Goal: Communication & Community: Connect with others

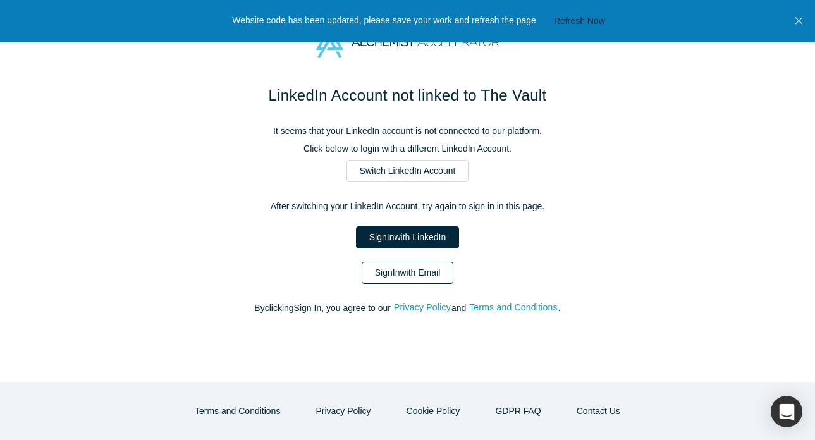
click at [392, 270] on link "Sign In with Email" at bounding box center [408, 273] width 92 height 22
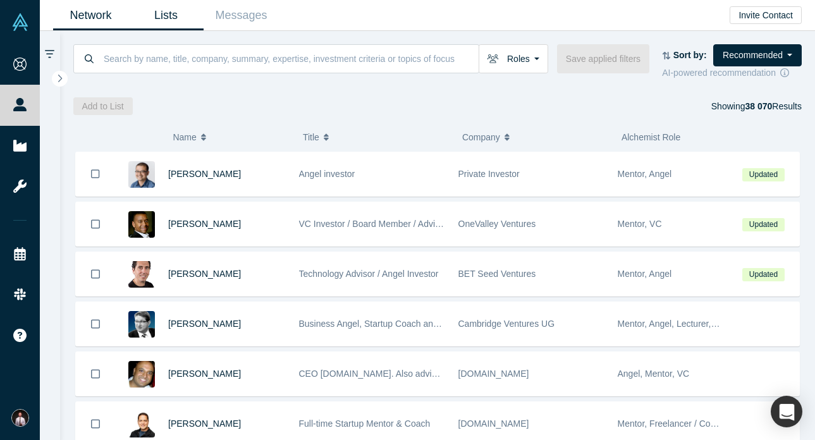
click at [153, 9] on link "Lists" at bounding box center [165, 16] width 75 height 30
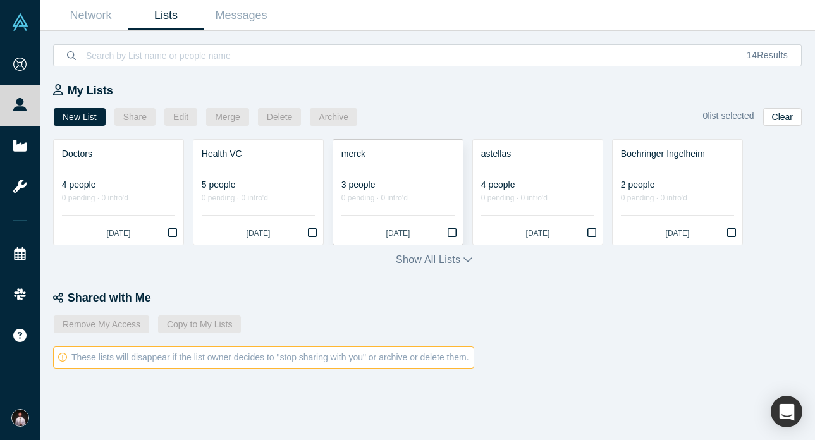
click at [429, 243] on link "merck 3 people 0 pending · 0 intro'd [DATE]" at bounding box center [398, 192] width 130 height 105
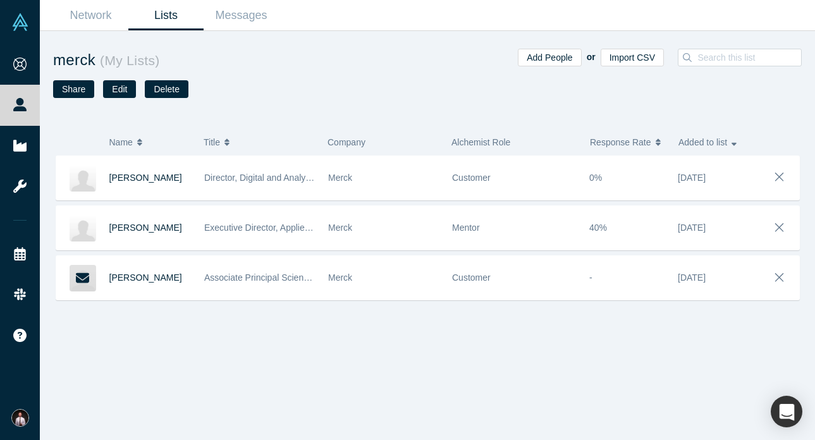
click at [159, 13] on link "Lists" at bounding box center [165, 16] width 75 height 30
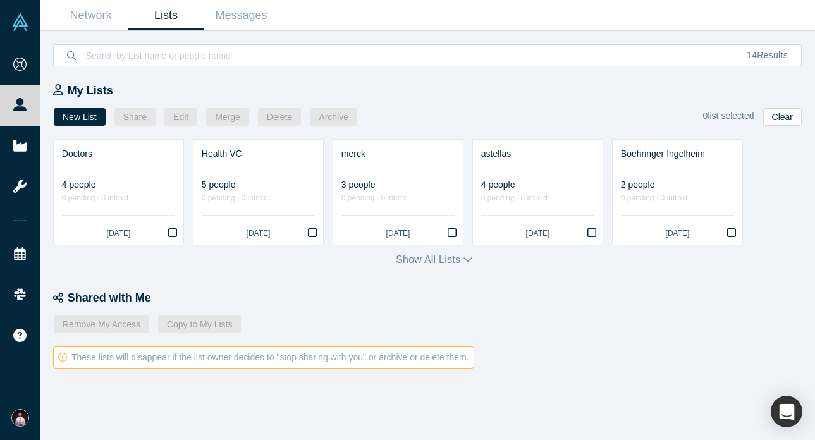
click at [407, 262] on button "Show all lists" at bounding box center [434, 259] width 77 height 15
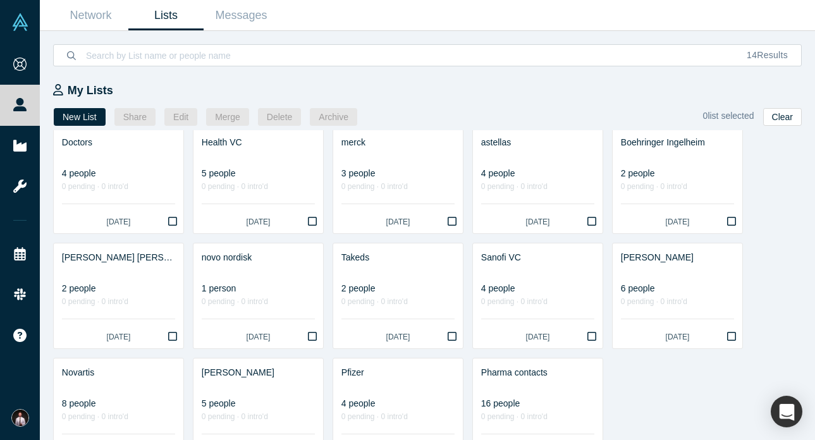
scroll to position [8, 0]
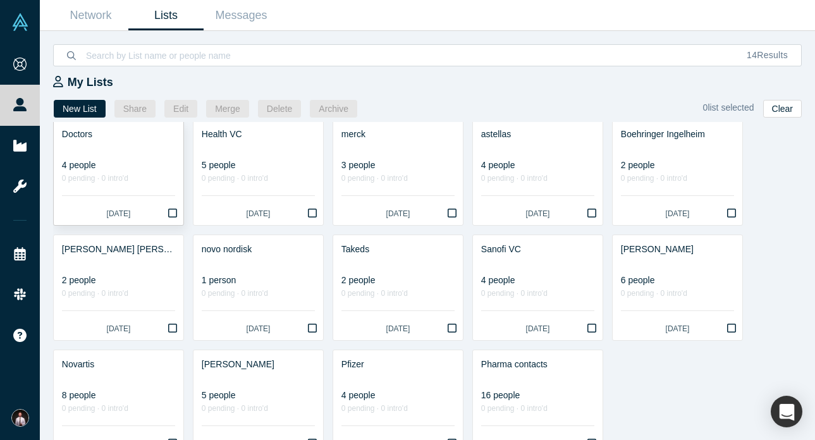
click at [121, 180] on div "0 pending · 0 intro'd" at bounding box center [118, 178] width 113 height 13
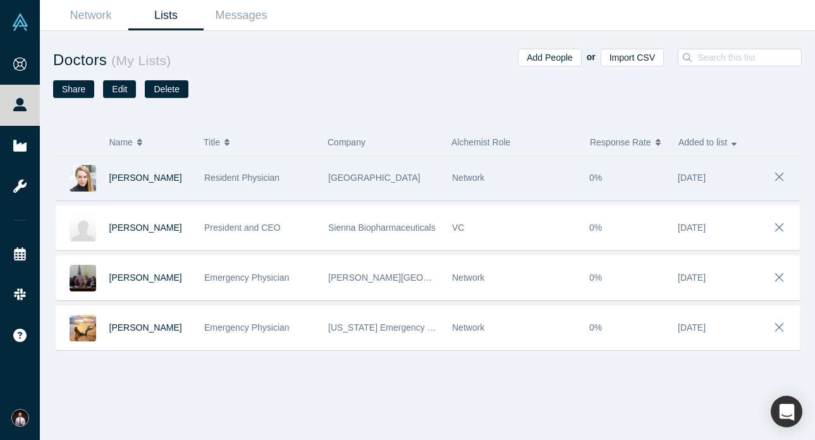
click at [83, 178] on img at bounding box center [83, 178] width 27 height 27
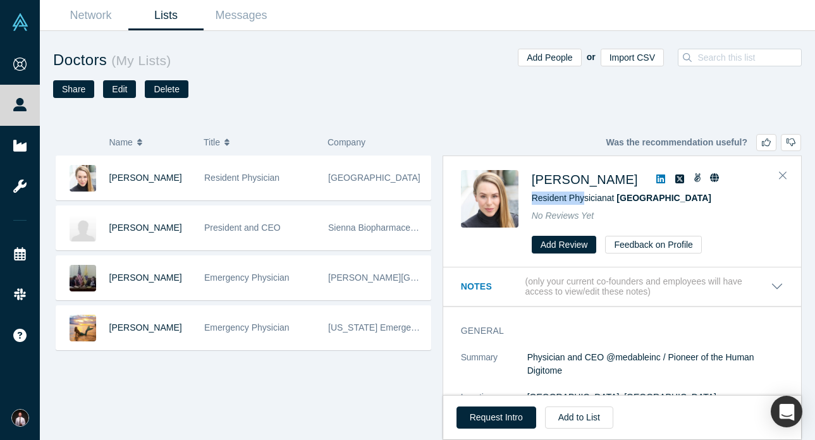
drag, startPoint x: 531, startPoint y: 199, endPoint x: 584, endPoint y: 200, distance: 52.5
click at [584, 200] on span "Resident Physician at Stanford University Medical Center" at bounding box center [622, 198] width 180 height 10
click at [775, 285] on button "Notes (only your current co-founders and employees will have access to view/edi…" at bounding box center [622, 287] width 323 height 22
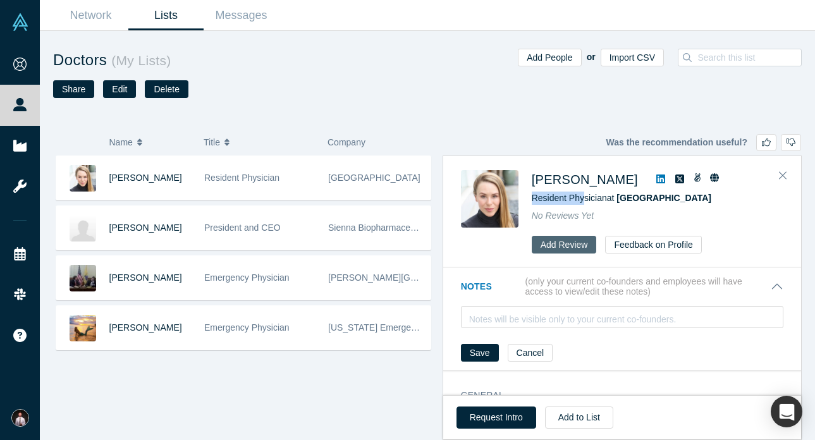
click at [564, 243] on button "Add Review" at bounding box center [564, 245] width 65 height 18
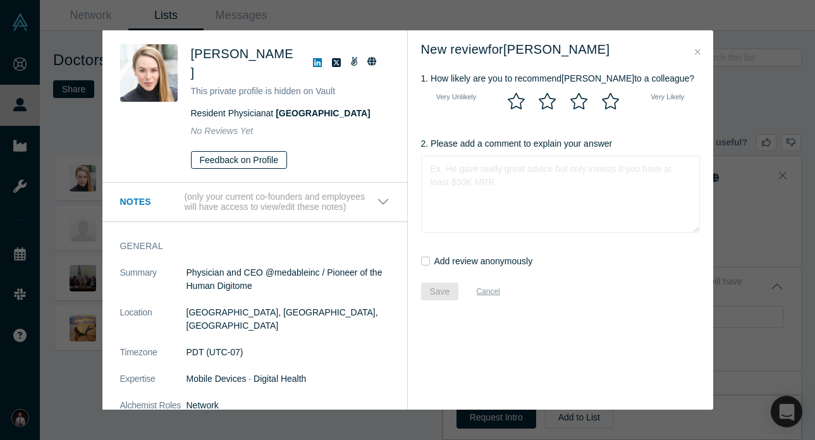
click at [231, 163] on button "Feedback on Profile" at bounding box center [239, 160] width 97 height 18
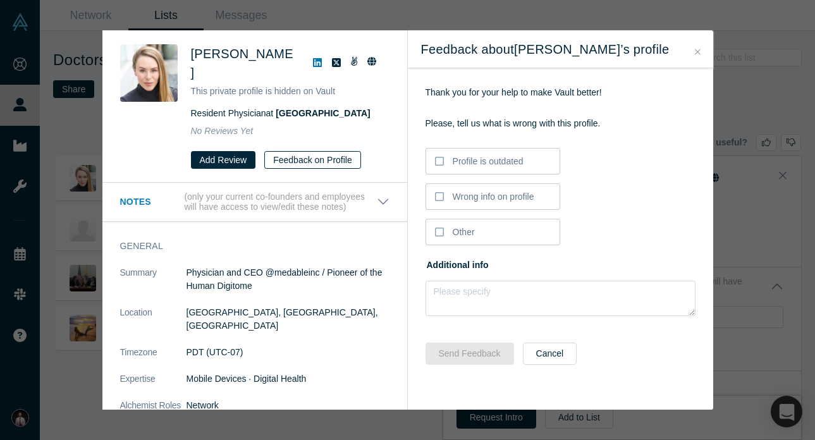
click at [231, 163] on button "Add Review" at bounding box center [223, 160] width 65 height 18
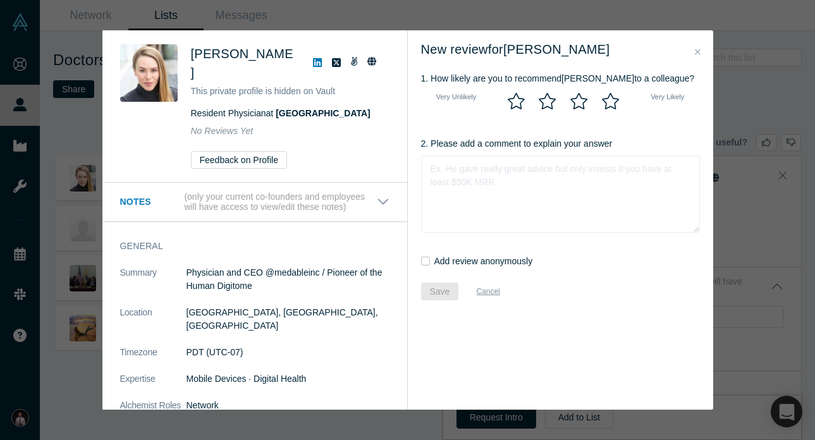
click at [373, 62] on icon at bounding box center [371, 61] width 9 height 9
click at [355, 62] on icon at bounding box center [354, 61] width 8 height 9
click at [318, 61] on icon at bounding box center [317, 62] width 9 height 9
click at [699, 51] on icon "Close" at bounding box center [698, 52] width 6 height 6
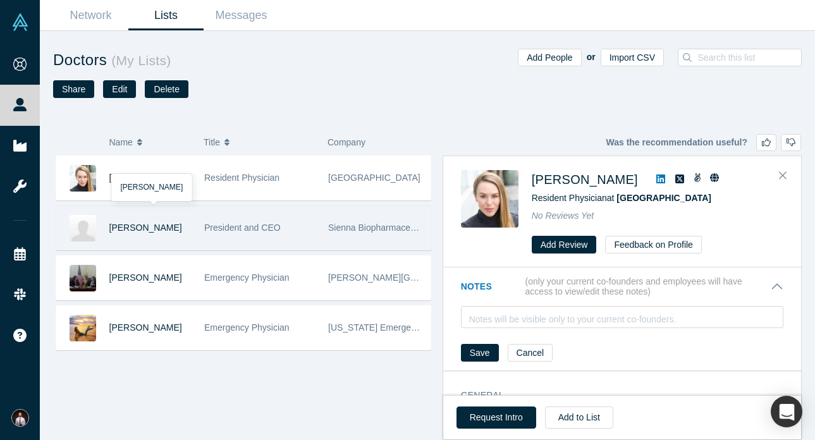
click at [153, 217] on div "Frederick Beddingfield" at bounding box center [150, 228] width 82 height 44
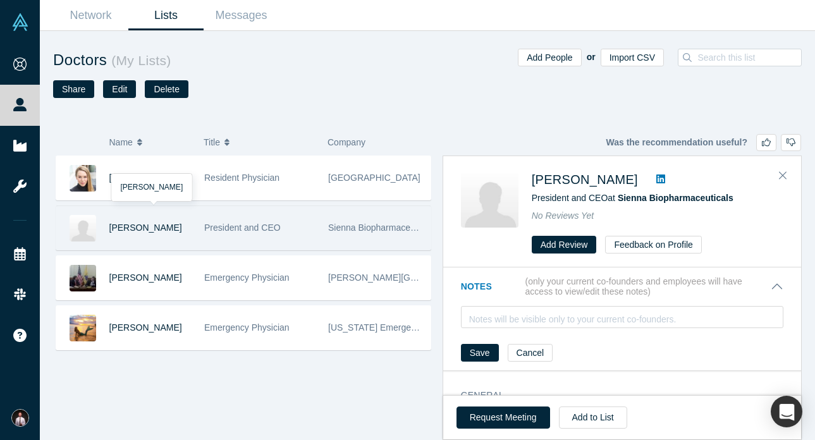
click at [78, 222] on img at bounding box center [83, 228] width 27 height 27
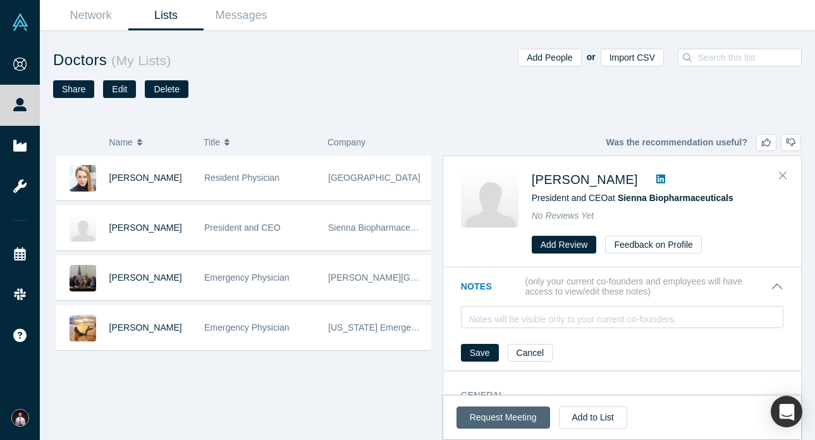
click at [503, 416] on button "Request Meeting" at bounding box center [504, 418] width 94 height 22
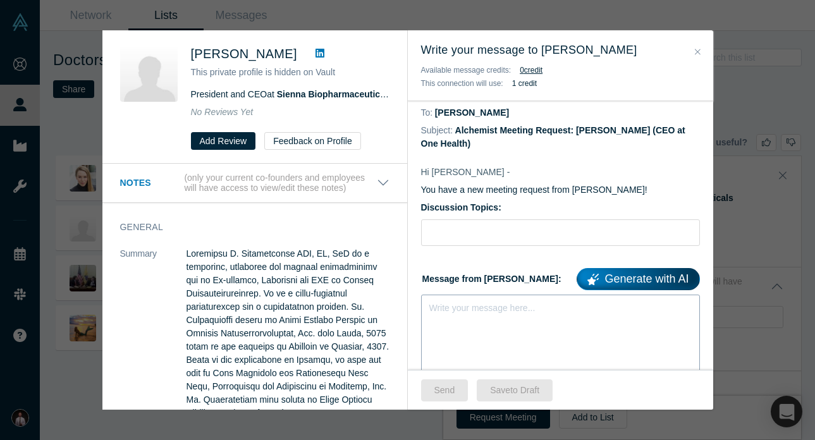
scroll to position [146, 0]
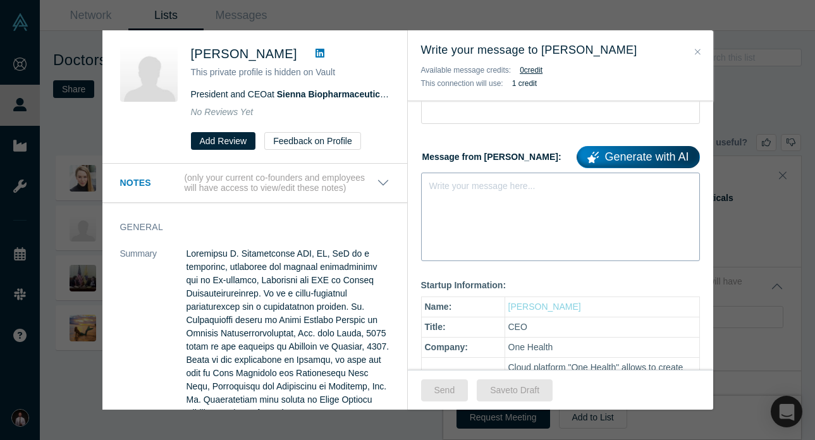
click at [445, 211] on div "Write your message here..." at bounding box center [560, 217] width 279 height 89
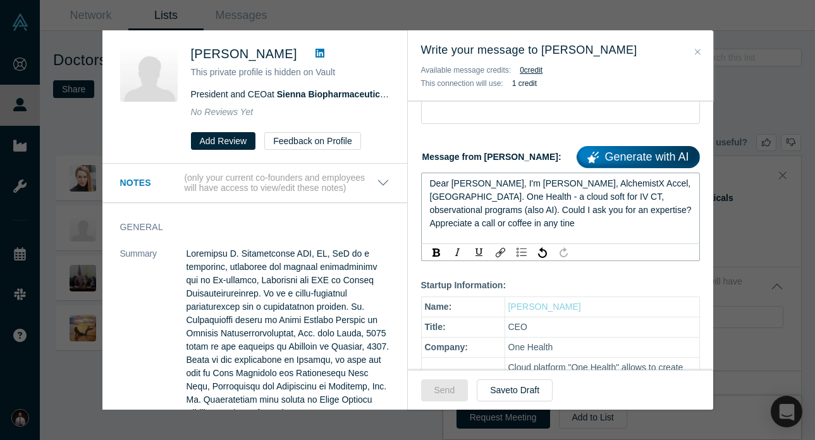
click at [467, 187] on span "Dear Michelle, I'm Denis, AlchemistX Accel, Palo Alto. One Health - a cloud sof…" at bounding box center [562, 203] width 264 height 50
click at [668, 199] on span "Dear Frederick, I'm Denis, AlchemistX Accel, Palo Alto. One Health - a cloud so…" at bounding box center [562, 203] width 264 height 50
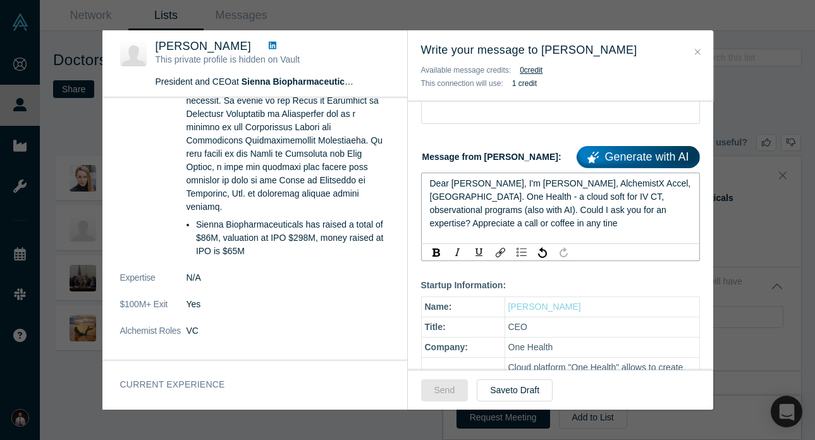
scroll to position [538, 0]
click at [647, 220] on div "Dear Frederick, I'm Denis, AlchemistX Accel, Palo Alto. One Health - a cloud so…" at bounding box center [561, 203] width 262 height 53
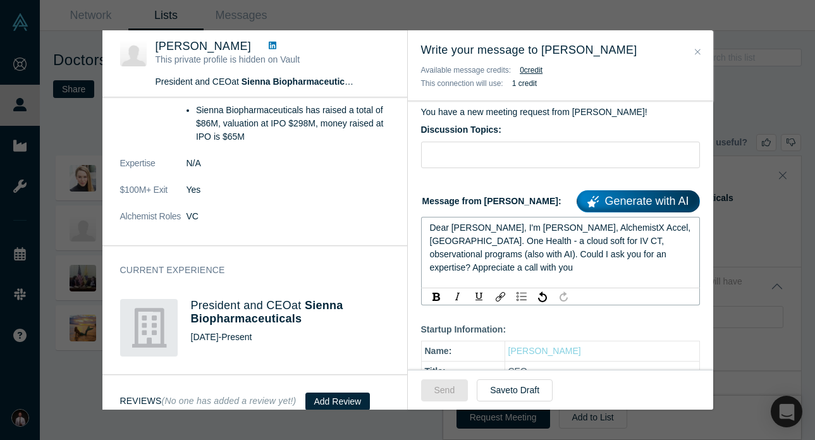
scroll to position [15, 0]
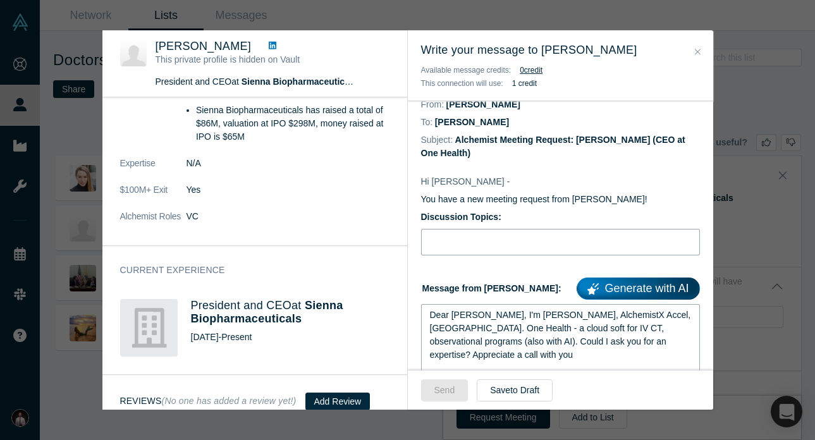
click at [464, 244] on input "Discussion Topics:" at bounding box center [560, 242] width 279 height 27
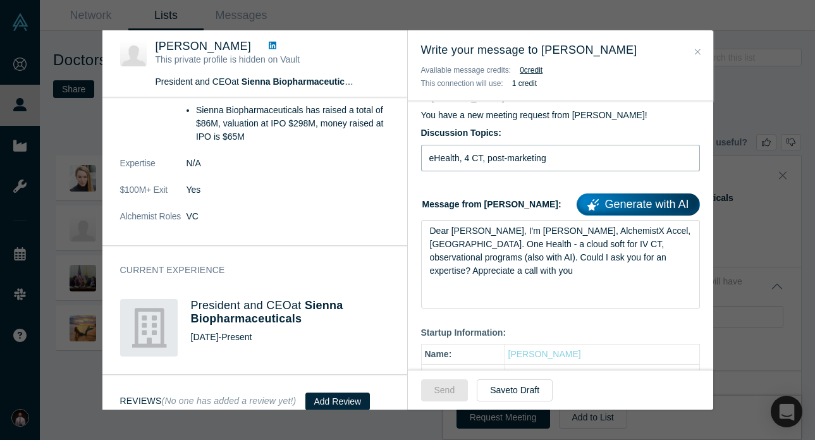
scroll to position [100, 0]
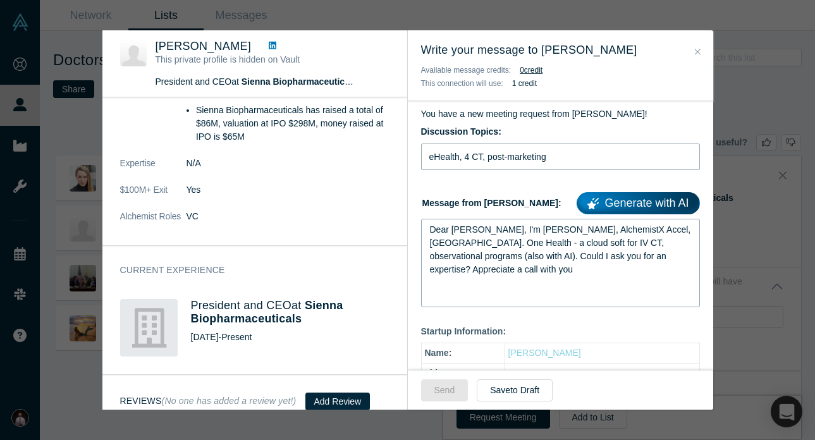
type input "eHealth, 4 CT, post-marketing"
click at [467, 252] on div "Dear Frederick, I'm Denis, AlchemistX Accel, Palo Alto. One Health - a cloud so…" at bounding box center [561, 249] width 262 height 53
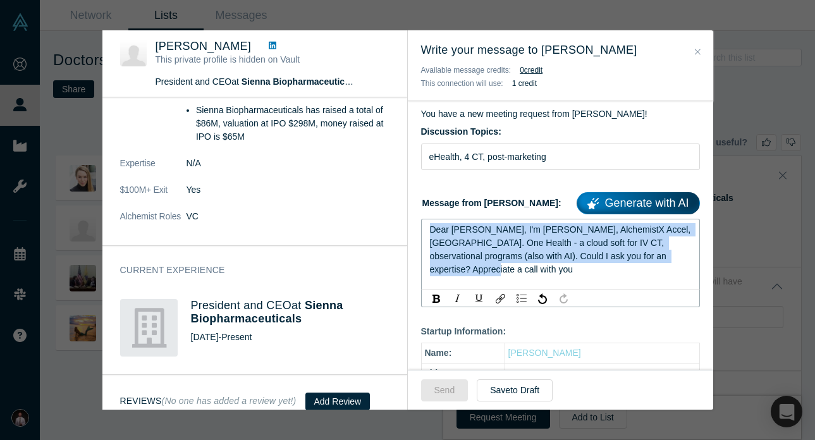
click at [467, 252] on div "Dear Frederick, I'm Denis, AlchemistX Accel, Palo Alto. One Health - a cloud so…" at bounding box center [561, 249] width 262 height 53
copy span "Dear Frederick, I'm Denis, AlchemistX Accel, Palo Alto. One Health - a cloud so…"
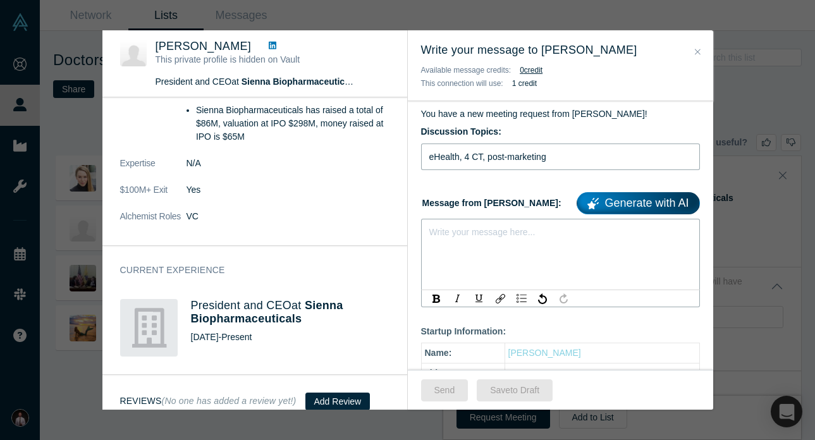
click at [462, 168] on input "eHealth, 4 CT, post-marketing" at bounding box center [560, 157] width 279 height 27
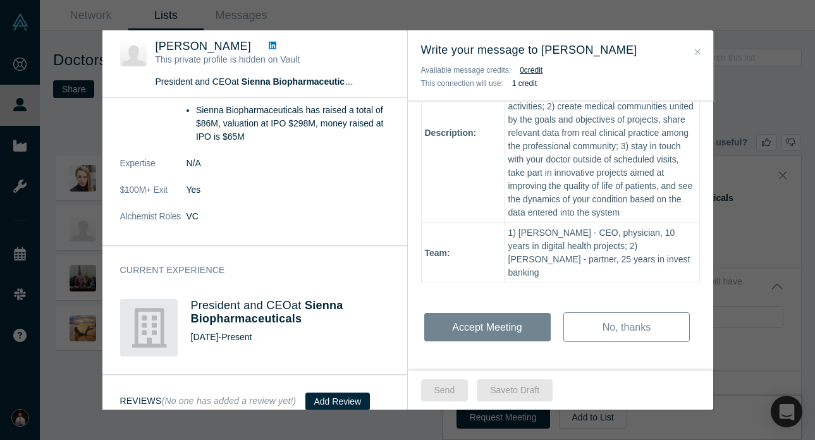
scroll to position [460, 0]
click at [502, 295] on div "Hi Frederick - You have a new meeting request from Denis Vurdov! Discussion Top…" at bounding box center [560, 47] width 305 height 660
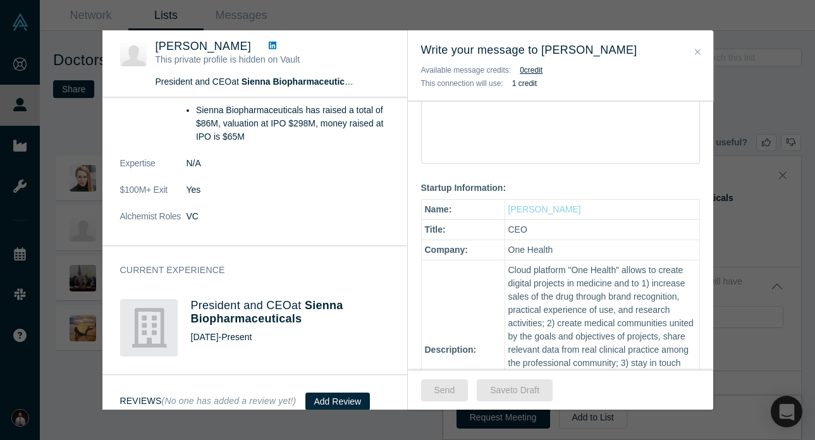
scroll to position [117, 0]
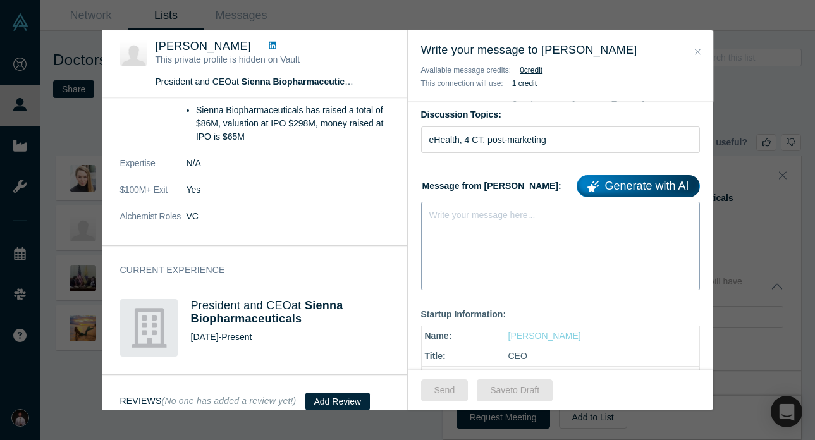
click at [488, 258] on div "Write your message here..." at bounding box center [560, 246] width 279 height 89
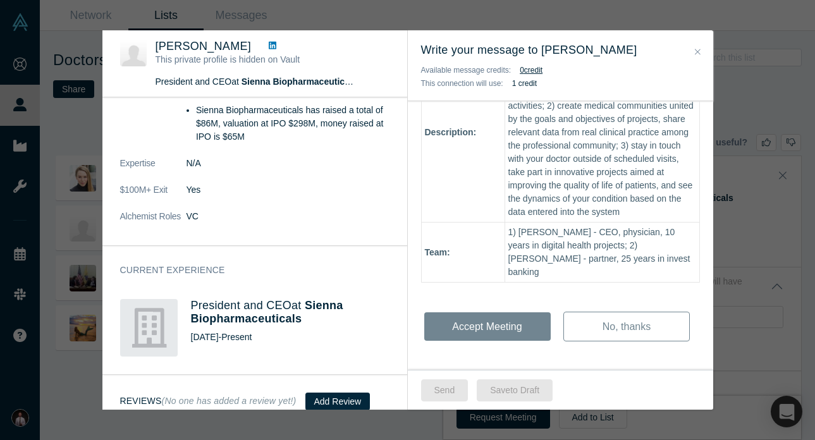
scroll to position [460, 0]
click at [478, 317] on div "Hi Frederick - You have a new meeting request from Denis Vurdov! Discussion Top…" at bounding box center [560, 47] width 305 height 660
click at [500, 331] on div "Hi Frederick - You have a new meeting request from Denis Vurdov! Discussion Top…" at bounding box center [560, 47] width 305 height 660
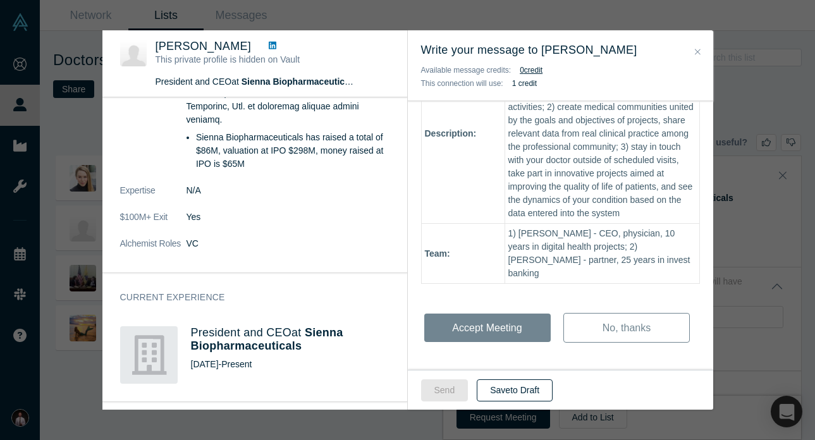
click at [528, 393] on button "Save to Draft" at bounding box center [515, 390] width 76 height 22
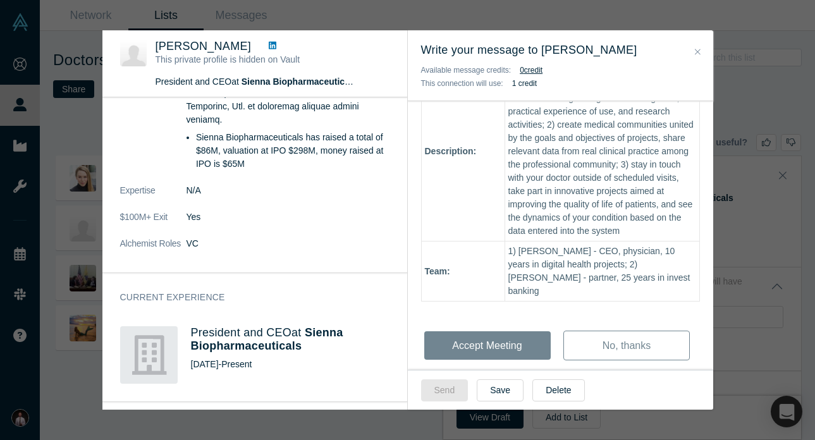
click at [476, 341] on div "Hi Frederick - You have a new meeting request from Denis Vurdov! Discussion Top…" at bounding box center [560, 64] width 305 height 660
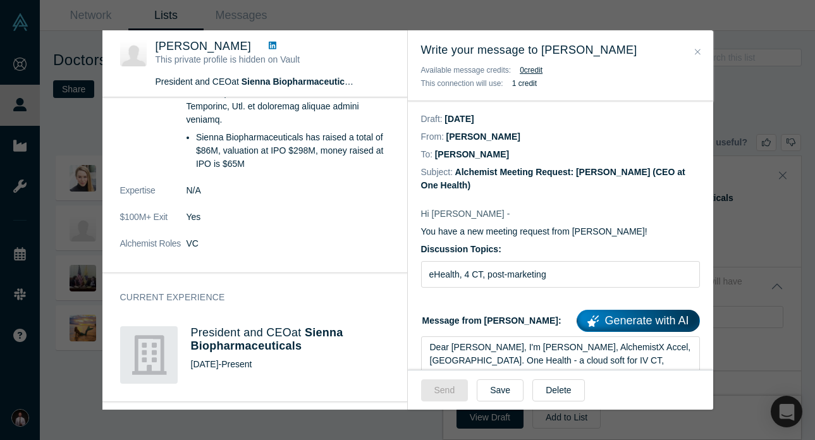
scroll to position [83, 0]
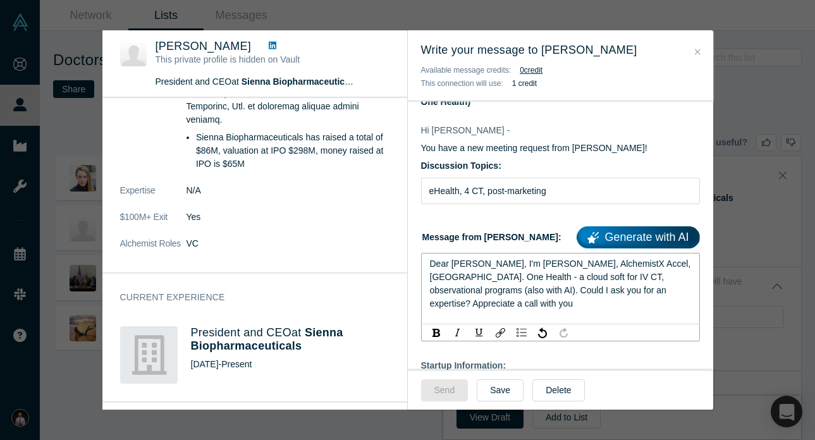
click at [543, 285] on span "Dear Frederick, I'm Denis, AlchemistX Accel, Palo Alto. One Health - a cloud so…" at bounding box center [562, 284] width 264 height 50
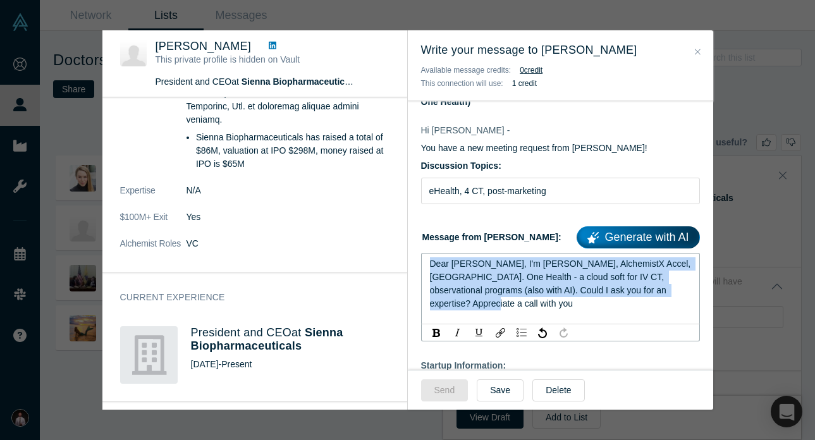
click at [543, 285] on span "Dear Frederick, I'm Denis, AlchemistX Accel, Palo Alto. One Health - a cloud so…" at bounding box center [562, 284] width 264 height 50
copy span "Dear Frederick, I'm Denis, AlchemistX Accel, Palo Alto. One Health - a cloud so…"
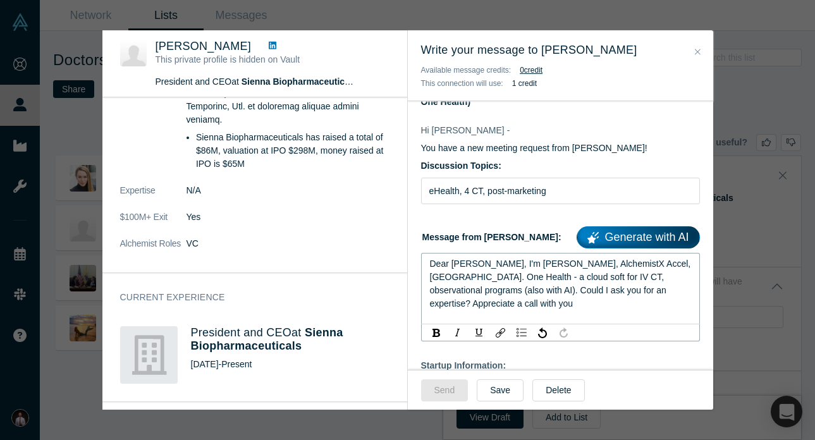
click at [693, 52] on button "Close" at bounding box center [697, 52] width 13 height 15
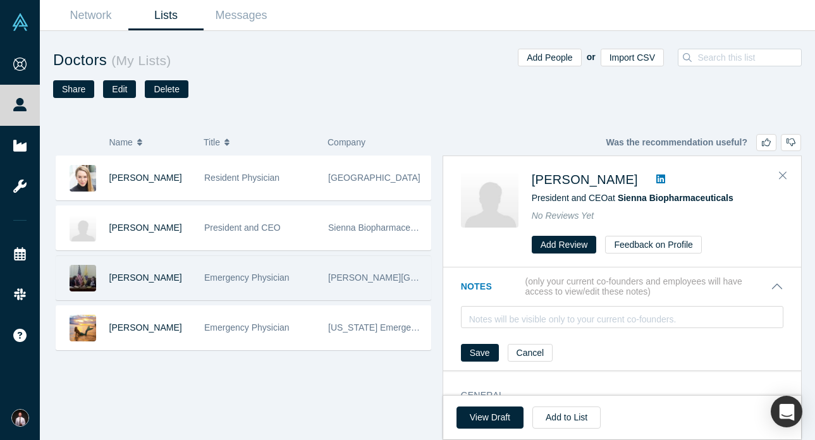
click at [221, 277] on span "Emergency Physician" at bounding box center [246, 278] width 85 height 10
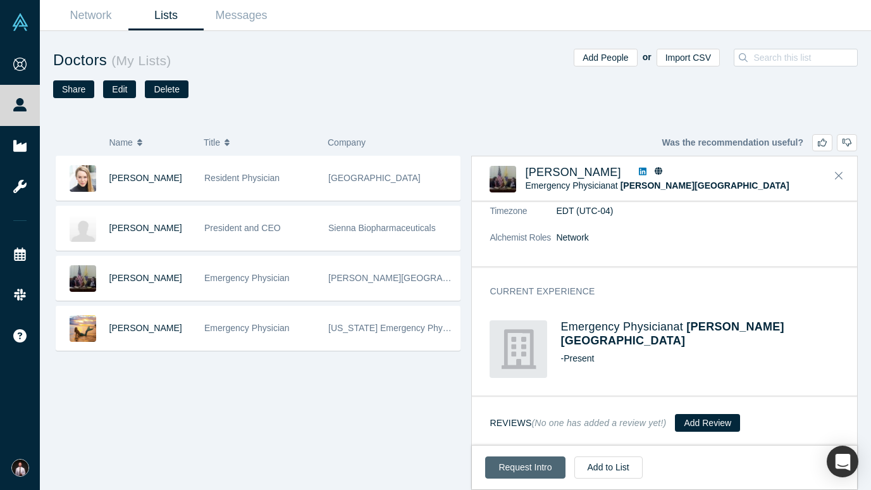
scroll to position [171, 0]
click at [537, 440] on button "Request Intro" at bounding box center [525, 467] width 80 height 22
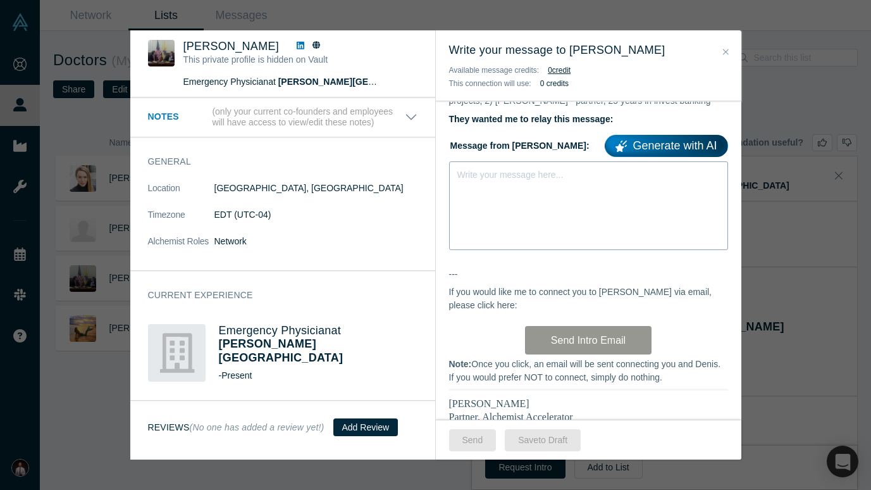
scroll to position [429, 0]
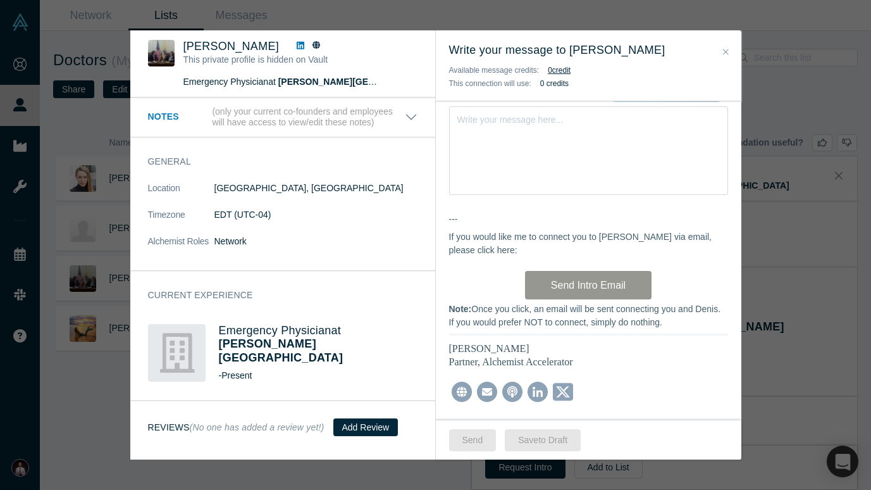
click at [574, 291] on div "Hi Anthony, As you may know, I run AlchemistX , the corporate and government se…" at bounding box center [588, 96] width 305 height 698
click at [534, 164] on div "Write your message here..." at bounding box center [588, 150] width 279 height 89
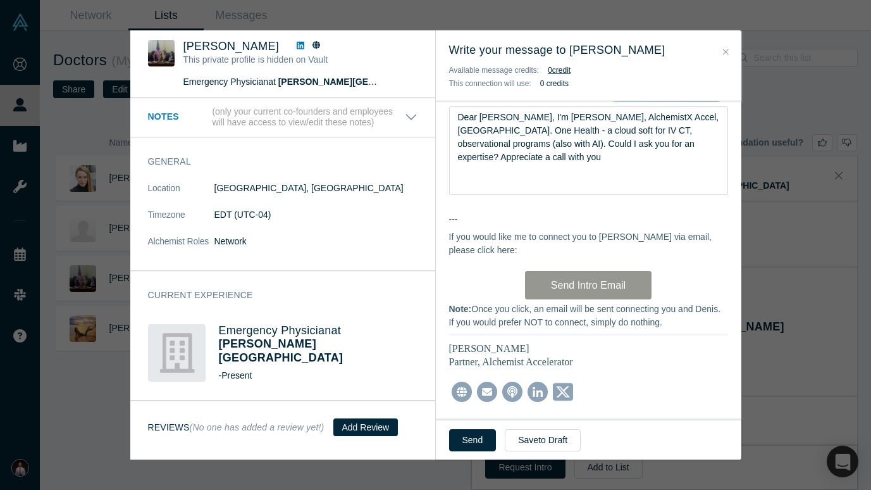
click at [570, 293] on div "Hi Anthony, As you may know, I run AlchemistX , the corporate and government se…" at bounding box center [588, 96] width 305 height 698
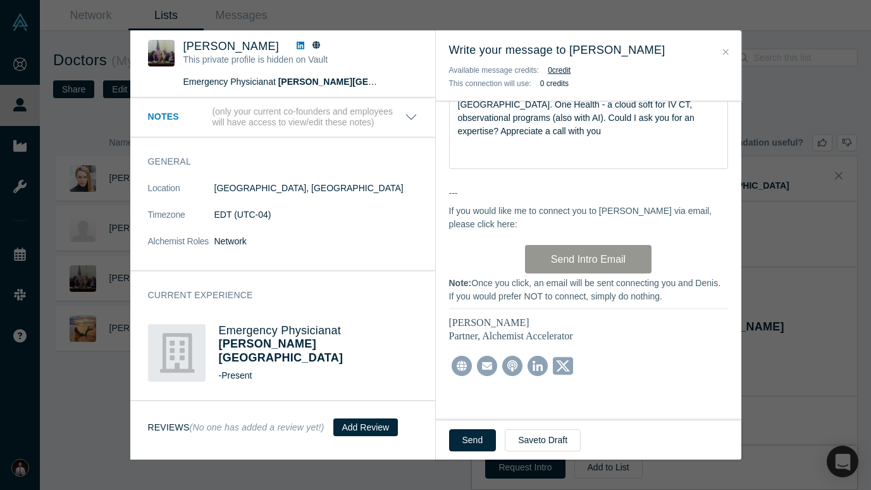
scroll to position [462, 0]
click at [489, 367] on div "Hi Anthony, As you may know, I run AlchemistX , the corporate and government se…" at bounding box center [588, 70] width 305 height 698
drag, startPoint x: 468, startPoint y: 445, endPoint x: 515, endPoint y: 486, distance: 63.2
click at [515, 440] on div "Was the recommendation useful? Anthony Mazzarelli This private profile is hidde…" at bounding box center [435, 245] width 871 height 490
click at [559, 257] on div "Hi Anthony, As you may know, I run AlchemistX , the corporate and government se…" at bounding box center [588, 70] width 305 height 698
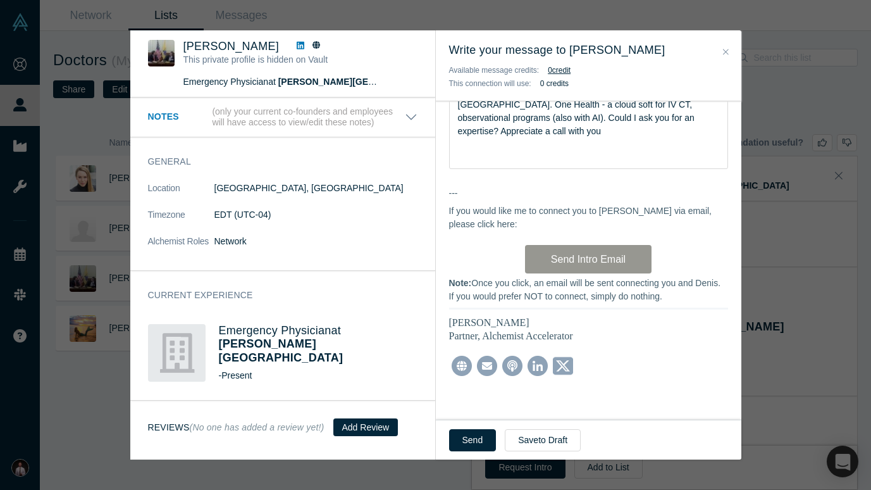
click at [489, 368] on div "Hi Anthony, As you may know, I run AlchemistX , the corporate and government se…" at bounding box center [588, 70] width 305 height 698
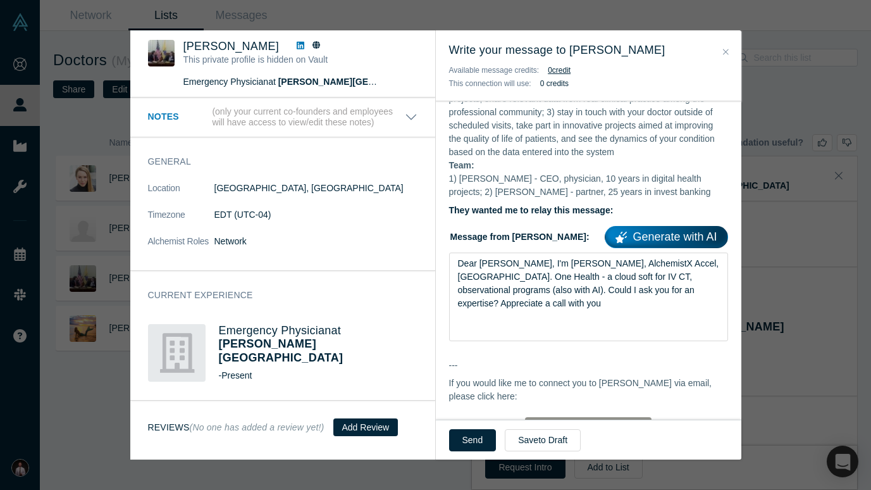
scroll to position [440, 0]
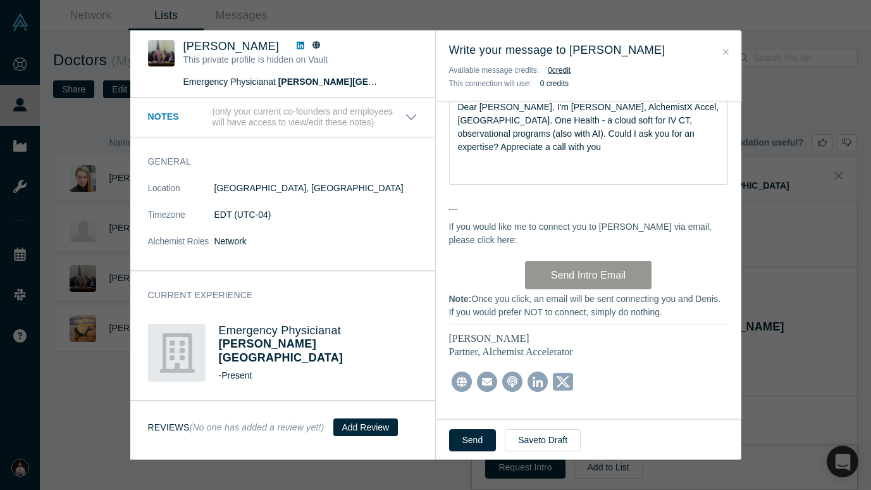
drag, startPoint x: 481, startPoint y: 441, endPoint x: 551, endPoint y: 478, distance: 78.9
click at [551, 440] on div "Was the recommendation useful? Anthony Mazzarelli This private profile is hidde…" at bounding box center [435, 245] width 871 height 490
click at [497, 112] on span "Dear Frederick, I'm Denis, AlchemistX Accel, Palo Alto. One Health - a cloud so…" at bounding box center [590, 127] width 264 height 50
click at [478, 434] on button "Send" at bounding box center [472, 440] width 47 height 22
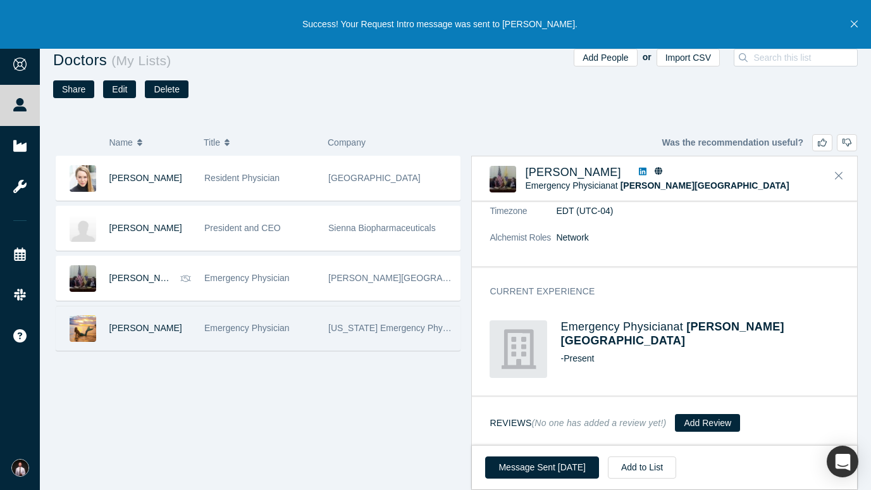
click at [185, 332] on div "[PERSON_NAME]" at bounding box center [150, 328] width 82 height 44
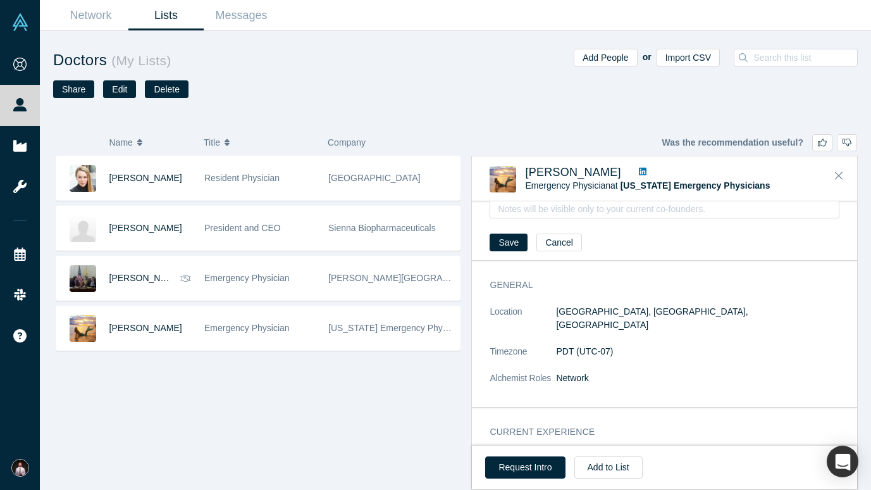
scroll to position [0, 0]
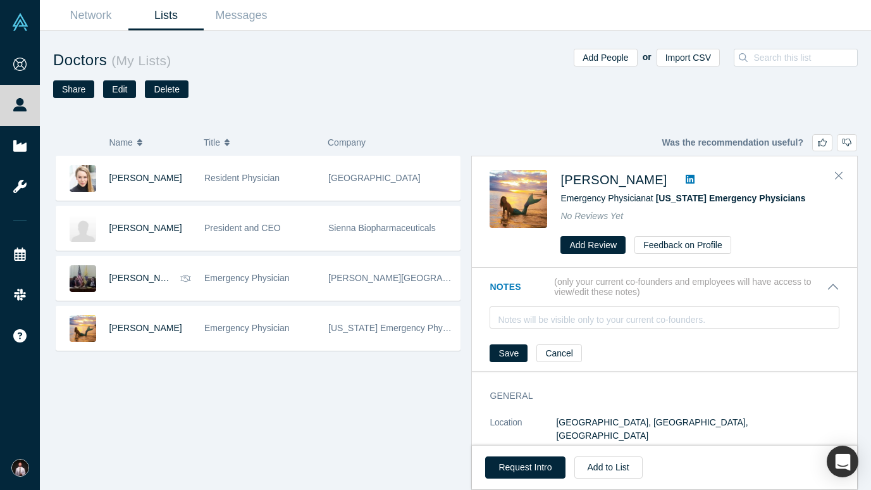
click at [521, 206] on img at bounding box center [519, 199] width 58 height 58
click at [607, 178] on span "[PERSON_NAME]" at bounding box center [613, 180] width 106 height 14
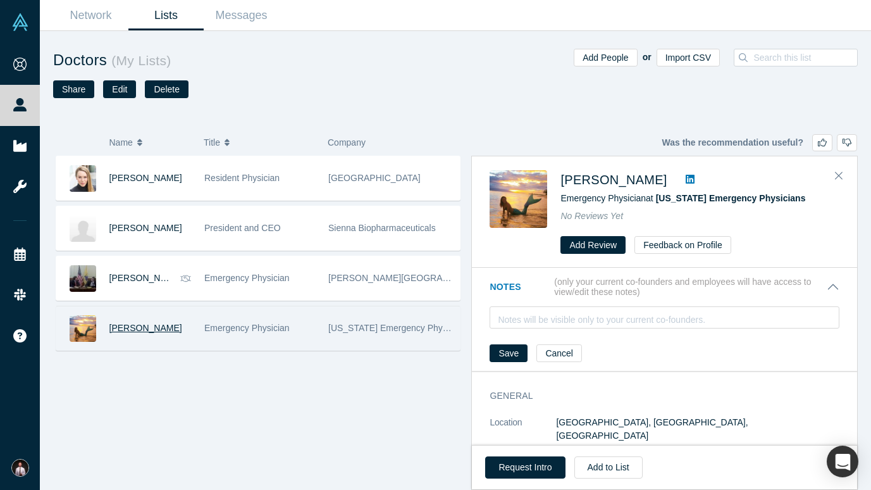
click at [138, 328] on span "[PERSON_NAME]" at bounding box center [145, 328] width 73 height 10
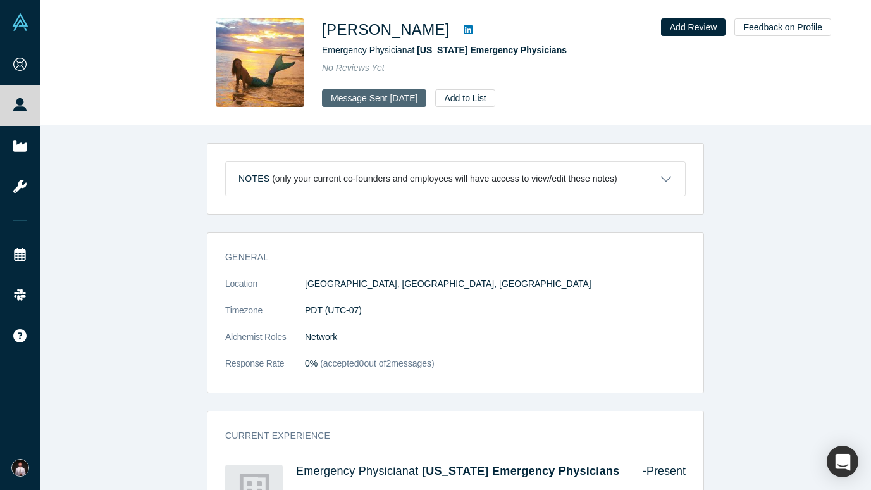
click at [371, 97] on button "Message Sent [DATE]" at bounding box center [374, 98] width 104 height 18
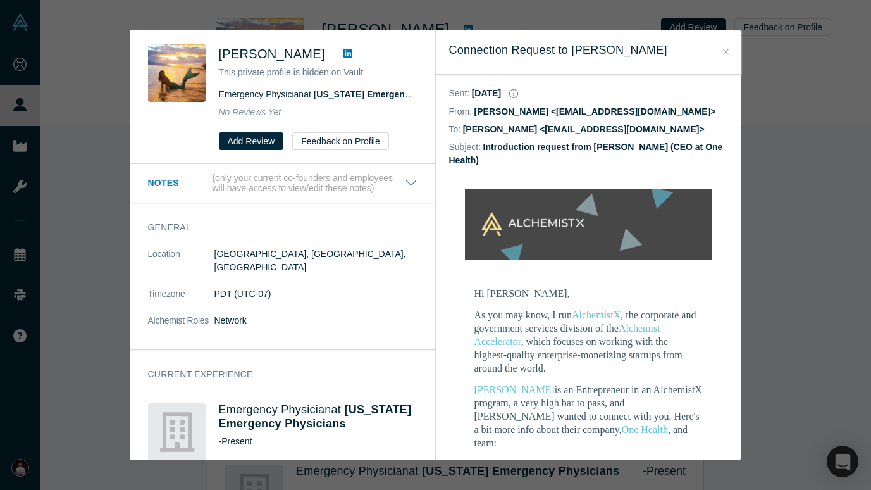
click at [724, 48] on icon "Close" at bounding box center [726, 51] width 6 height 9
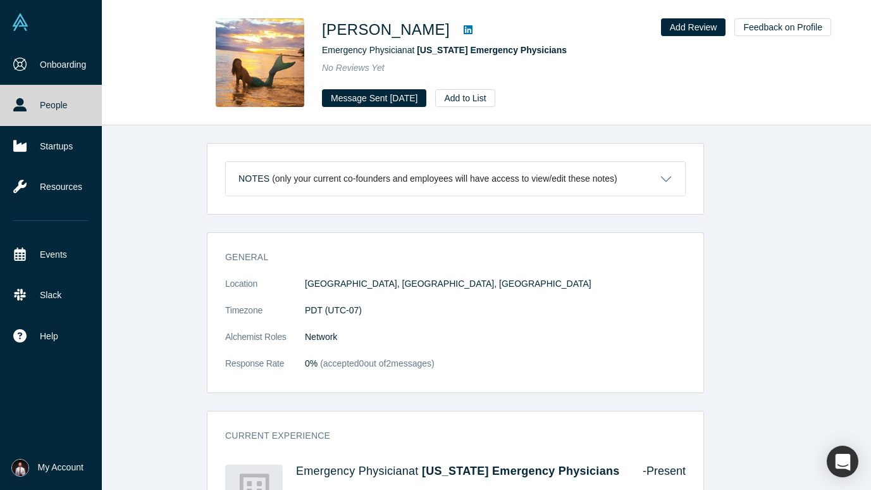
click at [16, 106] on icon at bounding box center [19, 104] width 13 height 13
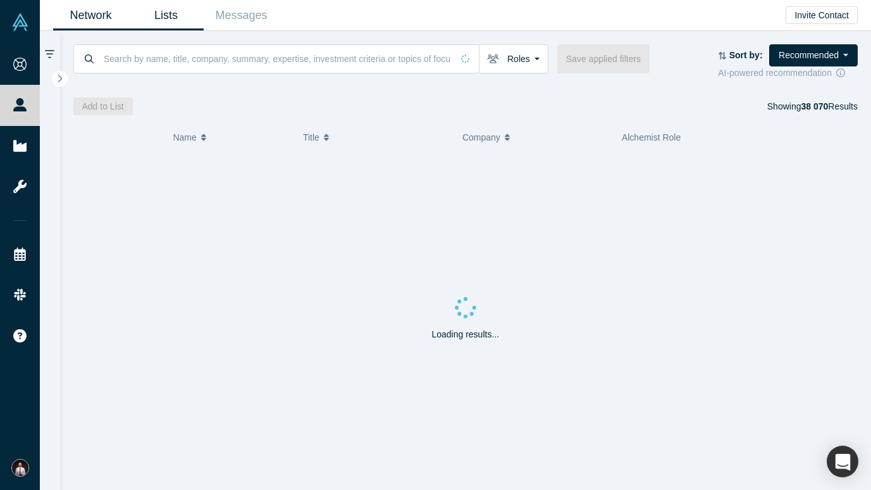
click at [170, 13] on link "Lists" at bounding box center [165, 16] width 75 height 30
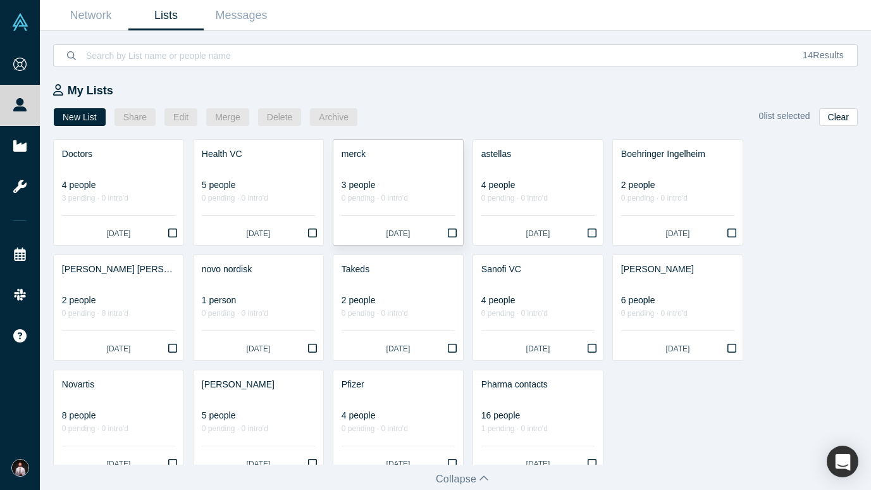
click at [421, 182] on div "3 people" at bounding box center [398, 184] width 113 height 13
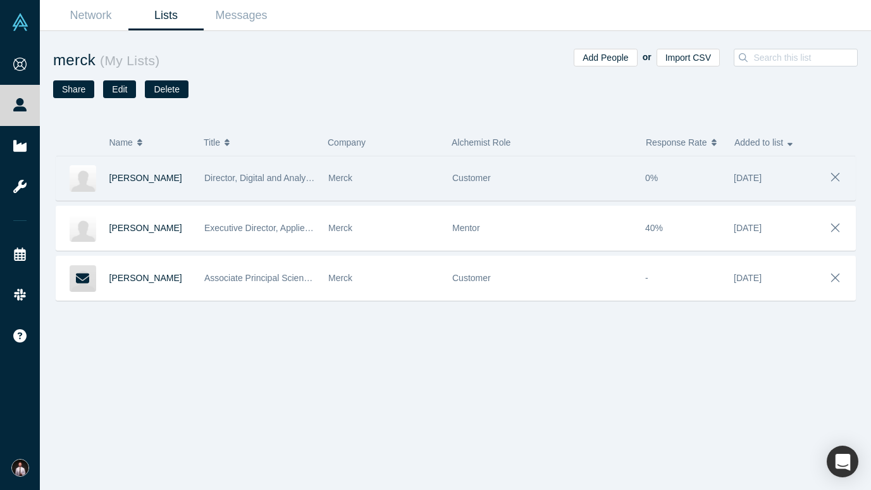
click at [158, 176] on div "Kai Bode" at bounding box center [150, 178] width 82 height 44
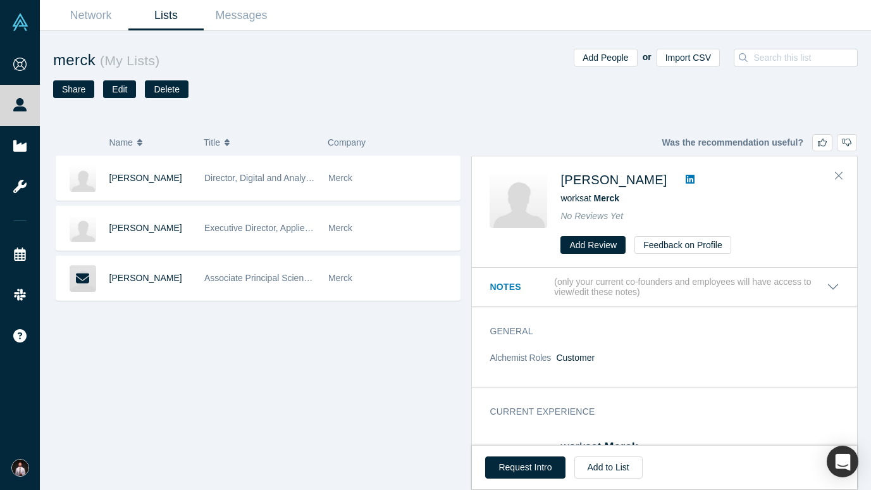
scroll to position [77, 0]
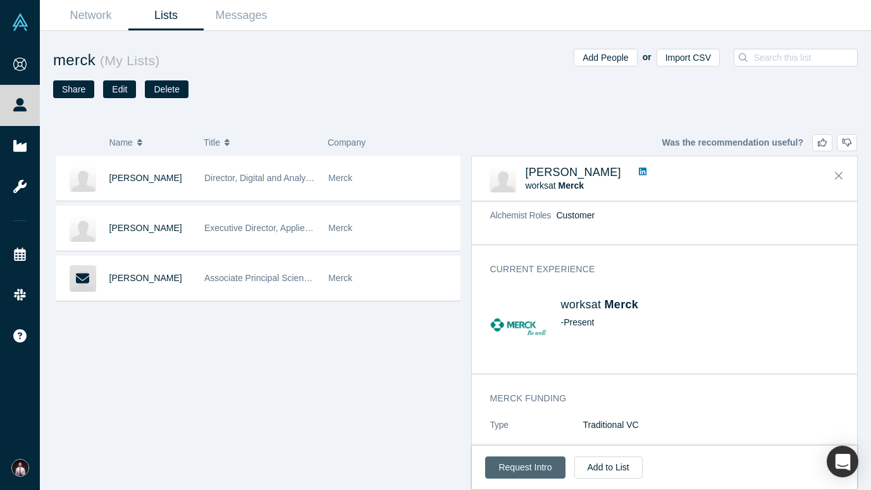
click at [514, 440] on button "Request Intro" at bounding box center [525, 467] width 80 height 22
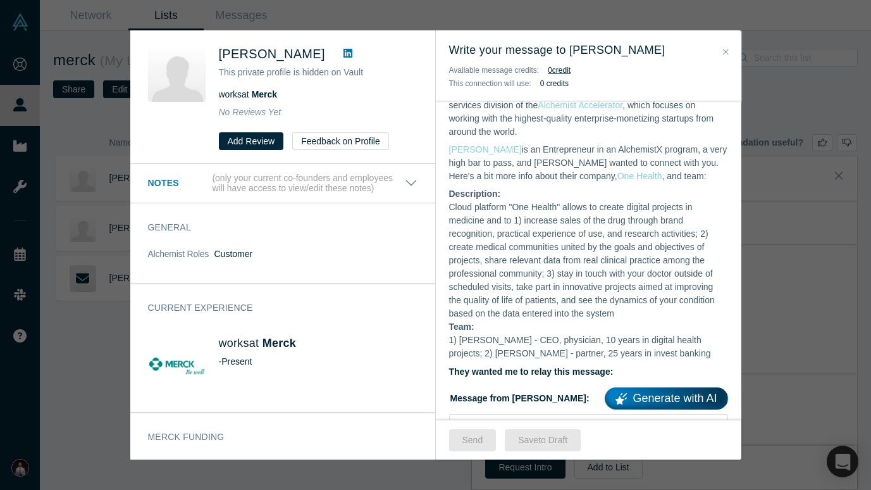
scroll to position [319, 0]
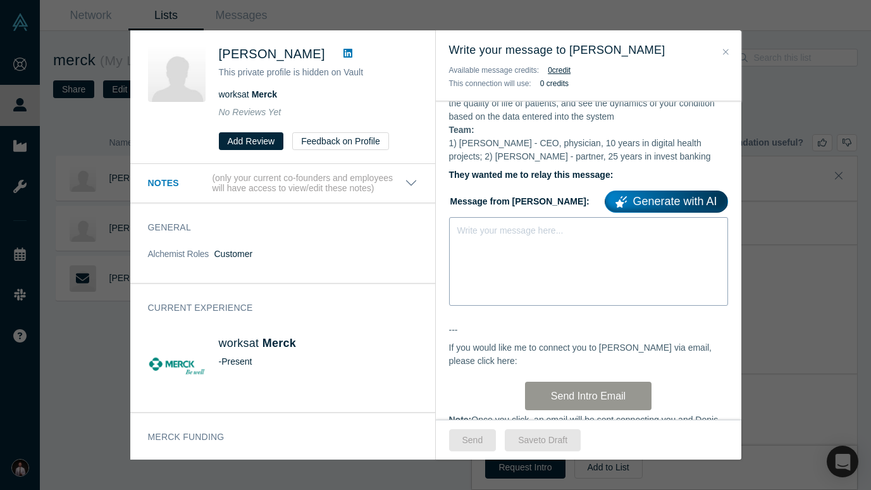
click at [519, 247] on div "Write your message here..." at bounding box center [588, 261] width 279 height 89
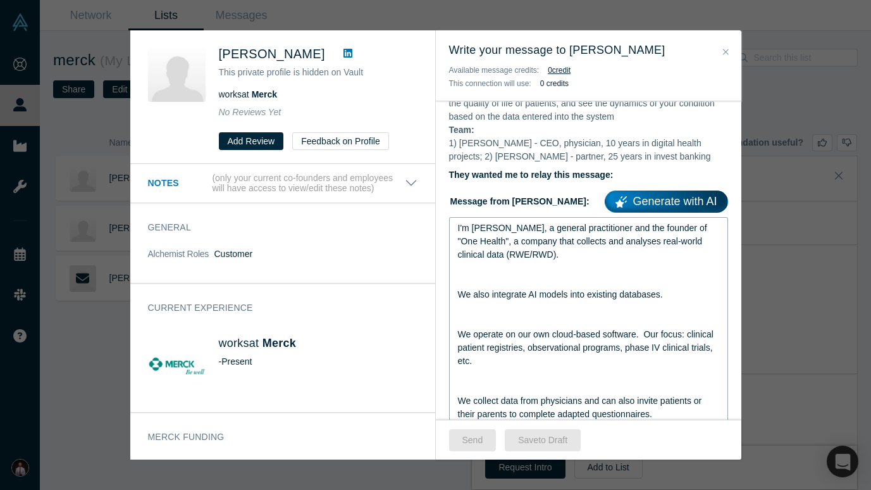
click at [510, 298] on span "We also integrate AI models into existing databases." at bounding box center [560, 294] width 205 height 10
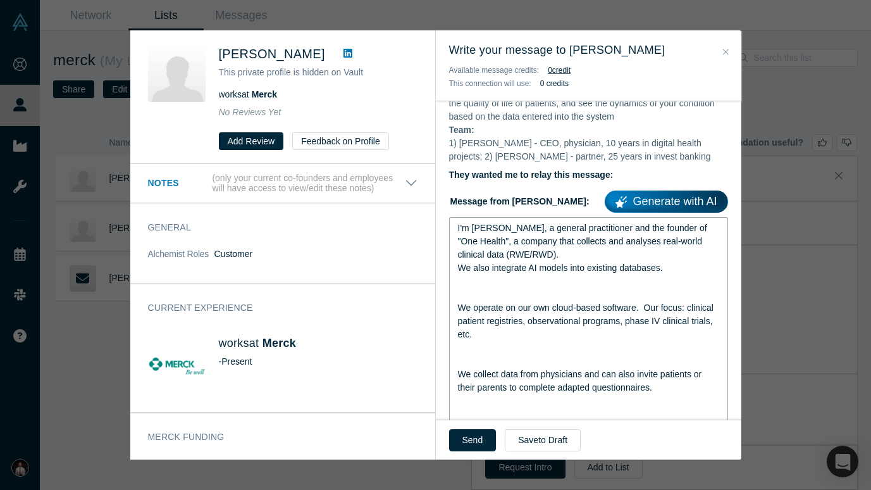
click at [500, 288] on div "rdw-editor" at bounding box center [589, 281] width 262 height 13
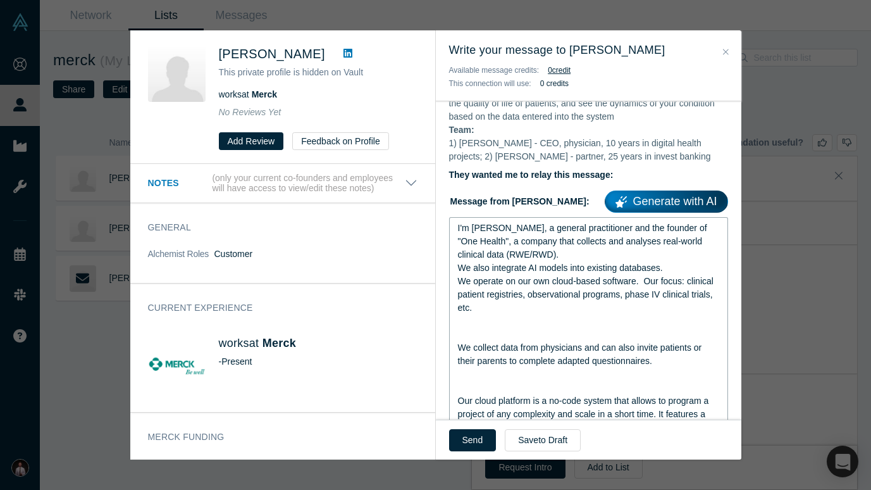
click at [490, 336] on div "rdw-editor" at bounding box center [589, 334] width 262 height 13
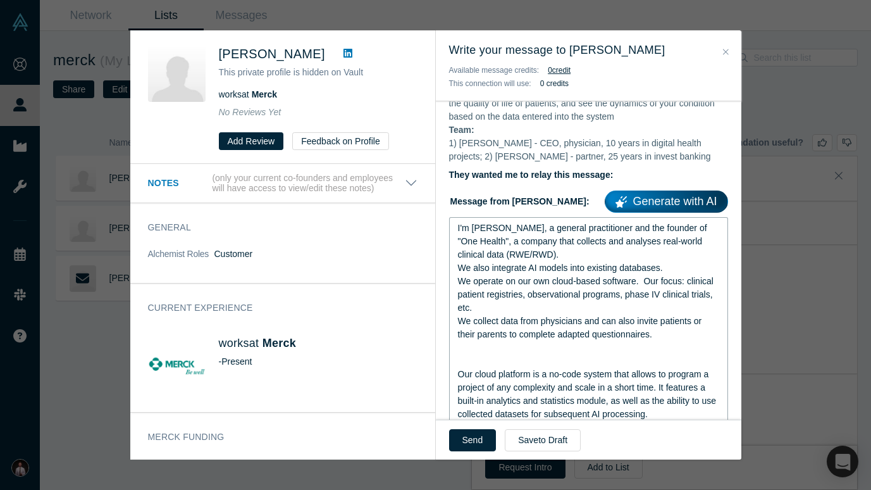
click at [475, 373] on div "Our cloud platform is a no-code system that allows to program a project of any …" at bounding box center [589, 393] width 262 height 53
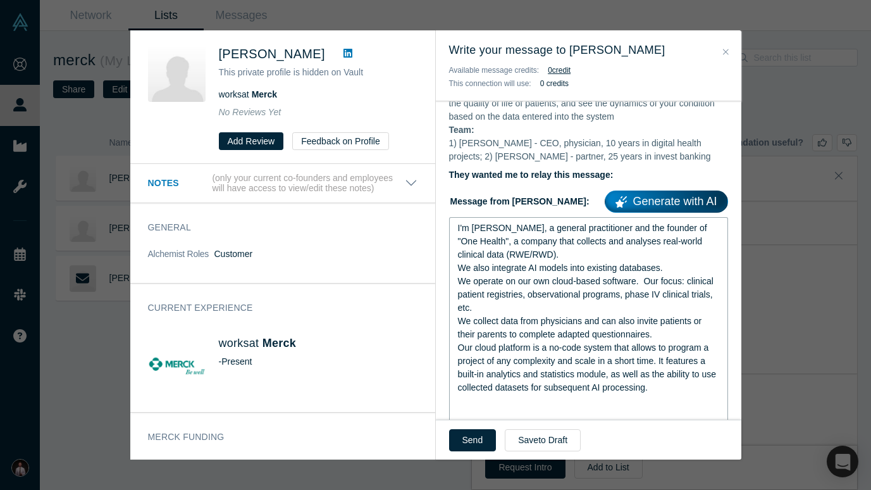
scroll to position [340, 0]
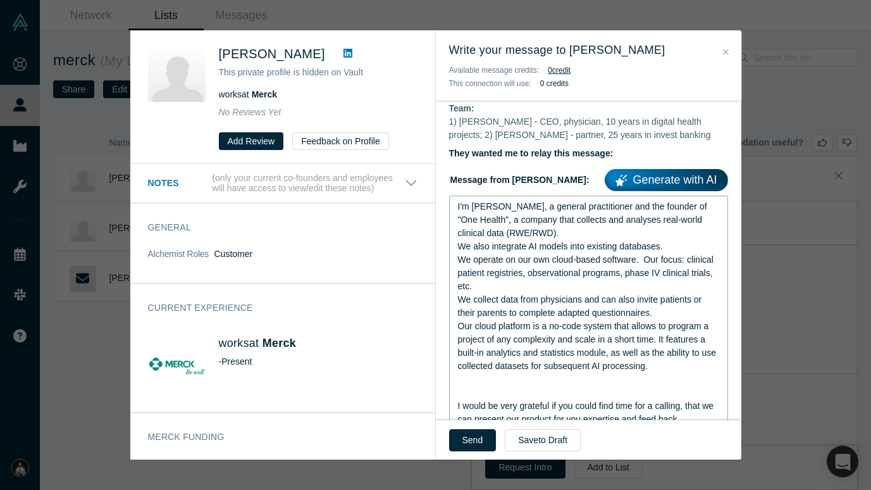
click at [620, 393] on div "rdw-editor" at bounding box center [589, 392] width 262 height 13
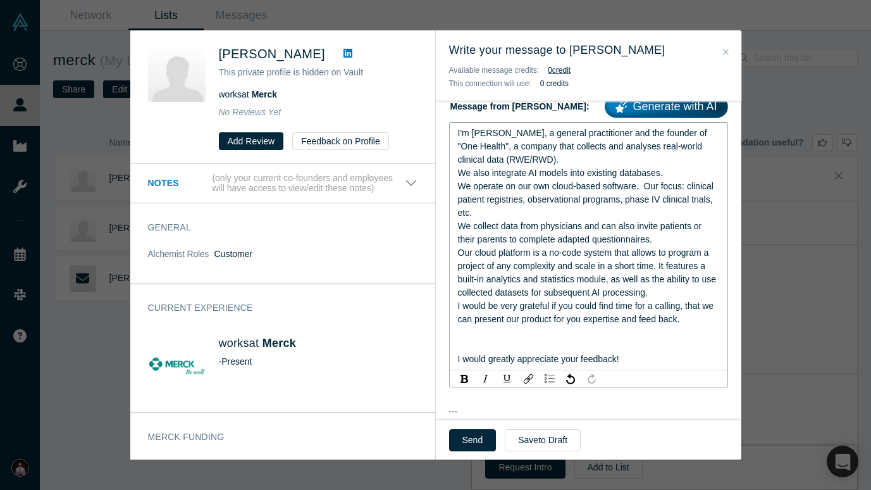
scroll to position [415, 0]
click at [453, 308] on div "I'm Denis, a general practitioner and the founder of "One Health", a company th…" at bounding box center [588, 245] width 279 height 248
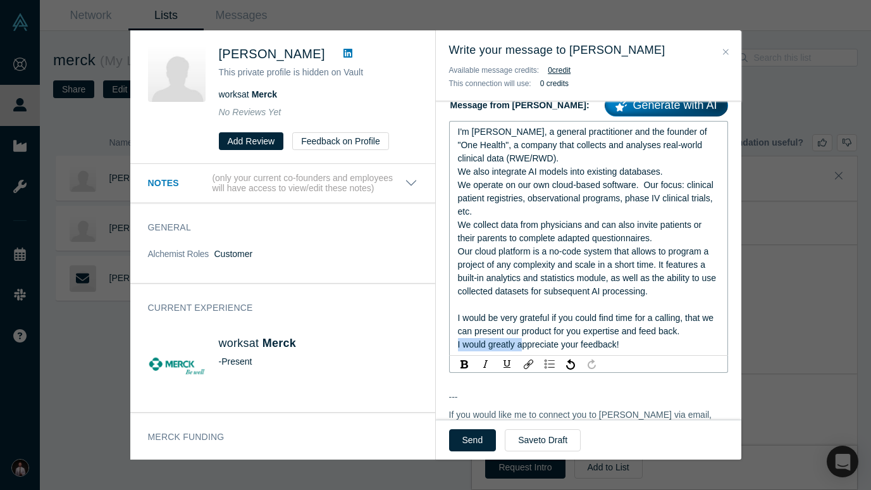
drag, startPoint x: 522, startPoint y: 354, endPoint x: 450, endPoint y: 351, distance: 71.5
click at [450, 351] on div "I'm Denis, a general practitioner and the founder of "One Health", a company th…" at bounding box center [588, 238] width 279 height 235
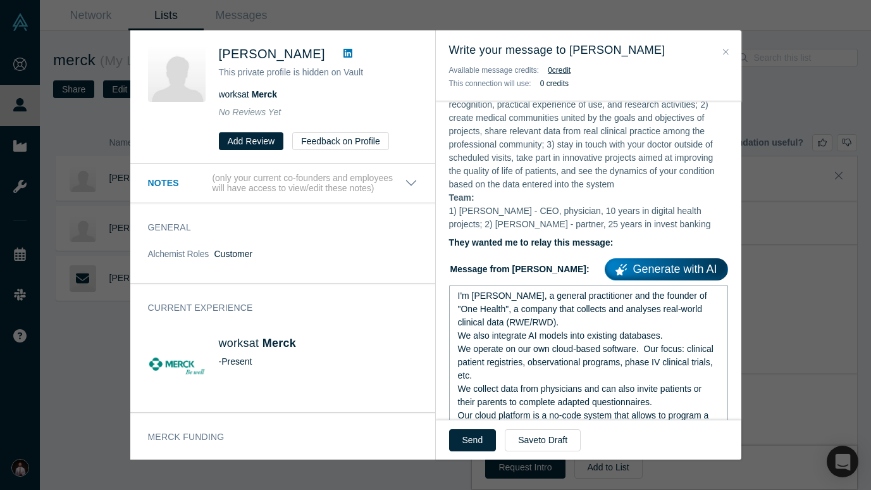
scroll to position [254, 0]
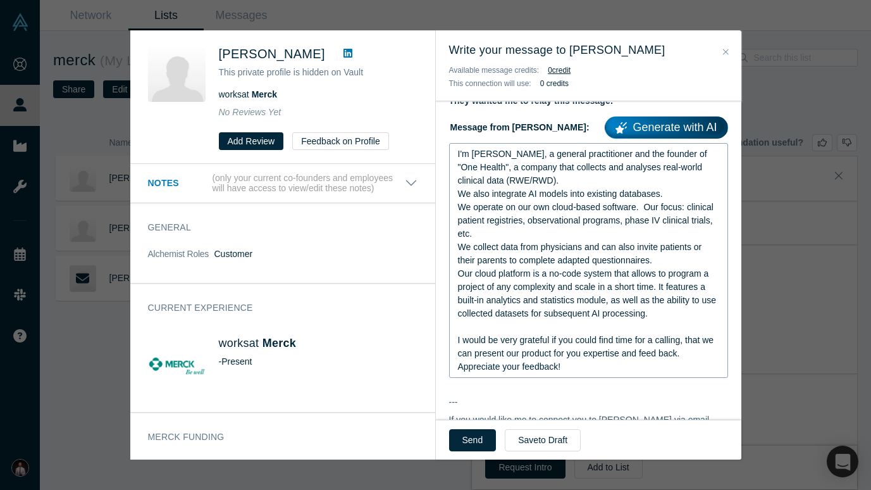
drag, startPoint x: 452, startPoint y: 295, endPoint x: 539, endPoint y: 353, distance: 104.0
click at [539, 353] on div "I'm Denis, a general practitioner and the founder of "One Health", a company th…" at bounding box center [588, 260] width 279 height 235
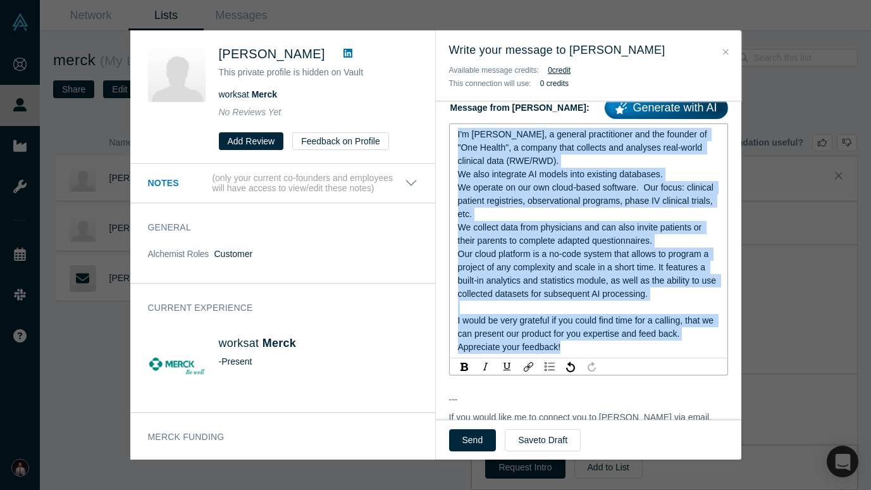
drag, startPoint x: 570, startPoint y: 351, endPoint x: 441, endPoint y: 138, distance: 249.2
click at [441, 138] on div "Hi Kai, As you may know, I run AlchemistX , the corporate and government servic…" at bounding box center [588, 194] width 305 height 861
click at [661, 338] on span "I would be very grateful if you could find time for a calling, that we can pres…" at bounding box center [587, 326] width 259 height 23
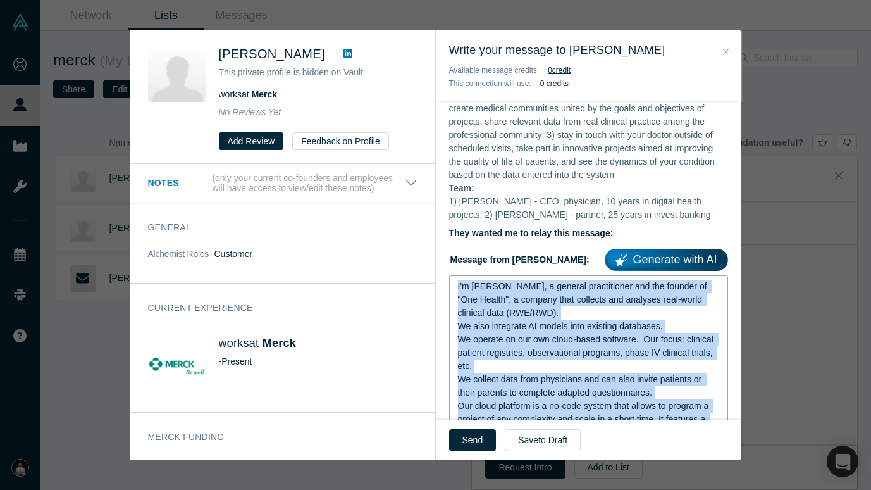
drag, startPoint x: 634, startPoint y: 352, endPoint x: 443, endPoint y: 77, distance: 335.1
click at [443, 77] on div "Write your message to Kai Bode Available message credits: 0 credit This connect…" at bounding box center [588, 244] width 305 height 429
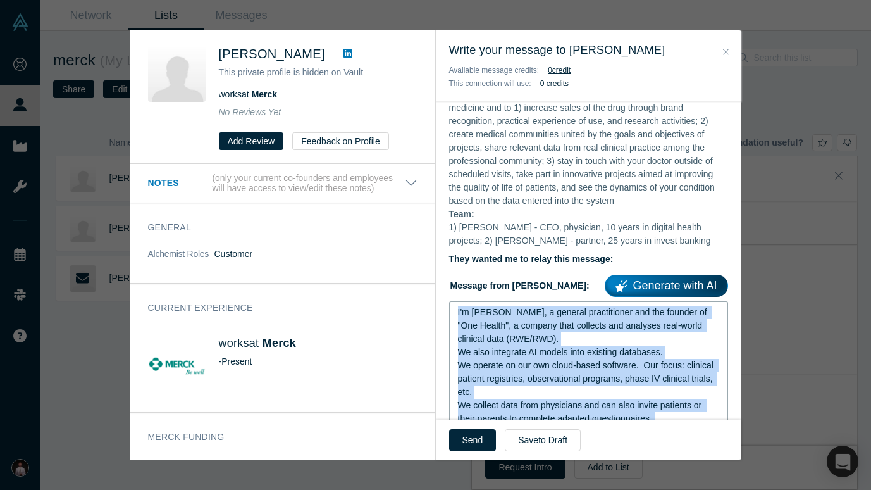
copy div "I'm Denis, a general practitioner and the founder of "One Health", a company th…"
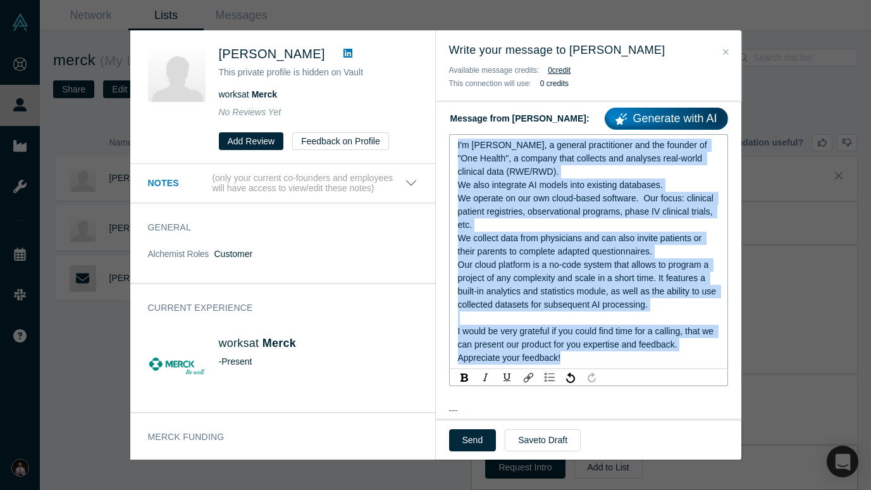
scroll to position [424, 0]
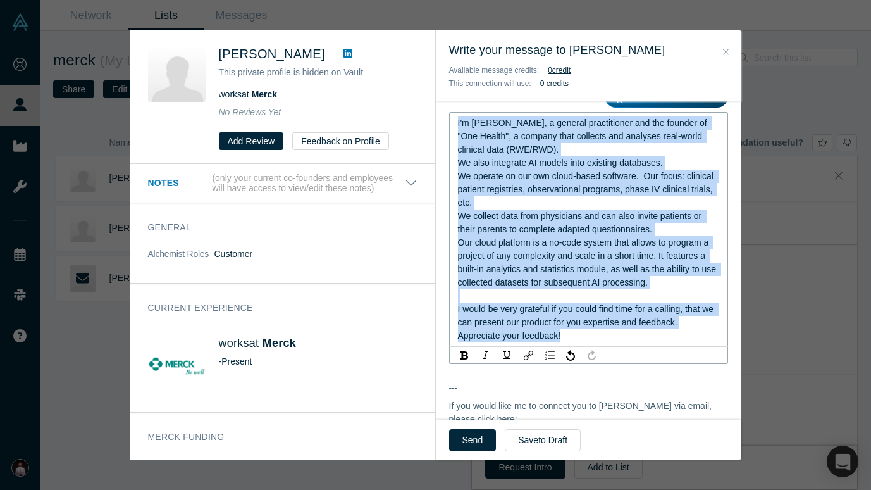
click at [615, 287] on span "Our cloud platform is a no-code system that allows to program a project of any …" at bounding box center [588, 262] width 261 height 50
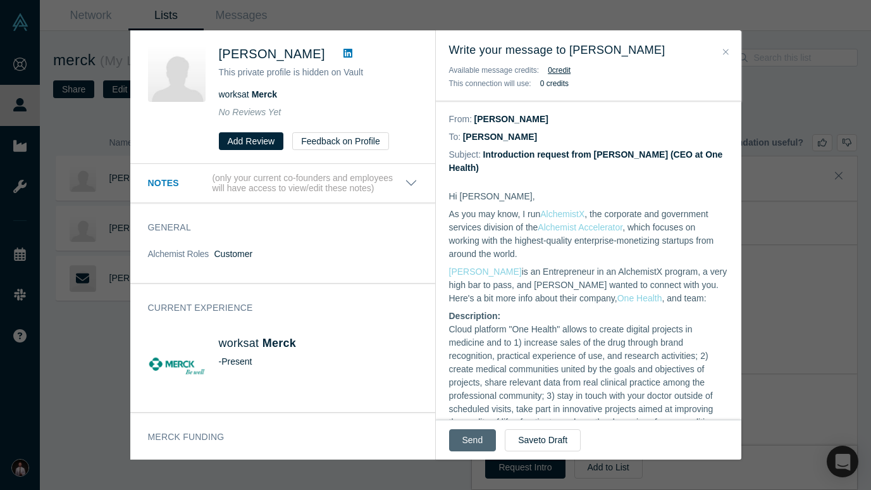
scroll to position [0, 0]
click at [476, 434] on button "Send" at bounding box center [472, 440] width 47 height 22
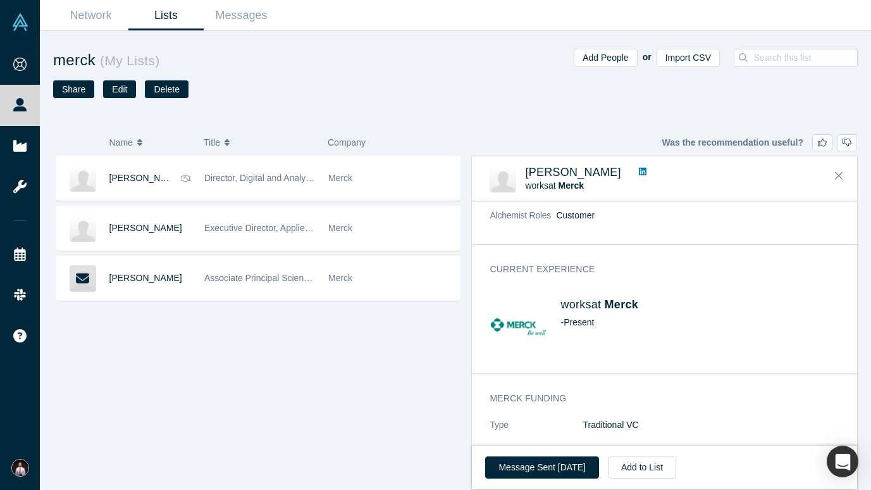
click at [406, 391] on div "Kai Bode Director, Digital and Analytics Technologies Merck Hal Stern Executive…" at bounding box center [257, 323] width 409 height 334
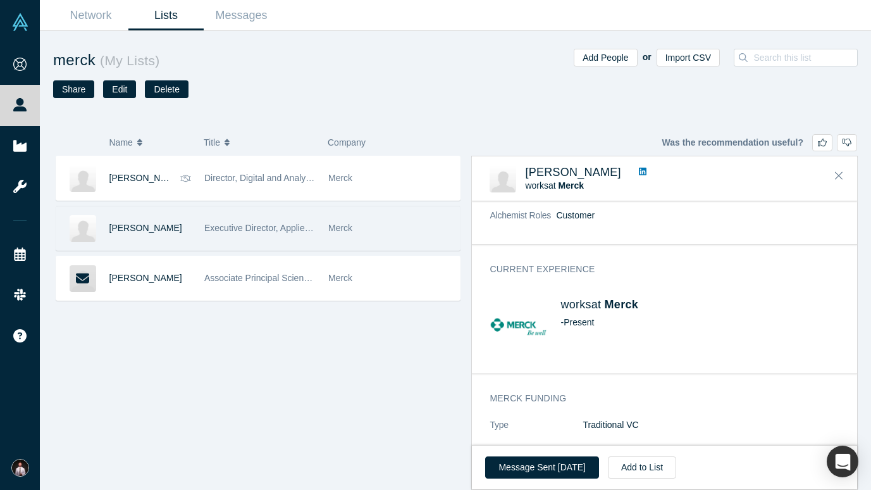
click at [129, 233] on div "Hal Stern" at bounding box center [150, 228] width 82 height 44
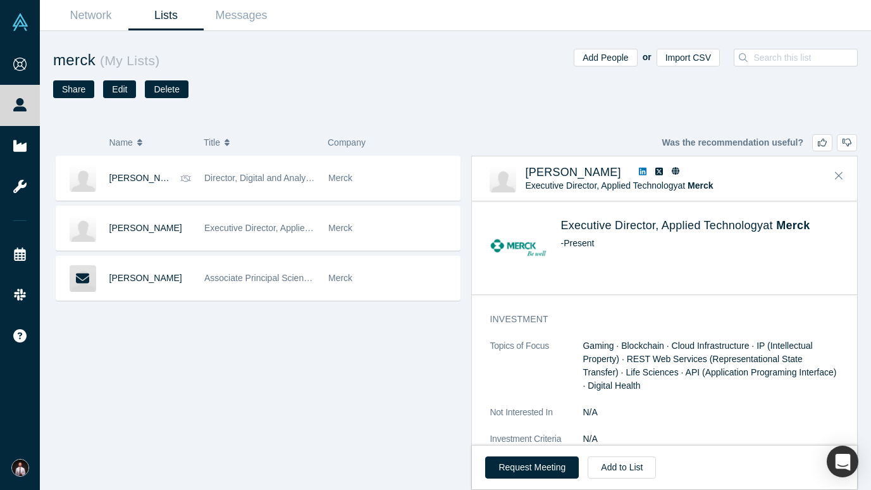
scroll to position [316, 0]
click at [533, 440] on button "Request Meeting" at bounding box center [532, 467] width 94 height 22
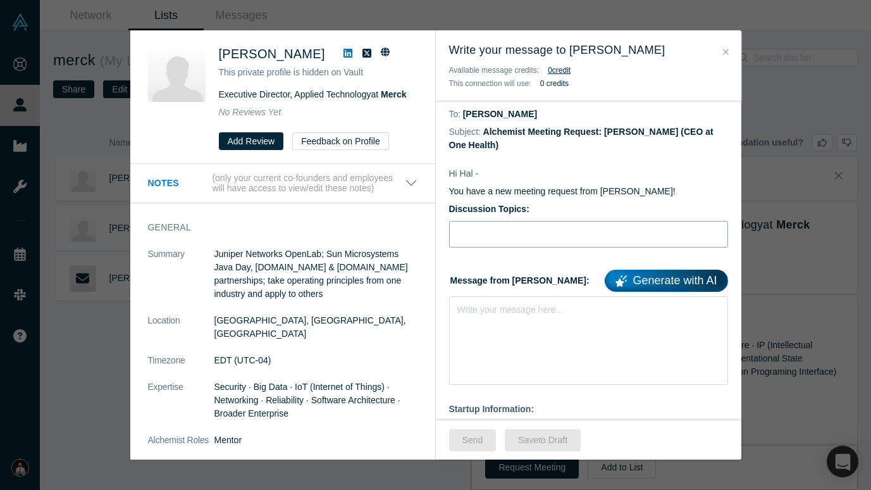
scroll to position [28, 0]
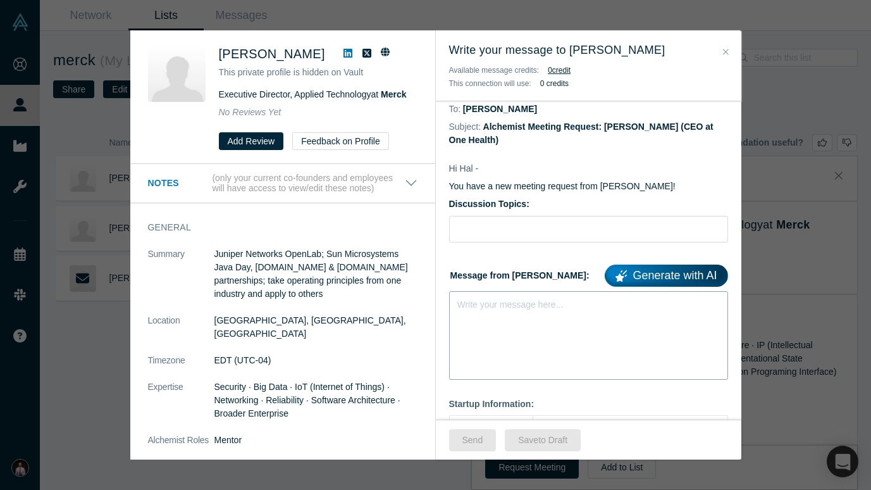
click at [536, 328] on div "Write your message here..." at bounding box center [588, 335] width 279 height 89
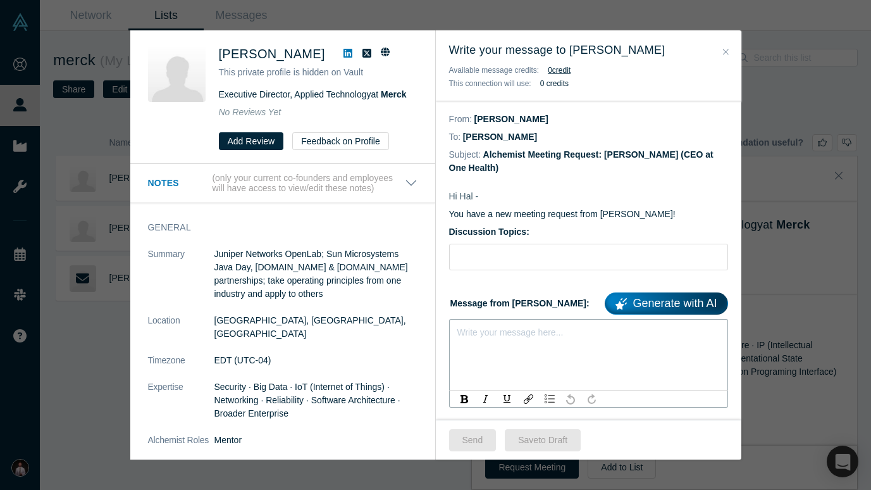
scroll to position [0, 0]
click at [521, 334] on div "rdw-editor" at bounding box center [589, 329] width 262 height 13
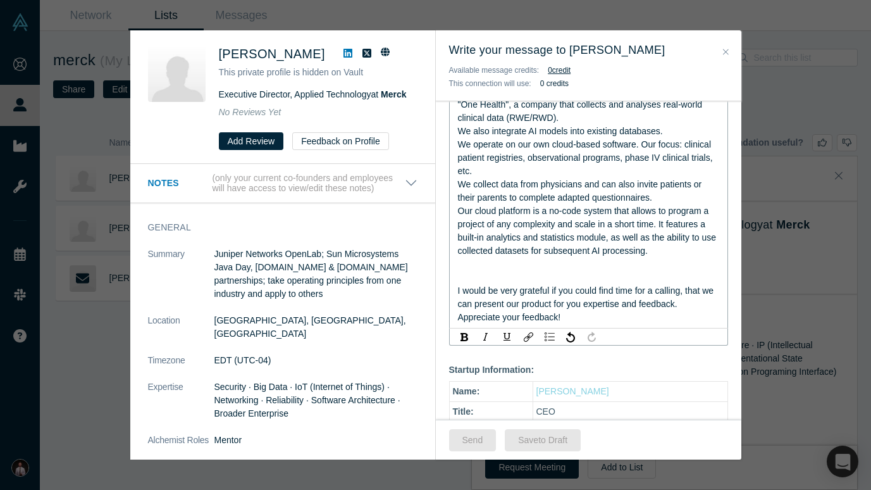
scroll to position [56, 0]
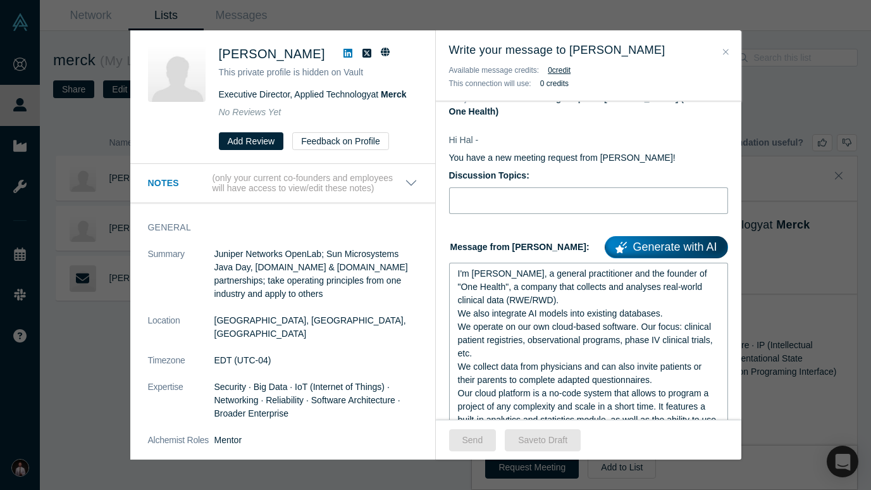
click at [491, 207] on input "Discussion Topics:" at bounding box center [588, 200] width 279 height 27
type input "у"
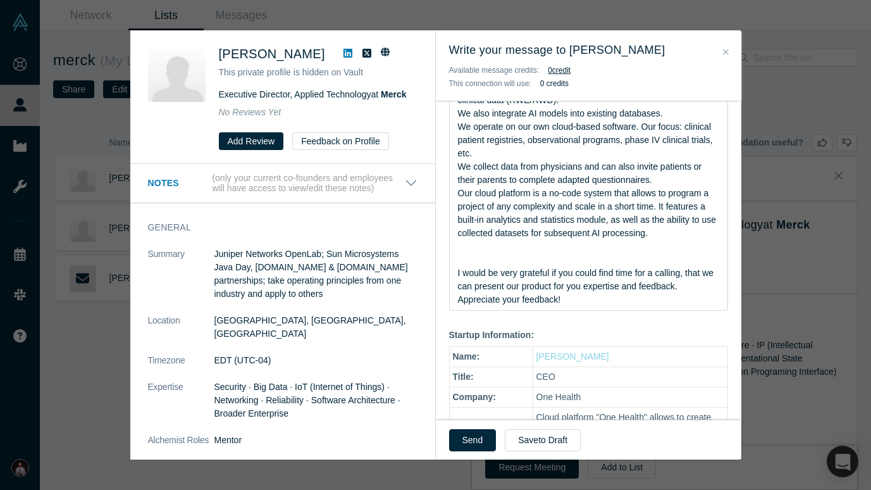
scroll to position [254, 0]
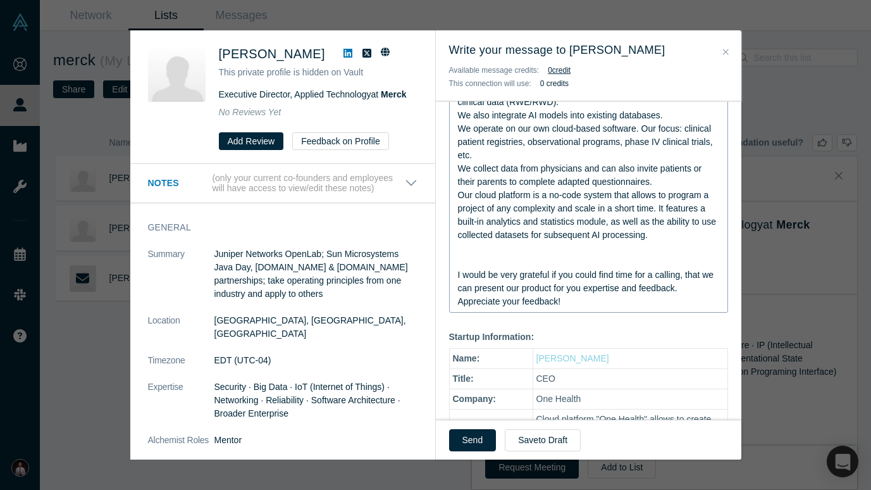
type input "eHealth, PSP, PLD, patients registries, AI in medicine"
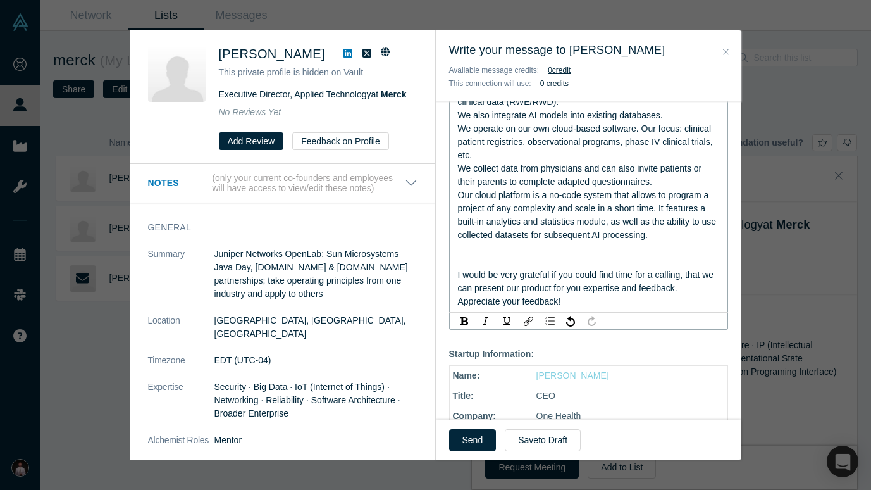
click at [512, 265] on div "rdw-editor" at bounding box center [589, 261] width 262 height 13
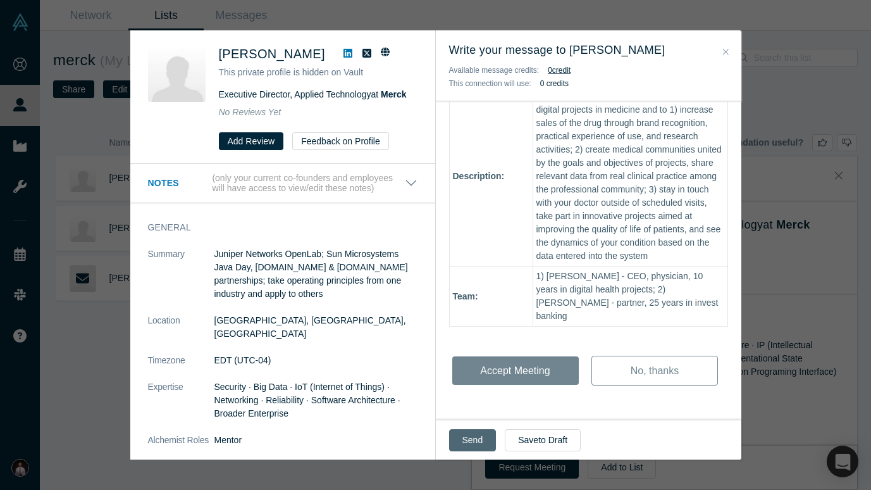
scroll to position [557, 0]
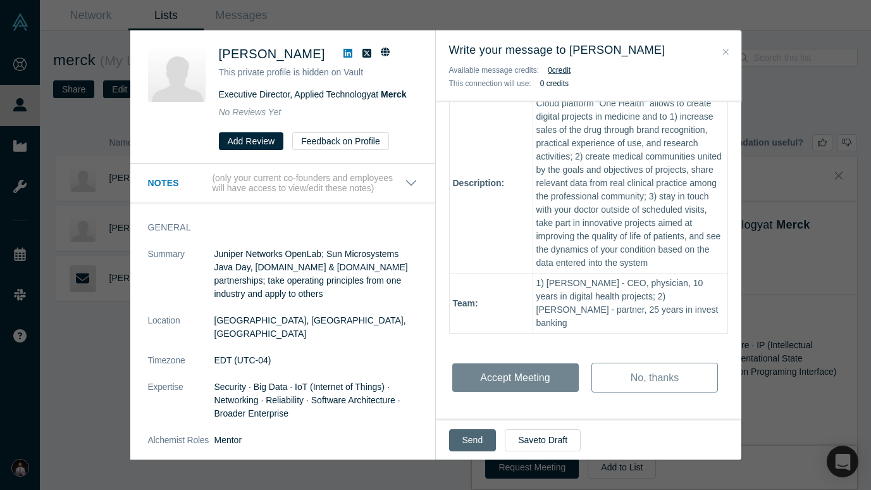
click at [472, 439] on button "Send" at bounding box center [472, 440] width 47 height 22
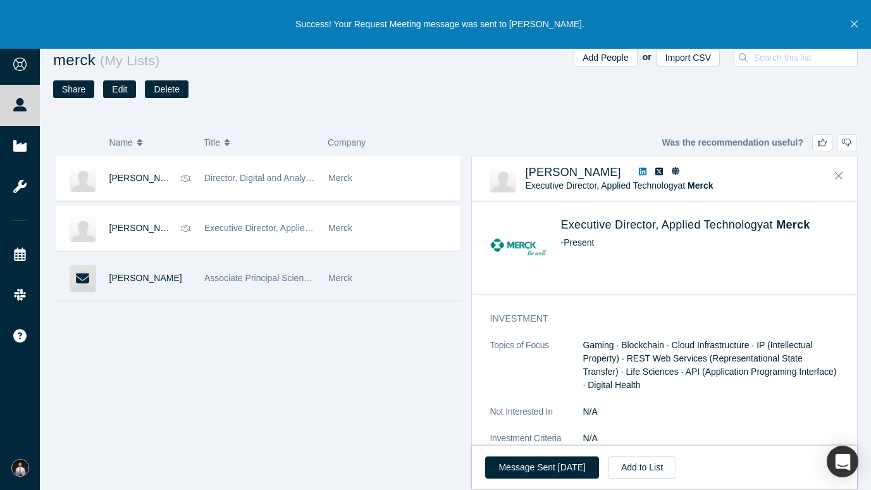
click at [216, 275] on span "Associate Principal Scientist, Global Digital Analystics & Technologies" at bounding box center [340, 278] width 273 height 10
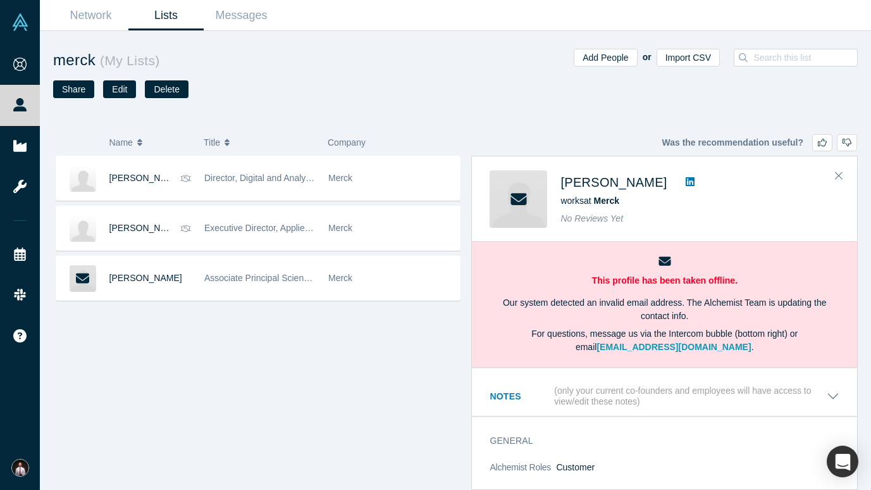
scroll to position [0, 0]
click at [662, 261] on icon at bounding box center [664, 260] width 12 height 9
click at [170, 18] on link "Lists" at bounding box center [165, 16] width 75 height 30
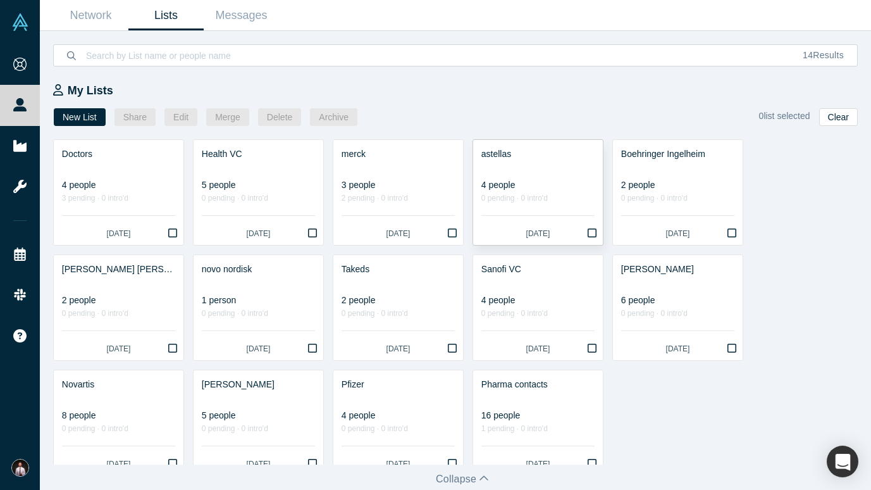
click at [546, 164] on div at bounding box center [537, 167] width 113 height 13
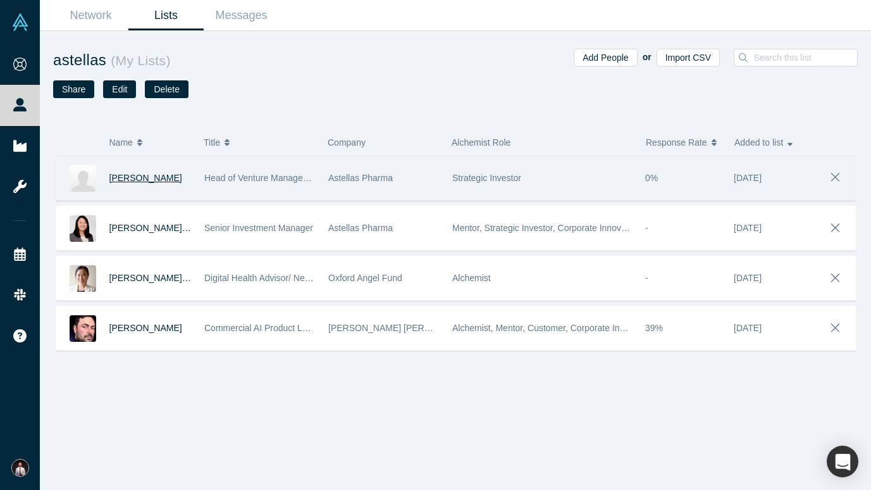
click at [160, 173] on span "Chihiro Hosoya" at bounding box center [145, 178] width 73 height 10
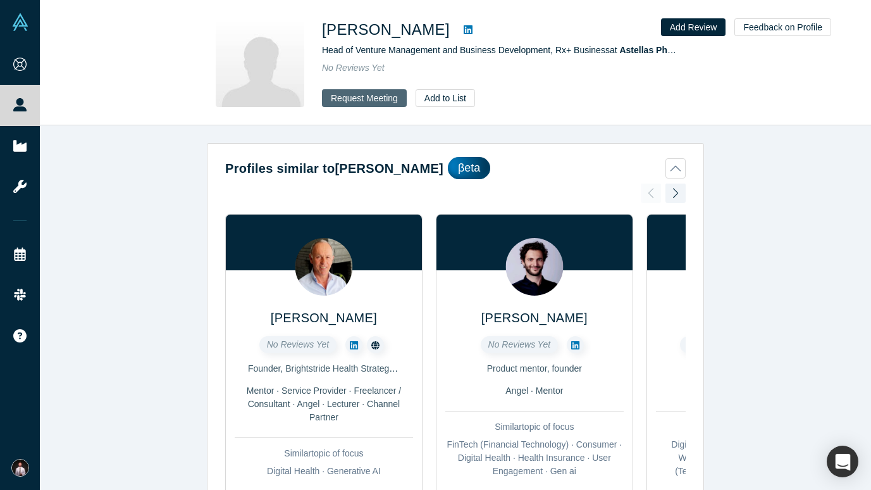
click at [362, 101] on button "Request Meeting" at bounding box center [364, 98] width 85 height 18
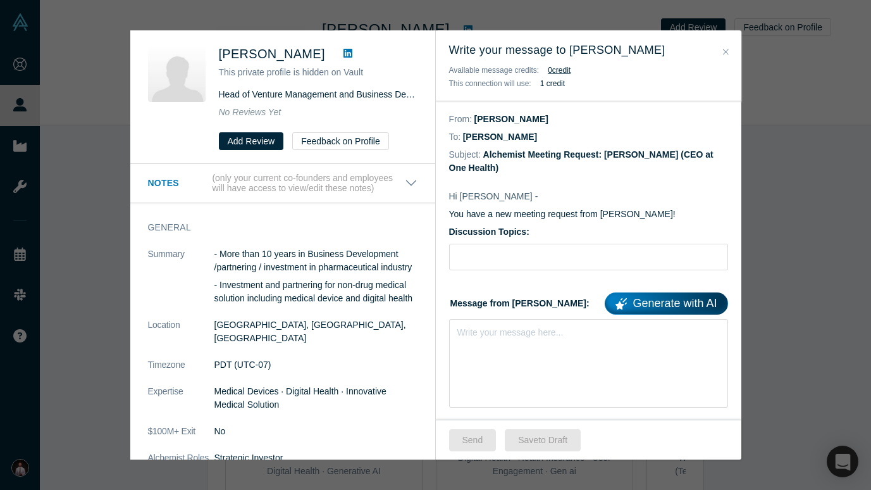
click at [725, 51] on icon "Close" at bounding box center [726, 51] width 6 height 9
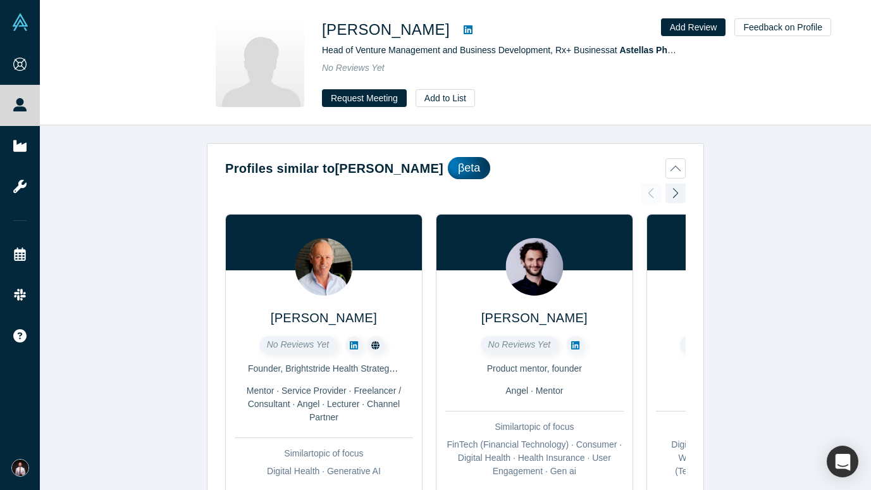
click at [464, 29] on icon at bounding box center [468, 29] width 9 height 9
click at [464, 31] on icon at bounding box center [468, 30] width 9 height 10
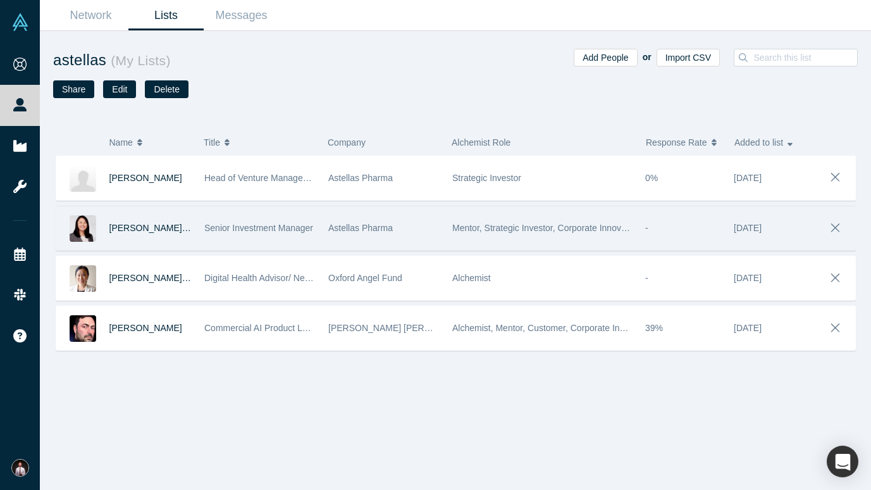
click at [172, 214] on div "Nagisa Sakurai, PhD, MBA" at bounding box center [150, 228] width 82 height 44
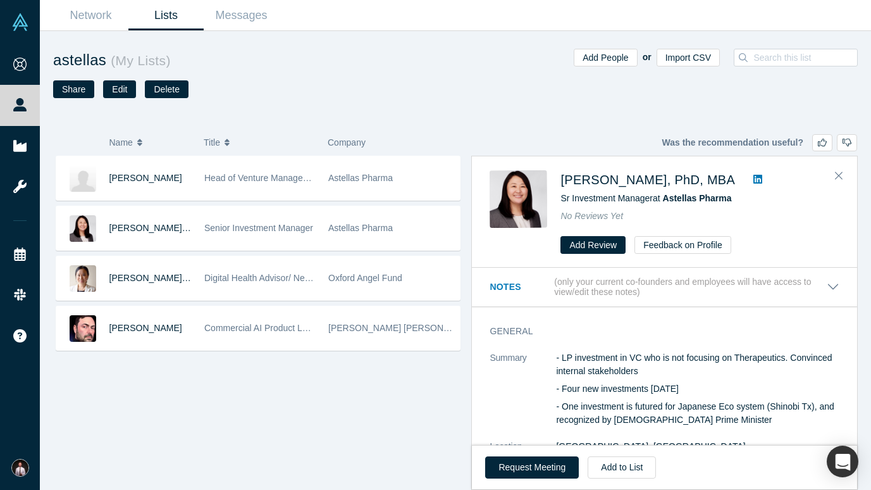
click at [527, 208] on img at bounding box center [519, 199] width 58 height 58
click at [536, 440] on button "Request Meeting" at bounding box center [532, 467] width 94 height 22
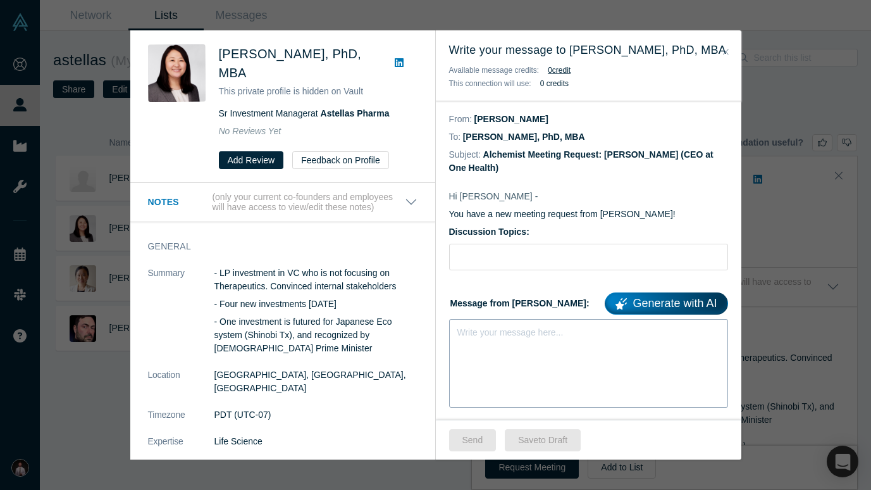
click at [504, 339] on div "Write your message here..." at bounding box center [510, 332] width 106 height 13
click at [538, 336] on div "rdw-editor" at bounding box center [589, 329] width 262 height 13
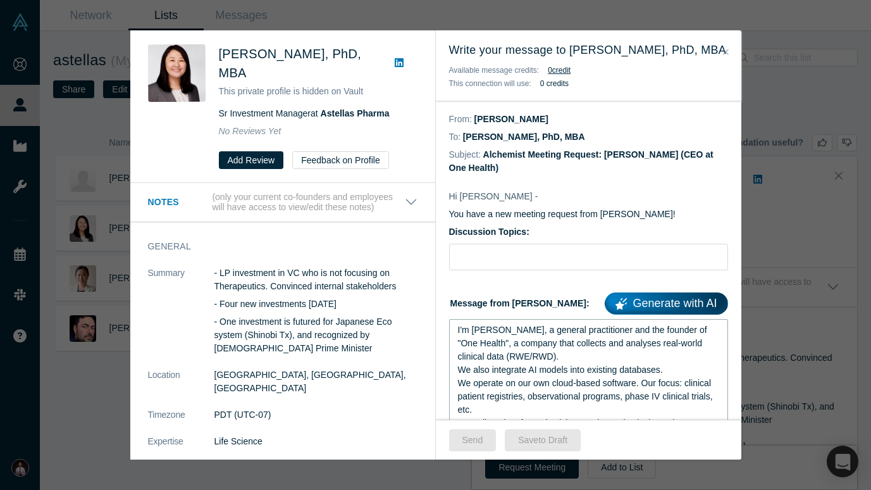
click at [533, 290] on form "Discussion Topics: Message from Denis: Generate with AI I'm Denis, a general pr…" at bounding box center [588, 404] width 279 height 359
click at [527, 266] on input "Discussion Topics:" at bounding box center [588, 257] width 279 height 27
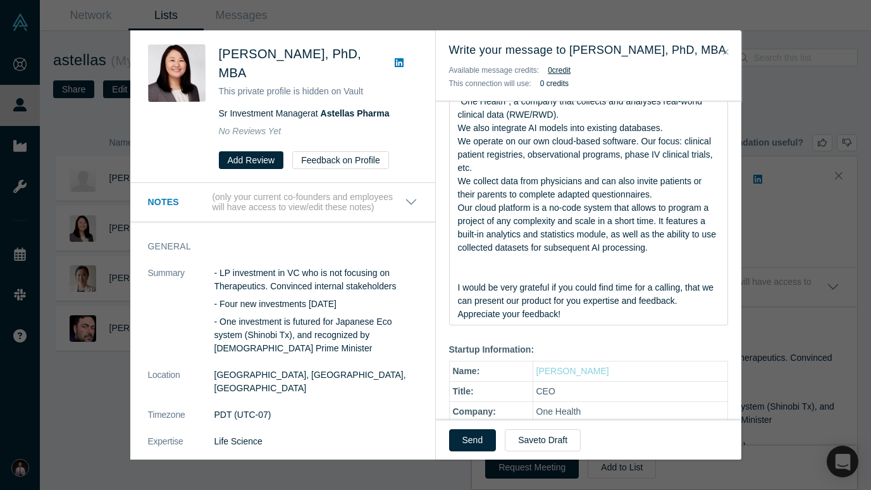
scroll to position [263, 0]
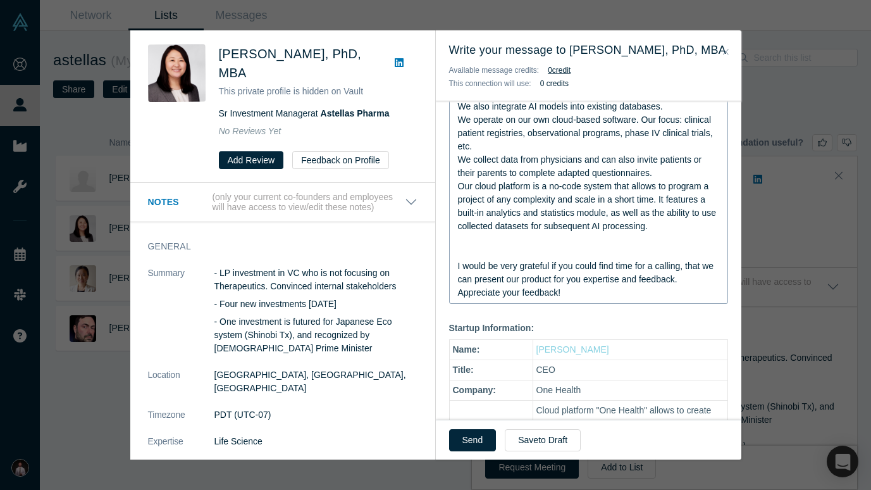
type input "eHealth, RWE/RWD, AI in medicine"
click at [494, 258] on div "rdw-editor" at bounding box center [589, 252] width 262 height 13
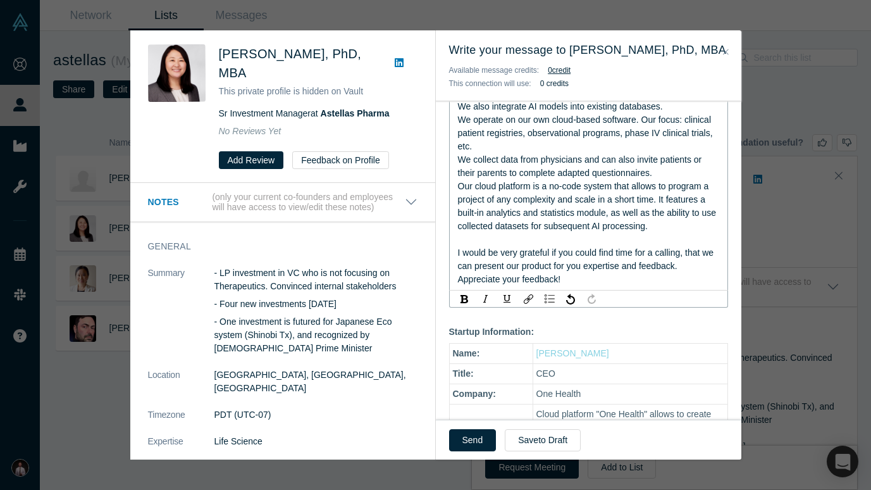
scroll to position [308, 0]
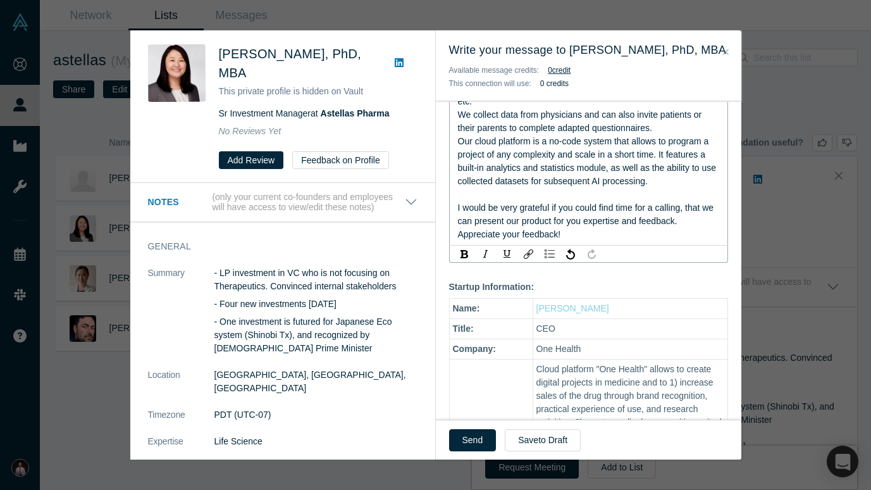
click at [679, 212] on span "I would be very grateful if you could find time for a calling, that we can pres…" at bounding box center [587, 213] width 259 height 23
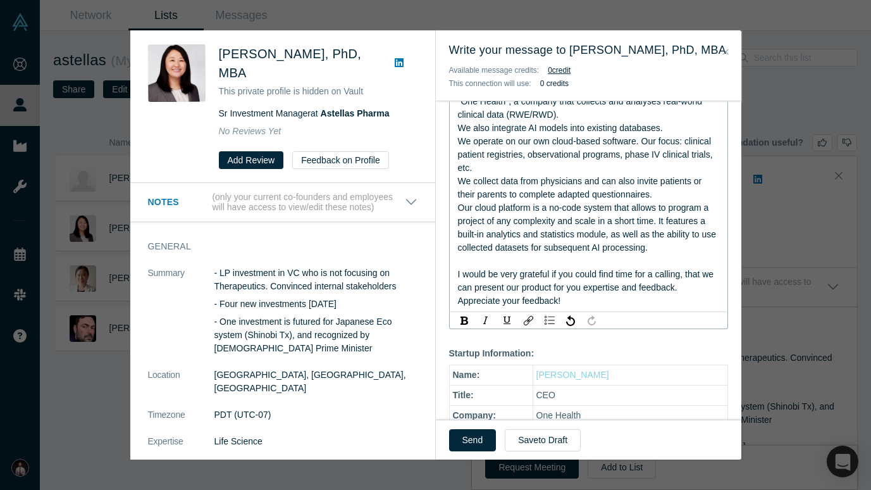
scroll to position [301, 0]
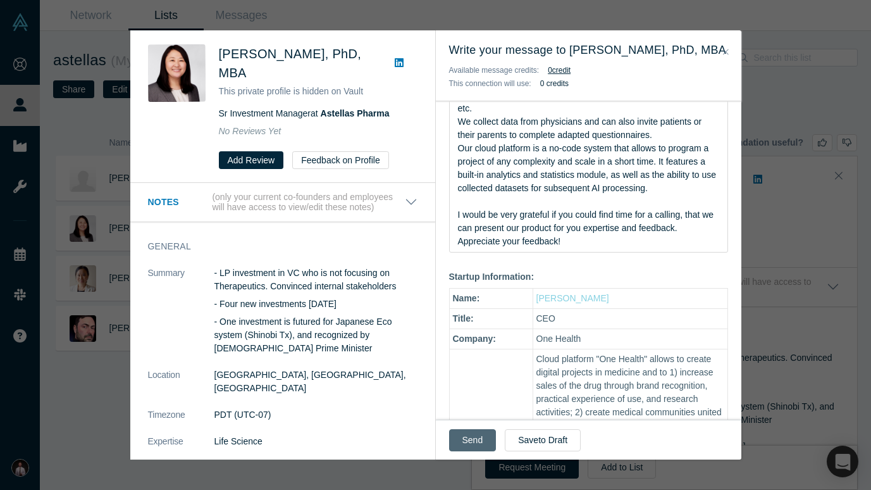
click at [474, 436] on button "Send" at bounding box center [472, 440] width 47 height 22
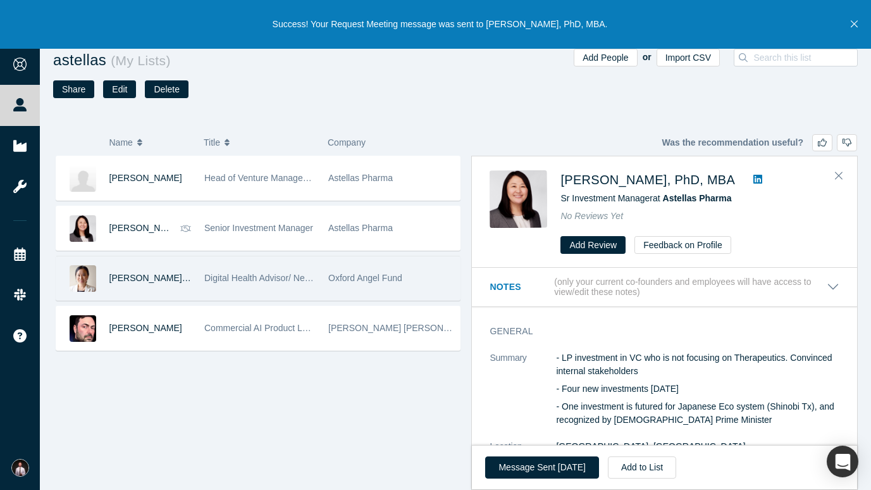
click at [76, 277] on img at bounding box center [83, 278] width 27 height 27
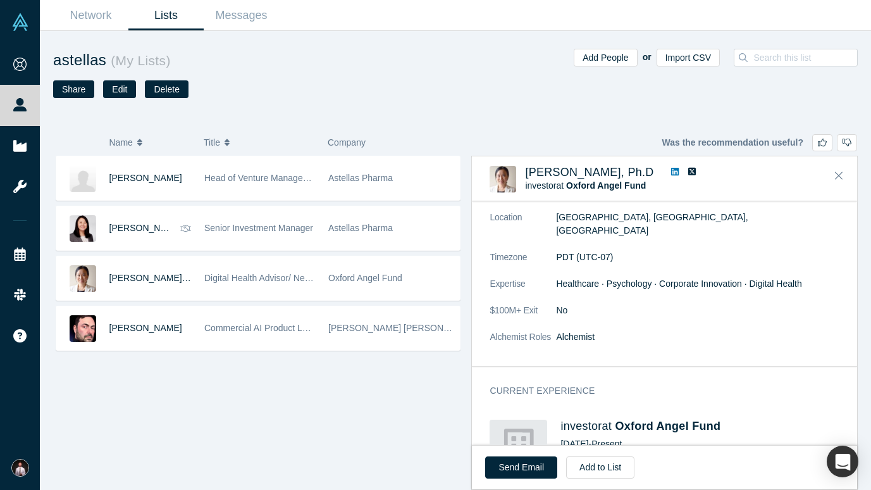
scroll to position [318, 0]
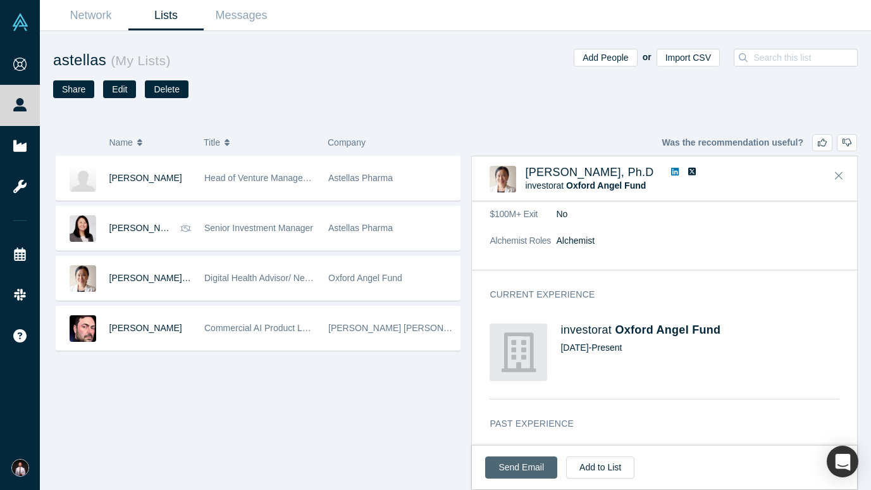
click at [514, 440] on link "Send Email" at bounding box center [521, 467] width 72 height 22
click at [495, 440] on link "Send Email" at bounding box center [521, 467] width 72 height 22
click at [402, 417] on div "Chihiro Hosoya Head of Venture Management and Business Development, Rx+ Busines…" at bounding box center [455, 323] width 805 height 334
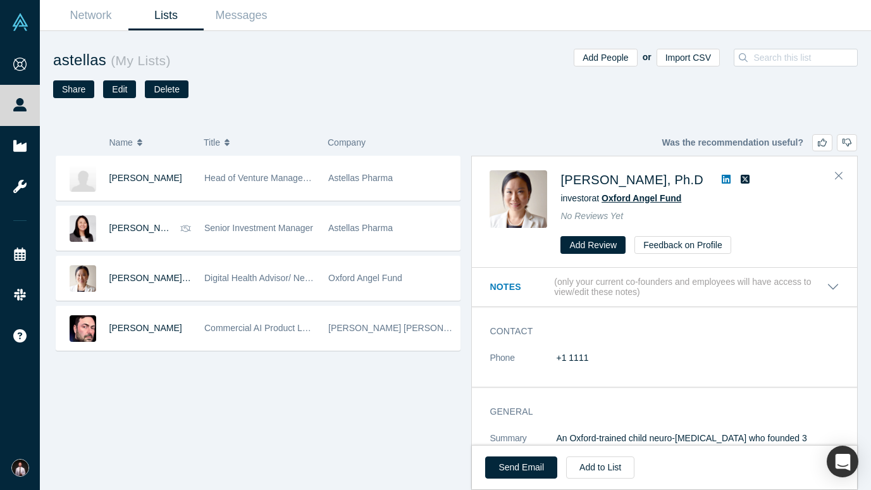
scroll to position [0, 0]
click at [522, 207] on img at bounding box center [519, 199] width 58 height 58
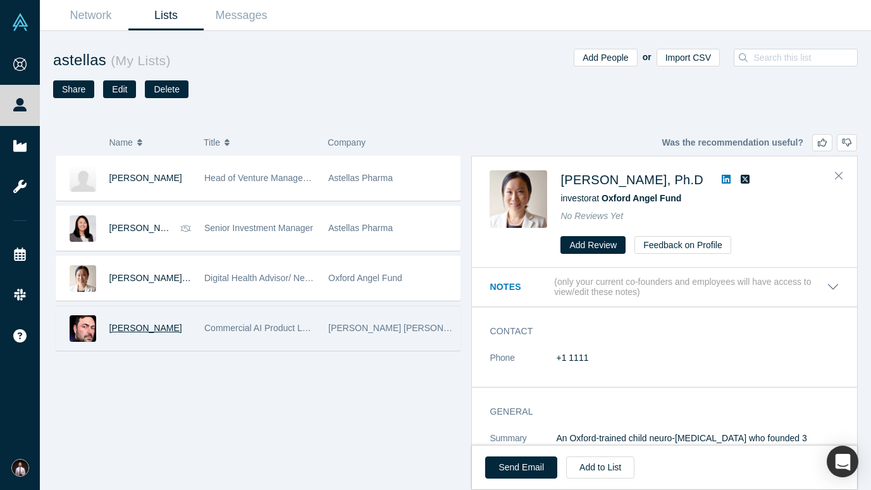
click at [128, 324] on span "Richard Svinkin" at bounding box center [145, 328] width 73 height 10
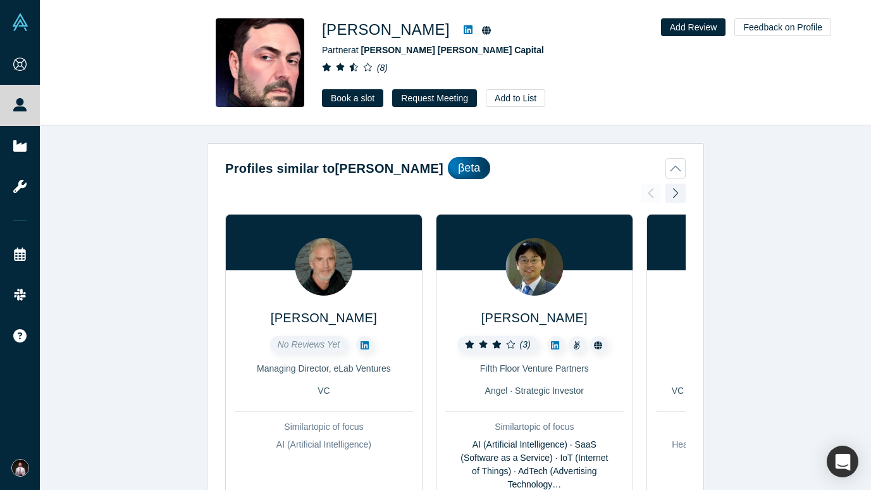
click at [285, 59] on img at bounding box center [260, 62] width 89 height 89
click at [417, 99] on button "Request Meeting" at bounding box center [434, 98] width 85 height 18
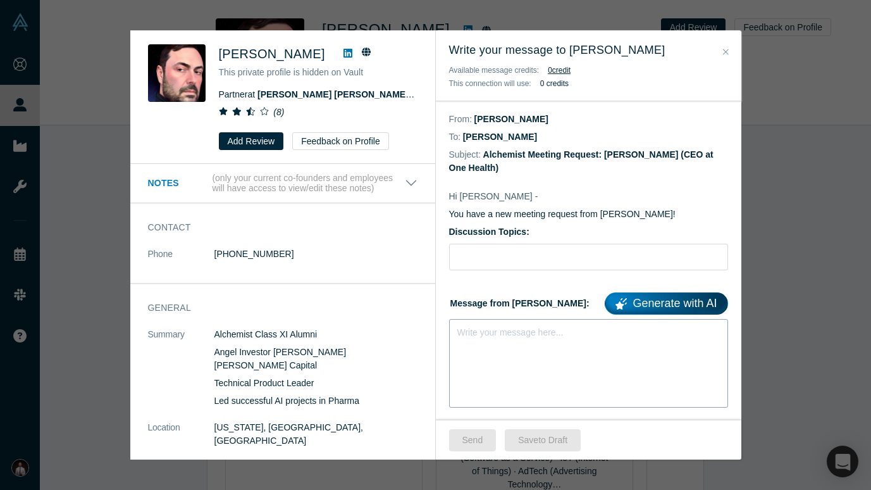
click at [563, 343] on div "Write your message here..." at bounding box center [588, 363] width 279 height 89
click at [723, 46] on button "Close" at bounding box center [725, 52] width 13 height 15
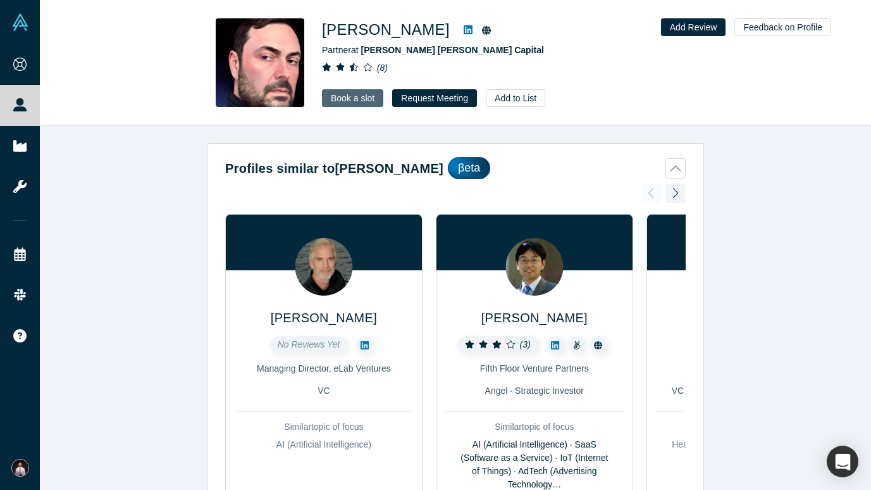
click at [349, 94] on link "Book a slot" at bounding box center [352, 98] width 61 height 18
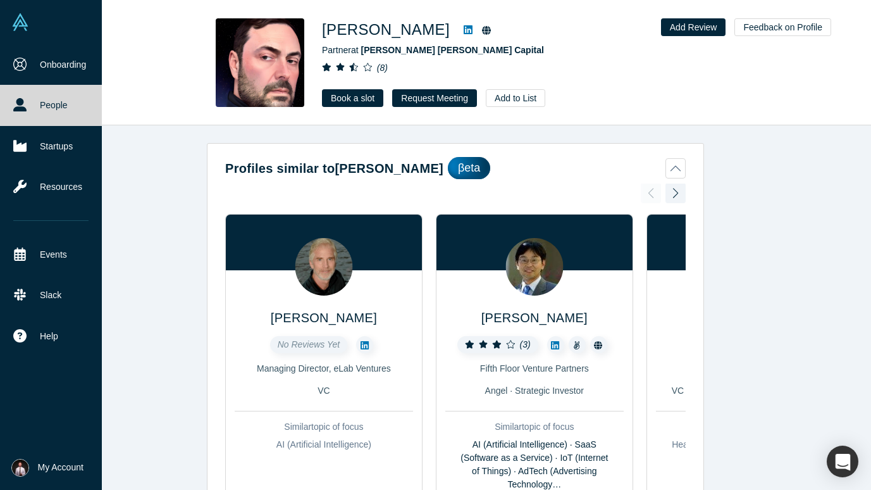
click at [28, 104] on link "People" at bounding box center [51, 105] width 102 height 40
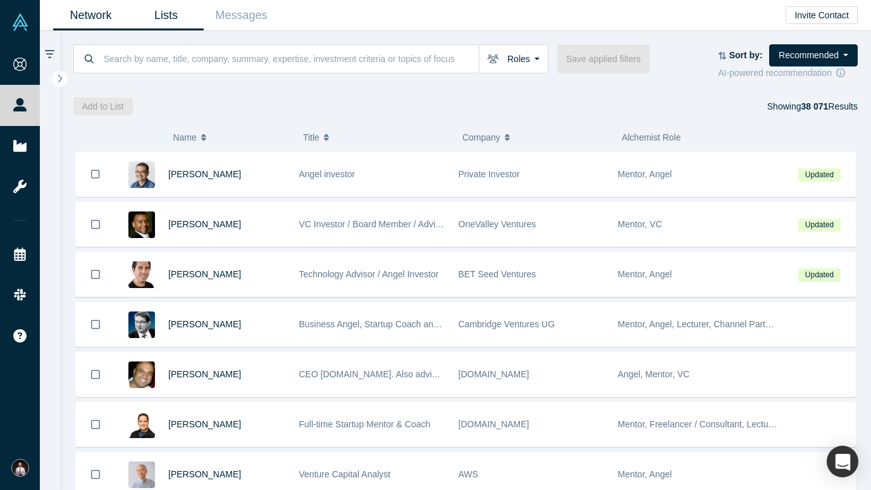
click at [173, 14] on link "Lists" at bounding box center [165, 16] width 75 height 30
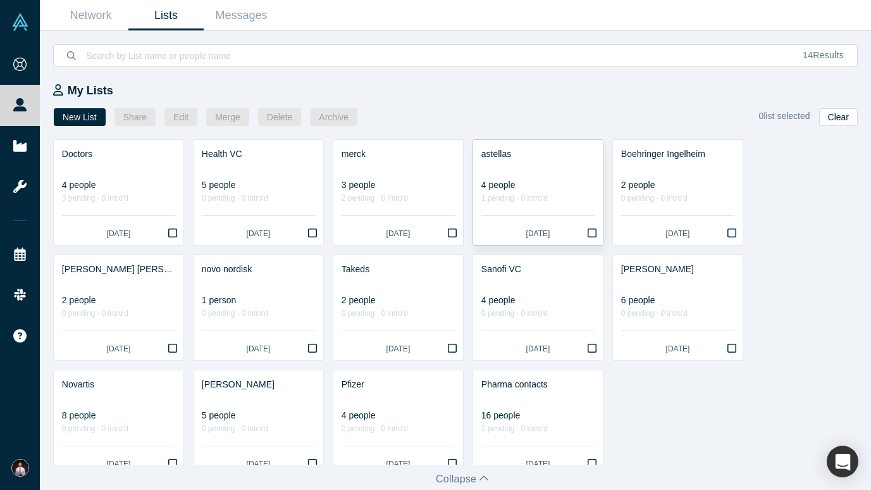
click at [508, 206] on link "astellas 4 people 1 pending · 0 intro'd 12 days ago" at bounding box center [538, 192] width 130 height 105
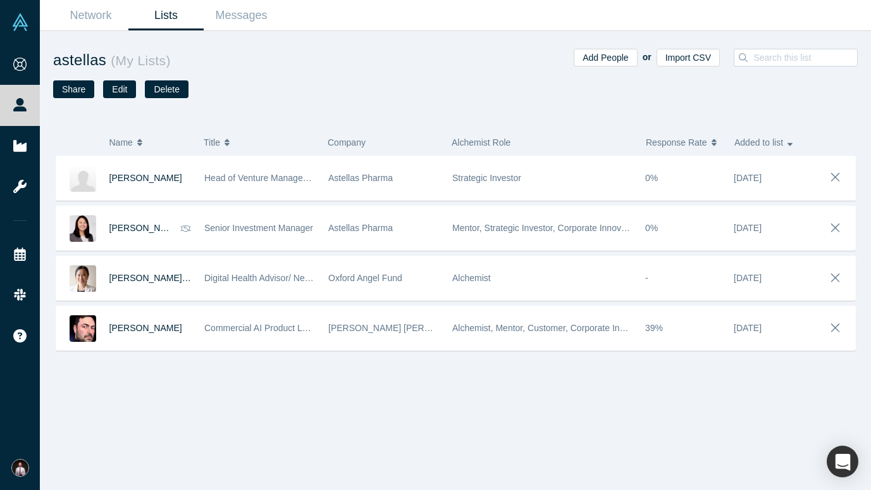
click at [174, 16] on link "Lists" at bounding box center [165, 16] width 75 height 30
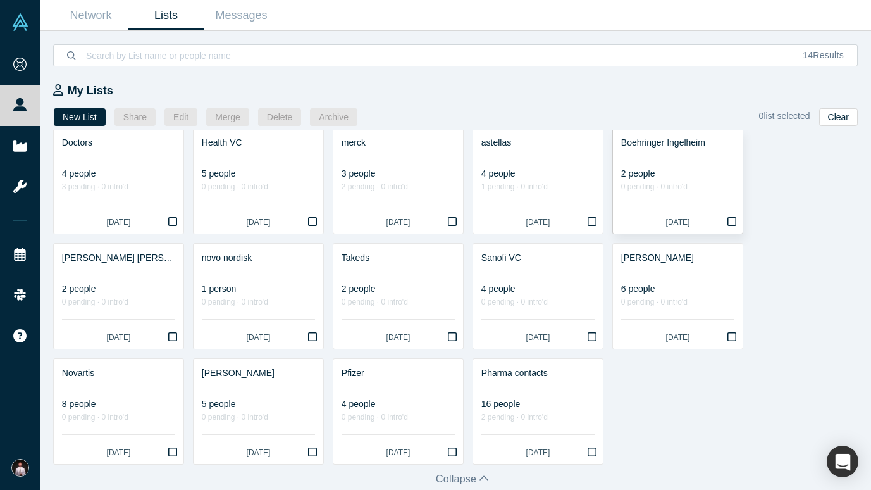
scroll to position [11, 0]
click at [664, 161] on div at bounding box center [677, 155] width 113 height 13
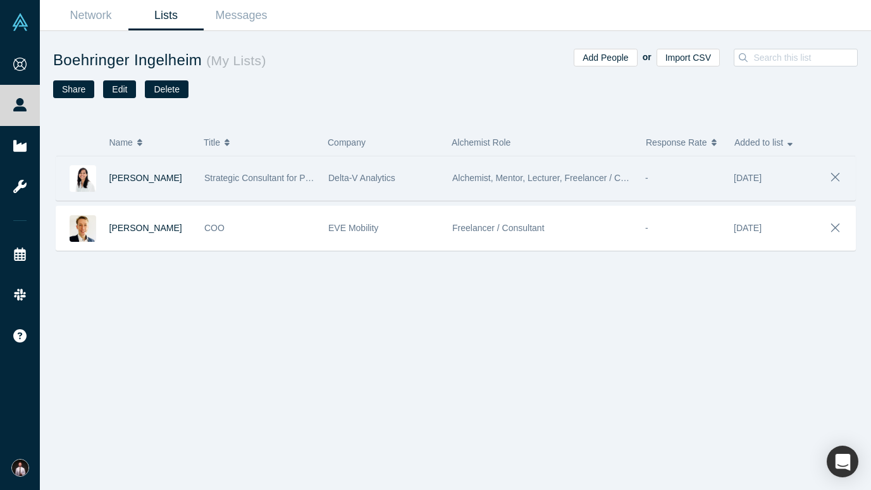
click at [83, 178] on img at bounding box center [83, 178] width 27 height 27
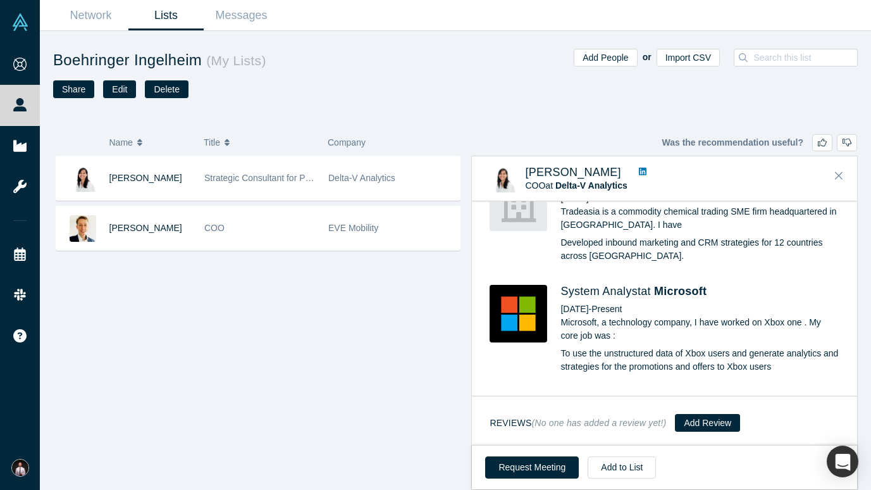
scroll to position [1036, 0]
click at [557, 440] on button "Request Meeting" at bounding box center [532, 467] width 94 height 22
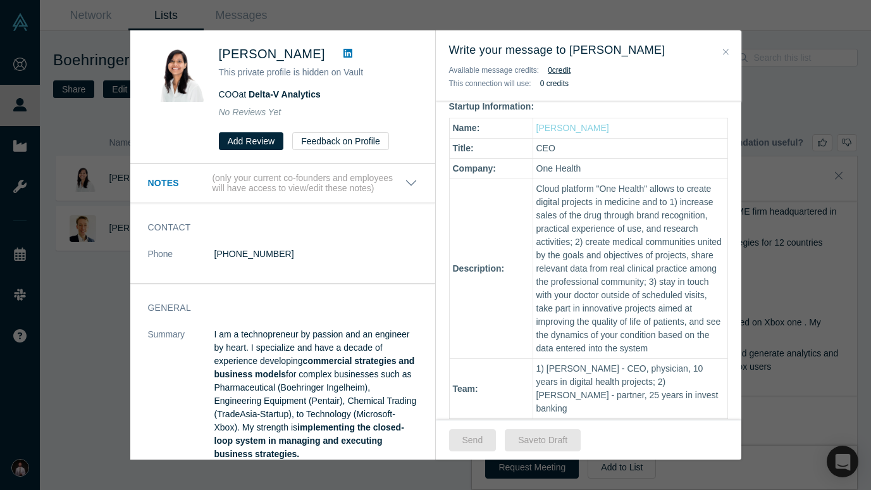
scroll to position [49, 0]
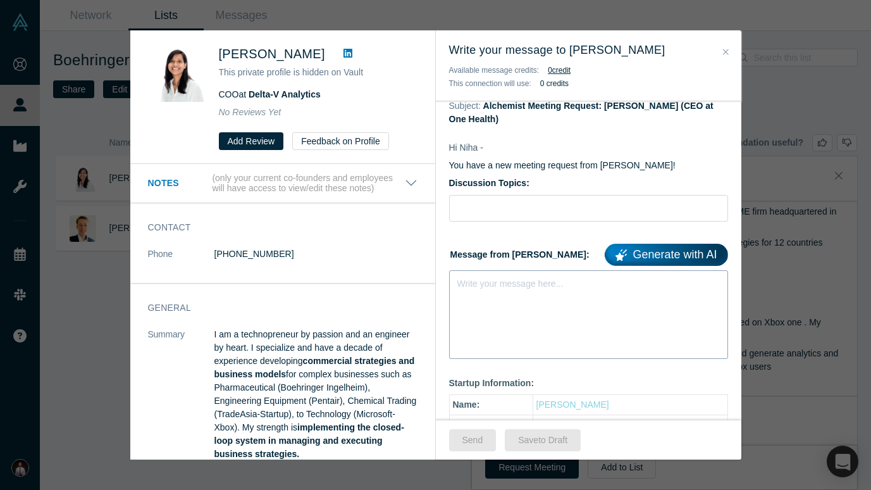
click at [521, 298] on div "Write your message here..." at bounding box center [588, 314] width 279 height 89
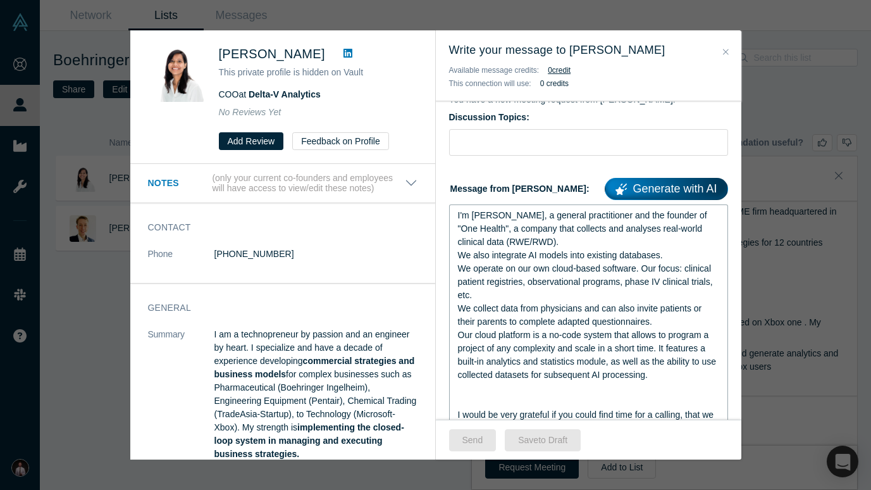
scroll to position [146, 0]
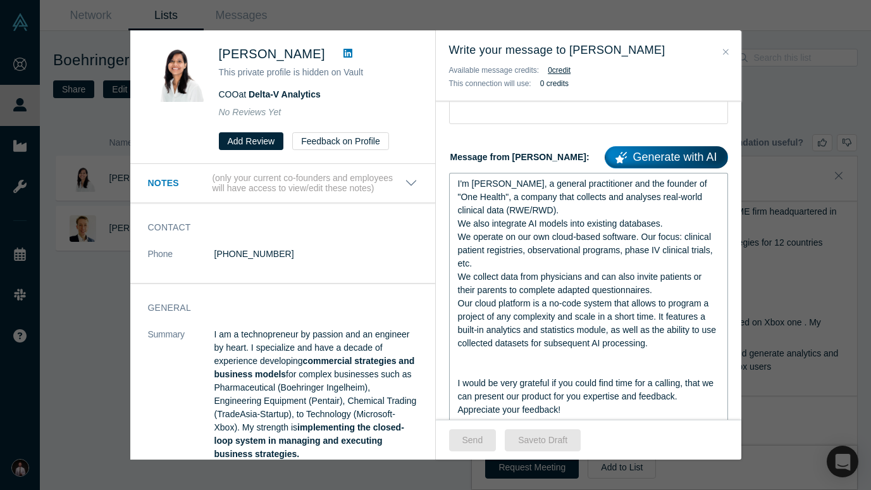
click at [509, 363] on div "rdw-editor" at bounding box center [589, 356] width 262 height 13
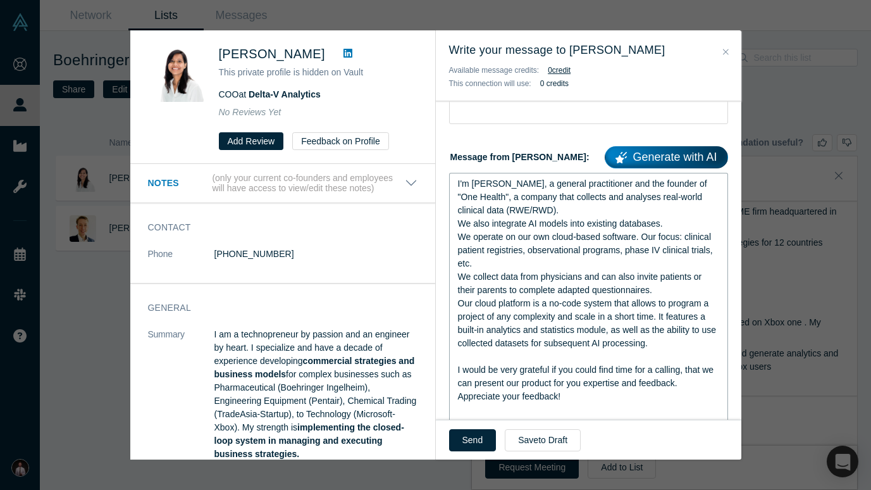
scroll to position [241, 0]
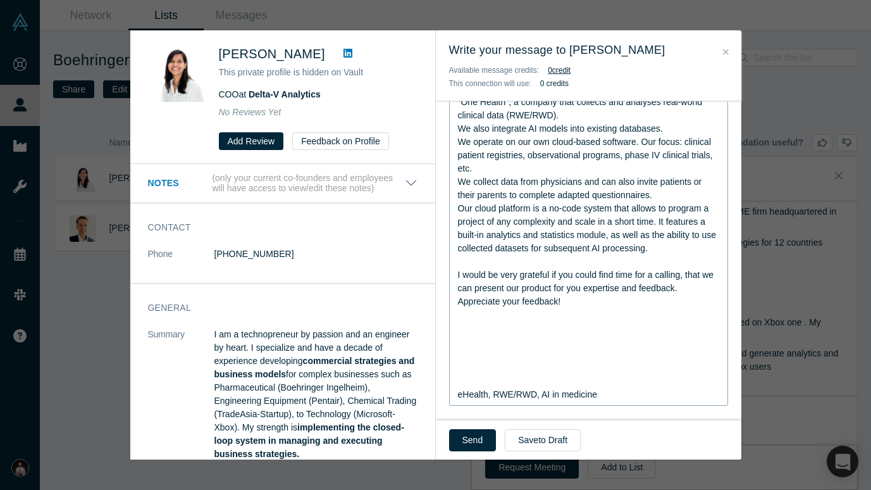
drag, startPoint x: 456, startPoint y: 397, endPoint x: 621, endPoint y: 403, distance: 165.2
click at [621, 403] on div "I'm Denis, a general practitioner and the founder of "One Health", a company th…" at bounding box center [588, 242] width 279 height 328
click at [621, 401] on div "eHealth, RWE/RWD, AI in medicine" at bounding box center [589, 394] width 262 height 13
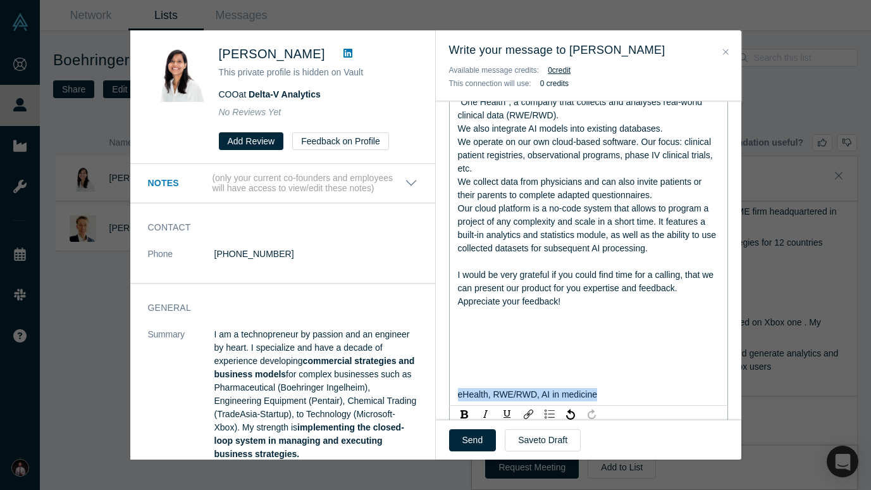
copy span "eHealth, RWE/RWD, AI in medicine"
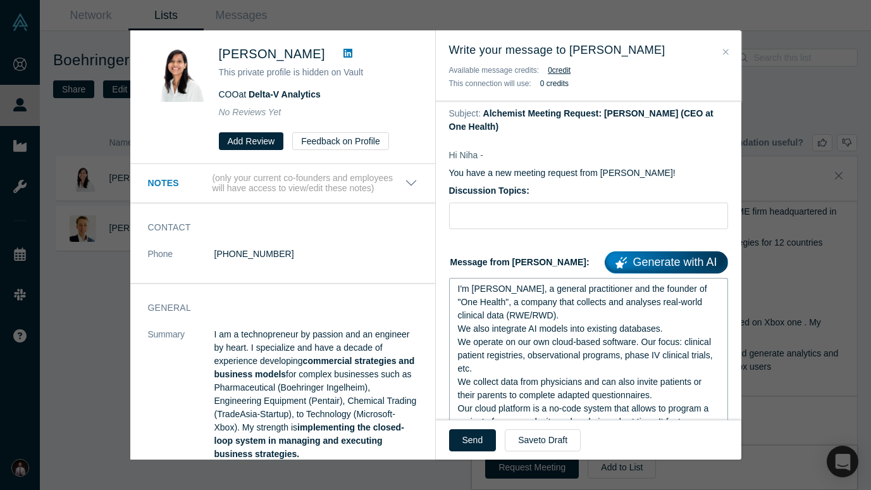
scroll to position [30, 0]
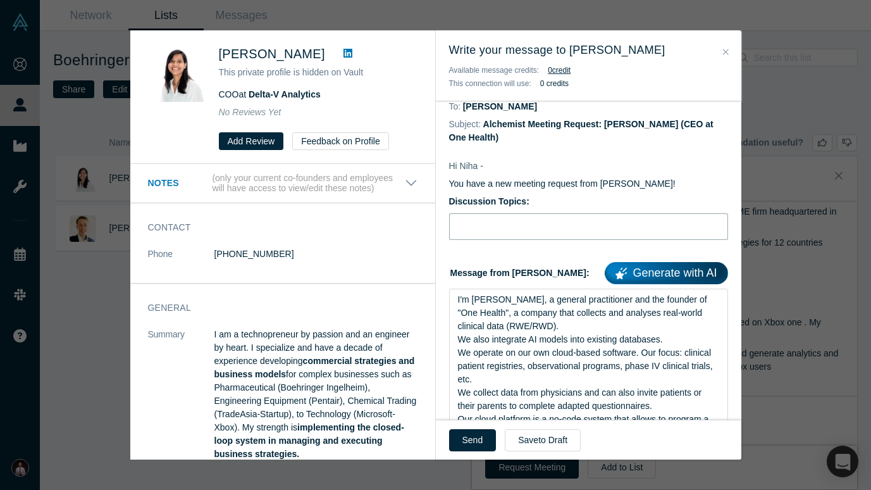
click at [569, 225] on input "Discussion Topics:" at bounding box center [588, 226] width 279 height 27
paste input "eHealth, RWE/RWD, AI in medicine"
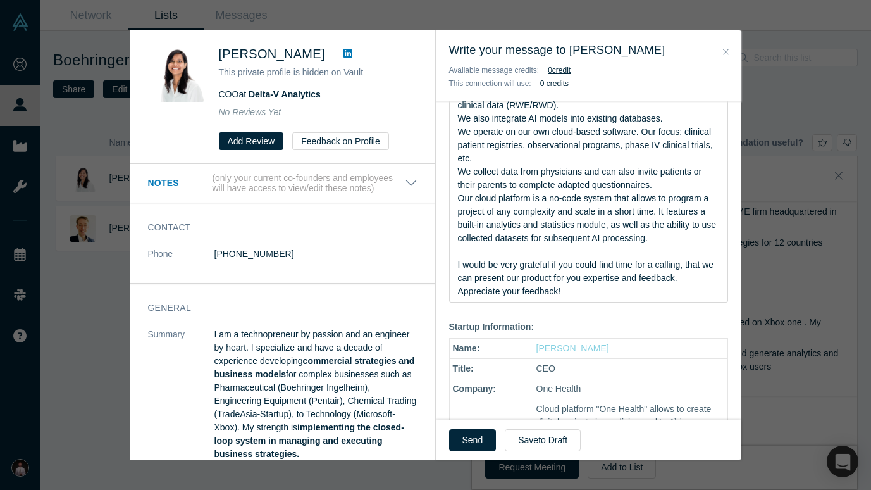
scroll to position [162, 0]
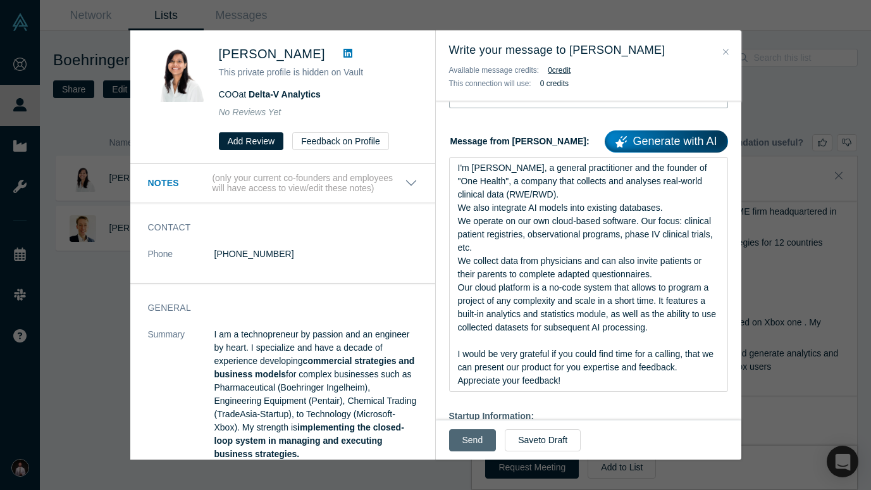
type input "eHealth, RWE/RWD, AI in medicine"
click at [482, 440] on button "Send" at bounding box center [472, 440] width 47 height 22
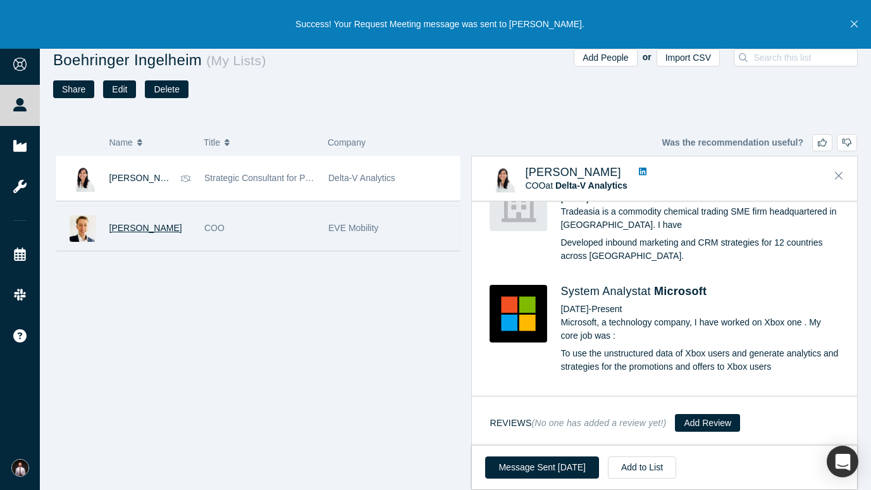
click at [121, 232] on span "Ryan Henri Rickards" at bounding box center [145, 228] width 73 height 10
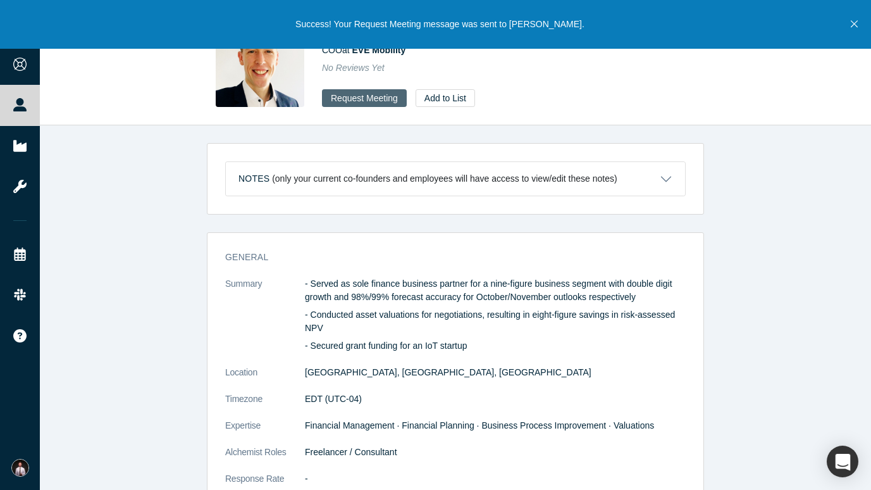
click at [355, 93] on button "Request Meeting" at bounding box center [364, 98] width 85 height 18
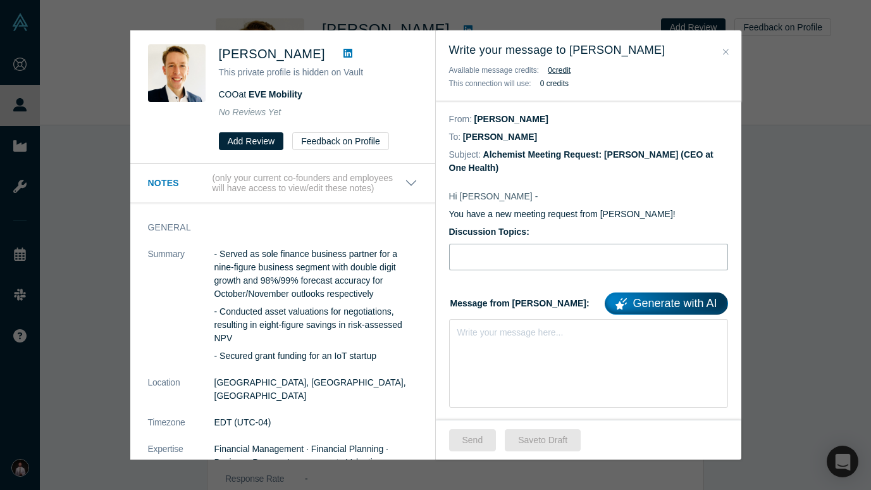
click at [494, 252] on input "Discussion Topics:" at bounding box center [588, 257] width 279 height 27
paste input "eHealth, RWE/RWD, AI in medicine"
type input "eHealth, RWE/RWD, AI in medicine"
click at [503, 355] on div "Write your message here..." at bounding box center [588, 363] width 279 height 89
click at [491, 343] on div "Write your message here..." at bounding box center [588, 354] width 279 height 71
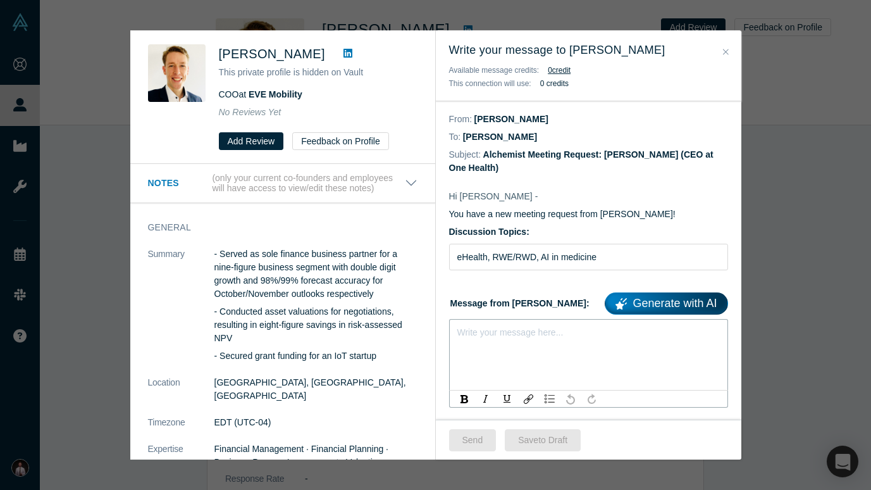
click at [536, 339] on div "Write your message here..." at bounding box center [510, 332] width 106 height 13
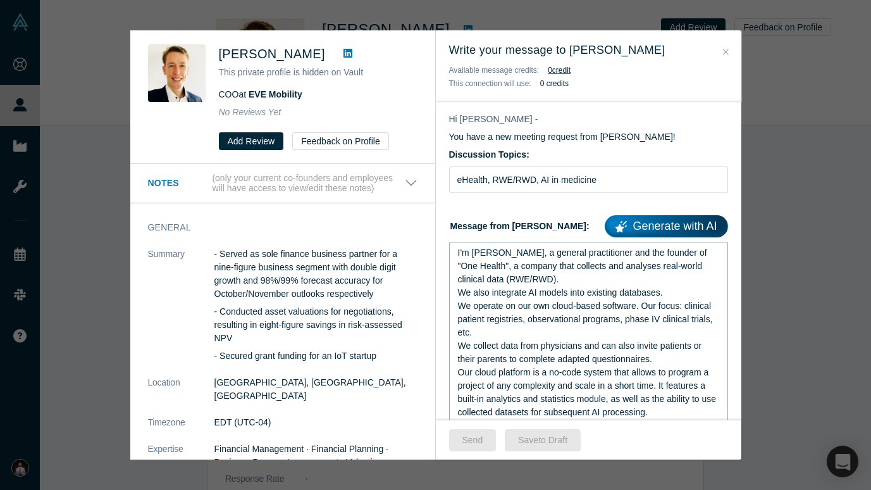
scroll to position [173, 0]
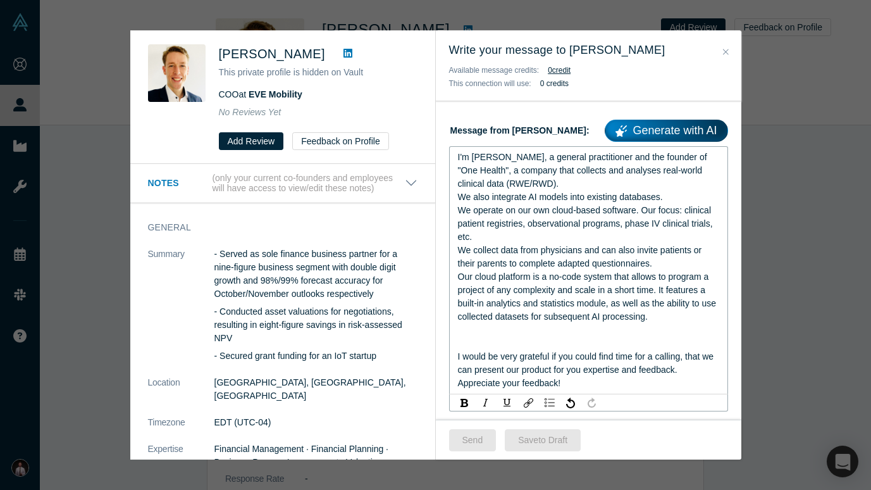
click at [514, 345] on div "rdw-editor" at bounding box center [589, 342] width 262 height 13
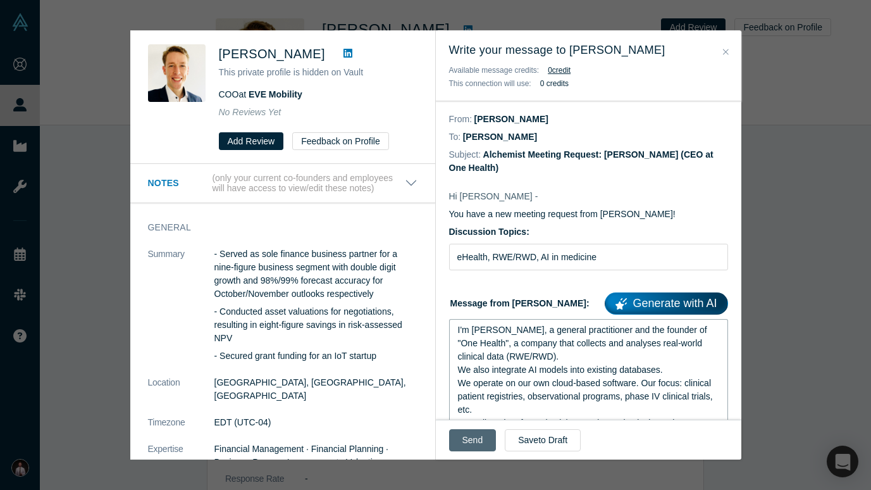
scroll to position [0, 0]
click at [471, 440] on button "Send" at bounding box center [472, 440] width 47 height 22
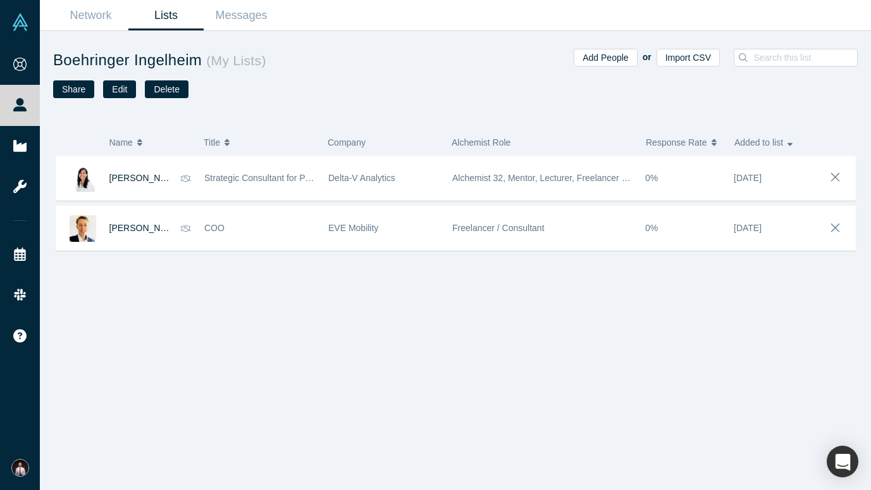
click at [178, 15] on link "Lists" at bounding box center [165, 16] width 75 height 30
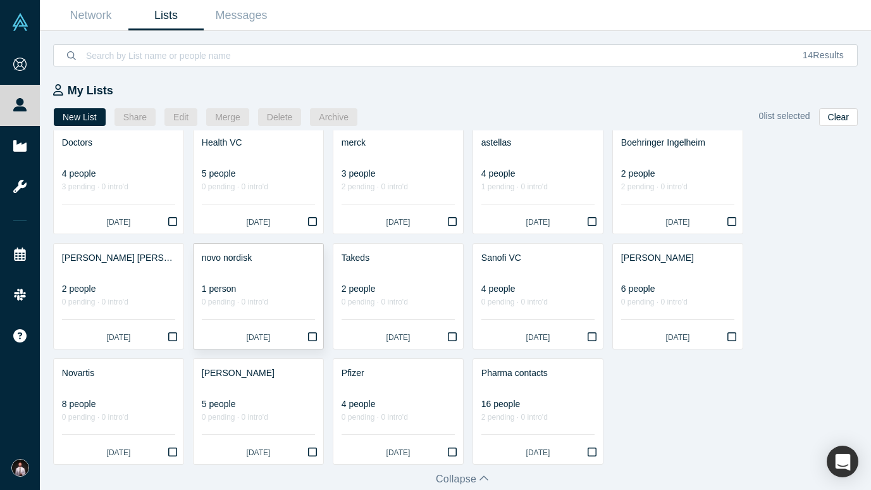
scroll to position [11, 0]
click at [147, 299] on div "0 pending · 0 intro'd" at bounding box center [118, 301] width 113 height 13
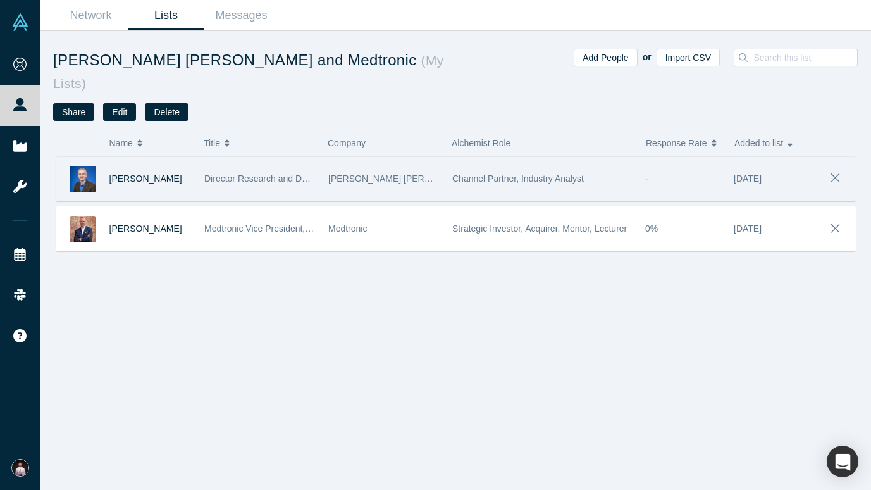
click at [96, 180] on img at bounding box center [83, 179] width 27 height 27
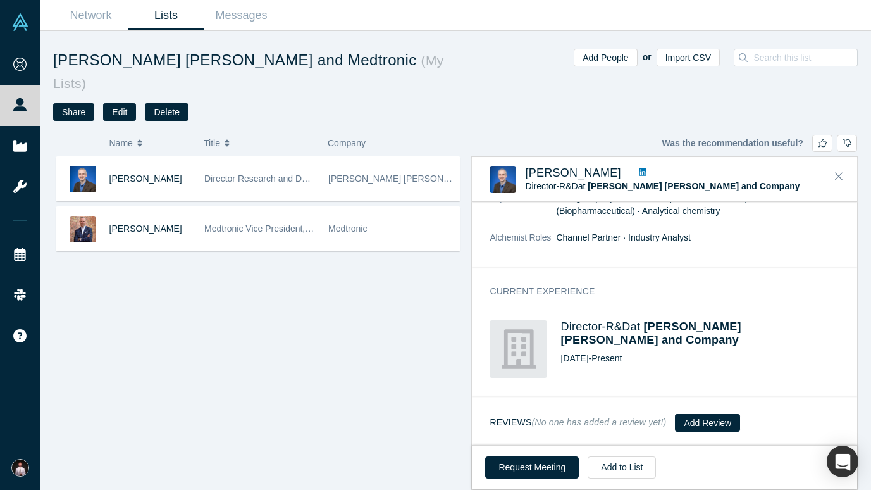
scroll to position [160, 0]
click at [529, 440] on button "Request Meeting" at bounding box center [532, 467] width 94 height 22
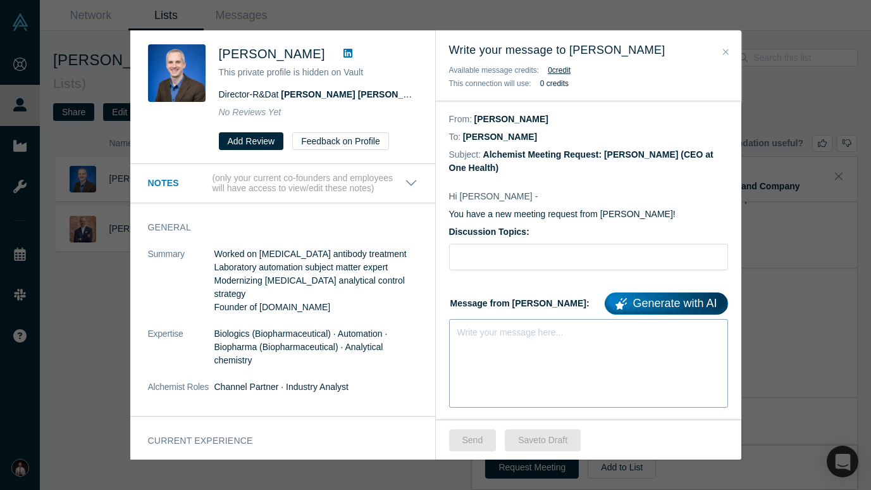
click at [510, 344] on div "Write your message here..." at bounding box center [588, 363] width 279 height 89
click at [503, 339] on div "Write your message here..." at bounding box center [510, 332] width 106 height 13
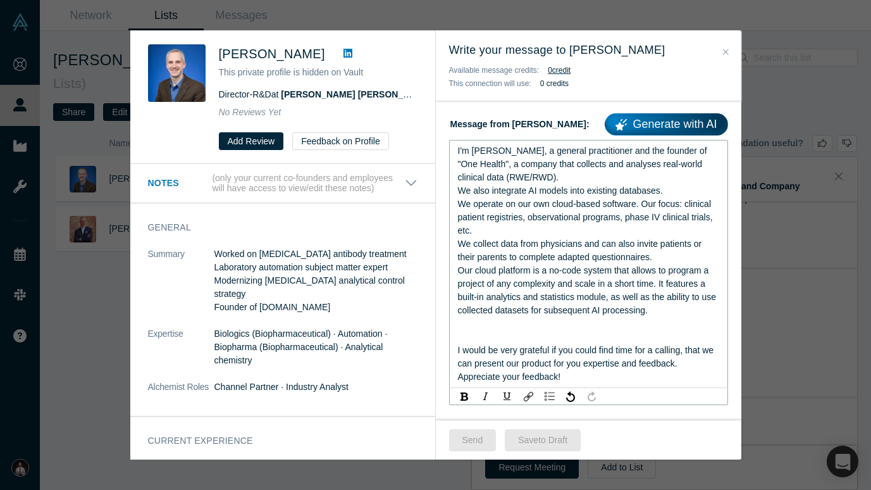
scroll to position [178, 0]
click at [499, 340] on div "rdw-editor" at bounding box center [589, 337] width 262 height 13
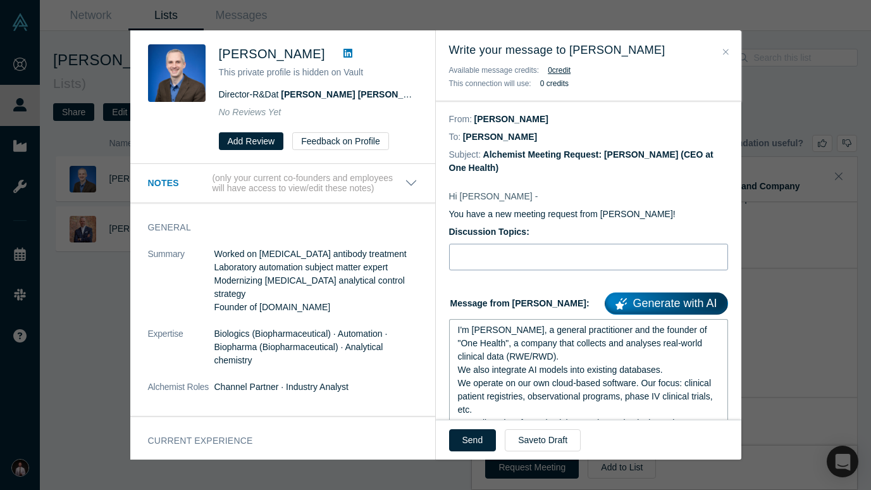
scroll to position [-1, 0]
click at [484, 257] on input "Discussion Topics:" at bounding box center [588, 257] width 279 height 27
paste input "eHealth, RWE/RWD, AI in medicine"
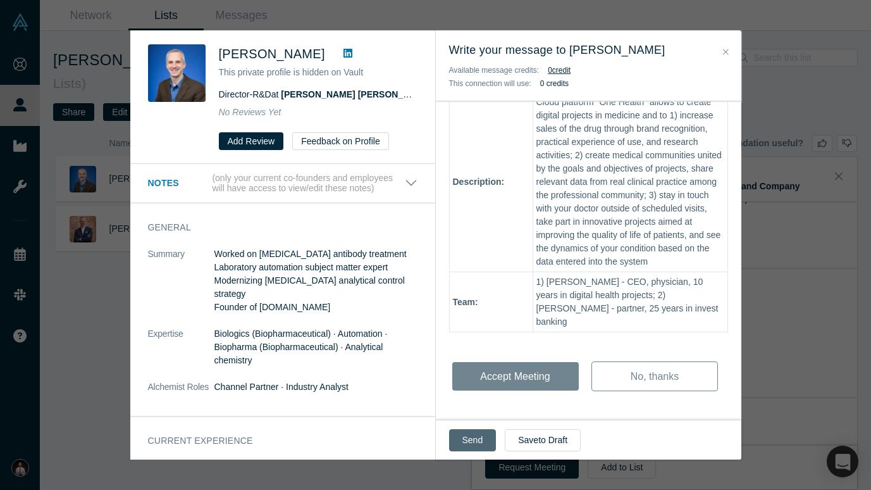
scroll to position [557, 0]
type input "eHealth, RWE/RWD, AI in medicine"
click at [459, 440] on button "Send" at bounding box center [472, 440] width 47 height 22
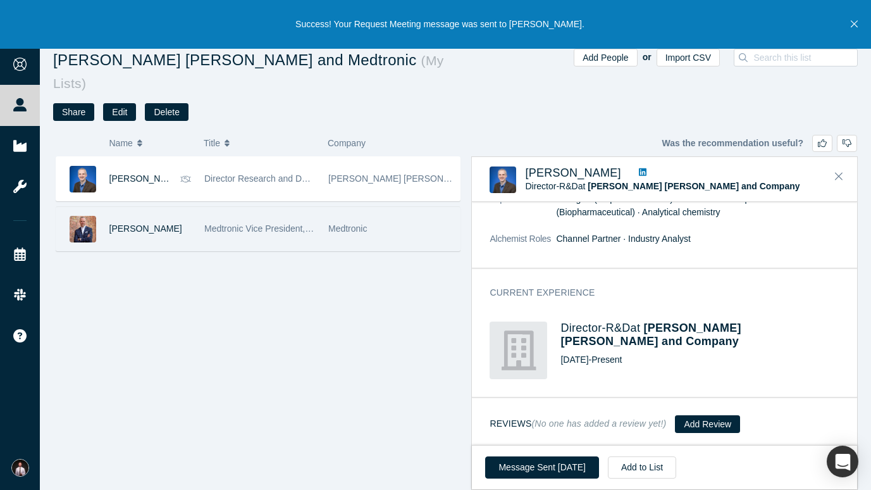
click at [75, 223] on img at bounding box center [83, 229] width 27 height 27
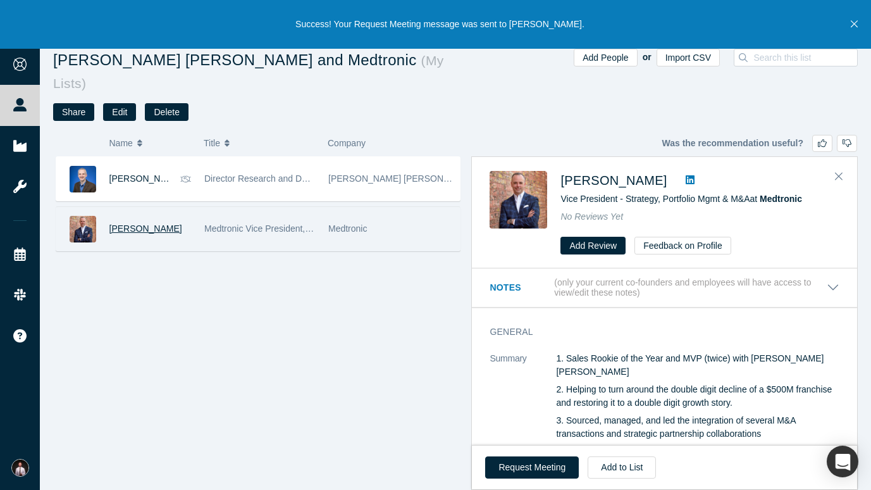
click at [149, 226] on span "Kip Roberts" at bounding box center [145, 228] width 73 height 10
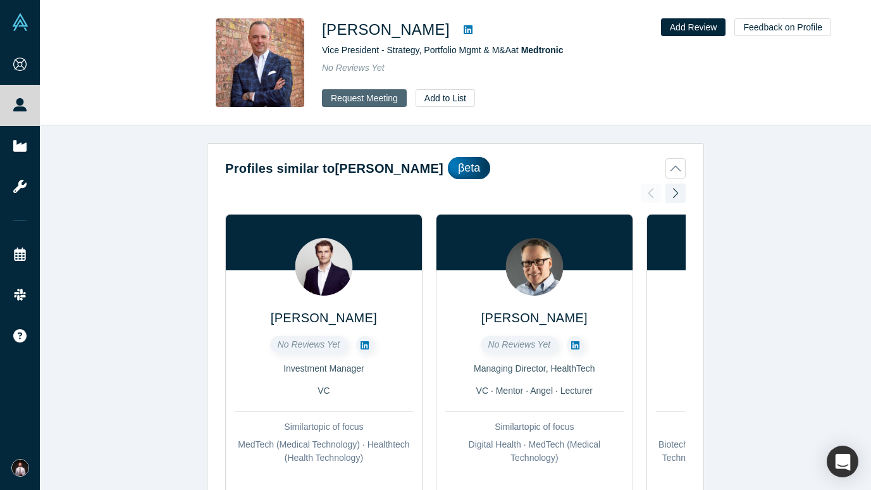
click at [350, 97] on button "Request Meeting" at bounding box center [364, 98] width 85 height 18
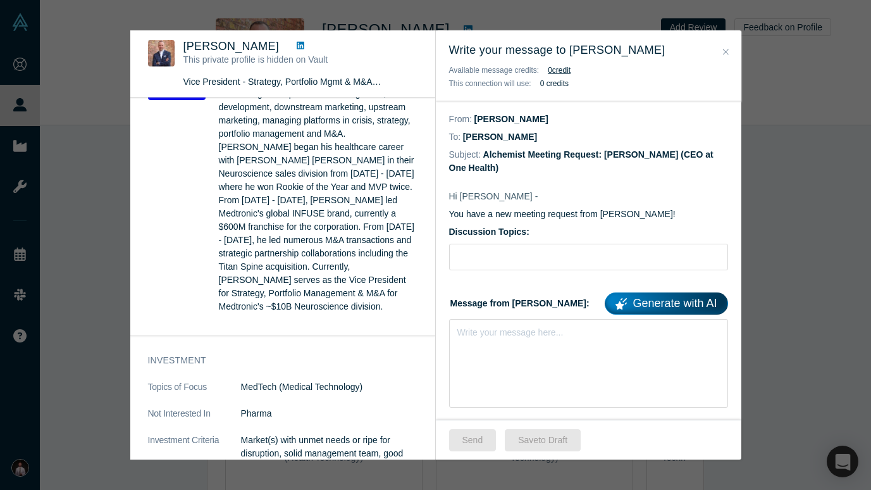
scroll to position [192, 0]
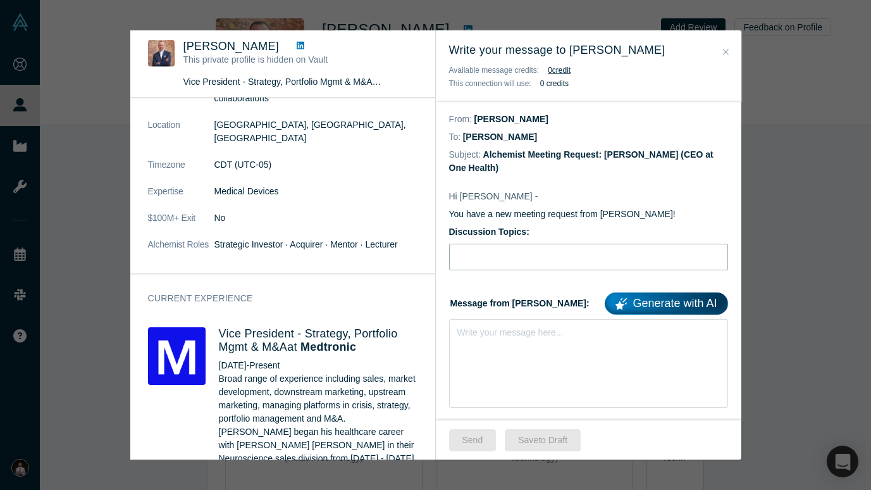
click at [493, 259] on input "Discussion Topics:" at bounding box center [588, 257] width 279 height 27
paste input "eHealth, RWE/RWD, AI in medicine"
type input "eHealth, RWE/RWD, AI in medicine"
click at [569, 326] on div "Write your message here..." at bounding box center [588, 363] width 279 height 89
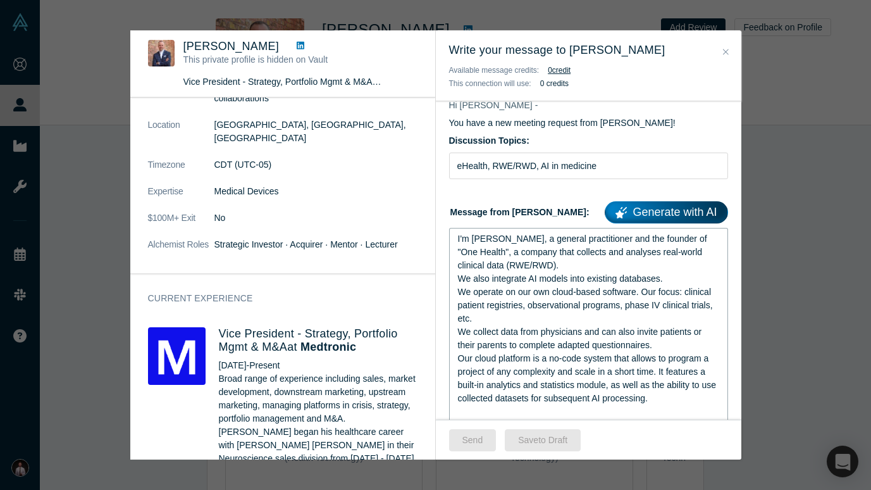
scroll to position [151, 0]
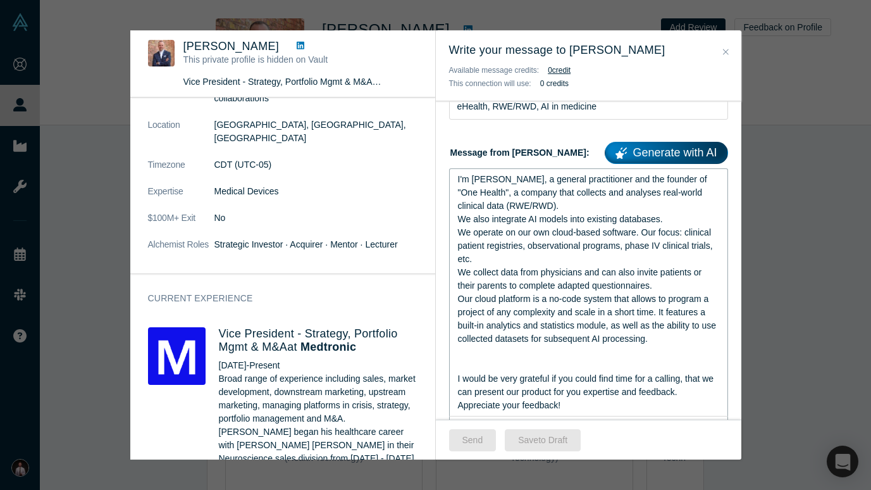
click at [503, 368] on div "rdw-editor" at bounding box center [589, 365] width 262 height 13
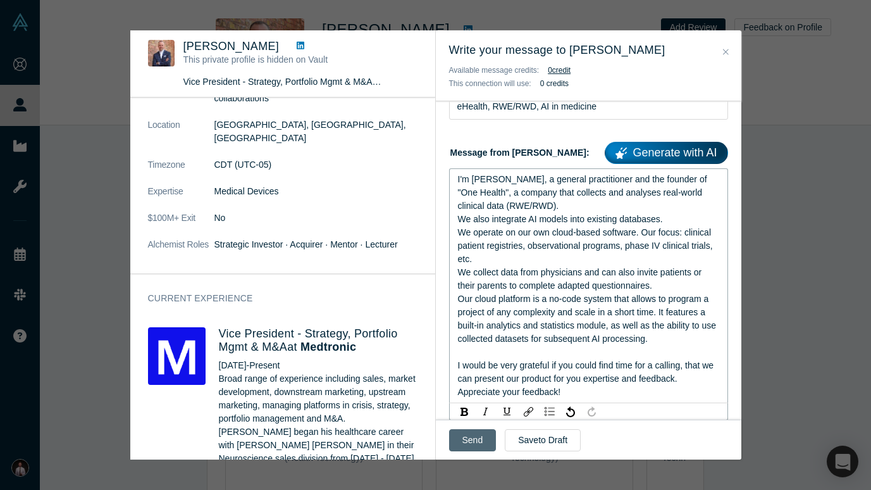
click at [475, 429] on button "Send" at bounding box center [472, 440] width 47 height 22
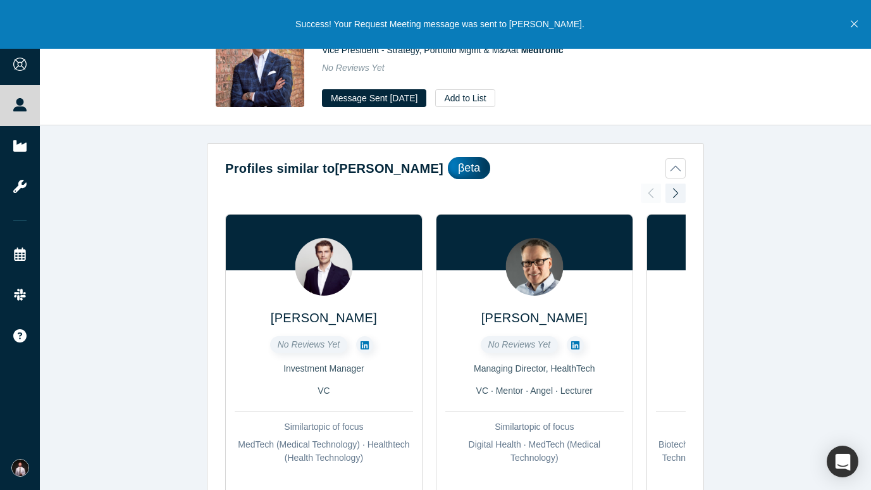
click at [166, 173] on div "Profiles similar to Kip Roberts βeta Geoffrey D'hondt No Reviews Yet Investment…" at bounding box center [455, 307] width 831 height 364
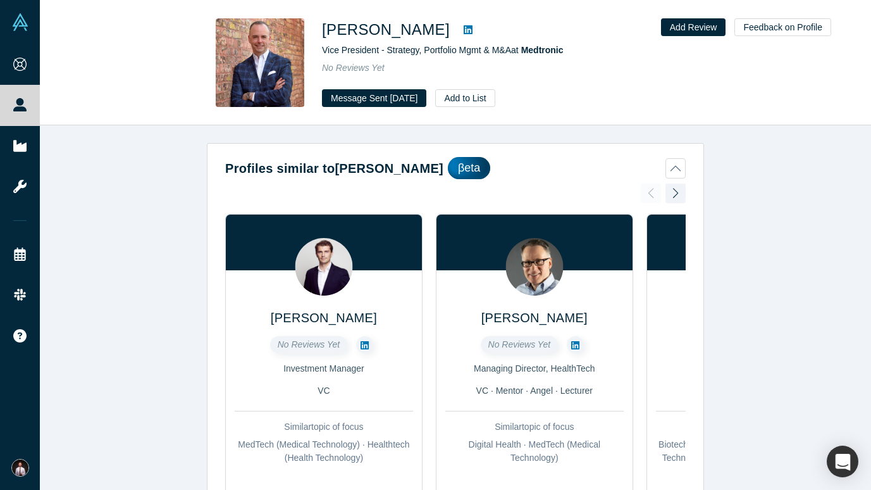
scroll to position [0, 0]
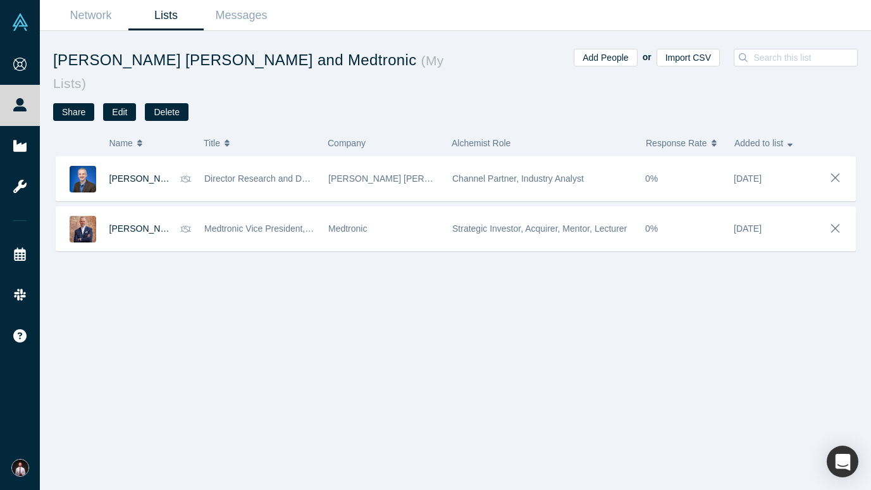
click at [171, 22] on link "Lists" at bounding box center [165, 16] width 75 height 30
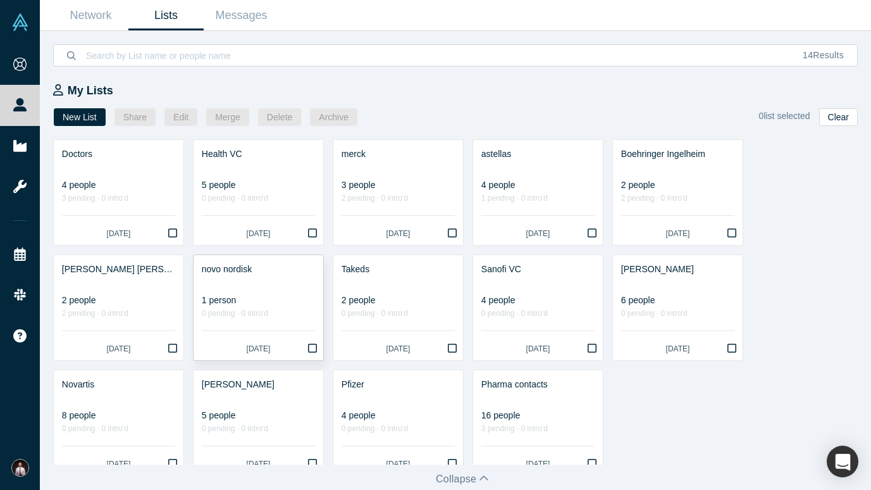
click at [282, 287] on div at bounding box center [258, 282] width 113 height 13
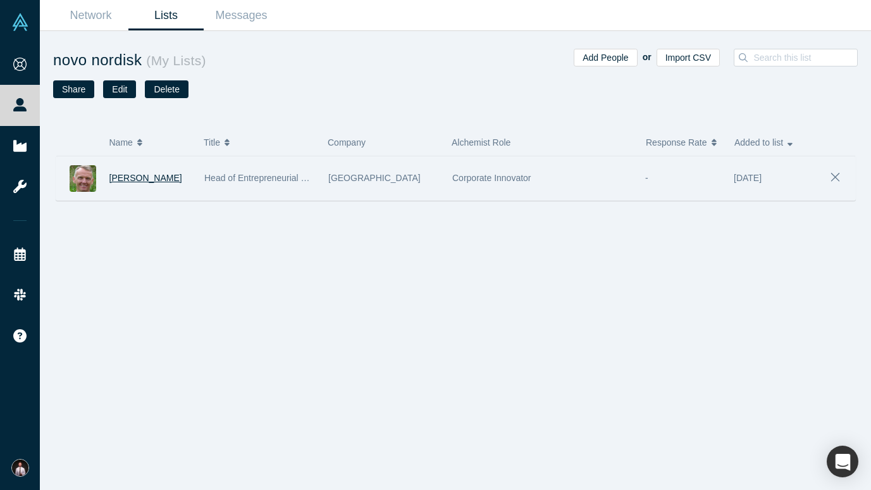
click at [158, 178] on span "Søren Hovgaard" at bounding box center [145, 178] width 73 height 10
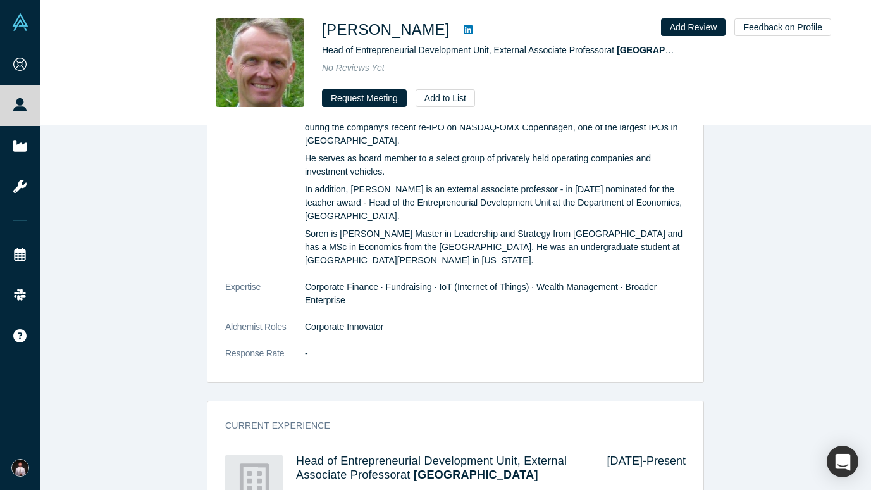
scroll to position [109, 0]
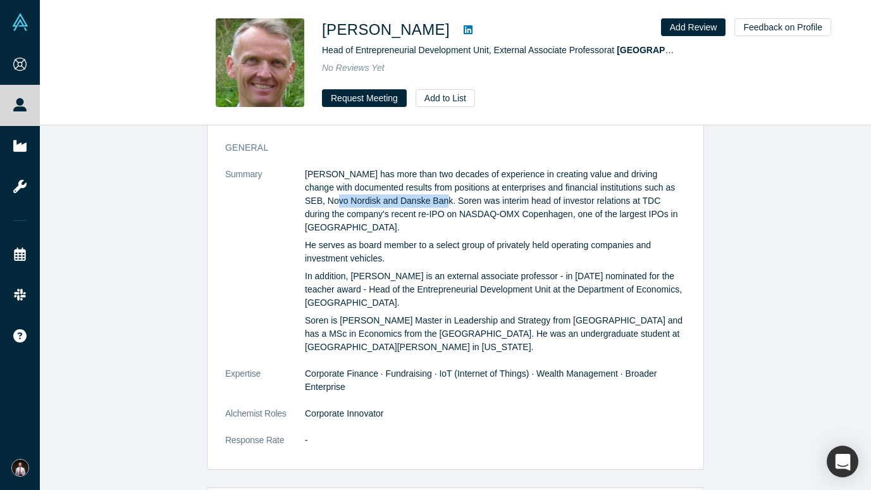
drag, startPoint x: 311, startPoint y: 200, endPoint x: 422, endPoint y: 199, distance: 111.3
click at [422, 199] on p "Soren Hovgaard has more than two decades of experience in creating value and dr…" at bounding box center [495, 201] width 381 height 66
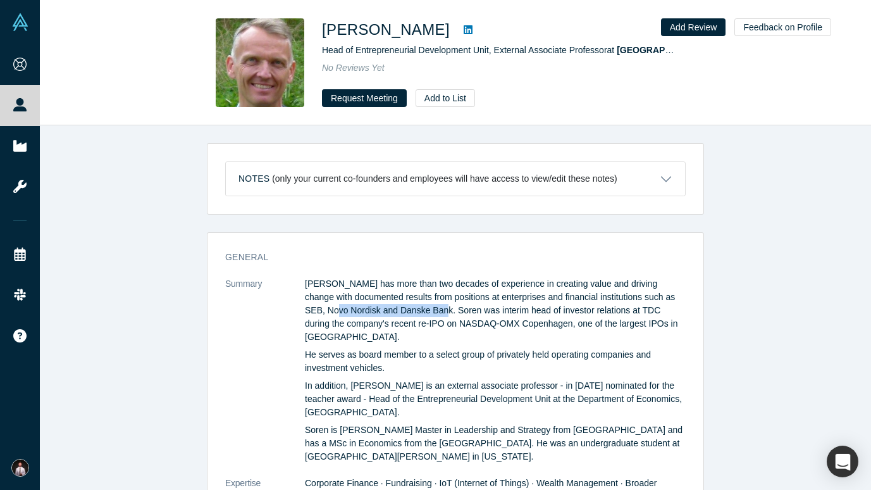
scroll to position [0, 0]
click at [426, 50] on span "Head of Entrepreneurial Development Unit, External Associate Professor at Unive…" at bounding box center [517, 50] width 390 height 10
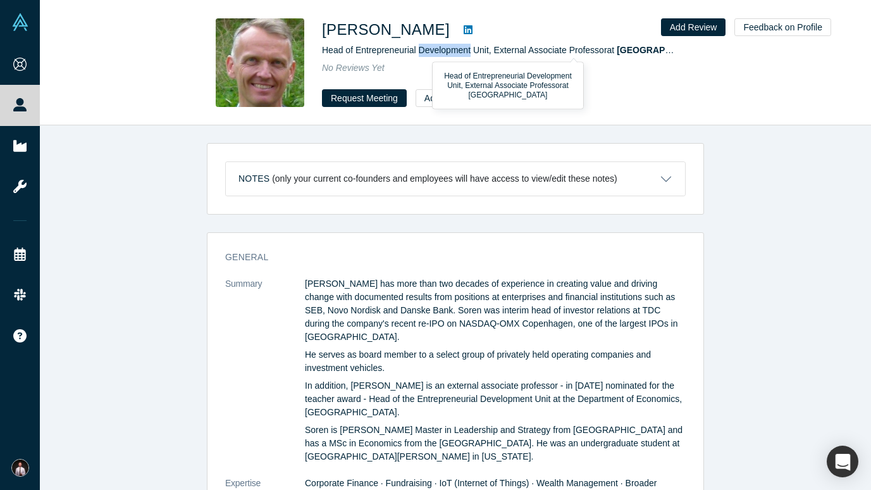
click at [426, 50] on span "Head of Entrepreneurial Development Unit, External Associate Professor at Unive…" at bounding box center [517, 50] width 390 height 10
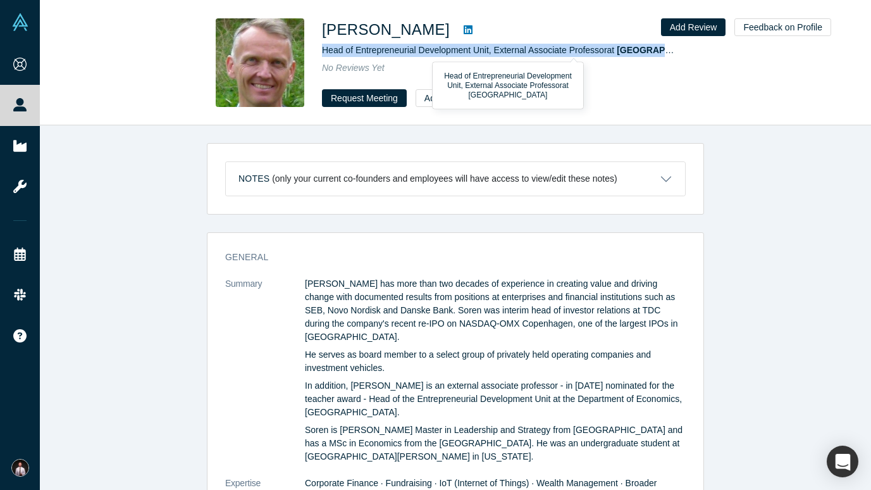
click at [426, 50] on span "Head of Entrepreneurial Development Unit, External Associate Professor at Unive…" at bounding box center [517, 50] width 390 height 10
copy span "Head of Entrepreneurial Development Unit, External Associate Professor at Unive…"
click at [366, 99] on button "Request Meeting" at bounding box center [364, 98] width 85 height 18
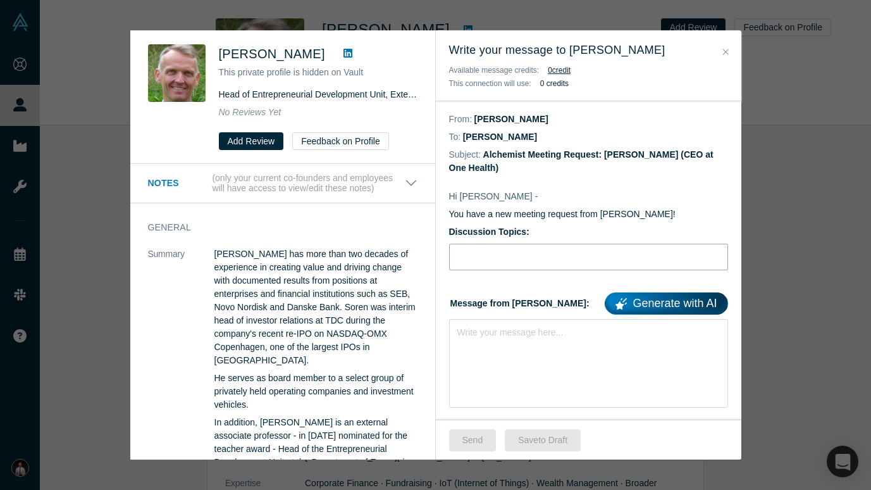
click at [539, 261] on input "Discussion Topics:" at bounding box center [588, 257] width 279 height 27
paste input "eHealth, RWE/RWD, AI in medicine"
type input "eHealth, RWE/RWD, AI in medicine"
click at [515, 354] on div "Write your message here..." at bounding box center [588, 363] width 279 height 89
click at [474, 333] on div "rdw-editor" at bounding box center [589, 329] width 262 height 13
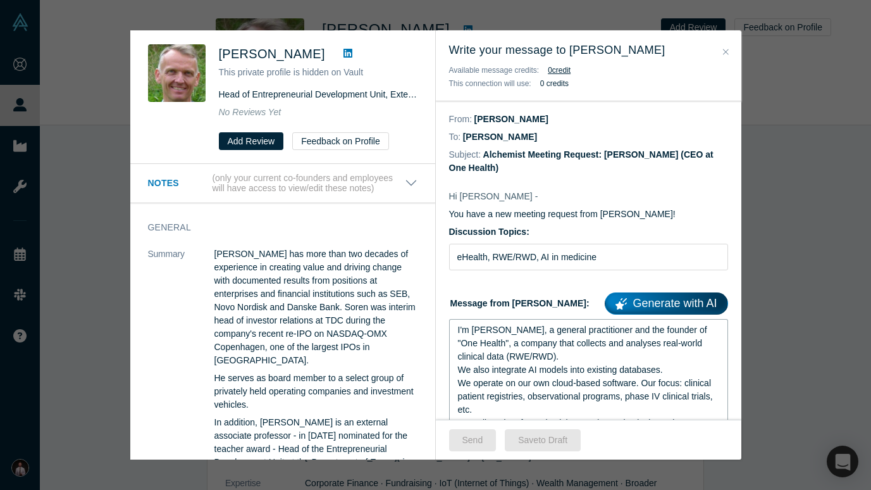
click at [509, 328] on div "I'm Denis, a general practitioner and the founder of "One Health", a company th…" at bounding box center [589, 343] width 262 height 40
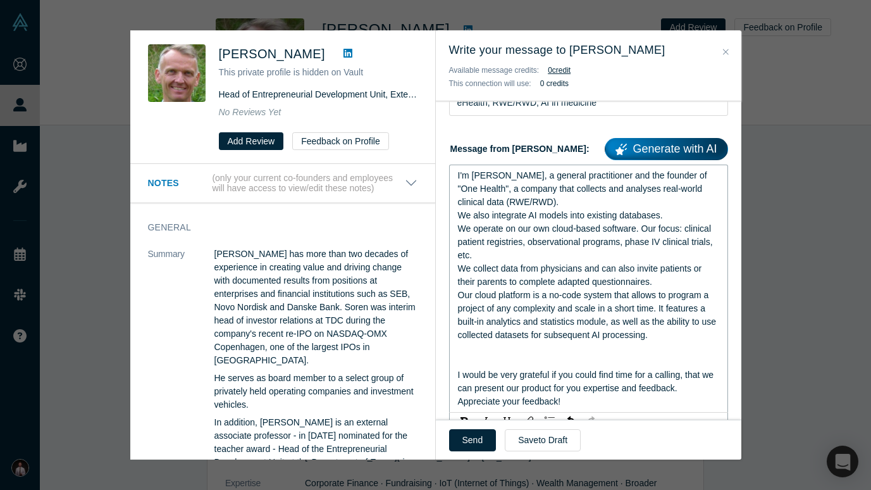
scroll to position [156, 0]
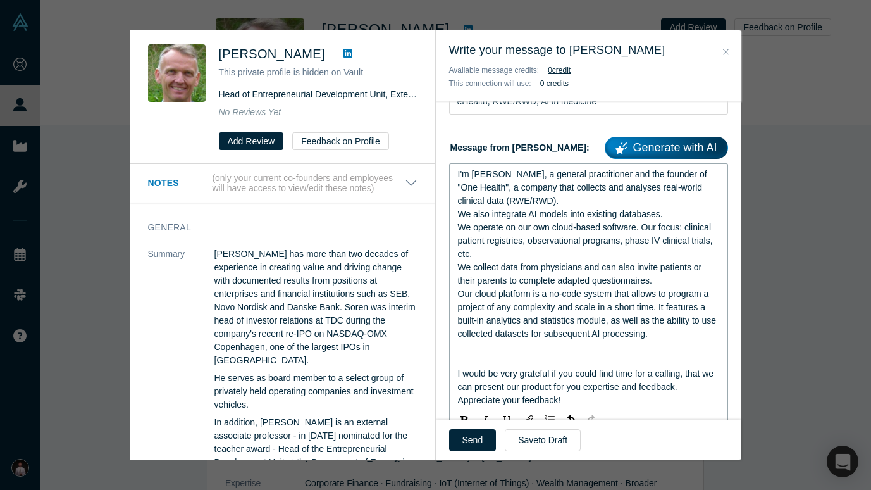
click at [491, 361] on div "rdw-editor" at bounding box center [589, 360] width 262 height 13
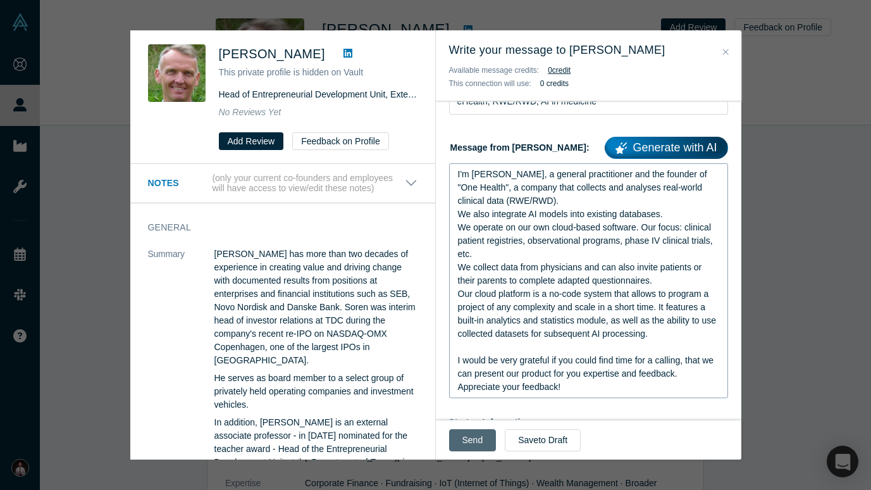
click at [468, 438] on button "Send" at bounding box center [472, 440] width 47 height 22
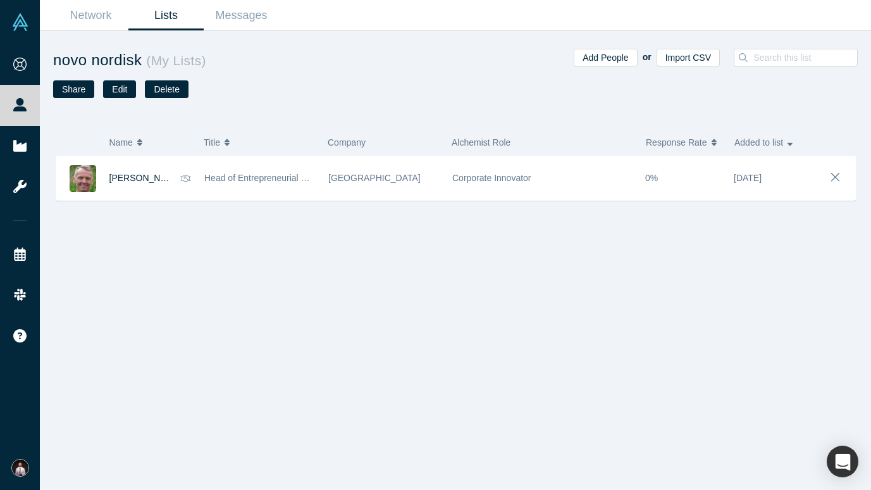
click at [170, 20] on link "Lists" at bounding box center [165, 16] width 75 height 30
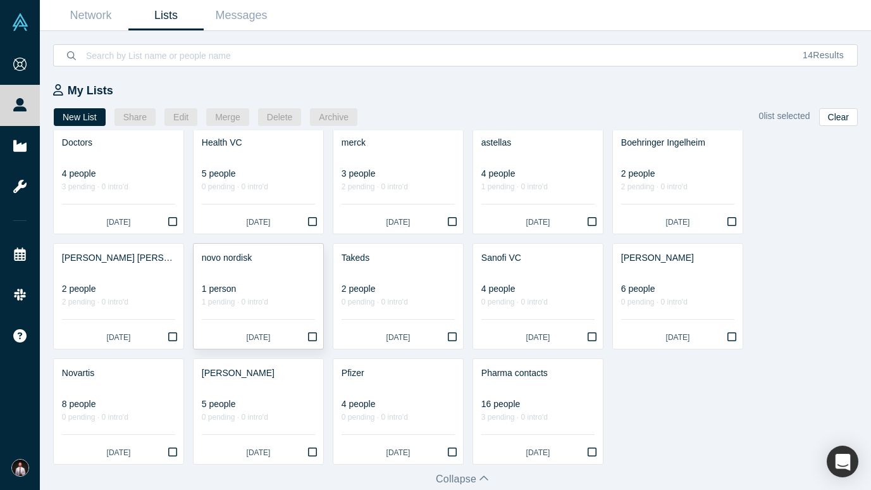
scroll to position [11, 0]
click at [424, 292] on div "2 people" at bounding box center [398, 288] width 113 height 13
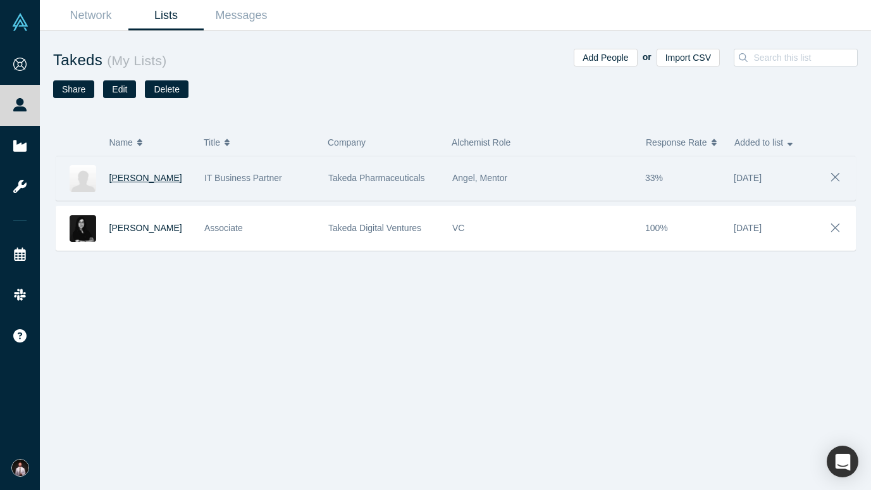
click at [126, 182] on span "Madiyar Kumurbekov" at bounding box center [145, 178] width 73 height 10
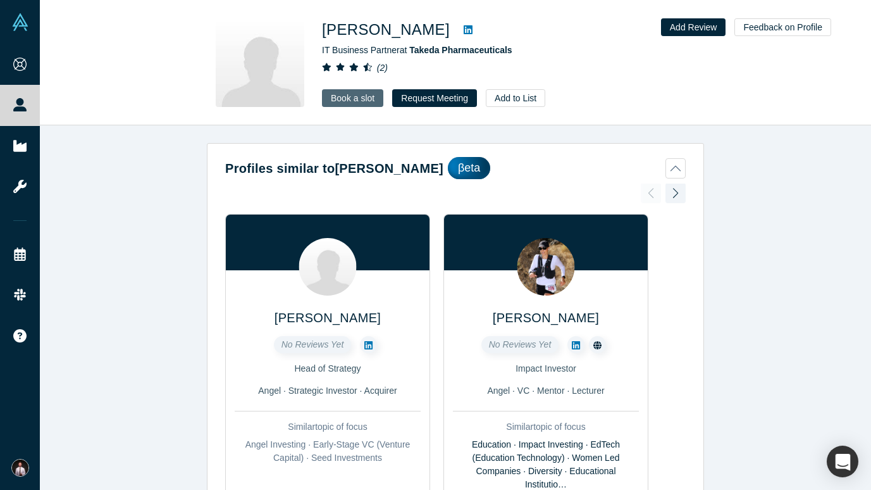
click at [362, 97] on link "Book a slot" at bounding box center [352, 98] width 61 height 18
click at [358, 101] on link "Book a slot" at bounding box center [352, 98] width 61 height 18
click at [445, 101] on button "Request Meeting" at bounding box center [434, 98] width 85 height 18
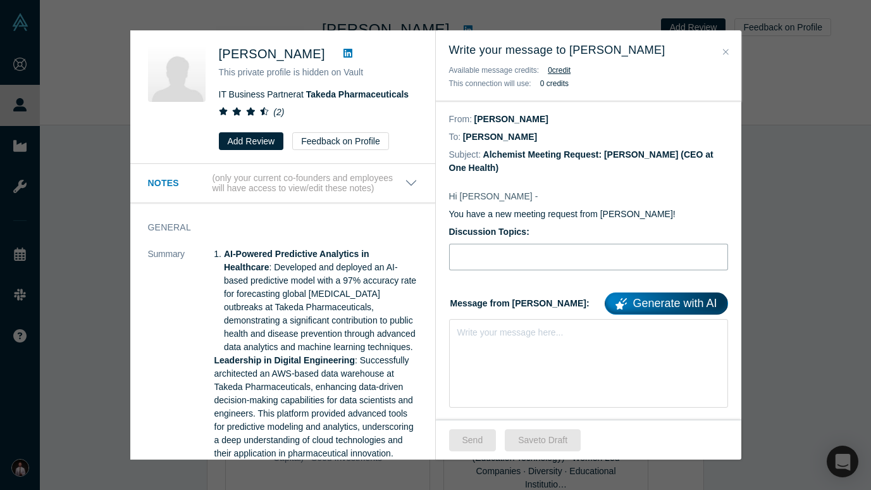
click at [494, 253] on input "Discussion Topics:" at bounding box center [588, 257] width 279 height 27
paste input "I'm Denis, a general practitioner and the founder of "One Health", a company th…"
type input "I'm Denis, a general practitioner and the founder of "One Health", a company th…"
click at [494, 335] on div "rdw-editor" at bounding box center [589, 329] width 262 height 13
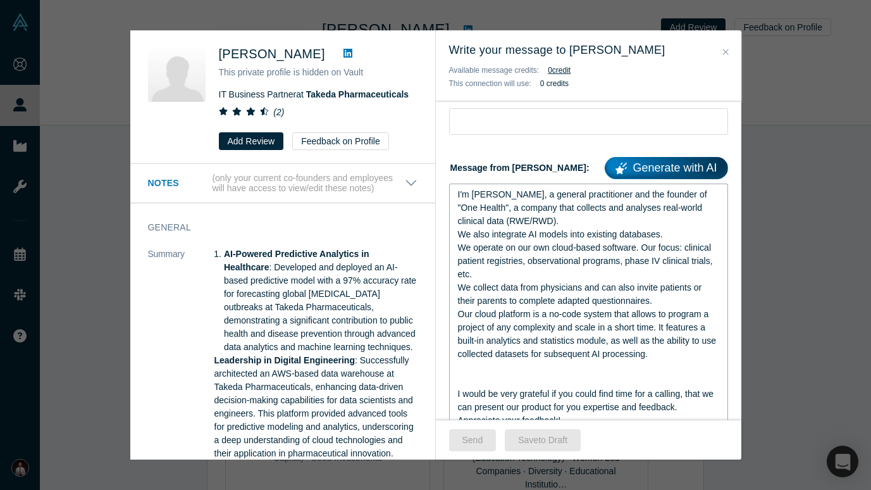
scroll to position [139, 0]
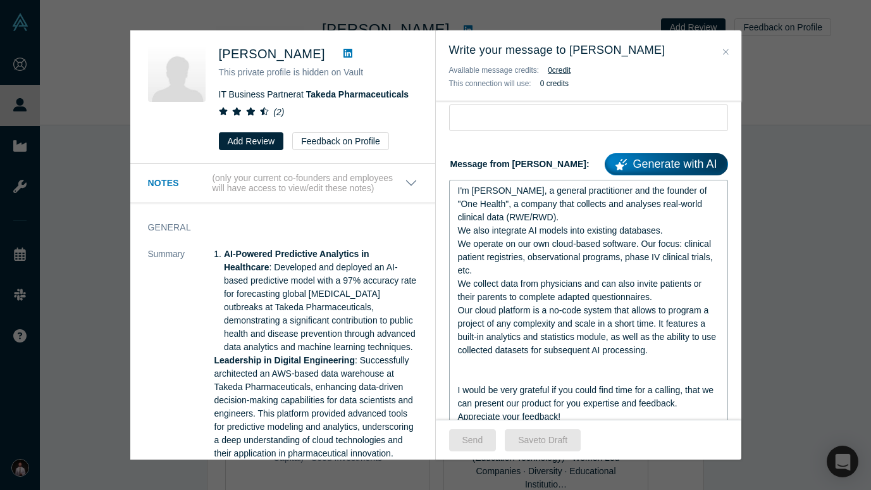
click at [488, 378] on div "rdw-editor" at bounding box center [589, 376] width 262 height 13
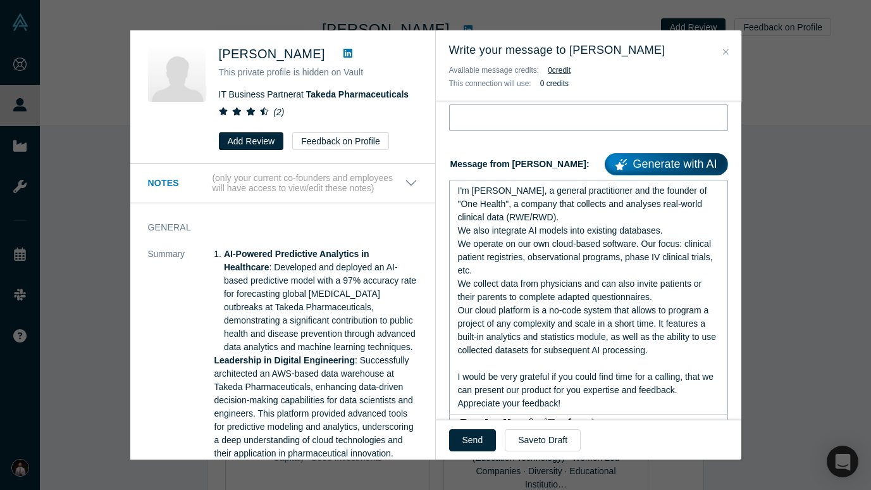
click at [510, 129] on input "Discussion Topics:" at bounding box center [588, 117] width 279 height 27
paste input "eHealth, RWE/RWD, AI in medicine"
type input "eHealth, RWE/RWD, AI in medicine"
click at [472, 431] on button "Send" at bounding box center [472, 440] width 47 height 22
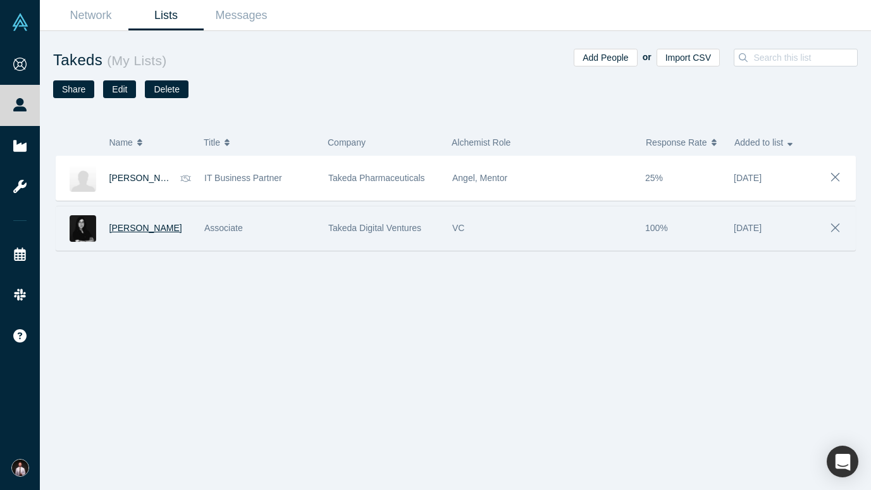
click at [124, 228] on span "Suzie Yoon" at bounding box center [145, 228] width 73 height 10
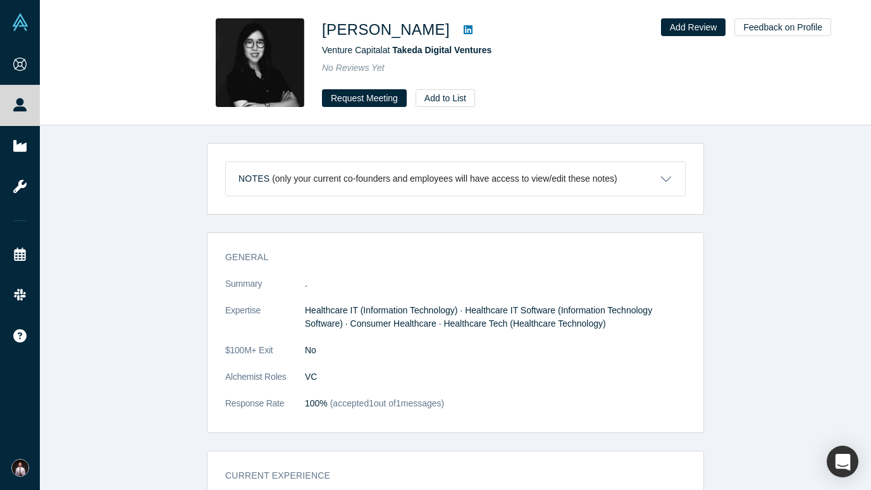
click at [257, 69] on img at bounding box center [260, 62] width 89 height 89
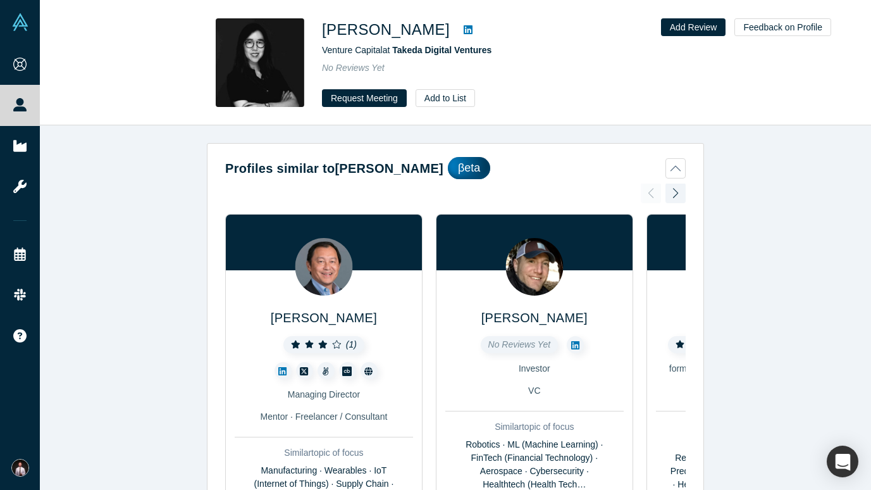
click at [360, 28] on h1 "Suzie Yoon" at bounding box center [386, 29] width 128 height 23
click at [354, 96] on button "Request Meeting" at bounding box center [364, 98] width 85 height 18
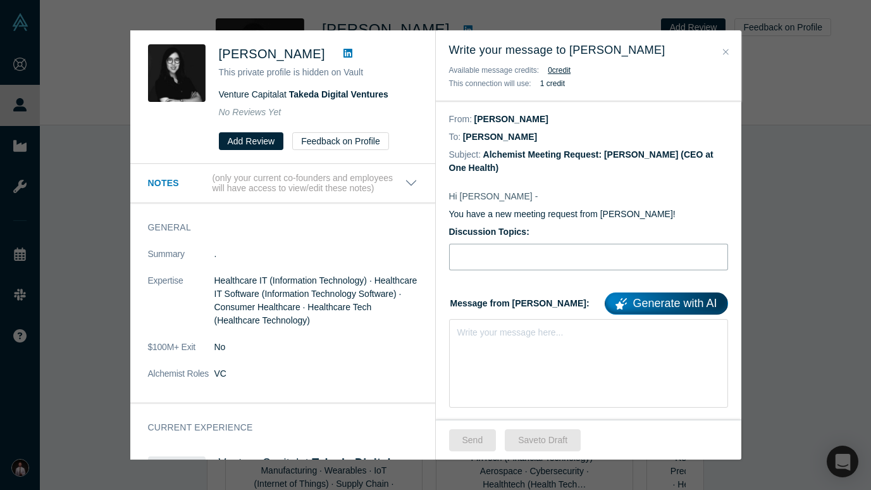
click at [488, 264] on input "Discussion Topics:" at bounding box center [588, 257] width 279 height 27
paste input "eHealth, RWE/RWD, AI in medicine"
type input "eHealth, RWE/RWD, AI in medicine"
click at [488, 335] on div "rdw-editor" at bounding box center [589, 329] width 262 height 13
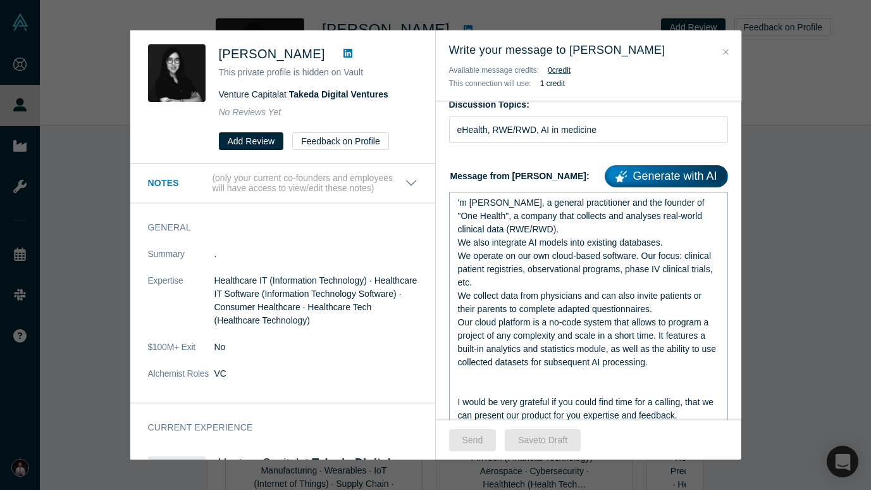
scroll to position [138, 0]
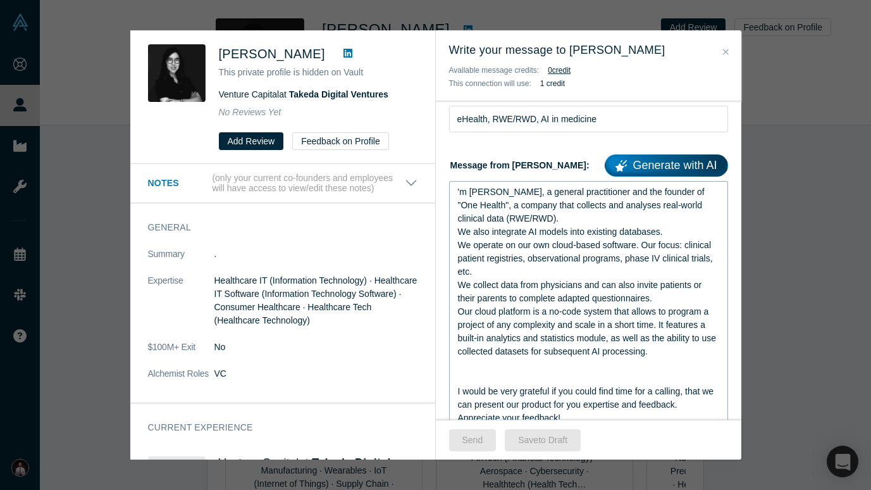
click at [483, 368] on div "rdw-editor" at bounding box center [589, 364] width 262 height 13
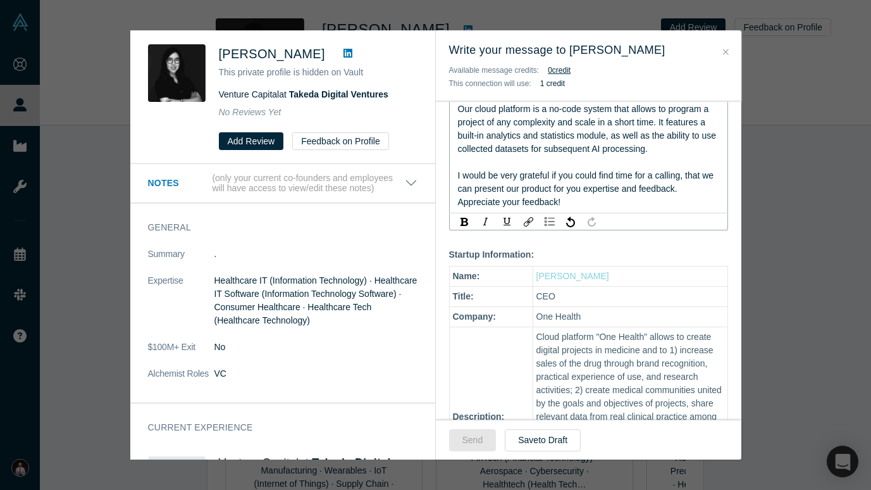
scroll to position [342, 0]
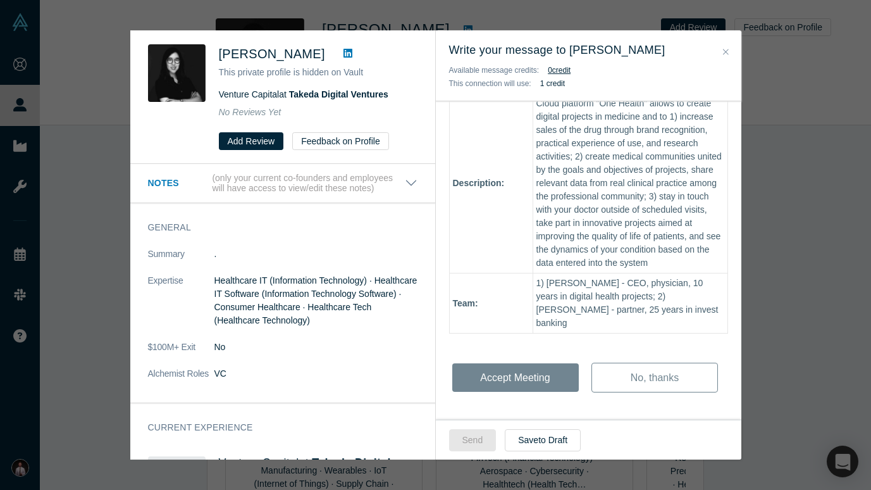
click at [495, 331] on div "Hi Suzie - You have a new meeting request from Denis Vurdov! Discussion Topics:…" at bounding box center [588, 15] width 305 height 824
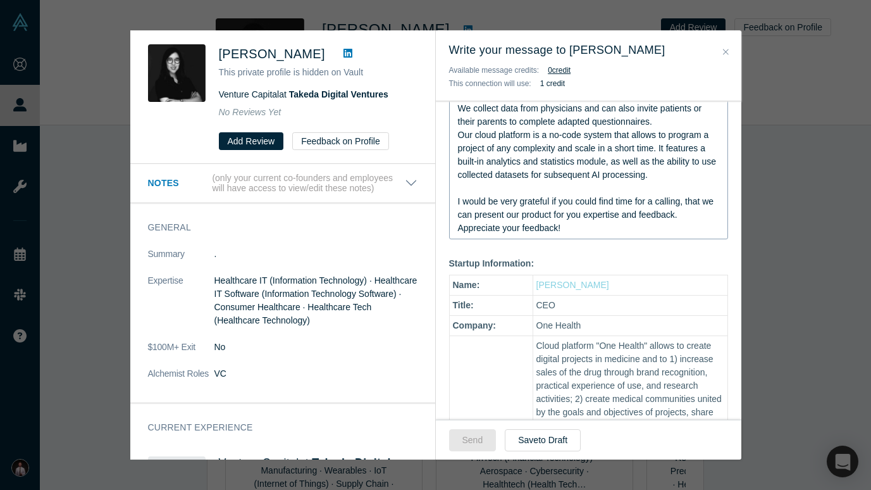
scroll to position [245, 0]
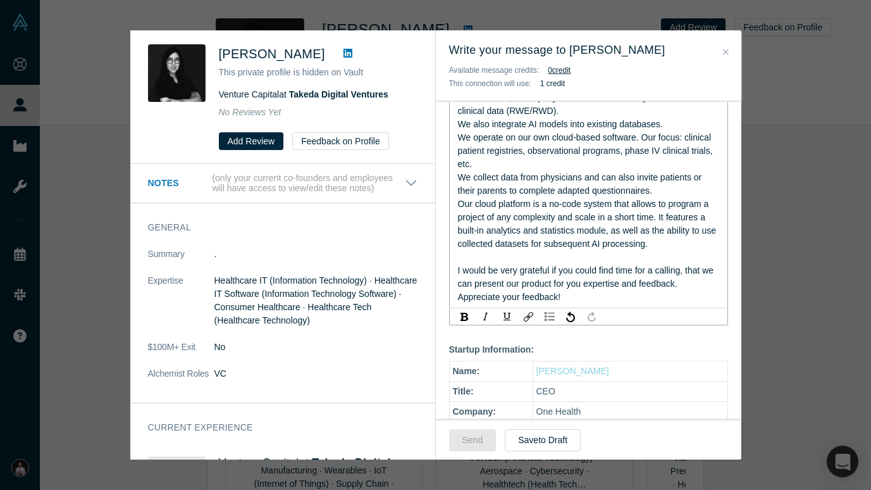
click at [514, 269] on span "I would be very grateful if you could find time for a calling, that we can pres…" at bounding box center [587, 276] width 259 height 23
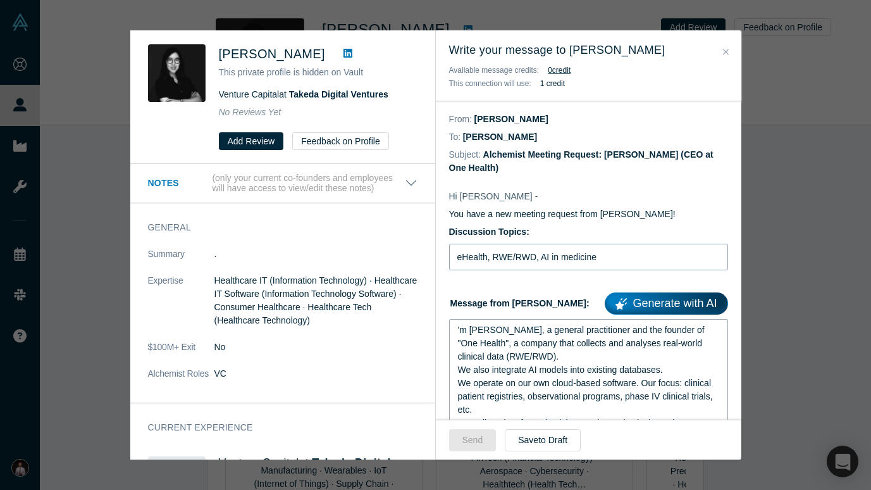
scroll to position [0, 0]
click at [497, 261] on input "eHealth, RWE/RWD, AI in medicine" at bounding box center [588, 257] width 279 height 27
click at [615, 211] on p "You have a new meeting request from Denis Vurdov!" at bounding box center [588, 213] width 279 height 13
click at [724, 48] on icon "Close" at bounding box center [726, 51] width 6 height 9
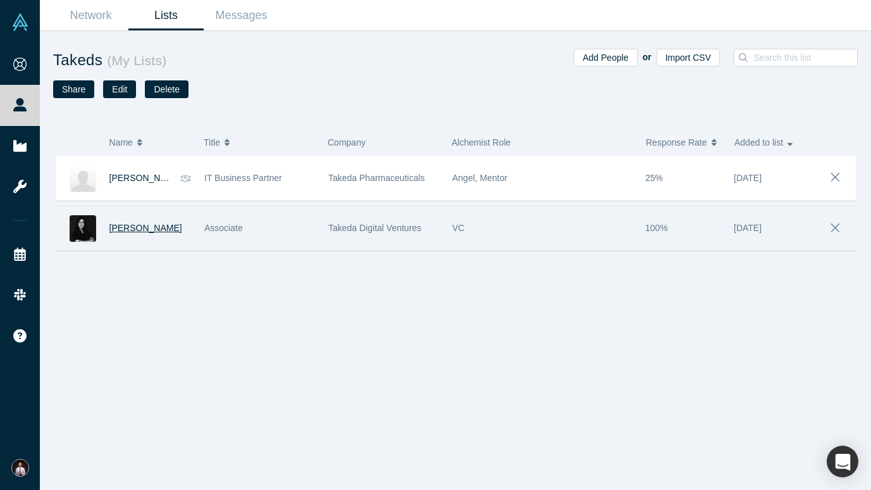
click at [128, 228] on span "Suzie Yoon" at bounding box center [145, 228] width 73 height 10
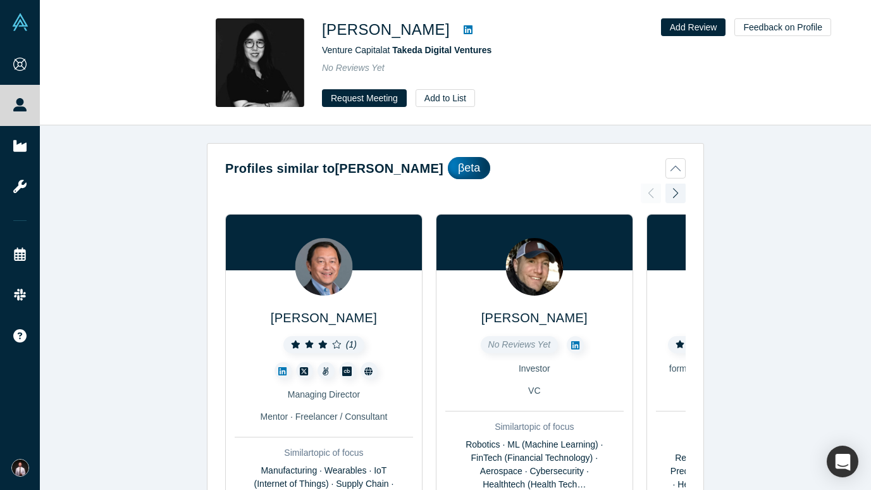
click at [464, 28] on icon at bounding box center [468, 30] width 9 height 10
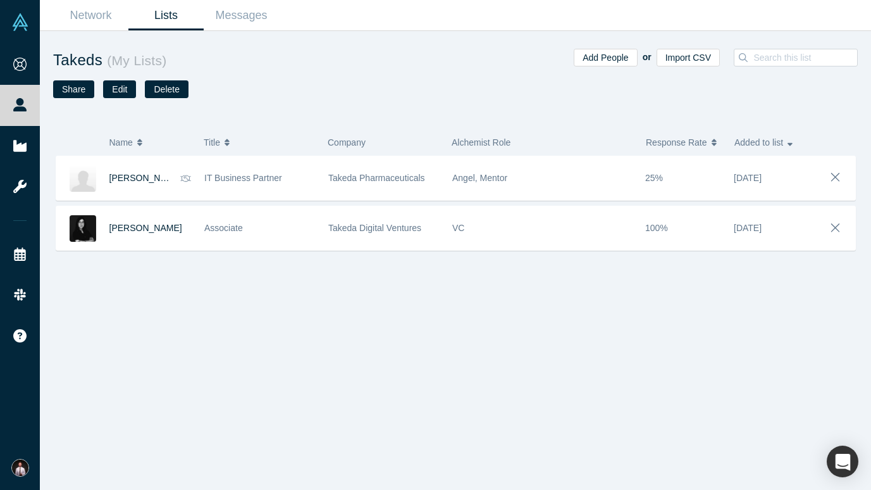
click at [163, 13] on link "Lists" at bounding box center [165, 16] width 75 height 30
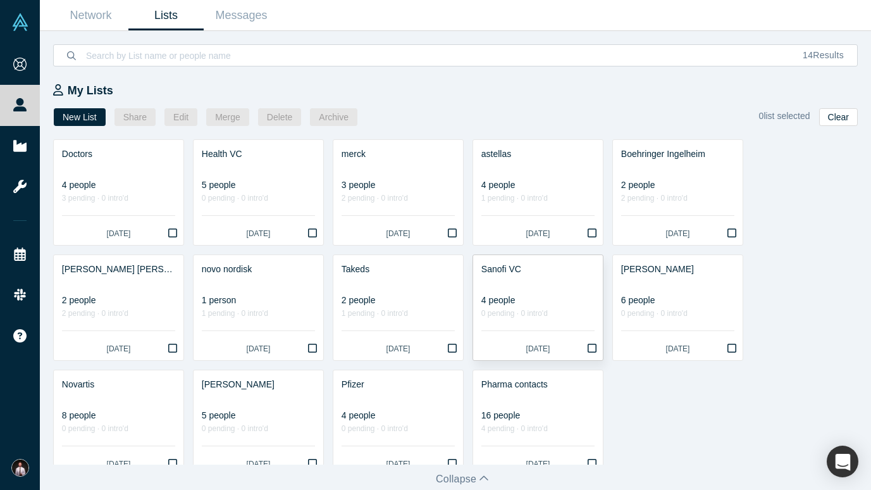
click at [533, 291] on link "Sanofi VC 4 people 0 pending · 0 intro'd 12 days ago" at bounding box center [538, 307] width 130 height 105
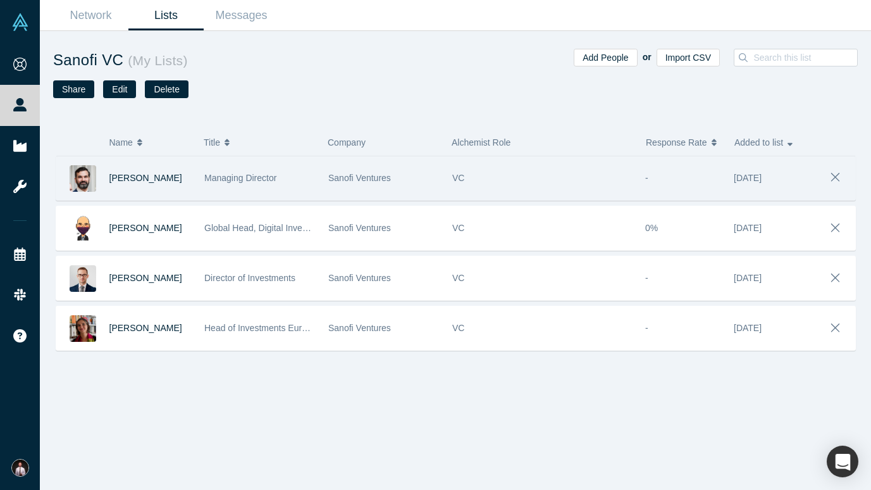
click at [88, 176] on img at bounding box center [83, 178] width 27 height 27
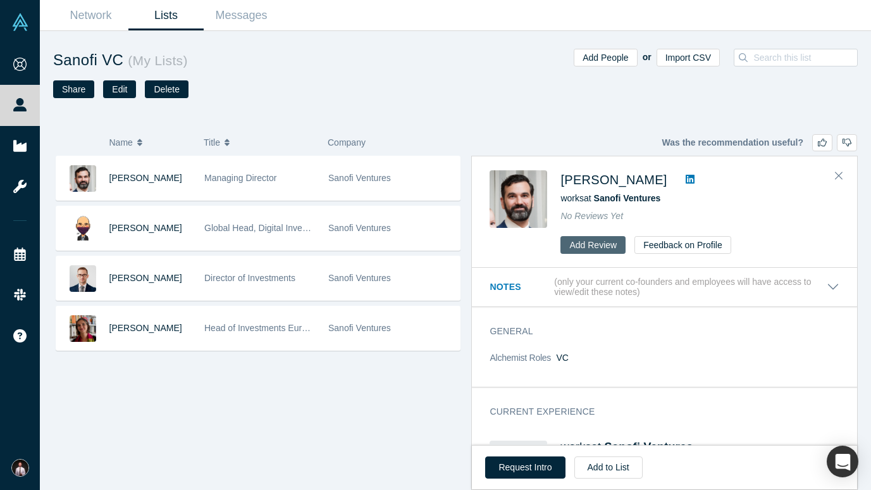
click at [586, 245] on button "Add Review" at bounding box center [592, 245] width 65 height 18
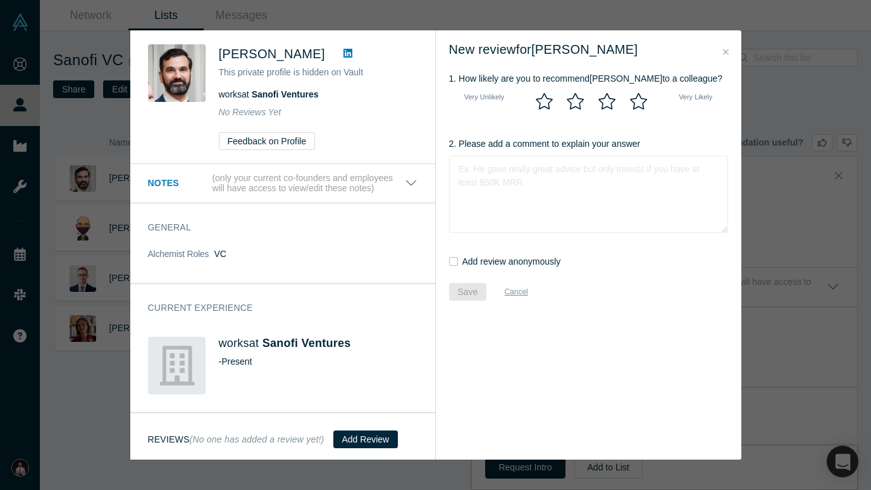
click at [343, 52] on icon at bounding box center [347, 53] width 9 height 9
click at [721, 49] on button "Close" at bounding box center [725, 52] width 13 height 15
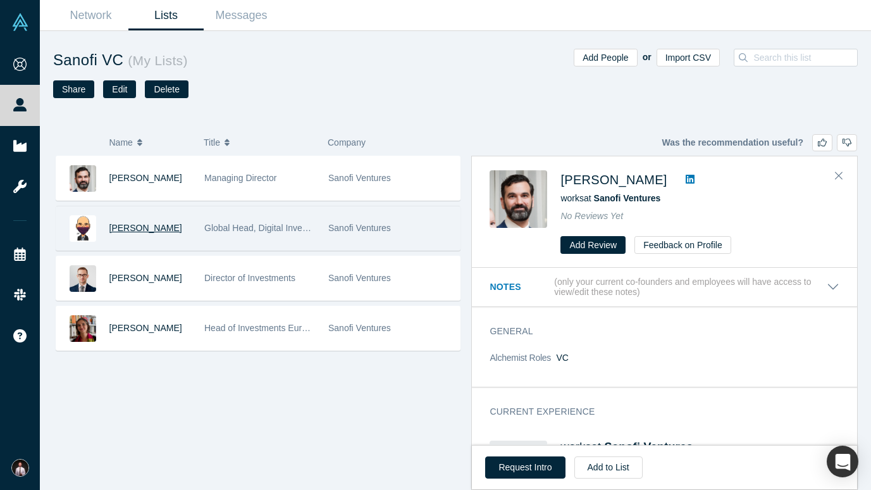
click at [134, 225] on span "Cris De Luca" at bounding box center [145, 228] width 73 height 10
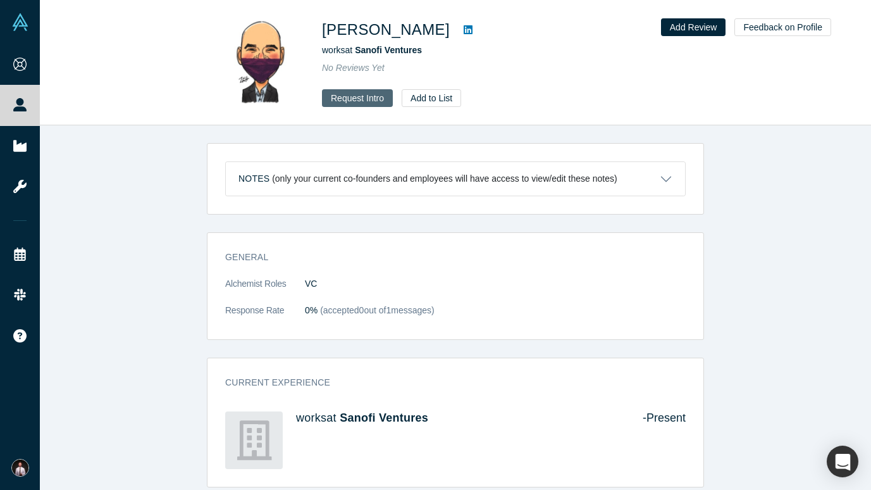
click at [359, 102] on button "Request Intro" at bounding box center [357, 98] width 71 height 18
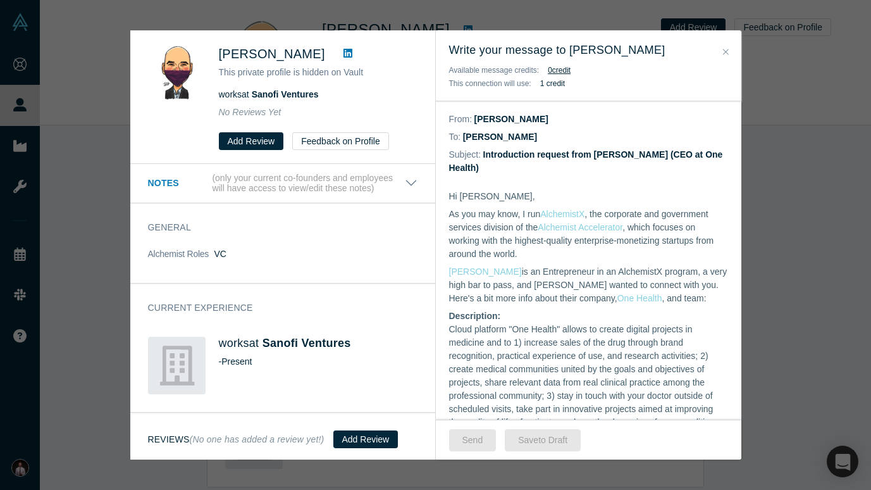
click at [724, 51] on icon "Close" at bounding box center [726, 51] width 6 height 9
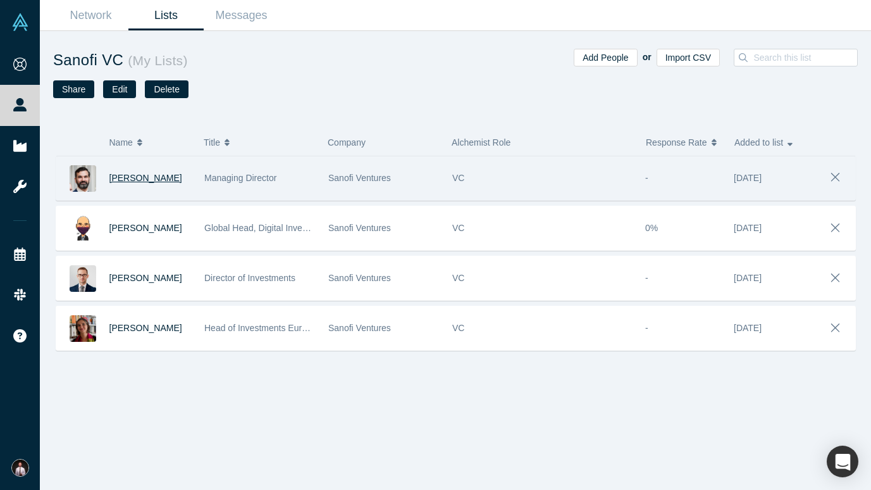
click at [135, 175] on span "Jason Hafler" at bounding box center [145, 178] width 73 height 10
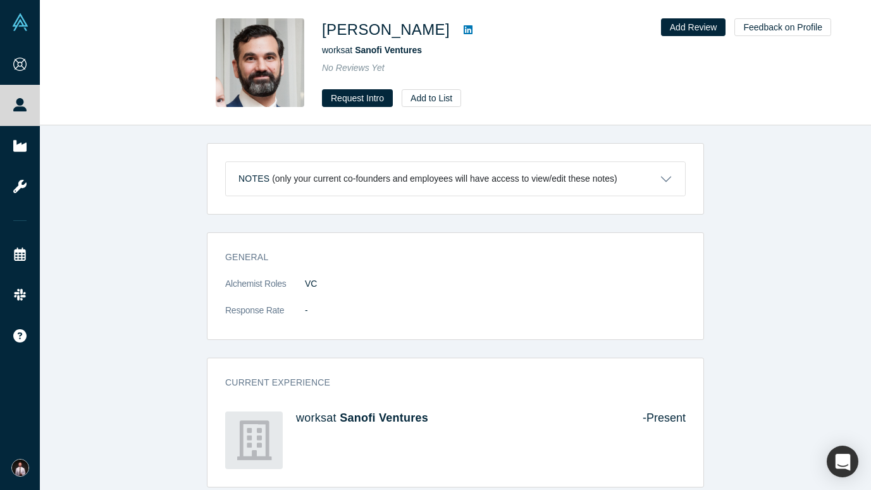
click at [464, 27] on icon at bounding box center [468, 29] width 9 height 9
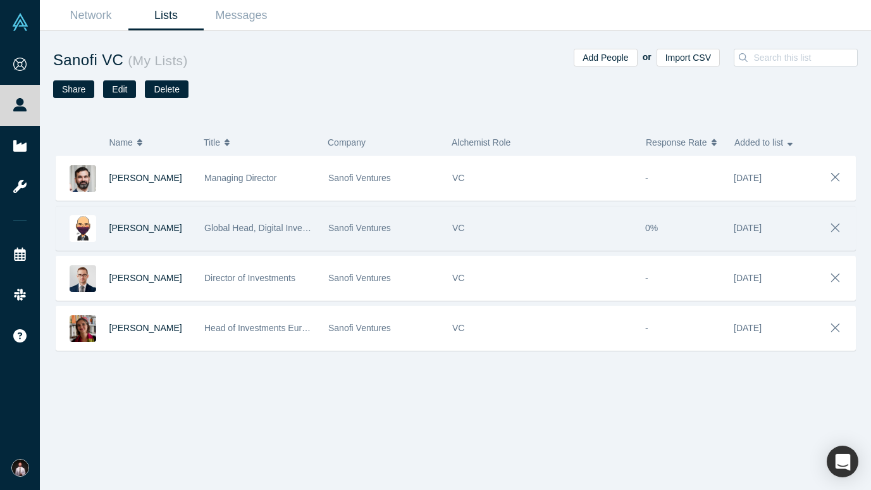
click at [135, 222] on div "Cris De Luca" at bounding box center [150, 228] width 82 height 44
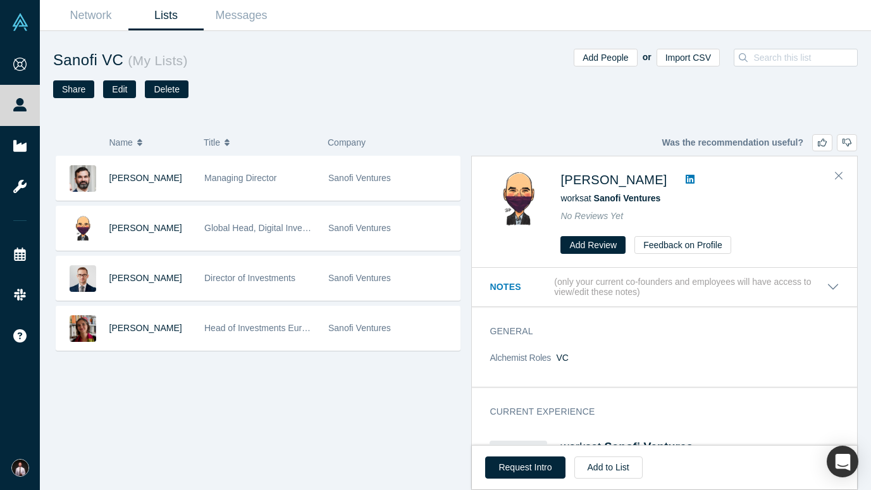
click at [686, 179] on icon at bounding box center [690, 179] width 9 height 10
click at [173, 14] on link "Lists" at bounding box center [165, 16] width 75 height 30
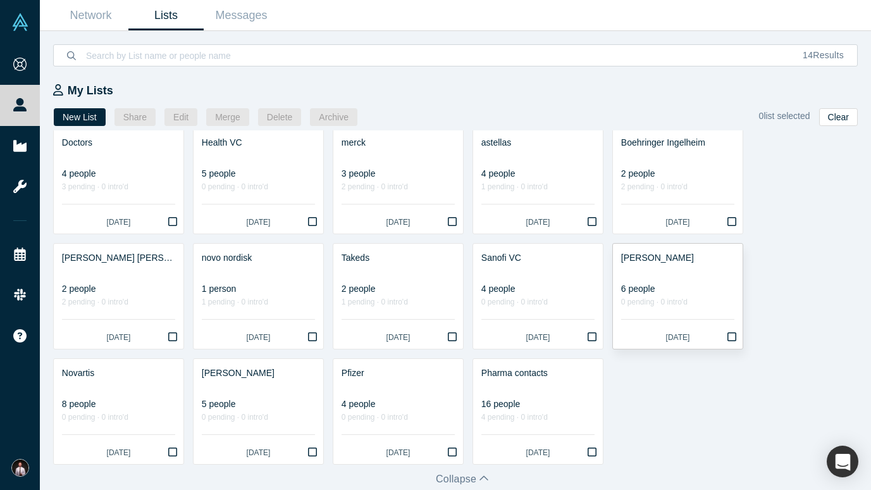
scroll to position [11, 0]
click at [642, 278] on div at bounding box center [677, 270] width 113 height 13
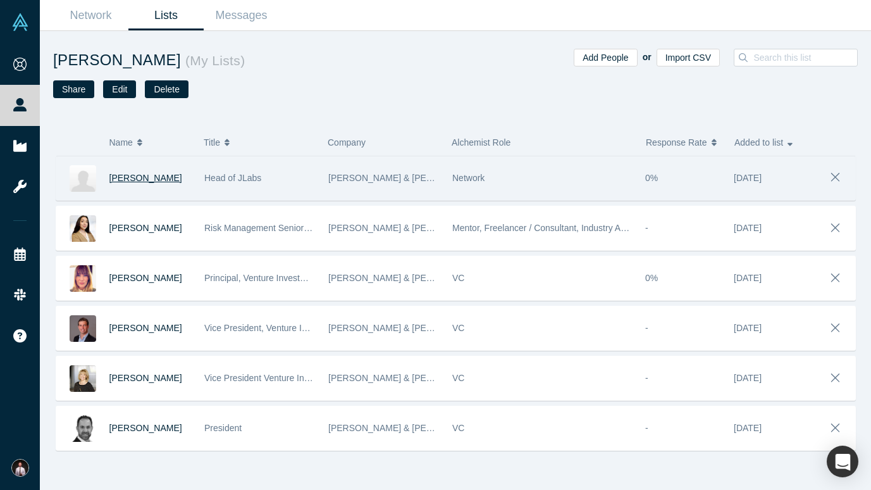
click at [142, 180] on span "Melinda Richter" at bounding box center [145, 178] width 73 height 10
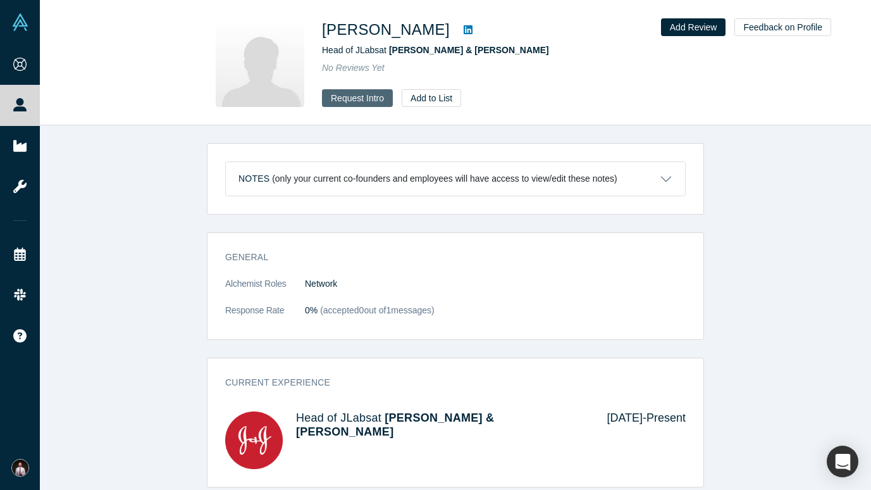
click at [352, 96] on button "Request Intro" at bounding box center [357, 98] width 71 height 18
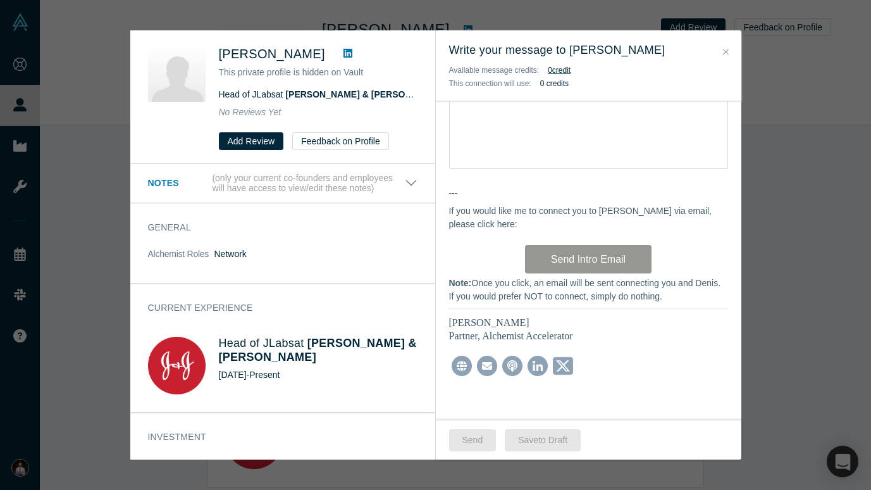
scroll to position [462, 0]
click at [466, 136] on div "Write your message here..." at bounding box center [588, 124] width 279 height 89
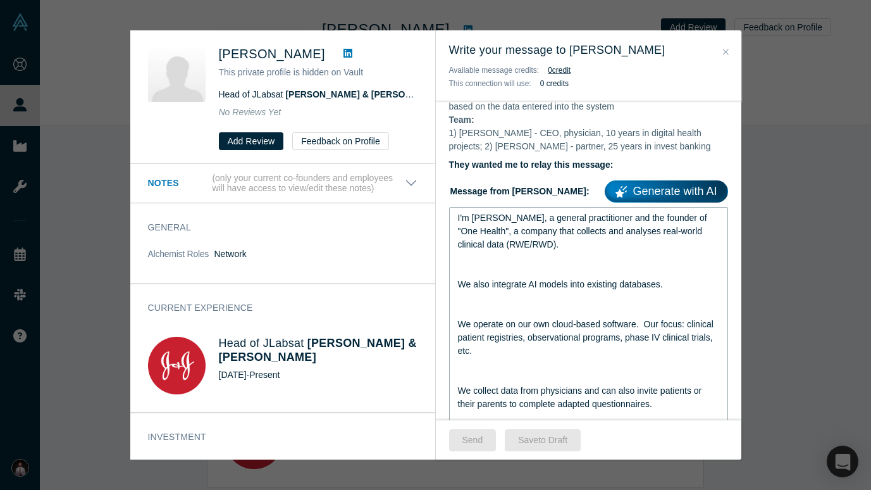
scroll to position [268, 0]
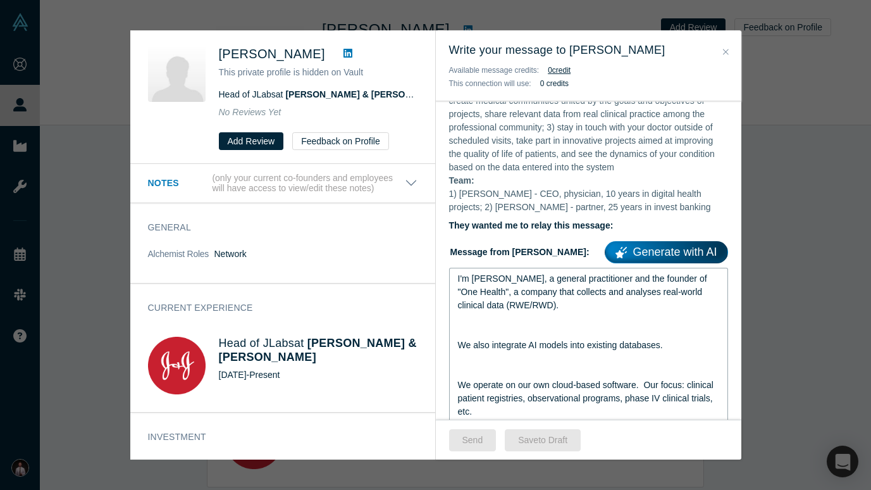
click at [474, 335] on div "rdw-editor" at bounding box center [589, 331] width 262 height 13
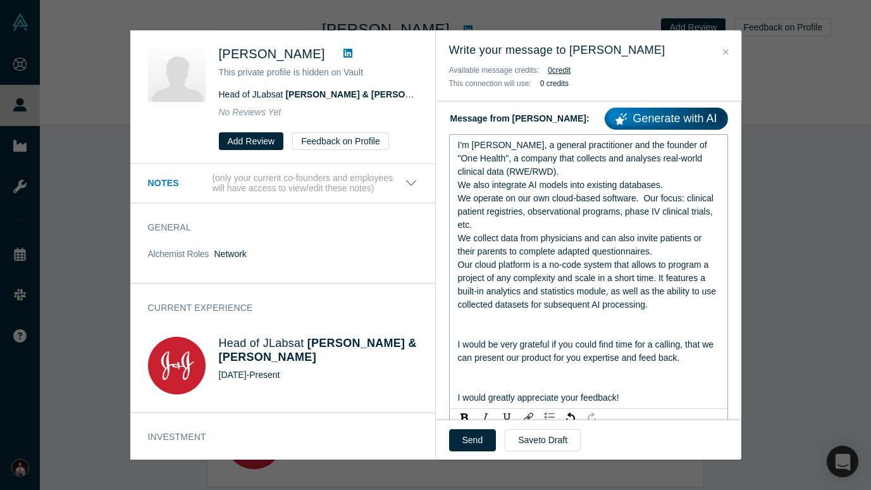
scroll to position [404, 0]
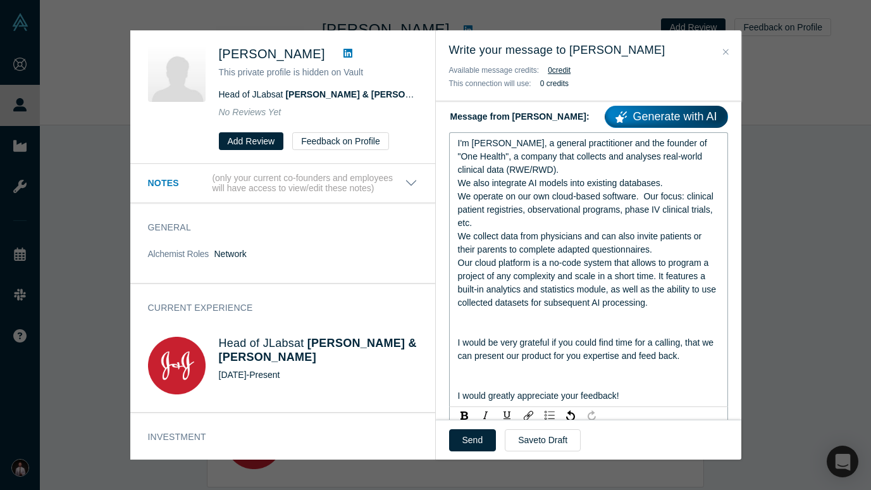
click at [492, 336] on div "rdw-editor" at bounding box center [589, 329] width 262 height 13
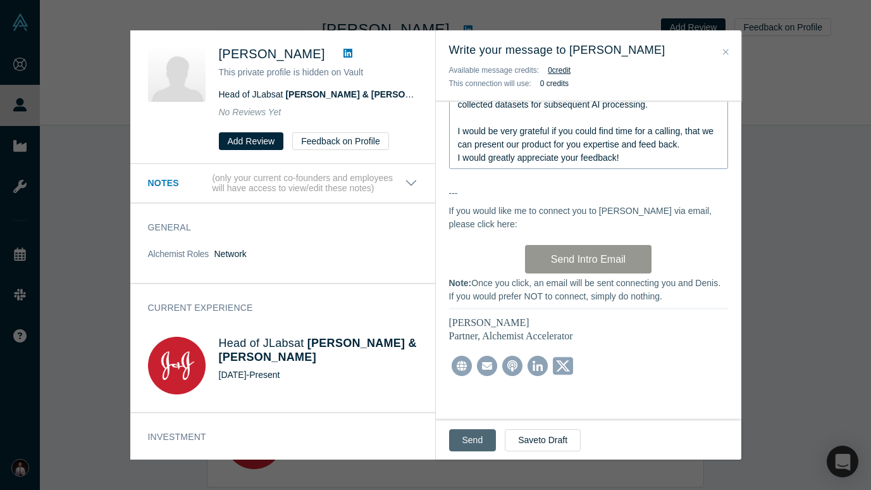
scroll to position [608, 0]
drag, startPoint x: 478, startPoint y: 442, endPoint x: 531, endPoint y: 132, distance: 315.1
click at [531, 132] on div "Write your message to Melinda Richter Available message credits: 0 credit This …" at bounding box center [588, 244] width 305 height 429
click at [473, 440] on button "Send" at bounding box center [472, 440] width 47 height 22
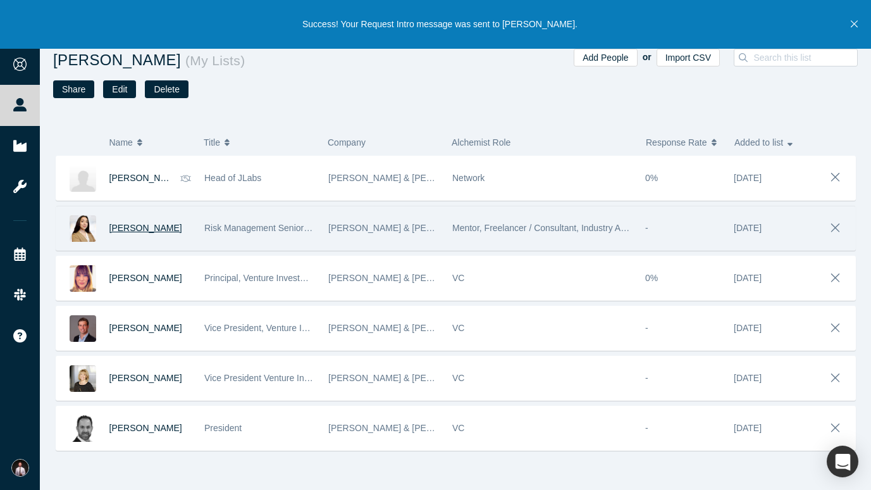
click at [163, 230] on span "Sabina Dissanayake" at bounding box center [145, 228] width 73 height 10
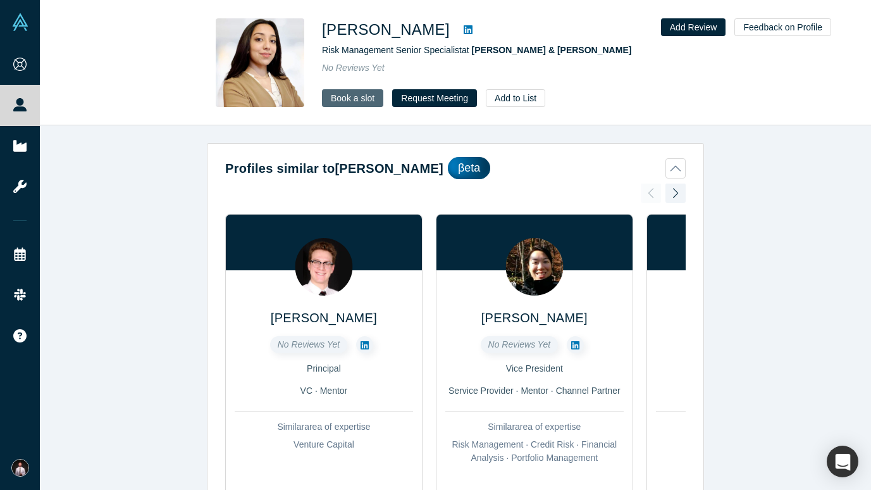
click at [367, 99] on link "Book a slot" at bounding box center [352, 98] width 61 height 18
click at [428, 97] on button "Request Meeting" at bounding box center [434, 98] width 85 height 18
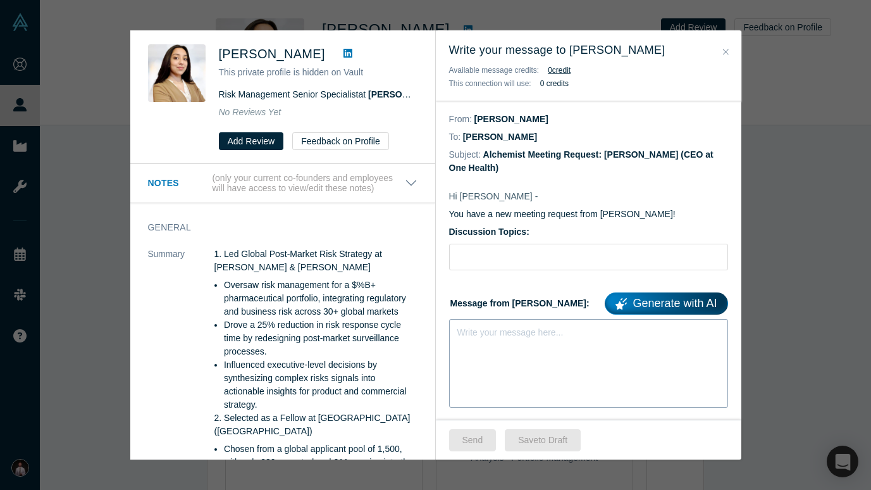
click at [516, 339] on div "Write your message here..." at bounding box center [510, 332] width 106 height 13
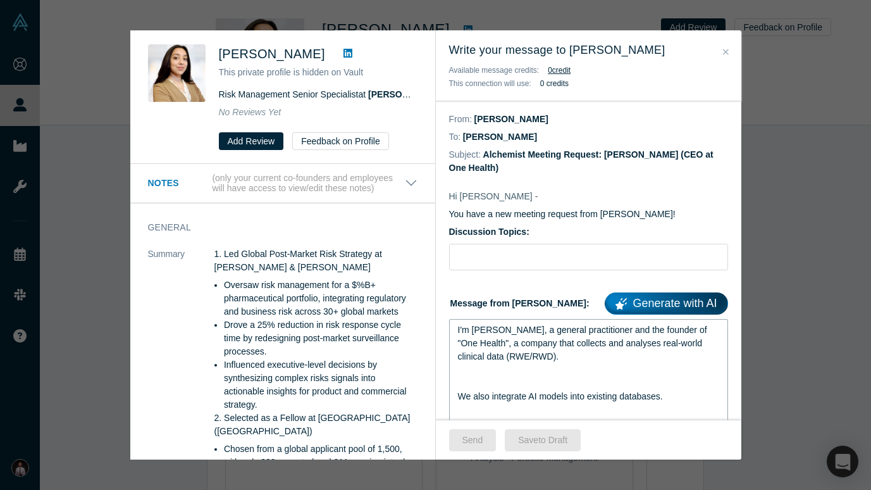
click at [500, 376] on div "rdw-editor" at bounding box center [589, 369] width 262 height 13
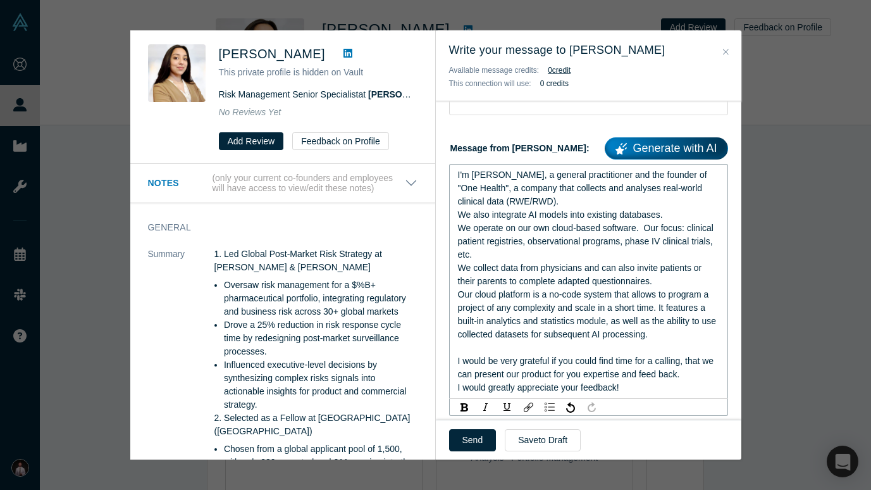
scroll to position [144, 0]
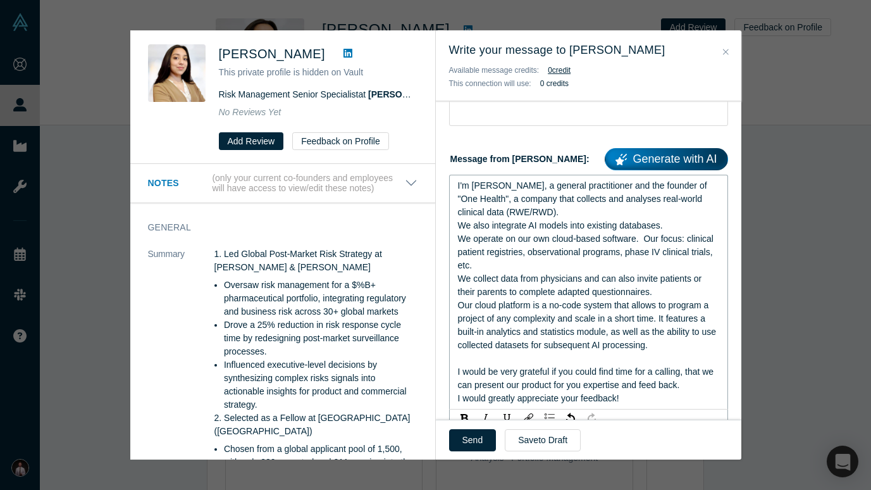
click at [534, 131] on form "Discussion Topics: Message from Denis: Generate with AI I'm Denis, a general pr…" at bounding box center [588, 253] width 279 height 345
click at [521, 116] on input "Discussion Topics:" at bounding box center [588, 112] width 279 height 27
paste input "eHealth, RWE/RWD, AI in medicine"
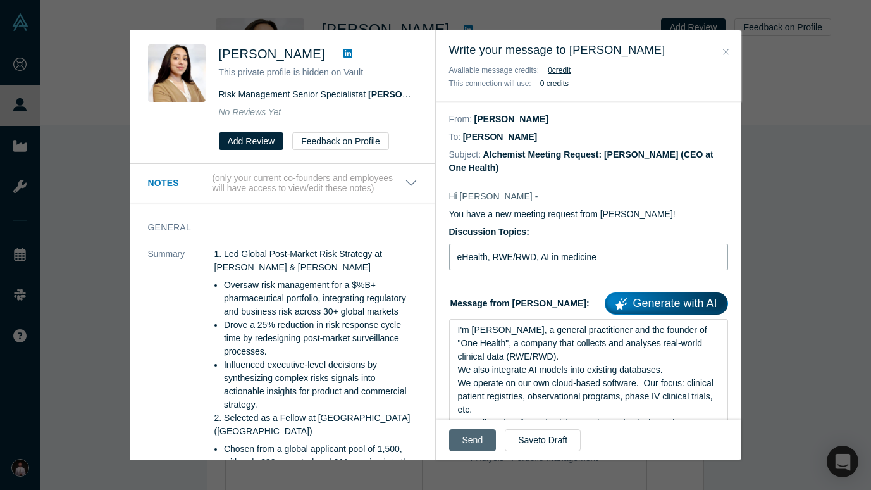
scroll to position [0, 0]
type input "eHealth, RWE/RWD, AI in medicine"
click at [474, 440] on button "Send" at bounding box center [472, 440] width 47 height 22
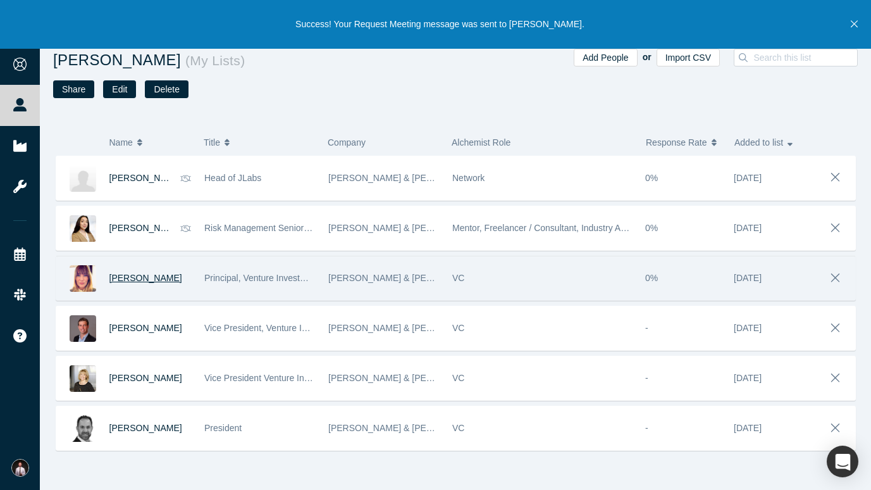
click at [144, 277] on span "Claire Leurent" at bounding box center [145, 278] width 73 height 10
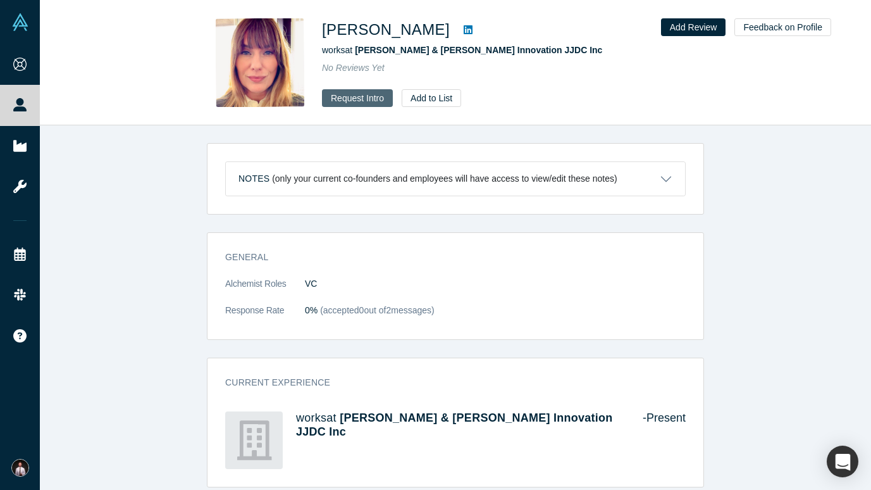
click at [359, 98] on button "Request Intro" at bounding box center [357, 98] width 71 height 18
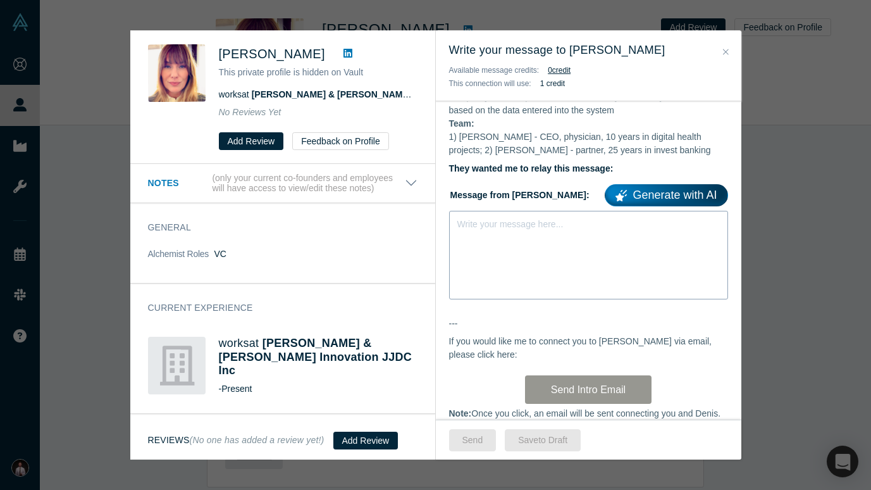
scroll to position [343, 0]
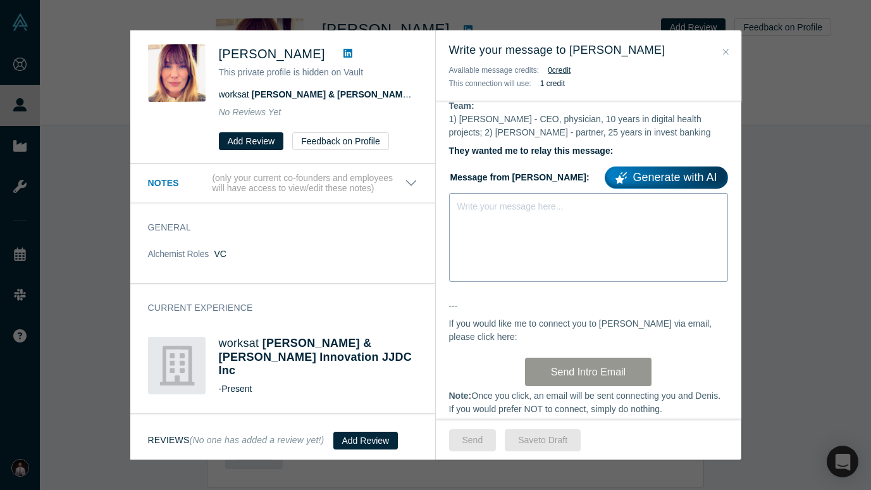
click at [543, 248] on div "Write your message here..." at bounding box center [588, 237] width 279 height 89
click at [517, 213] on div "Write your message here..." at bounding box center [510, 206] width 106 height 13
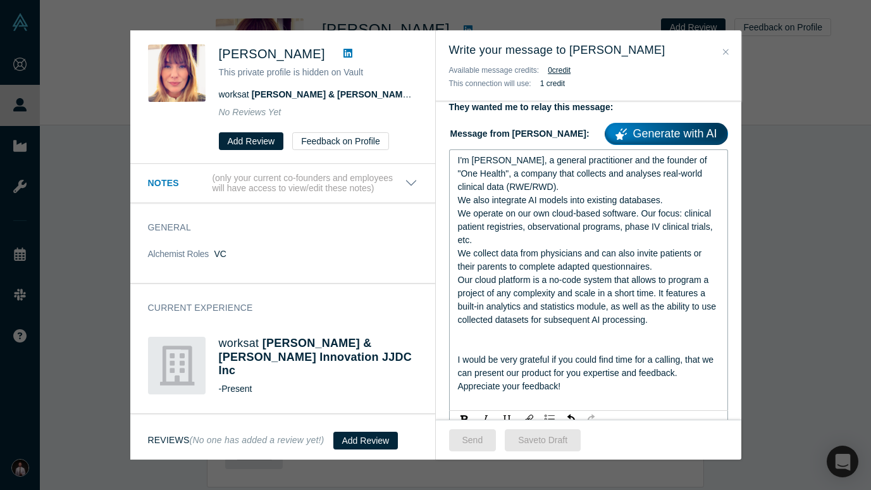
scroll to position [390, 0]
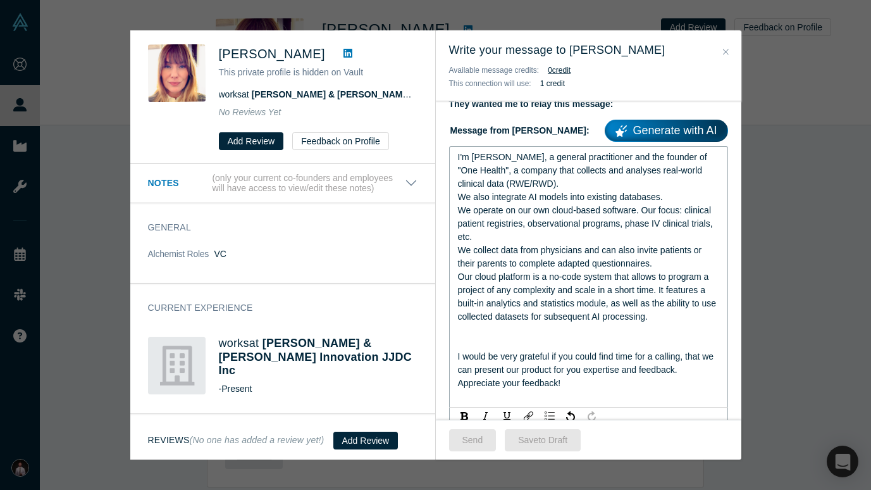
click at [504, 349] on div "rdw-editor" at bounding box center [589, 342] width 262 height 13
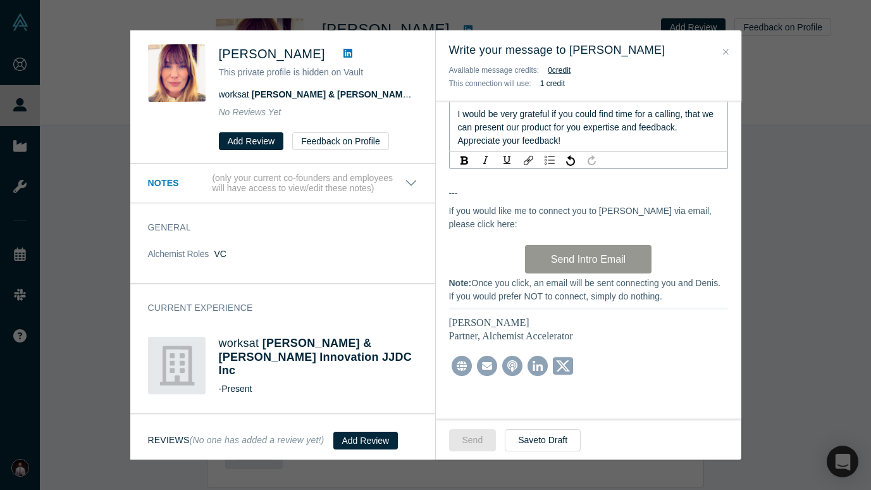
scroll to position [625, 0]
click at [536, 132] on div "I would be very grateful if you could find time for a calling, that we can pres…" at bounding box center [589, 121] width 262 height 27
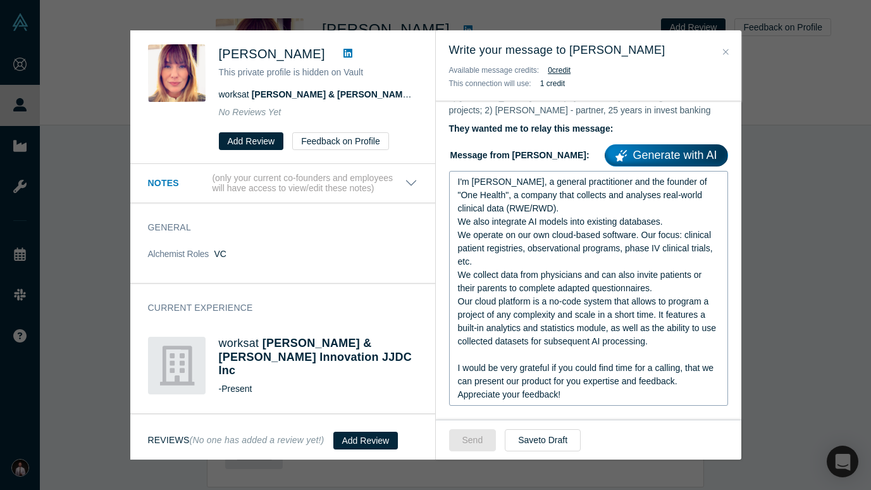
scroll to position [175, 0]
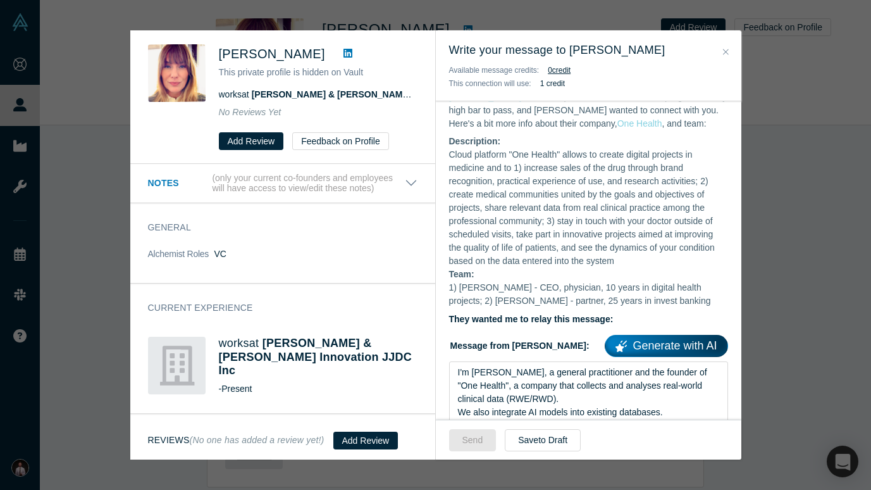
click at [725, 52] on icon "Close" at bounding box center [726, 52] width 6 height 6
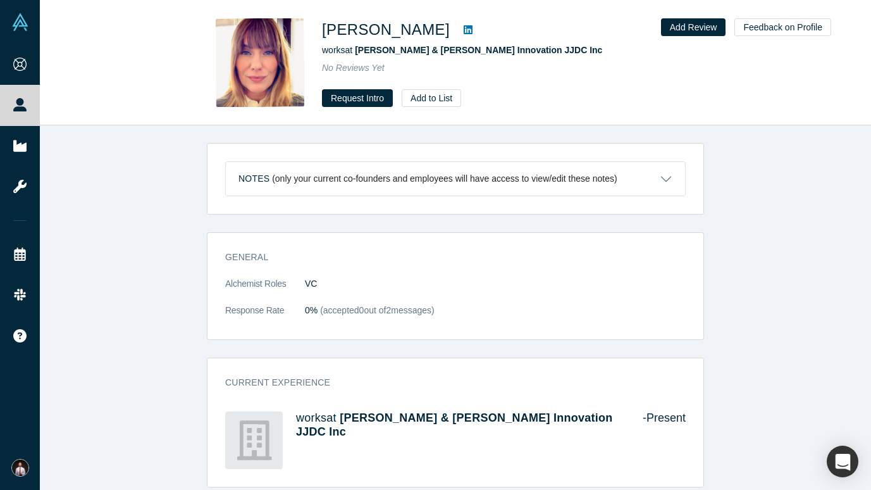
click at [459, 24] on link at bounding box center [468, 29] width 19 height 15
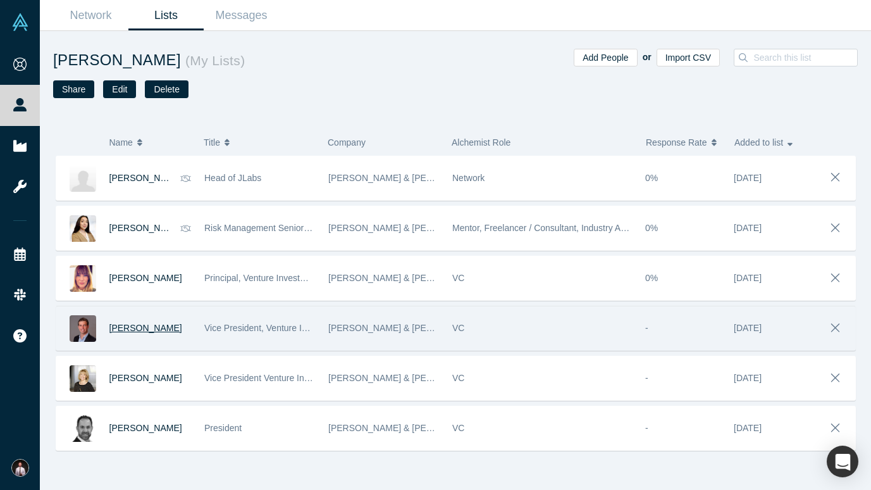
click at [132, 328] on span "Noam Krantz" at bounding box center [145, 328] width 73 height 10
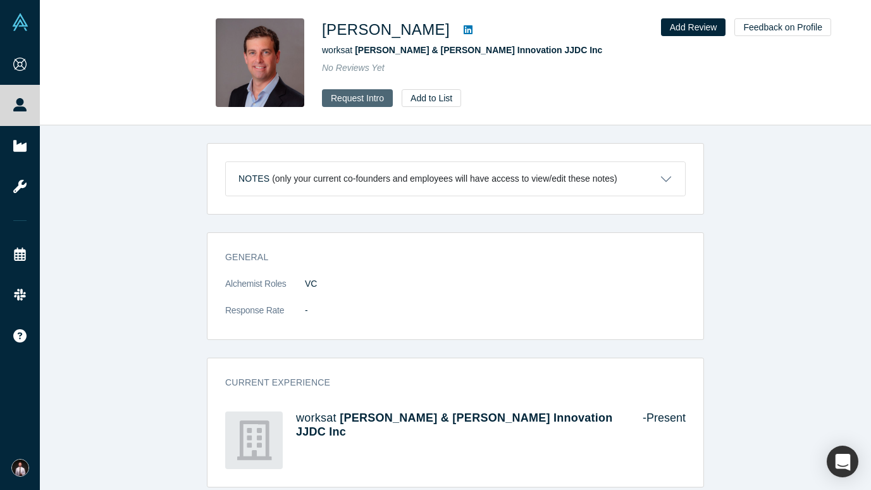
click at [342, 101] on button "Request Intro" at bounding box center [357, 98] width 71 height 18
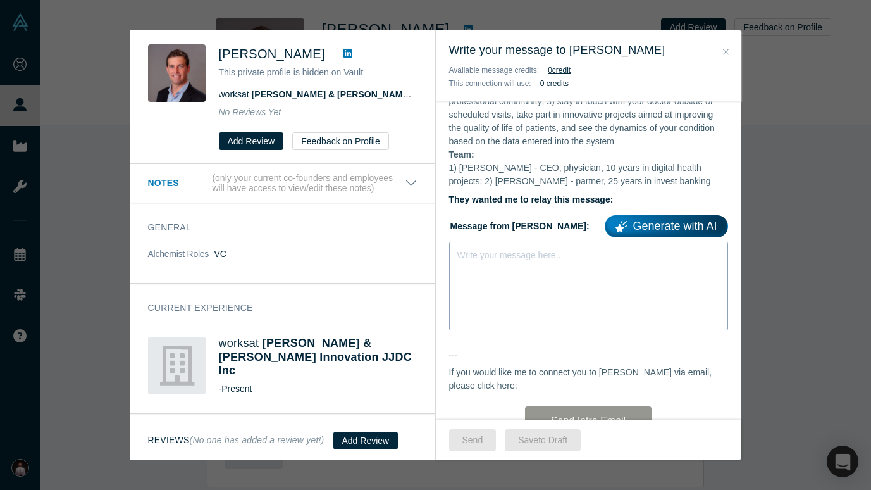
scroll to position [309, 0]
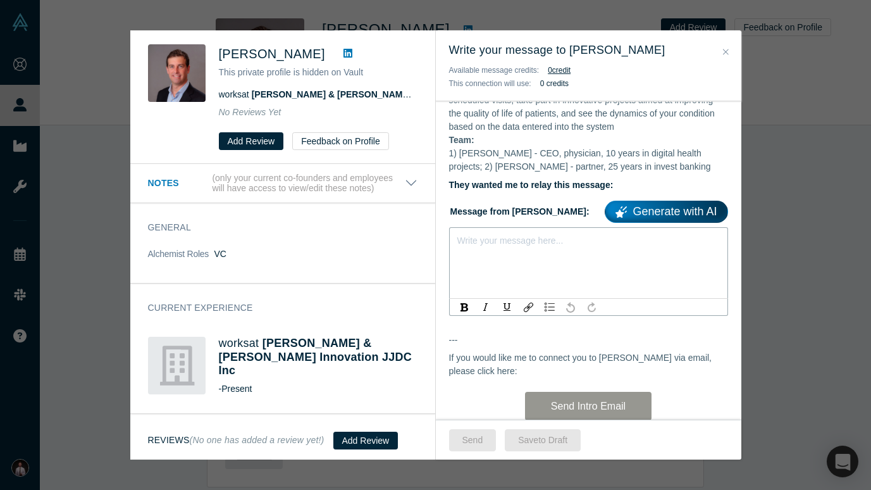
click at [588, 245] on div "rdw-editor" at bounding box center [589, 237] width 262 height 13
click at [557, 247] on div "Write your message here..." at bounding box center [510, 240] width 106 height 13
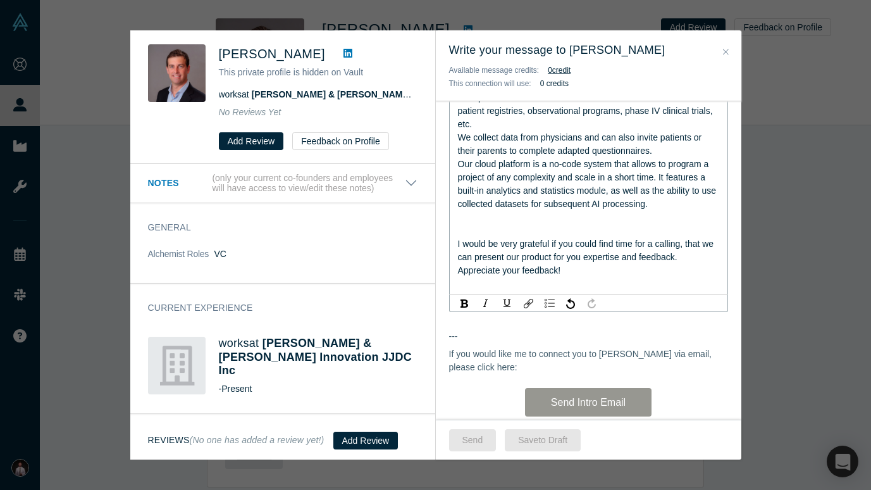
scroll to position [505, 0]
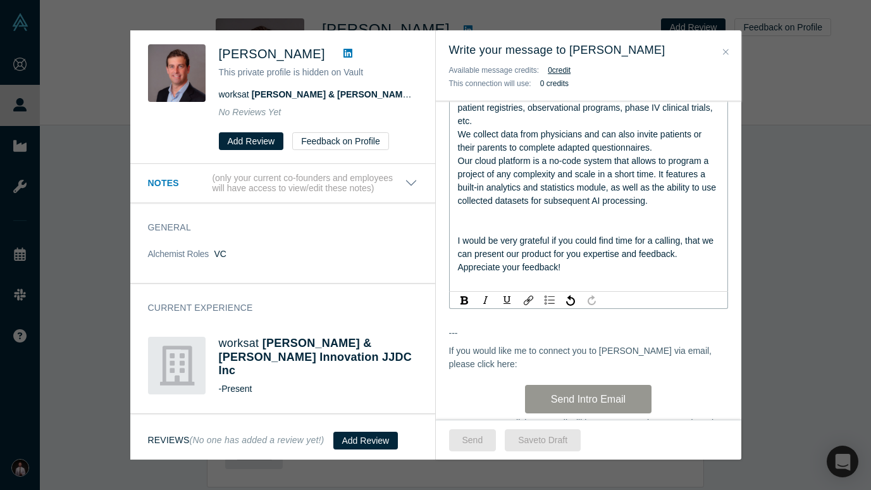
click at [504, 234] on div "rdw-editor" at bounding box center [589, 227] width 262 height 13
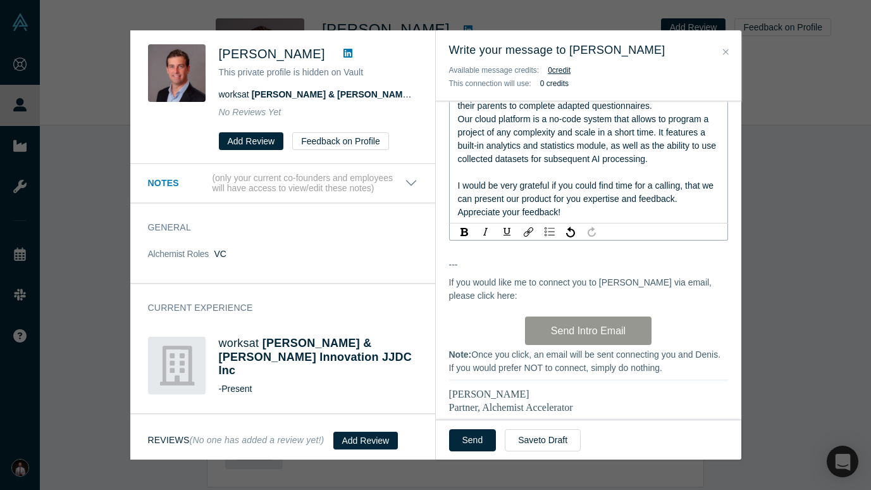
scroll to position [591, 0]
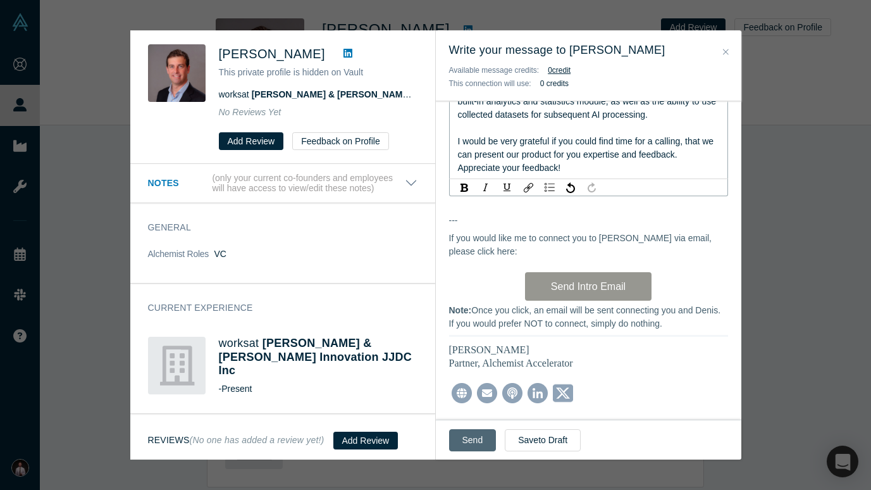
click at [469, 439] on button "Send" at bounding box center [472, 440] width 47 height 22
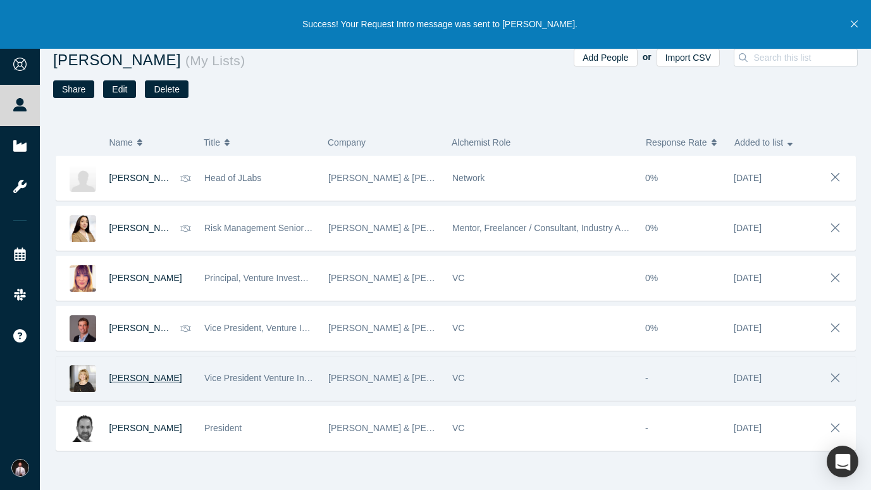
click at [143, 379] on span "Jeanne Bolger" at bounding box center [145, 378] width 73 height 10
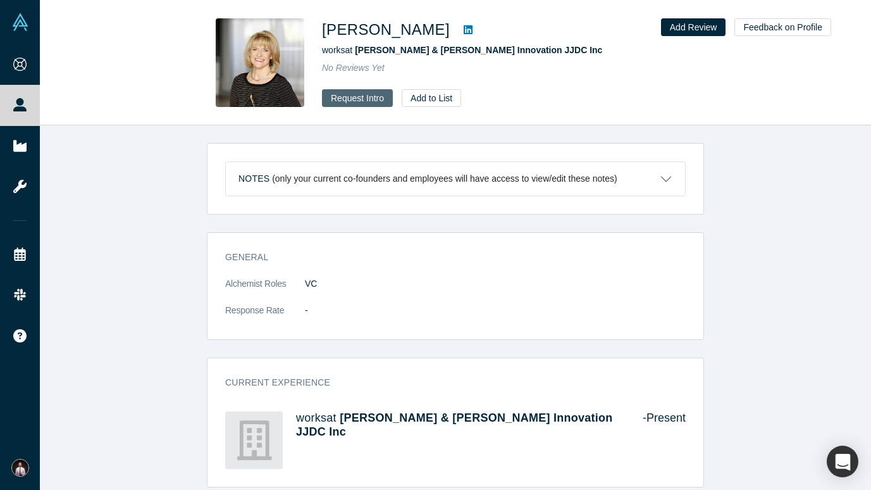
click at [352, 99] on button "Request Intro" at bounding box center [357, 98] width 71 height 18
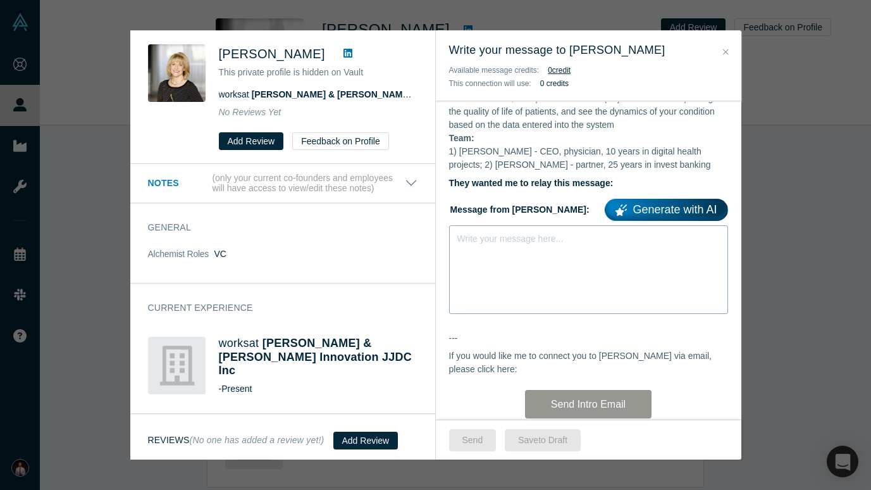
scroll to position [316, 0]
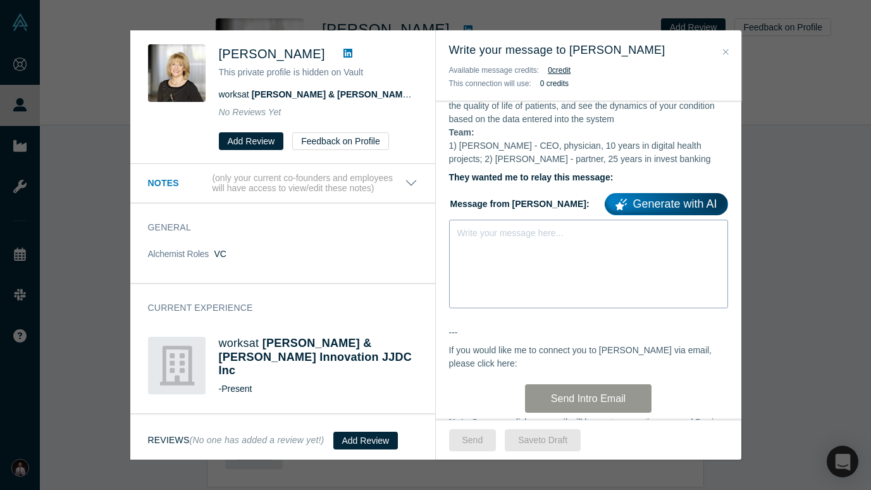
click at [512, 278] on div "Write your message here..." at bounding box center [588, 263] width 279 height 89
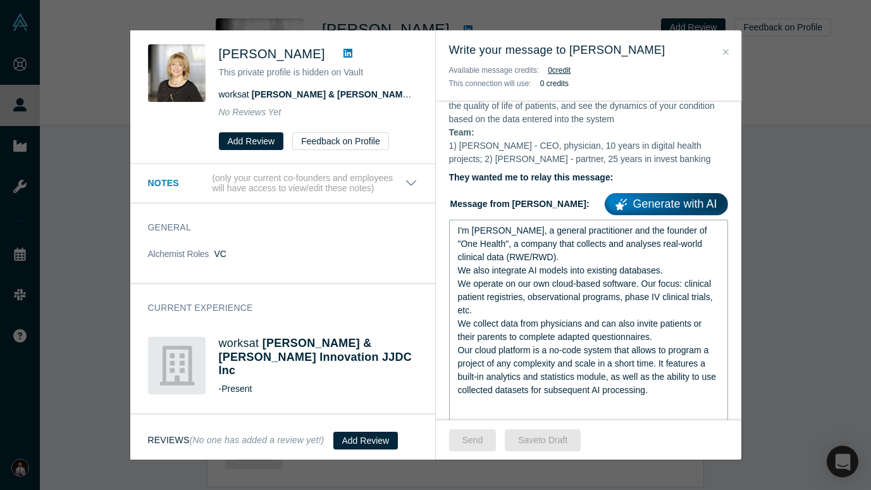
scroll to position [446, 0]
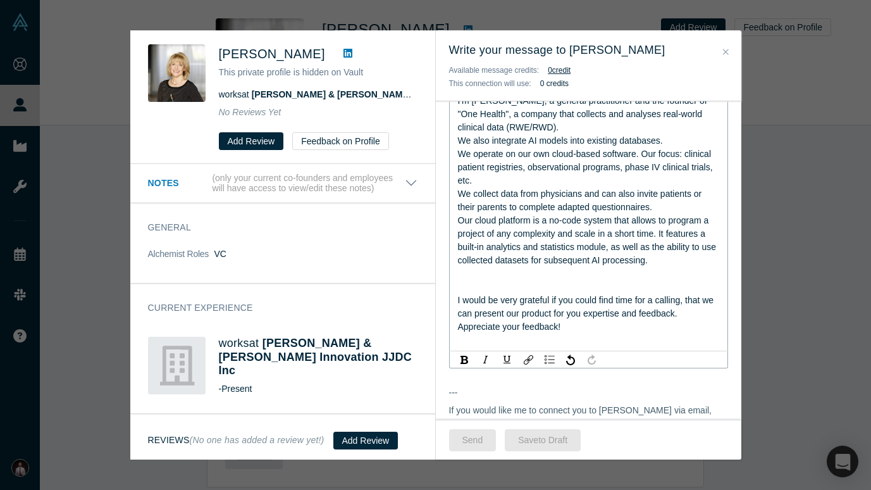
click at [505, 293] on div "rdw-editor" at bounding box center [589, 286] width 262 height 13
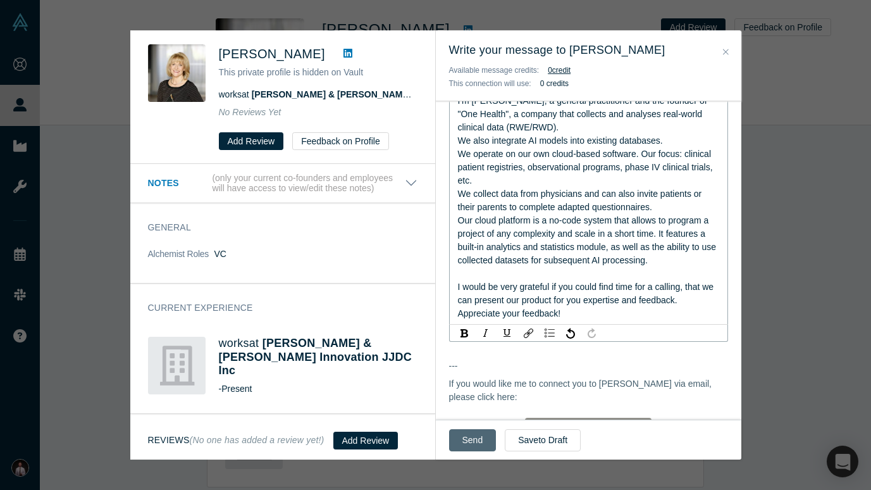
click at [468, 440] on button "Send" at bounding box center [472, 440] width 47 height 22
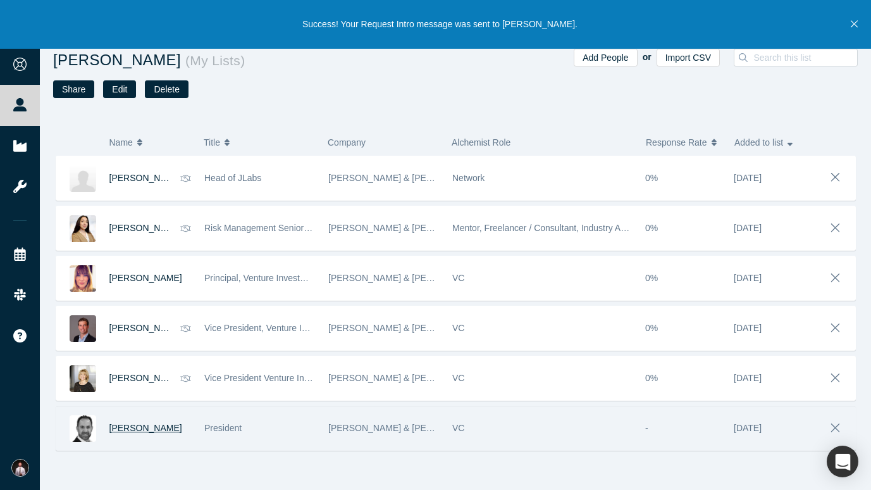
click at [157, 426] on span "Chris Picariello" at bounding box center [145, 428] width 73 height 10
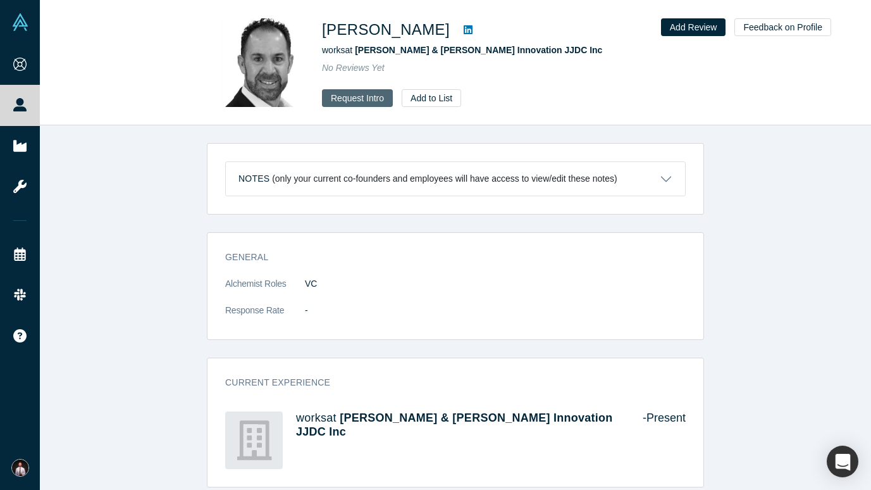
click at [340, 97] on button "Request Intro" at bounding box center [357, 98] width 71 height 18
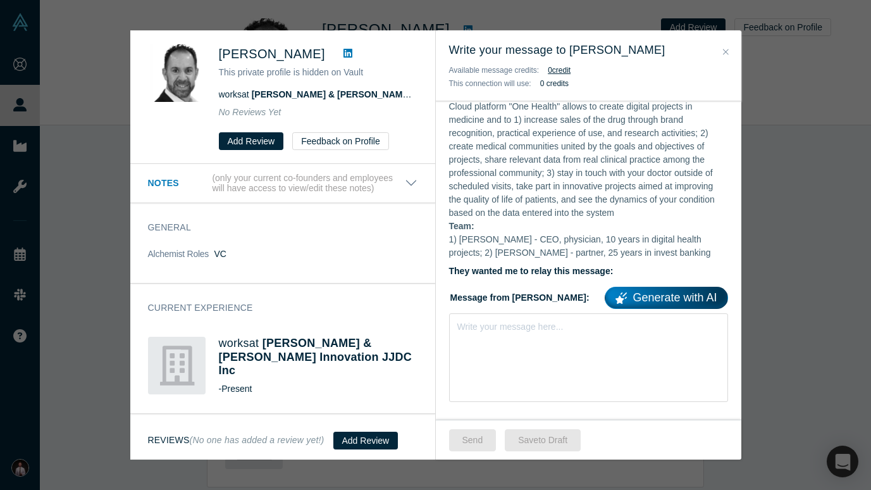
scroll to position [246, 0]
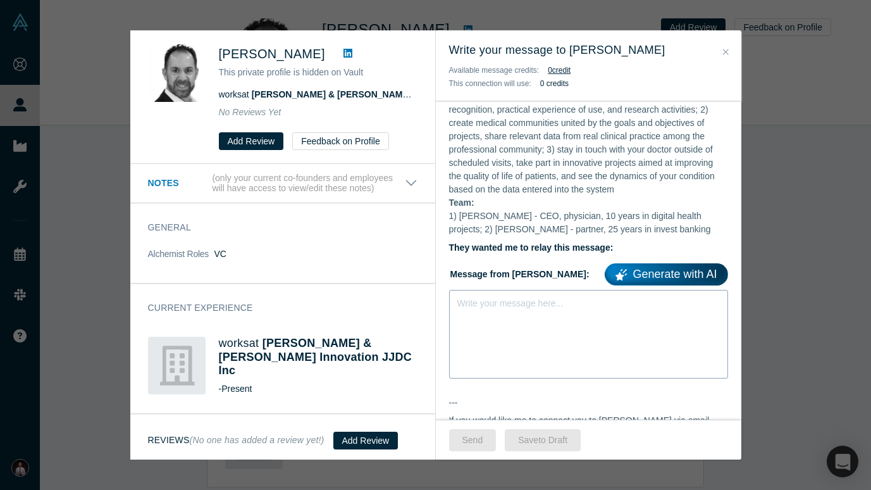
click at [531, 319] on div "Write your message here..." at bounding box center [588, 334] width 279 height 89
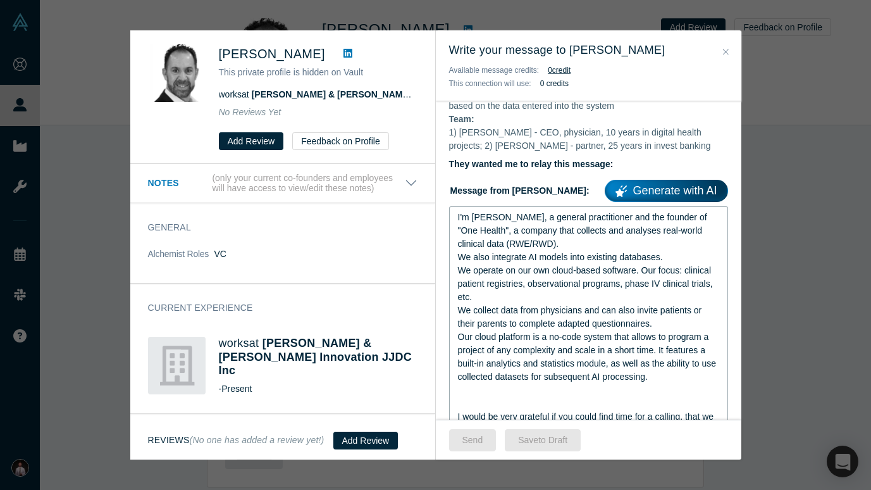
scroll to position [360, 0]
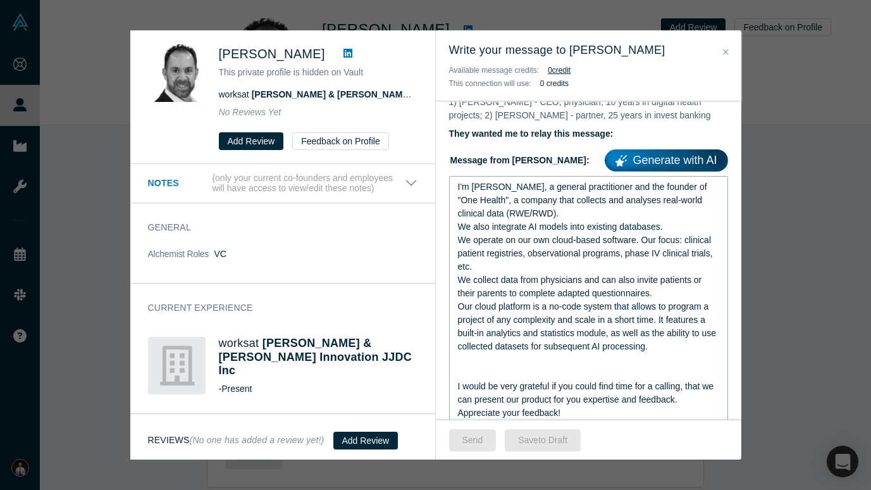
click at [500, 388] on span "I would be very grateful if you could find time for a calling, that we can pres…" at bounding box center [587, 392] width 259 height 23
click at [515, 375] on div "rdw-editor" at bounding box center [589, 372] width 262 height 13
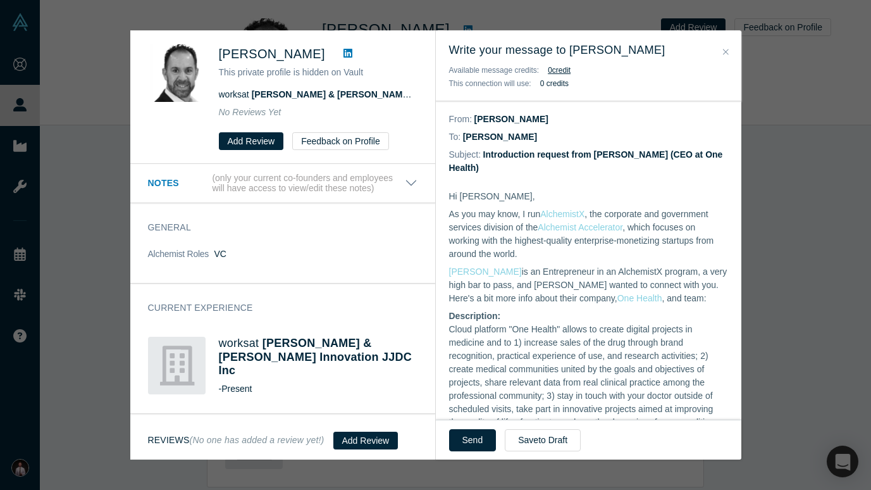
scroll to position [0, 0]
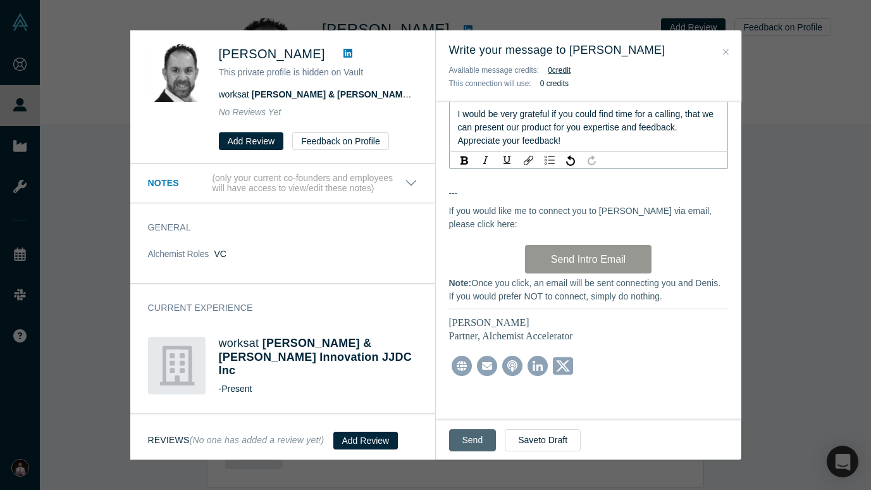
click at [478, 440] on button "Send" at bounding box center [472, 440] width 47 height 22
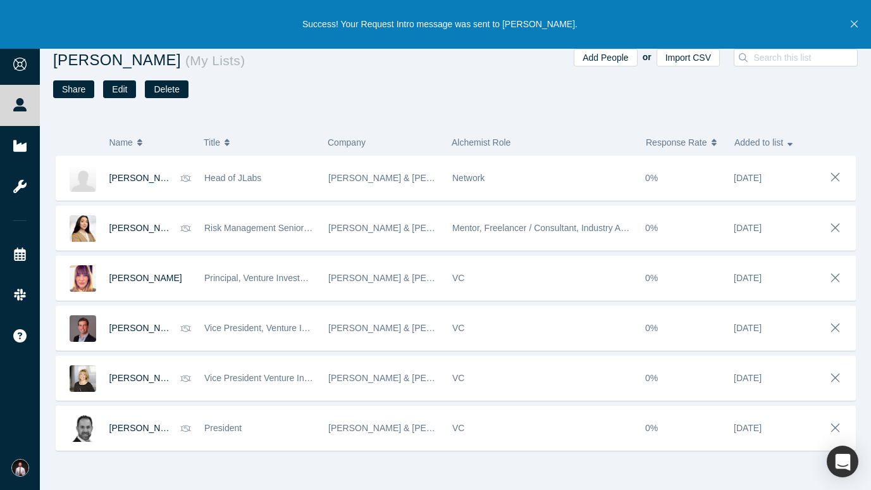
click at [228, 103] on div "Johnson ( My Lists ) Share Edit Delete" at bounding box center [254, 84] width 402 height 71
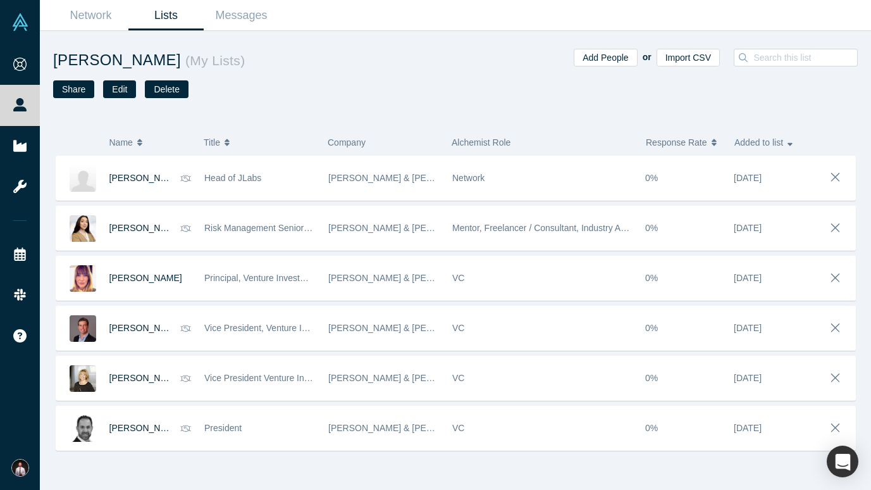
click at [170, 15] on link "Lists" at bounding box center [165, 16] width 75 height 30
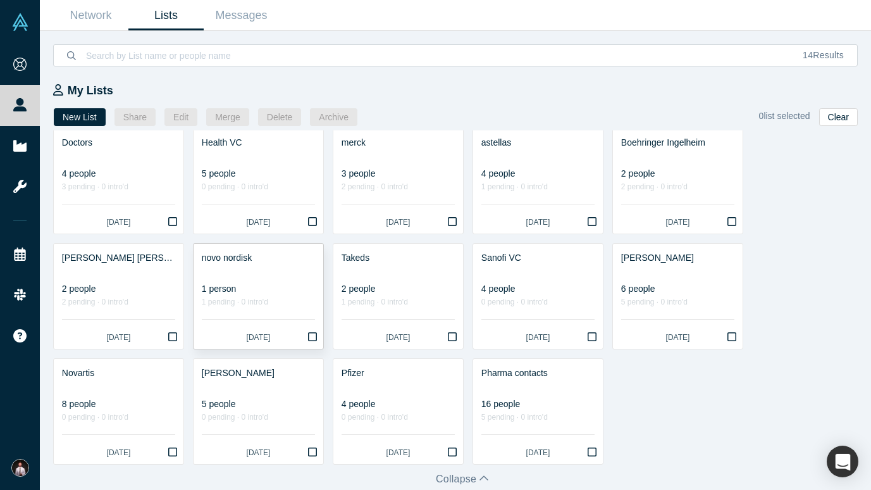
scroll to position [11, 0]
click at [108, 390] on div at bounding box center [118, 385] width 113 height 13
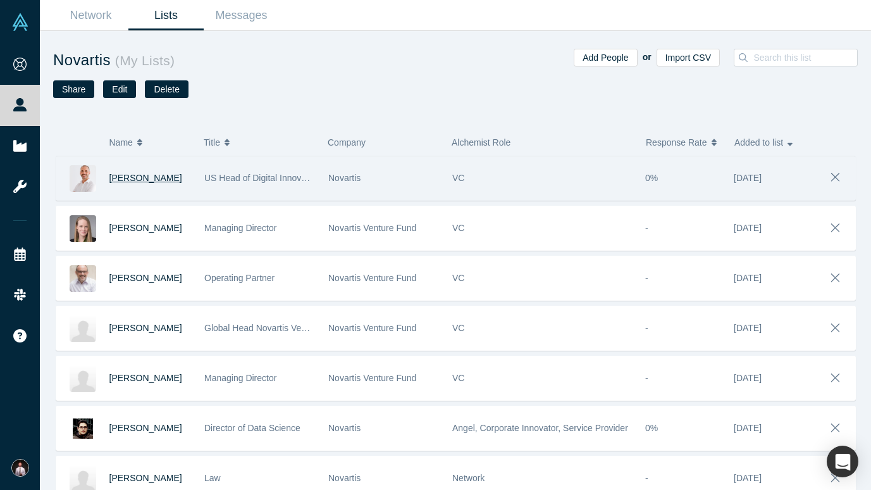
click at [140, 178] on span "Albert Farré Gabernet" at bounding box center [145, 178] width 73 height 10
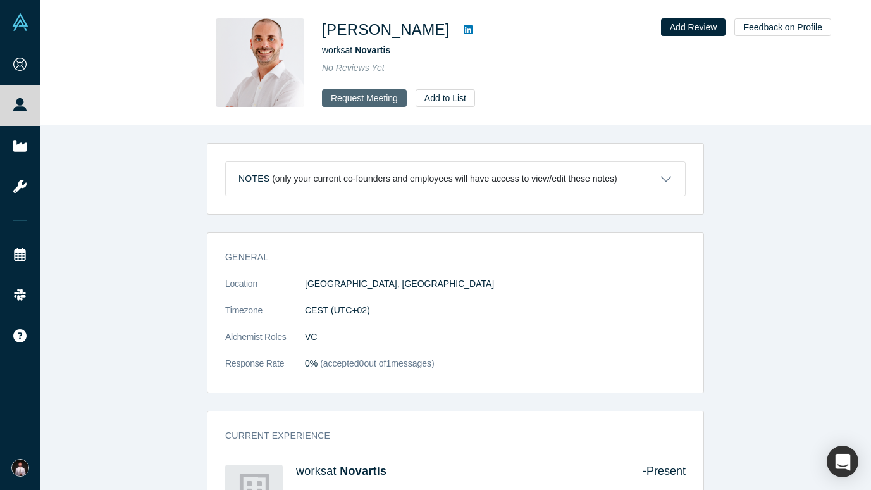
click at [354, 95] on button "Request Meeting" at bounding box center [364, 98] width 85 height 18
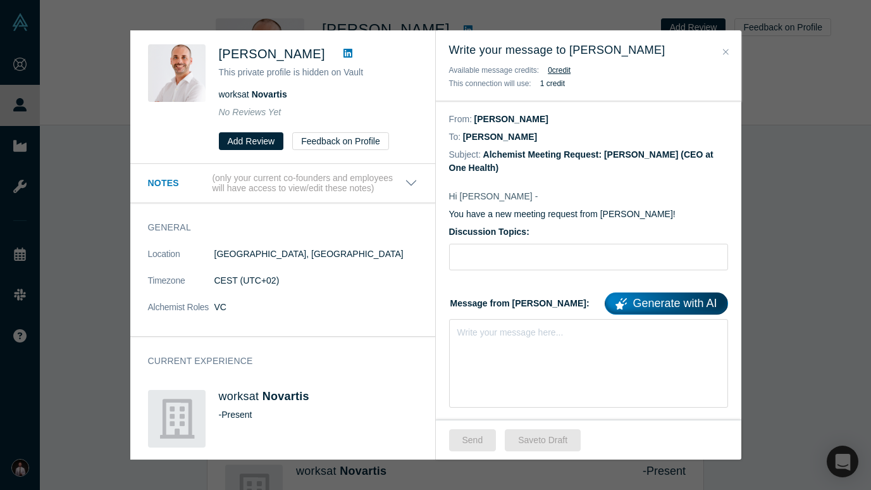
click at [352, 51] on icon at bounding box center [347, 53] width 9 height 10
click at [725, 49] on icon "Close" at bounding box center [726, 51] width 6 height 9
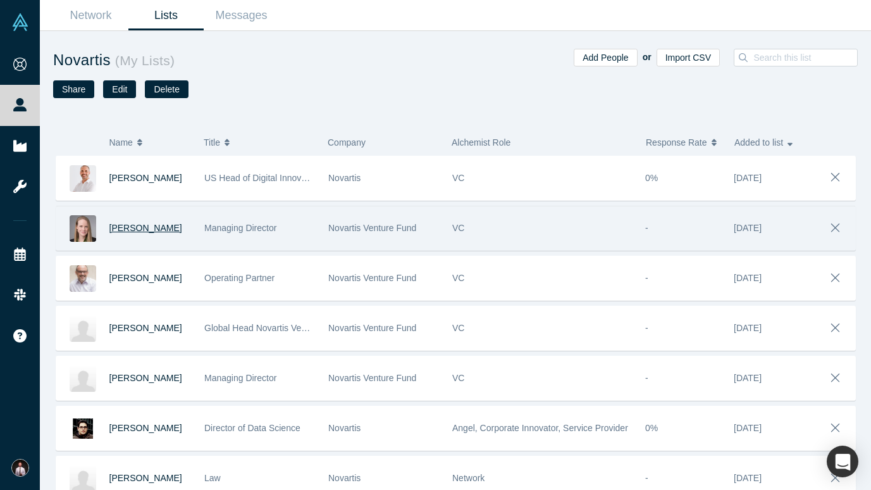
click at [130, 225] on span "Laura Brass" at bounding box center [145, 228] width 73 height 10
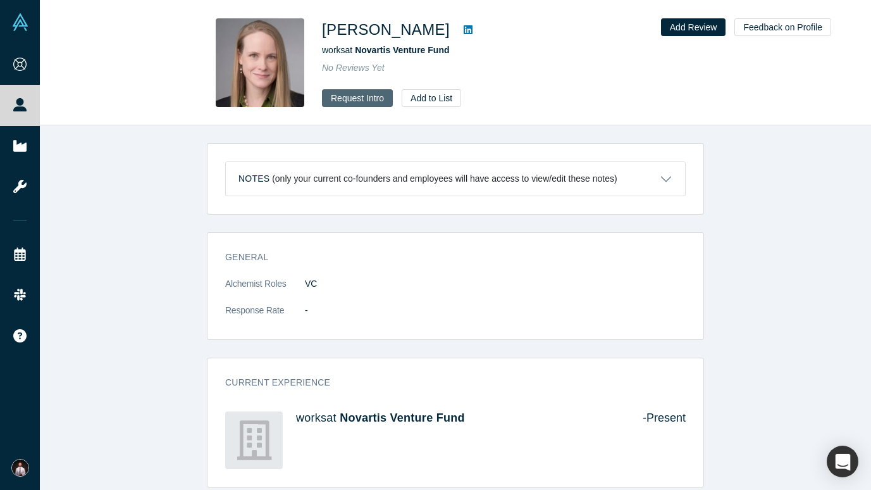
click at [354, 102] on button "Request Intro" at bounding box center [357, 98] width 71 height 18
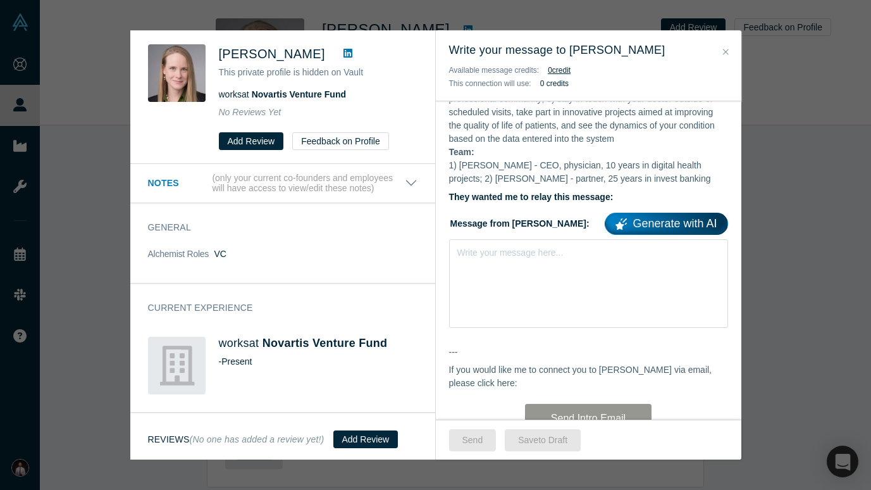
scroll to position [324, 0]
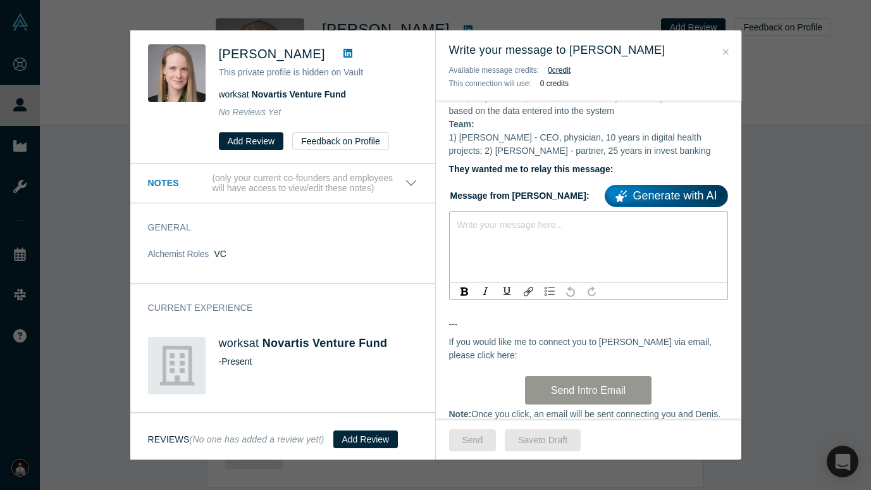
click at [536, 229] on div "rdw-editor" at bounding box center [589, 222] width 262 height 13
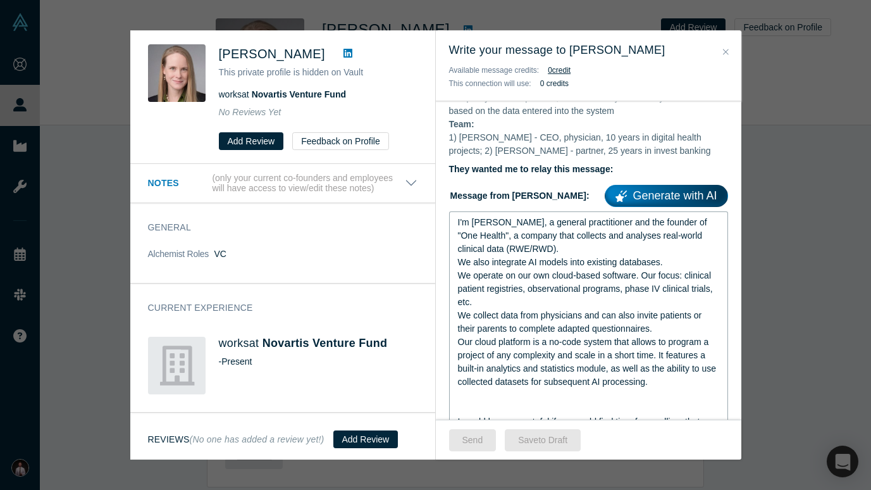
scroll to position [412, 0]
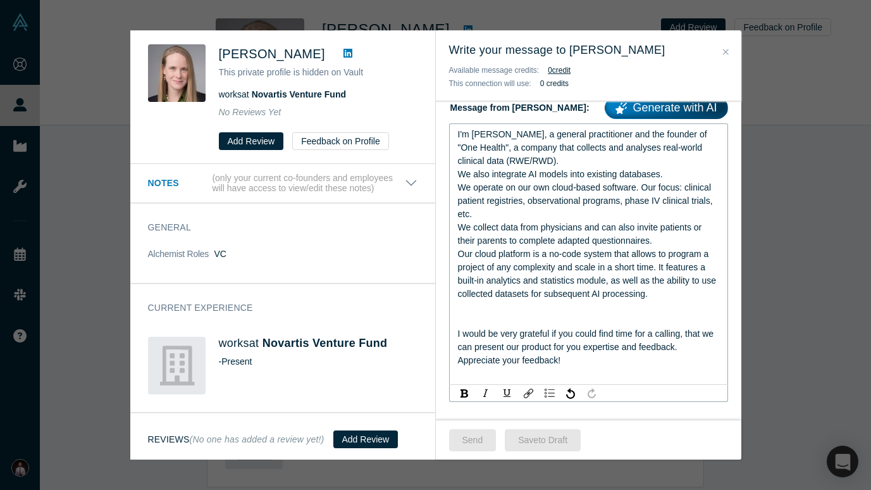
click at [545, 321] on div "rdw-editor" at bounding box center [589, 320] width 262 height 13
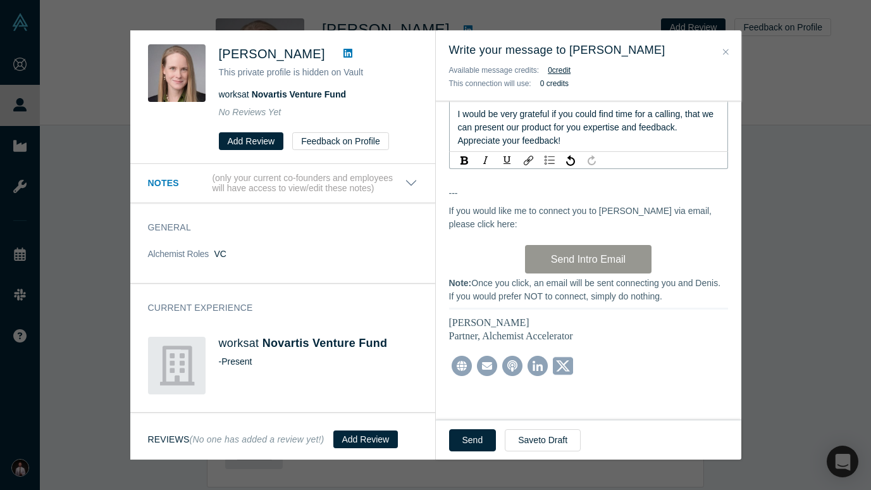
scroll to position [625, 0]
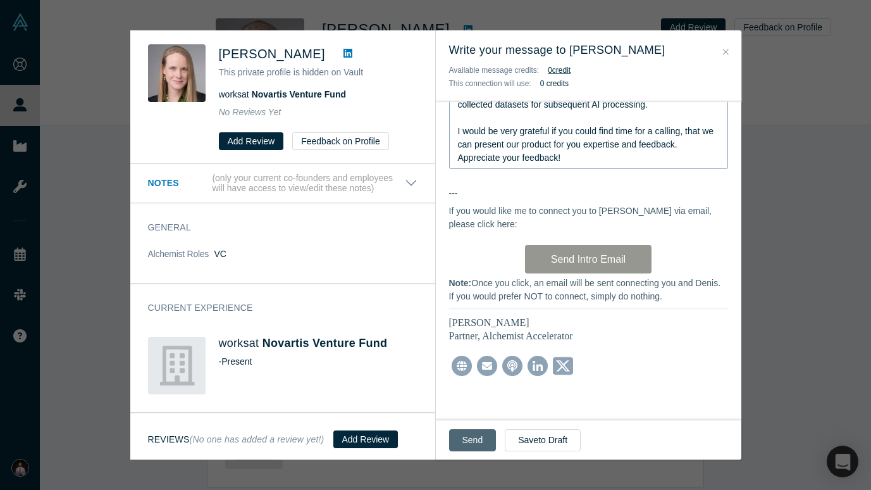
click at [467, 440] on button "Send" at bounding box center [472, 440] width 47 height 22
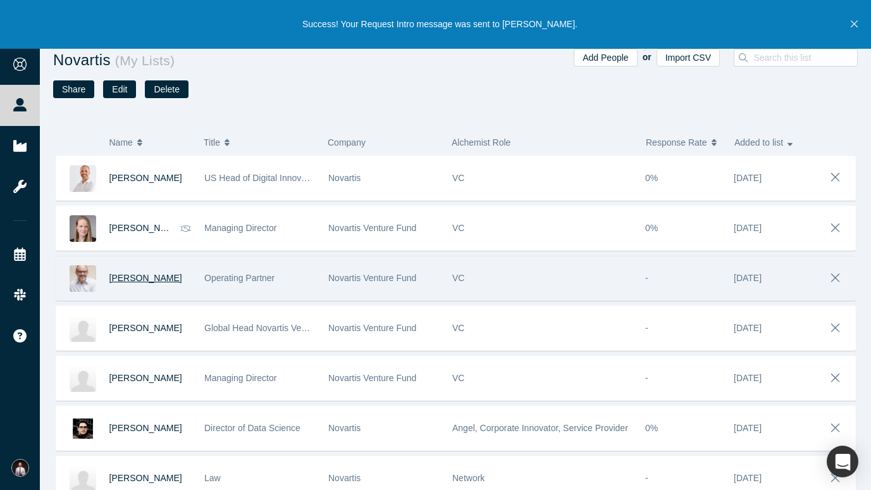
click at [129, 277] on span "Dave Morris" at bounding box center [145, 278] width 73 height 10
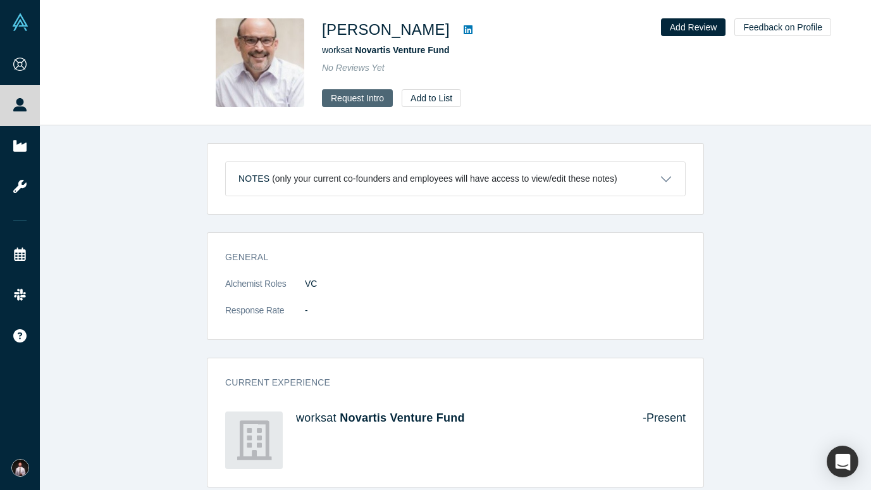
click at [338, 94] on button "Request Intro" at bounding box center [357, 98] width 71 height 18
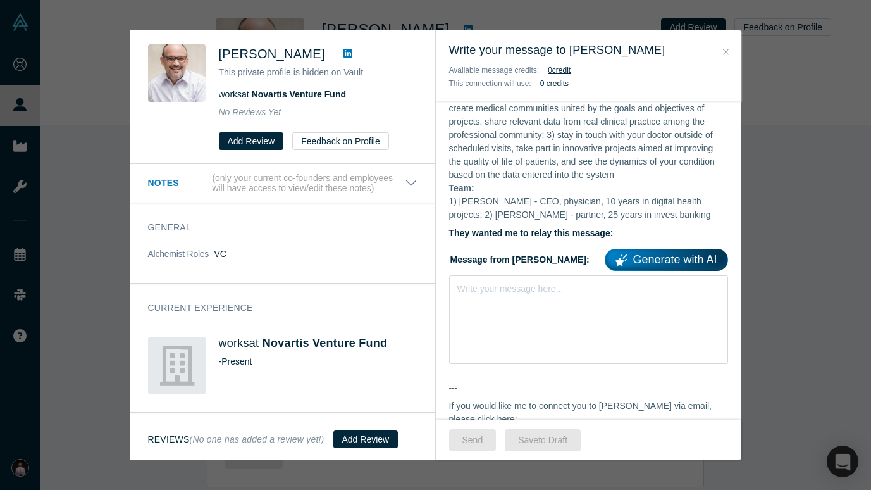
scroll to position [340, 0]
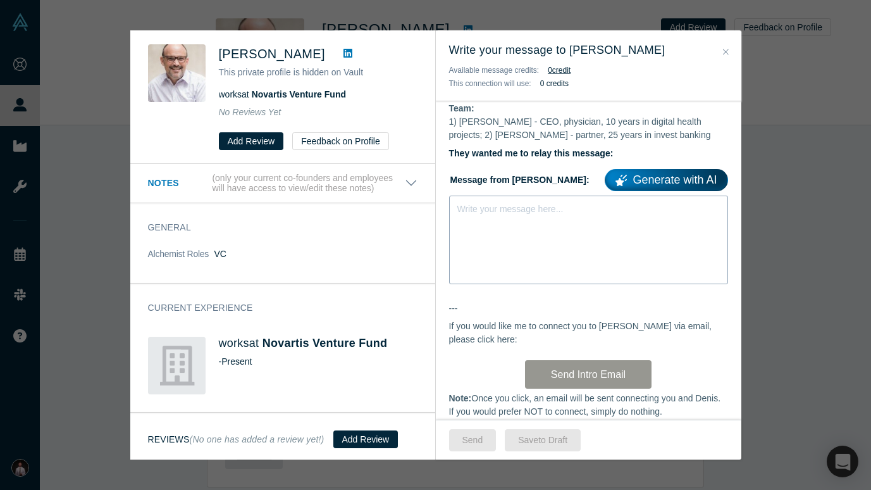
click at [479, 234] on div "Write your message here..." at bounding box center [588, 239] width 279 height 89
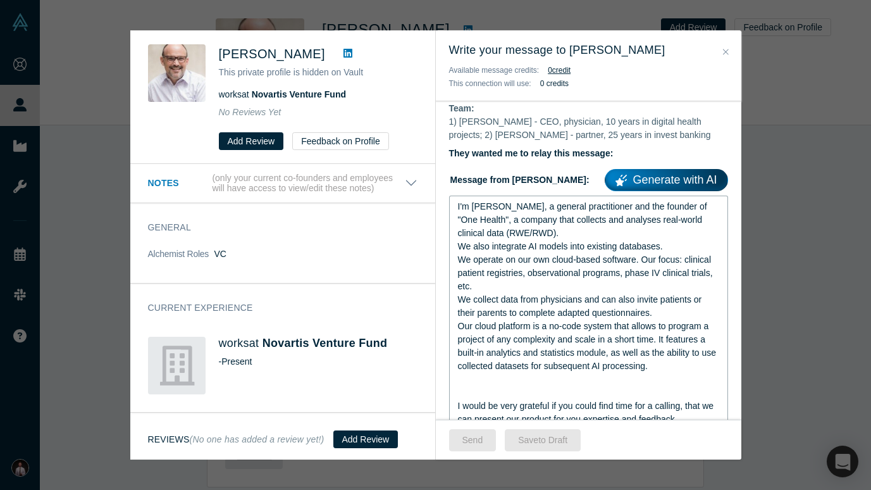
scroll to position [410, 0]
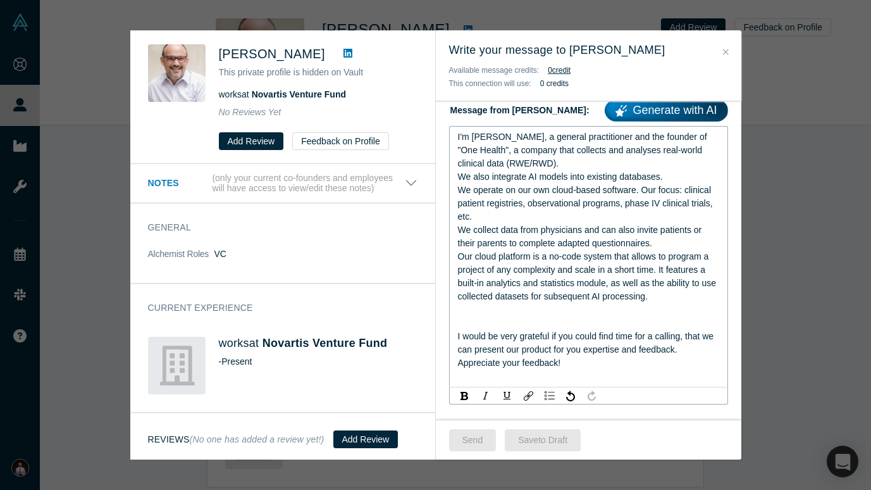
click at [478, 325] on div "rdw-editor" at bounding box center [589, 322] width 262 height 13
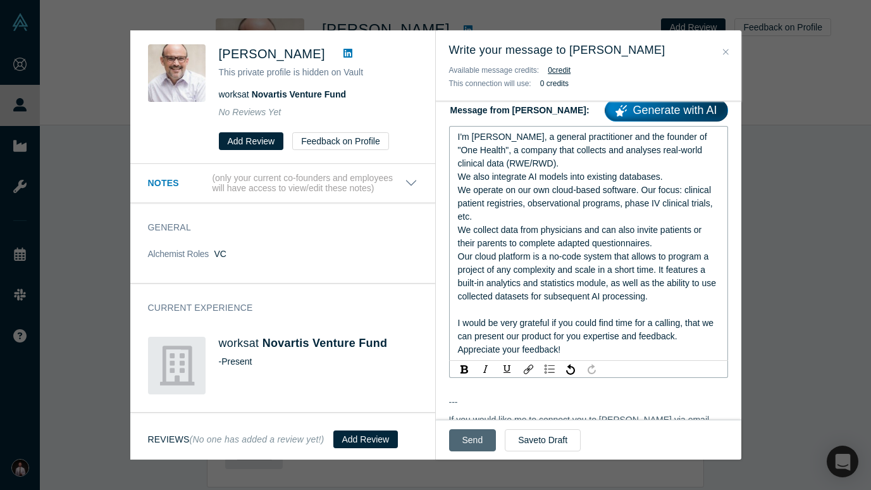
click at [469, 436] on button "Send" at bounding box center [472, 440] width 47 height 22
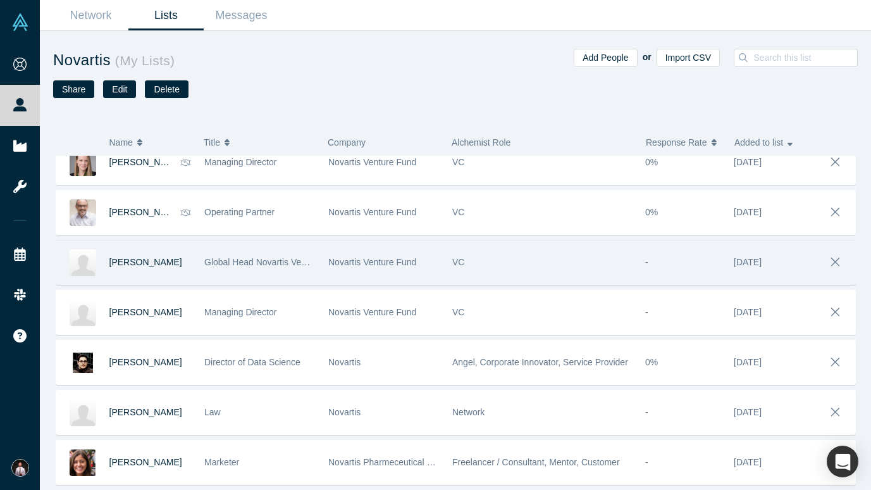
scroll to position [66, 0]
click at [144, 262] on span "Anja König" at bounding box center [145, 262] width 73 height 10
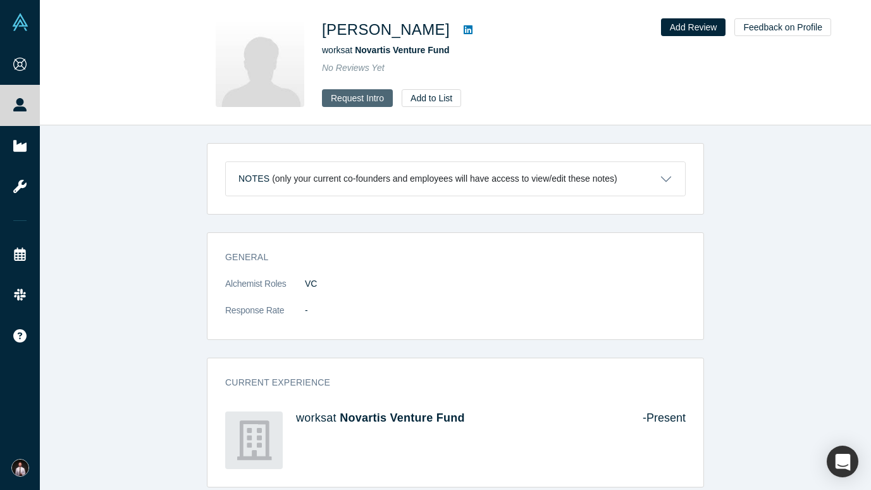
click at [371, 100] on button "Request Intro" at bounding box center [357, 98] width 71 height 18
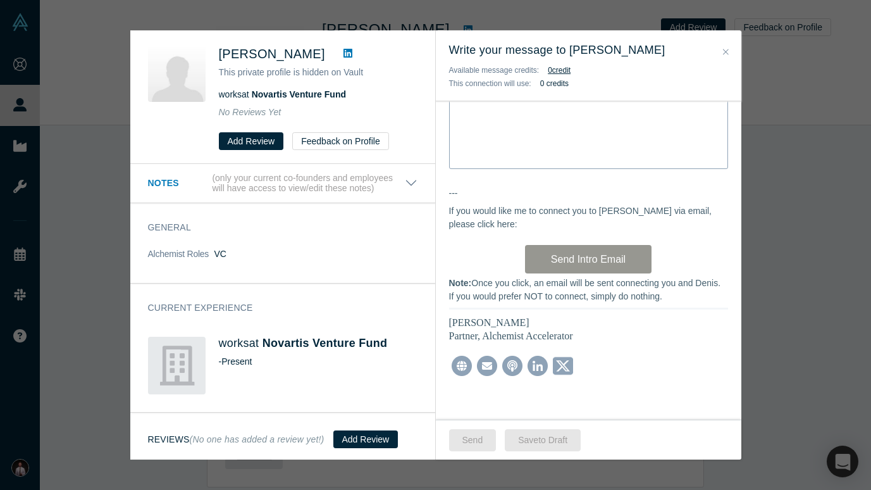
scroll to position [462, 0]
click at [505, 149] on div "Write your message here..." at bounding box center [588, 124] width 279 height 89
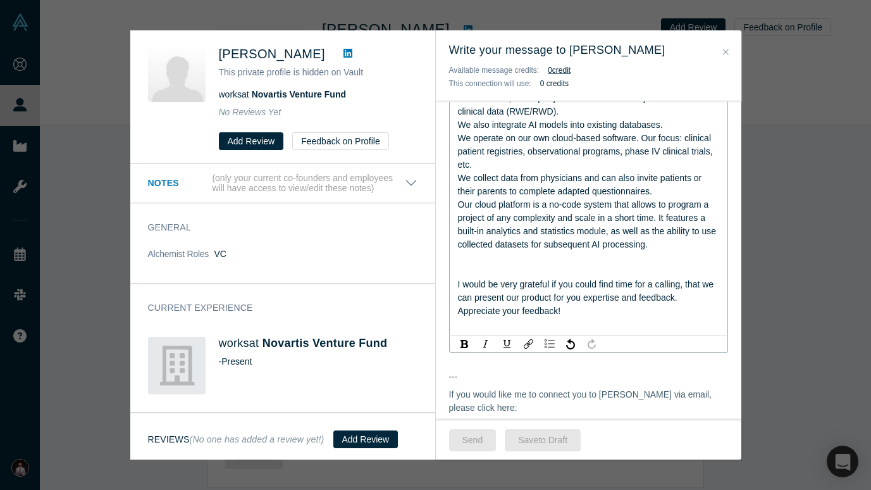
click at [477, 287] on span "I would be very grateful if you could find time for a calling, that we can pres…" at bounding box center [587, 290] width 259 height 23
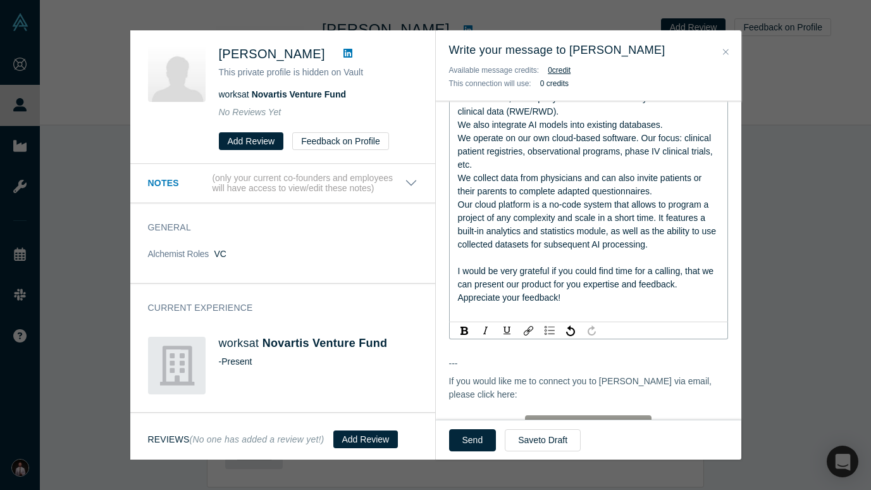
click at [493, 312] on div "rdw-editor" at bounding box center [589, 310] width 262 height 13
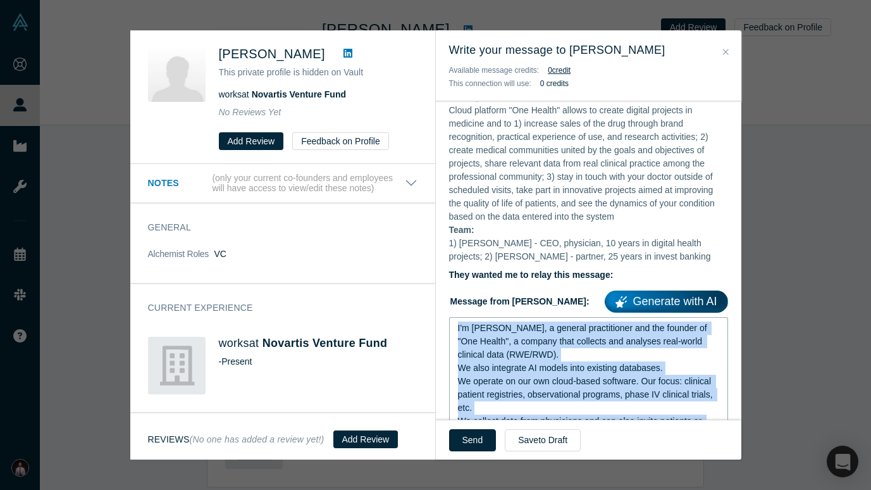
scroll to position [0, 0]
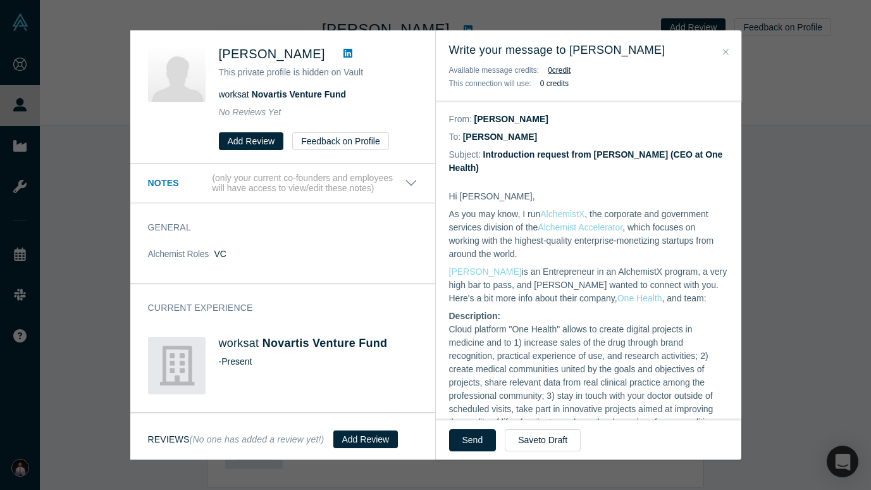
drag, startPoint x: 570, startPoint y: 306, endPoint x: 445, endPoint y: 19, distance: 313.0
click at [445, 19] on div "Was the recommendation useful? Anja König This private profile is hidden on Vau…" at bounding box center [435, 245] width 871 height 490
copy div "I'm Denis, a general practitioner and the founder of "One Health", a company th…"
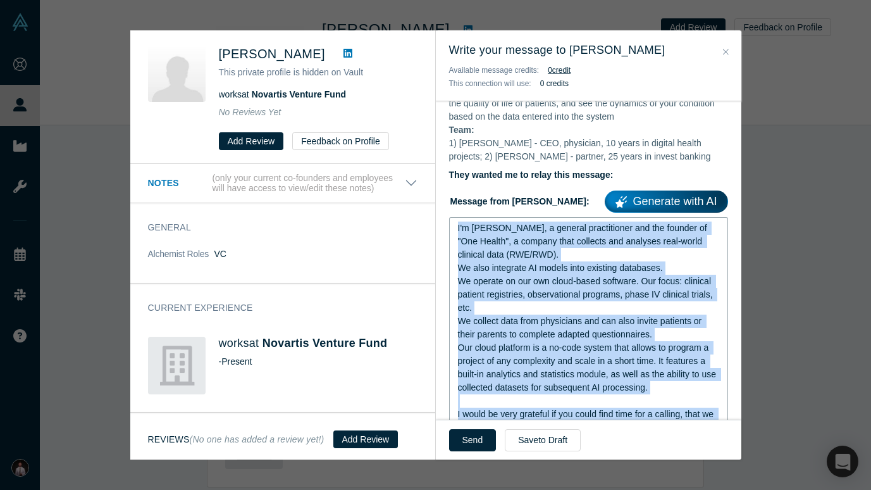
scroll to position [413, 0]
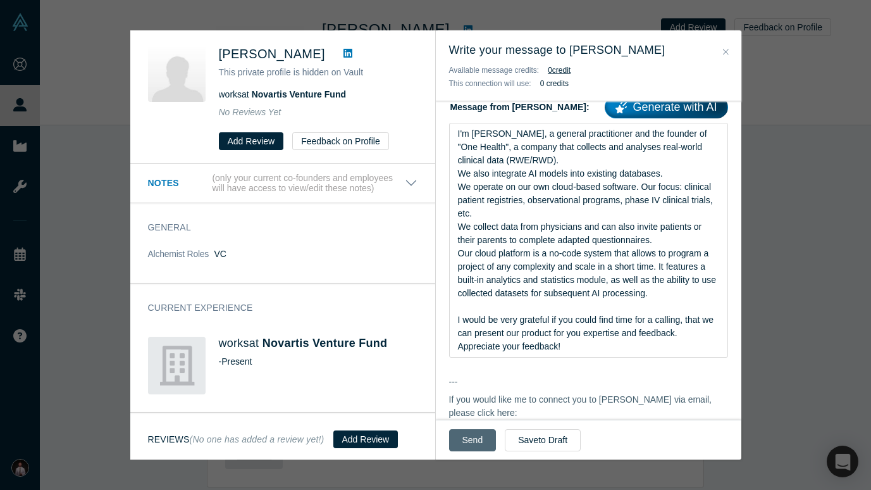
click at [466, 435] on button "Send" at bounding box center [472, 440] width 47 height 22
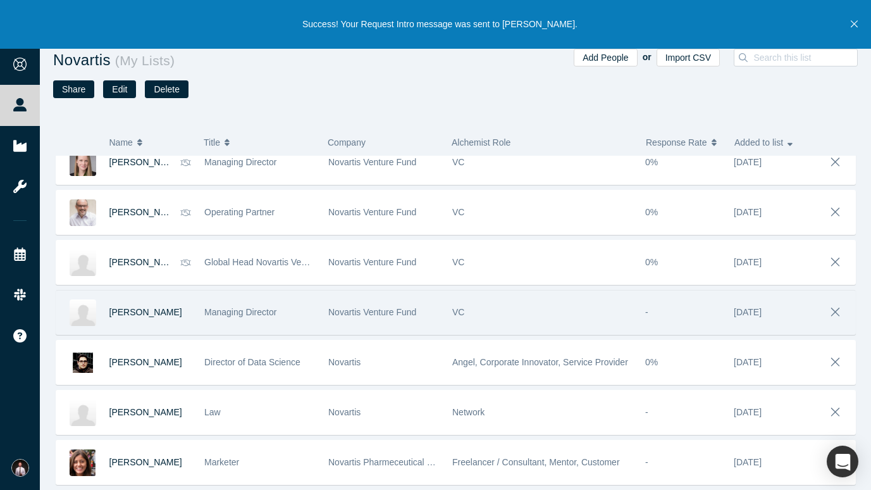
scroll to position [66, 0]
click at [154, 311] on span "Bart Dzikowski" at bounding box center [145, 312] width 73 height 10
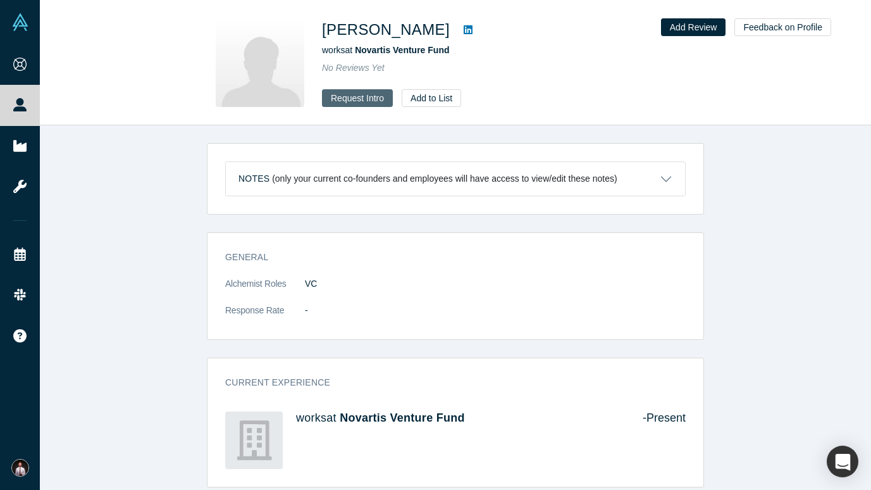
click at [361, 101] on button "Request Intro" at bounding box center [357, 98] width 71 height 18
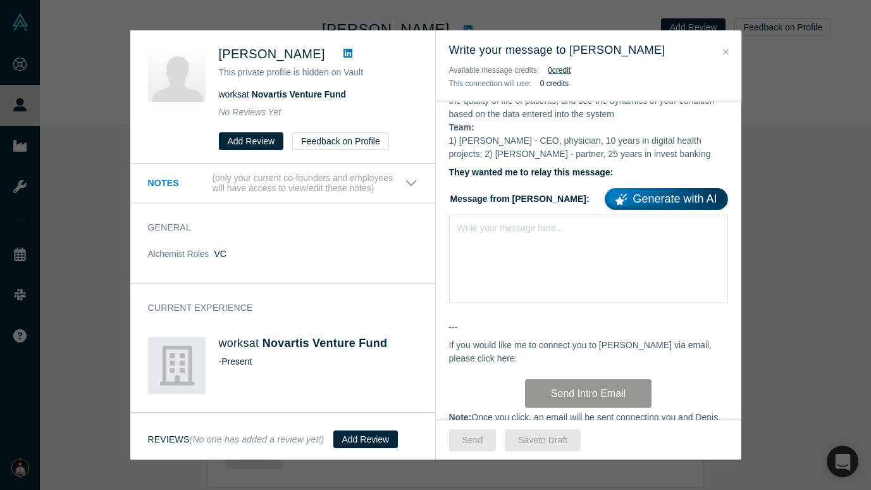
scroll to position [321, 0]
click at [553, 274] on div "Write your message here..." at bounding box center [588, 259] width 279 height 89
click at [532, 253] on div "Write your message here..." at bounding box center [588, 259] width 279 height 89
click at [512, 233] on div "rdw-editor" at bounding box center [589, 225] width 262 height 13
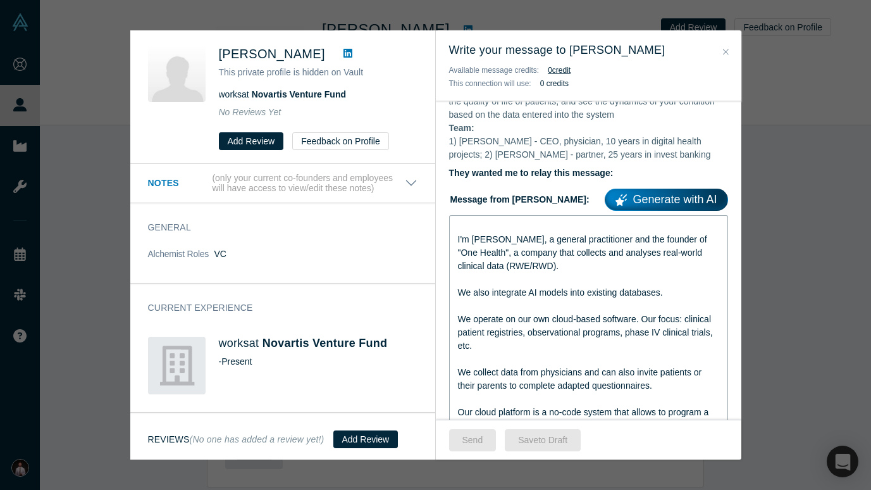
click at [495, 233] on div "rdw-editor" at bounding box center [589, 225] width 262 height 13
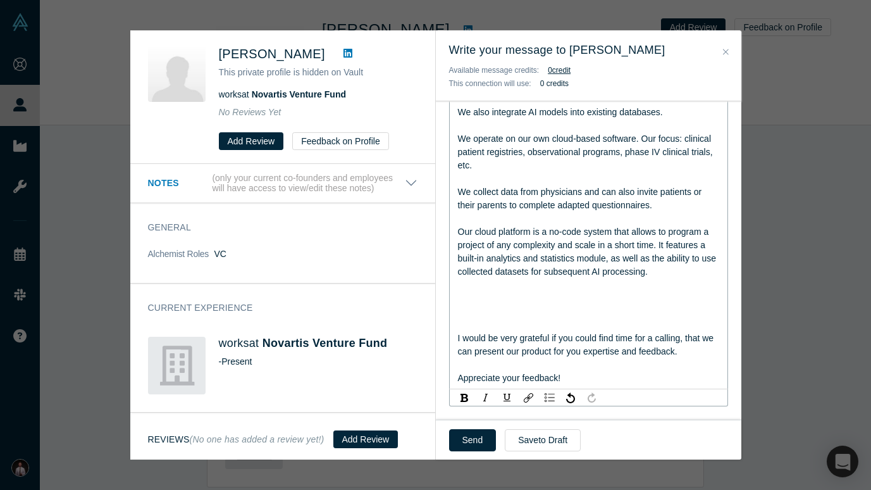
scroll to position [493, 0]
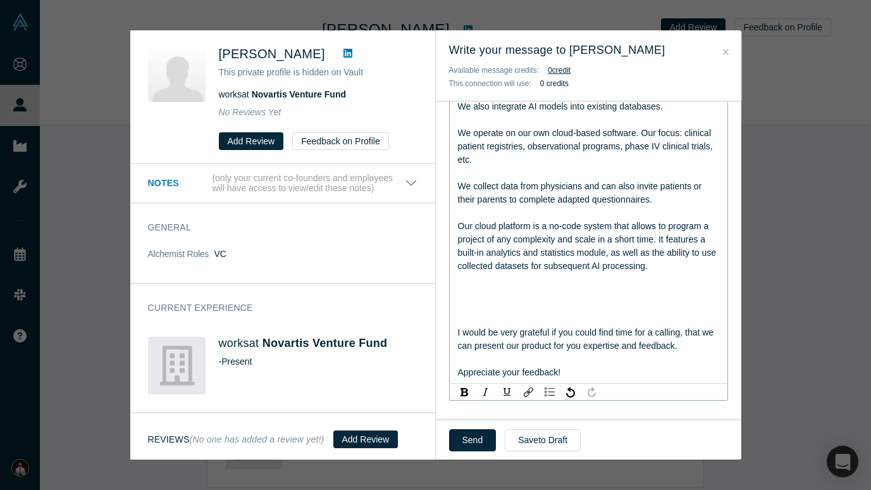
click at [510, 336] on span "I would be very grateful if you could find time for a calling, that we can pres…" at bounding box center [587, 338] width 259 height 23
click at [510, 331] on div "I would be very grateful if you could find time for a calling, that we can pres…" at bounding box center [589, 339] width 262 height 27
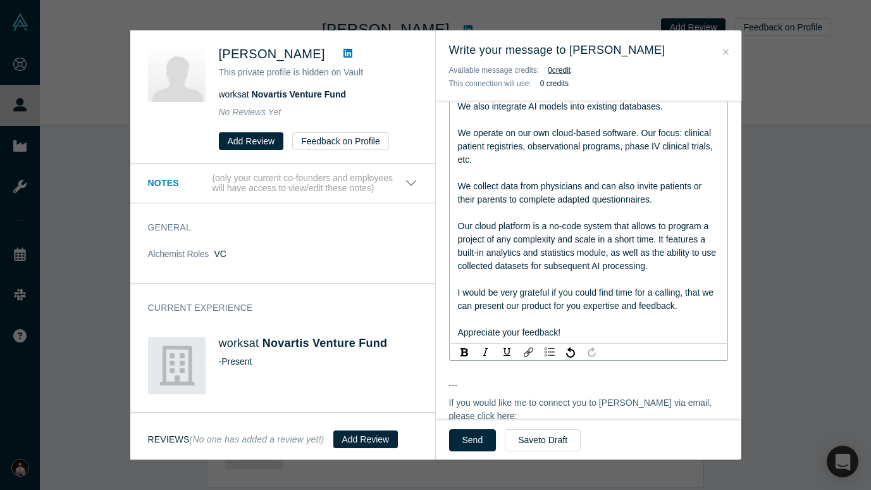
click at [493, 218] on div "rdw-editor" at bounding box center [589, 212] width 262 height 13
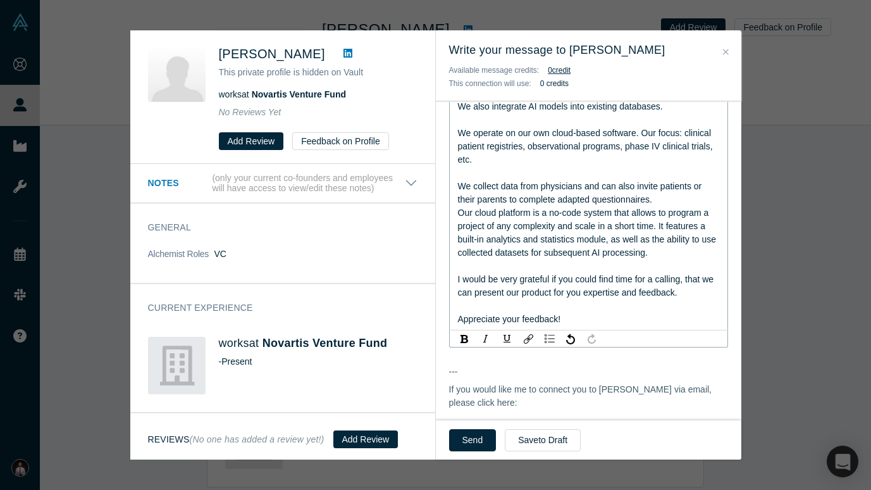
click at [485, 178] on div "rdw-editor" at bounding box center [589, 172] width 262 height 13
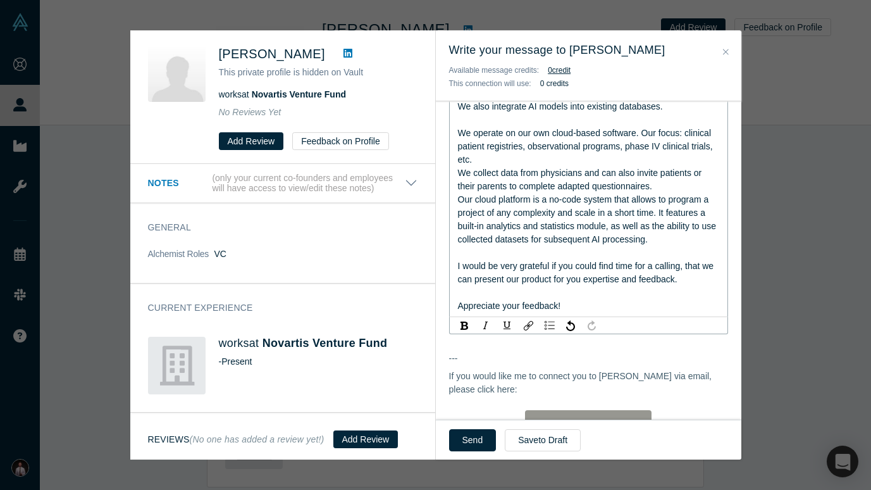
click at [482, 123] on div "rdw-editor" at bounding box center [589, 119] width 262 height 13
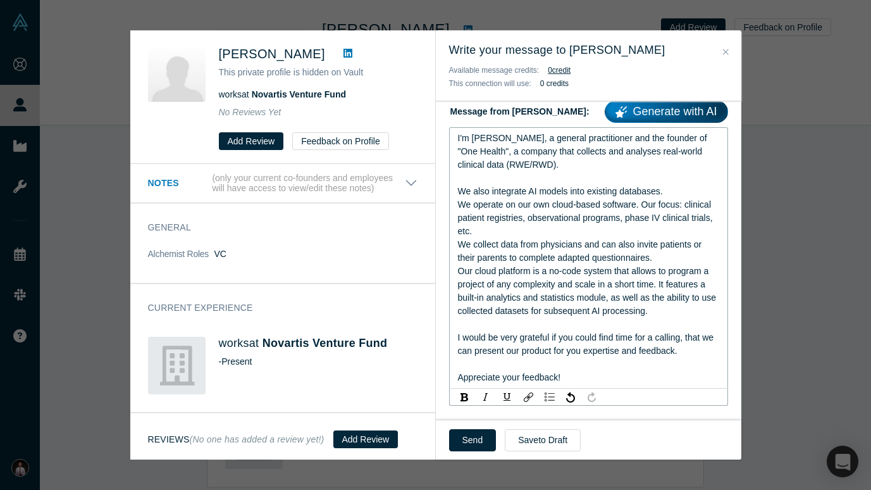
scroll to position [407, 0]
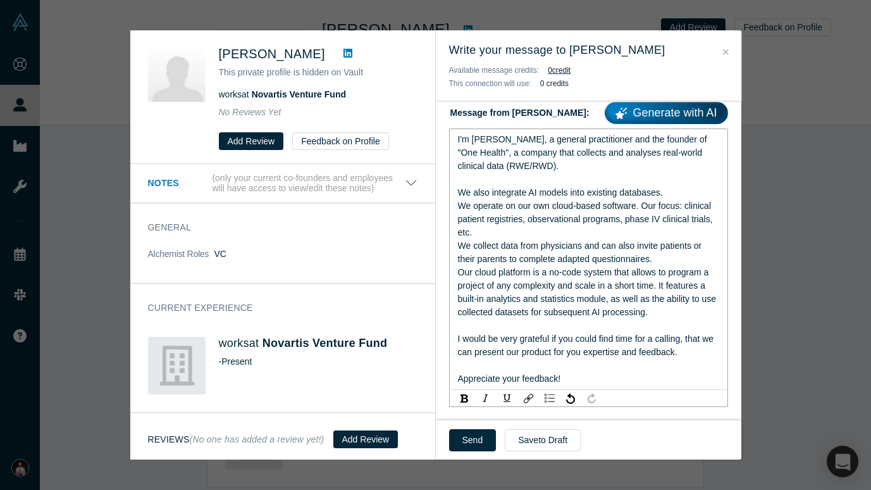
click at [463, 185] on div "rdw-editor" at bounding box center [589, 179] width 262 height 13
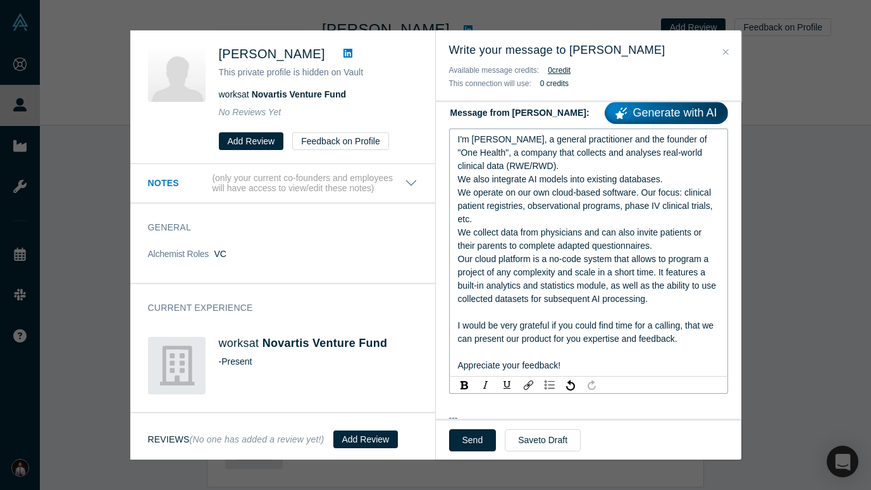
scroll to position [464, 0]
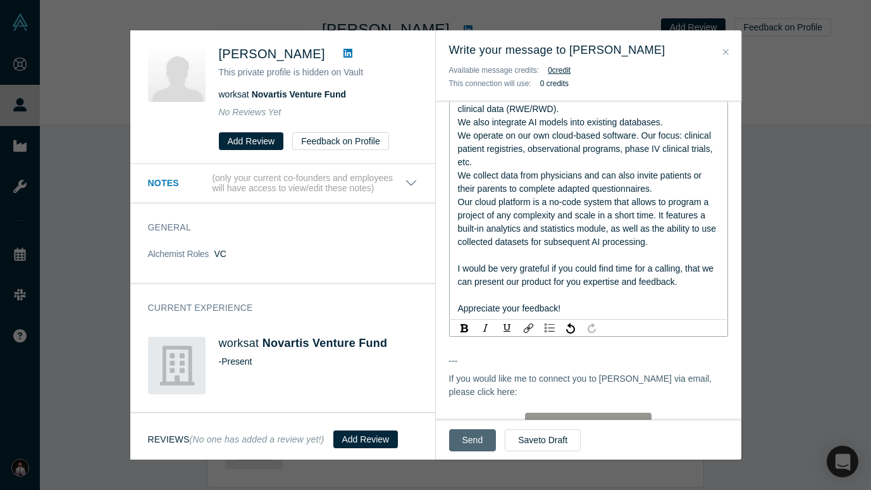
click at [469, 438] on button "Send" at bounding box center [472, 440] width 47 height 22
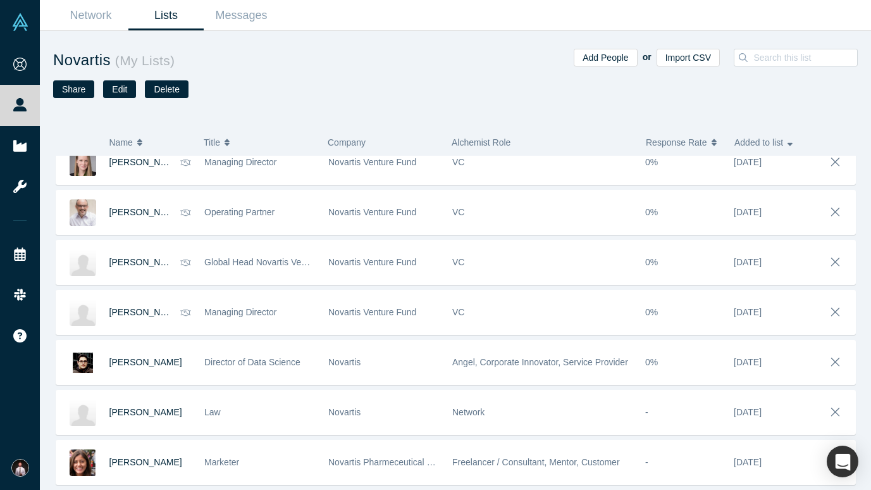
scroll to position [66, 0]
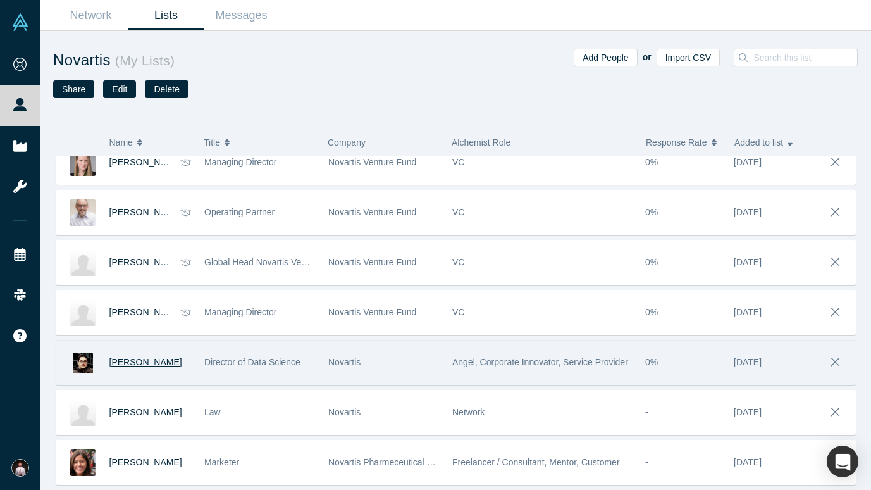
click at [144, 364] on span "Ghasem Nobari" at bounding box center [145, 362] width 73 height 10
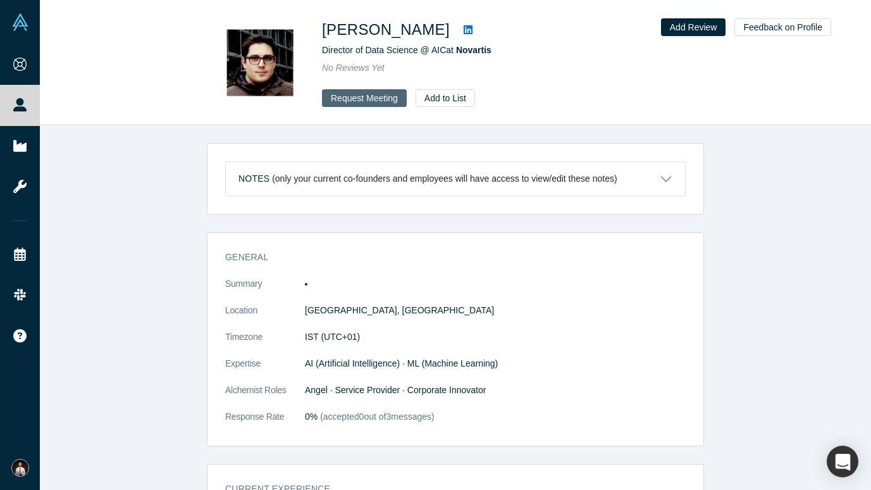
click at [346, 101] on button "Request Meeting" at bounding box center [364, 98] width 85 height 18
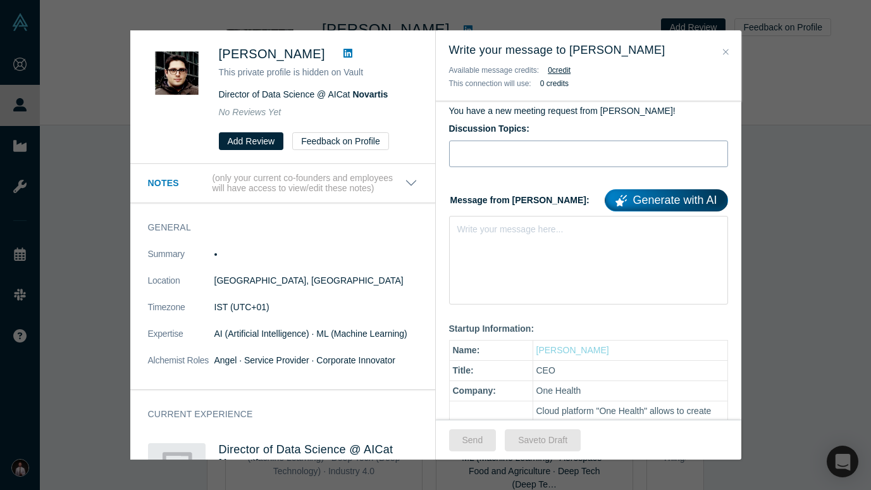
scroll to position [123, 0]
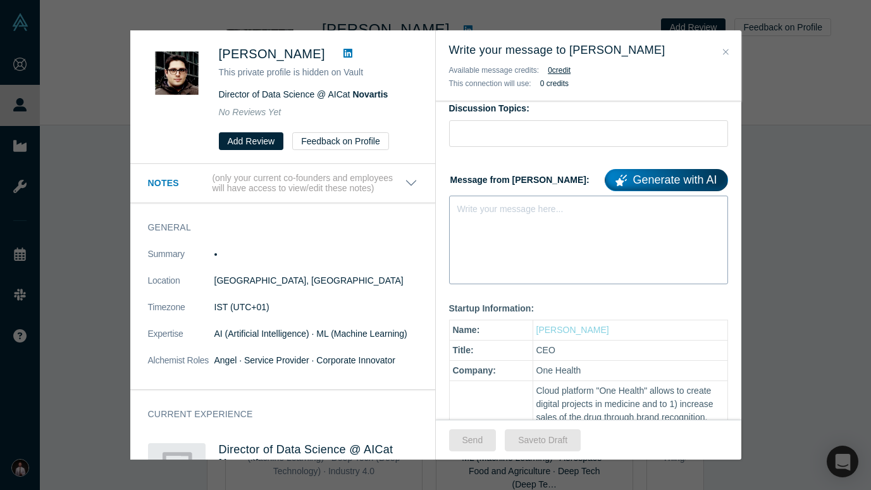
click at [509, 238] on div "Write your message here..." at bounding box center [588, 239] width 279 height 89
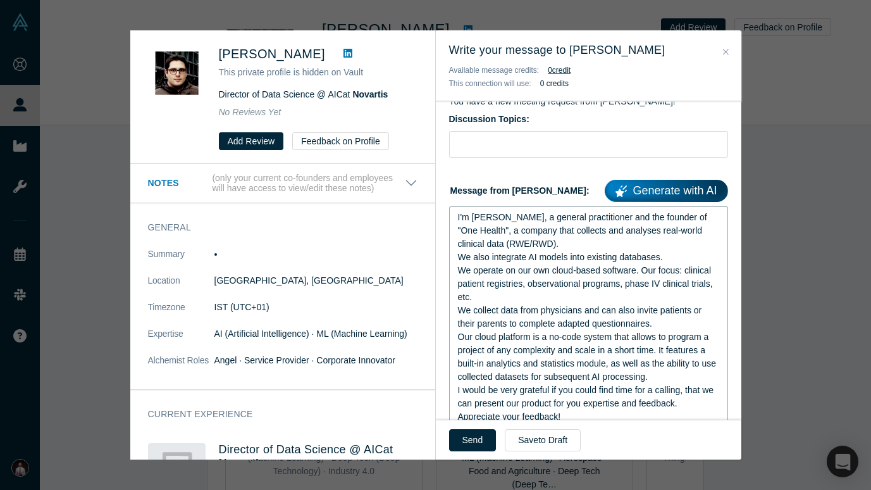
scroll to position [114, 0]
click at [515, 147] on input "Discussion Topics:" at bounding box center [588, 143] width 279 height 27
paste input "eHealth, RWE/RWD, AI in medicine"
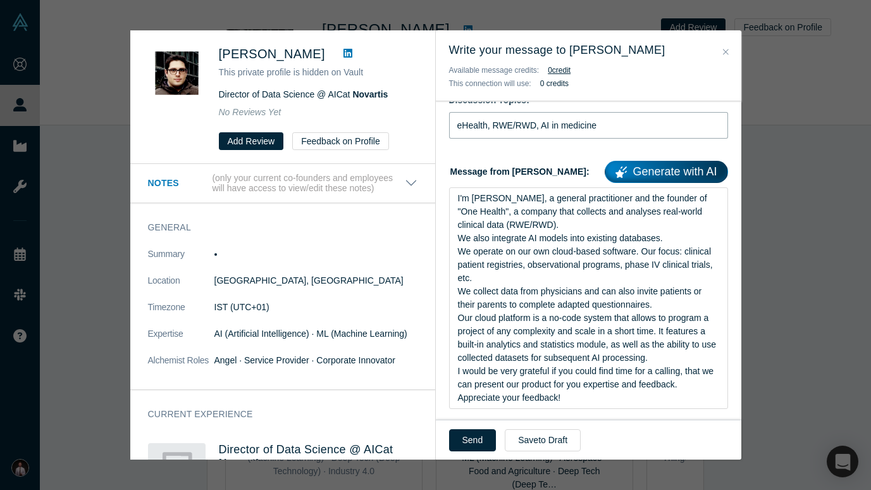
scroll to position [131, 0]
type input "eHealth, RWE/RWD, AI in medicine"
click at [475, 435] on button "Send" at bounding box center [472, 440] width 47 height 22
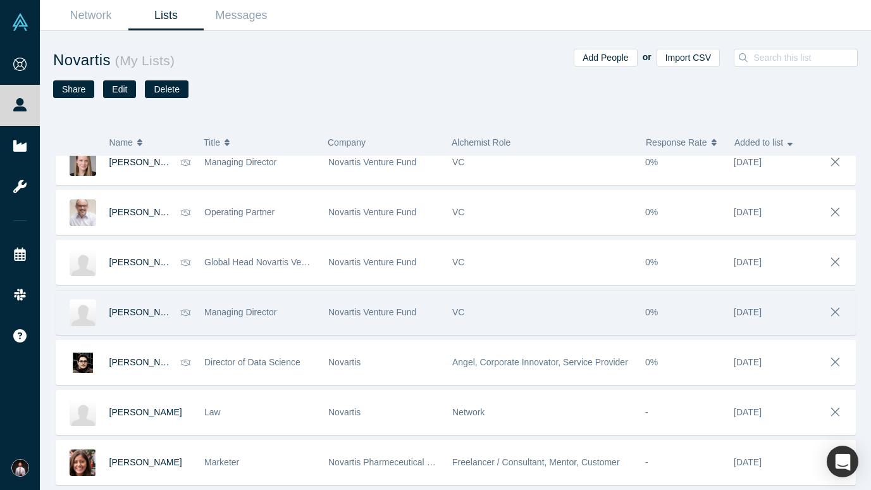
scroll to position [66, 0]
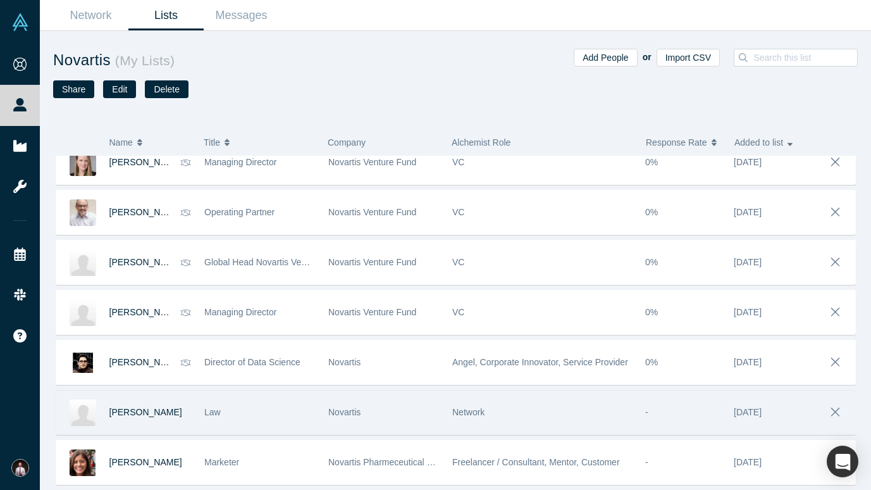
click at [149, 406] on div "Andreas Bohrer" at bounding box center [150, 412] width 82 height 44
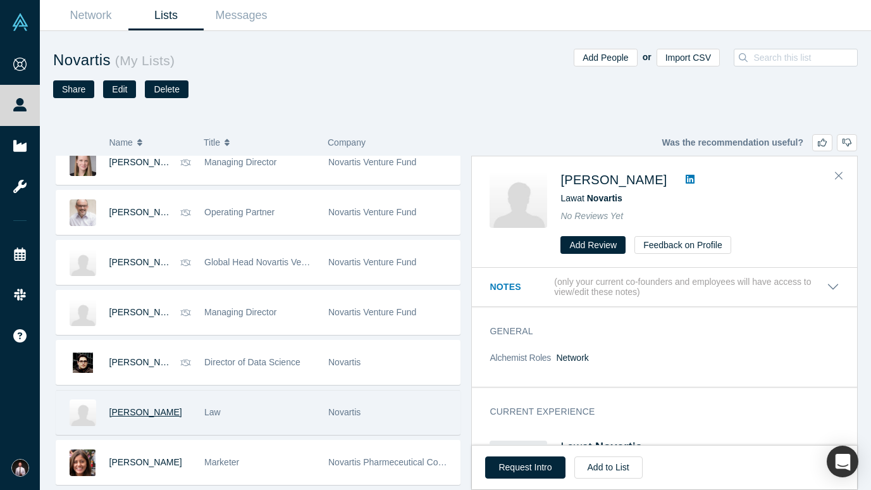
click at [143, 411] on span "Andreas Bohrer" at bounding box center [145, 412] width 73 height 10
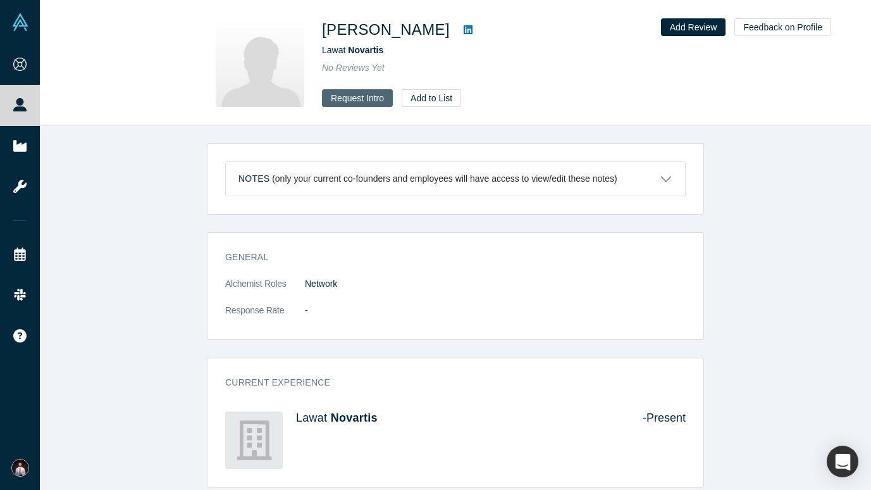
click at [337, 96] on button "Request Intro" at bounding box center [357, 98] width 71 height 18
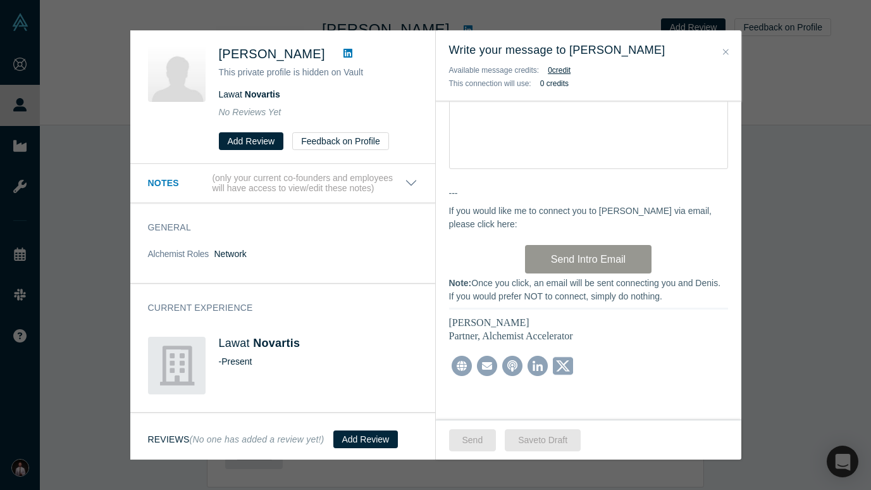
scroll to position [462, 0]
click at [501, 151] on div "Write your message here..." at bounding box center [588, 124] width 279 height 89
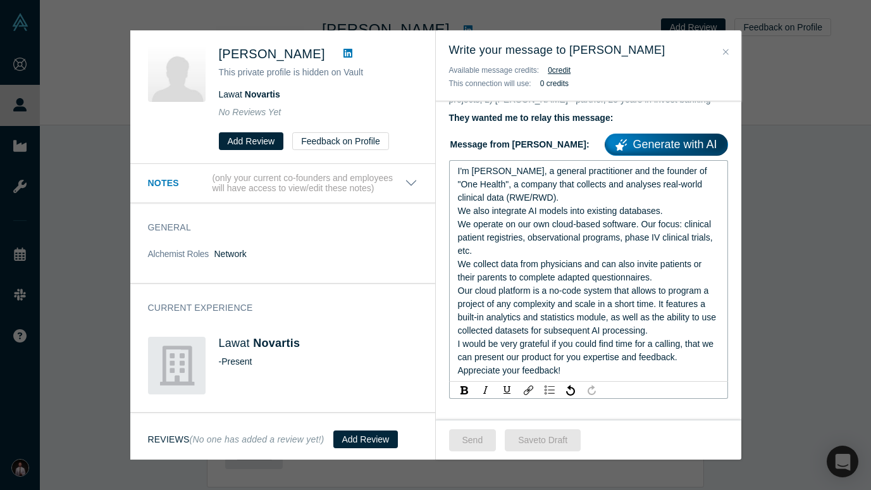
scroll to position [373, 0]
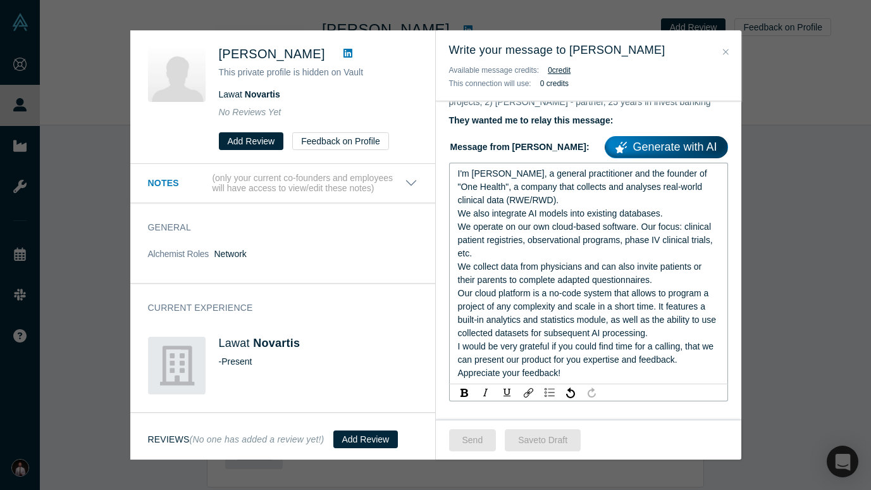
click at [514, 218] on span "We also integrate AI models into existing databases." at bounding box center [560, 213] width 205 height 10
click at [474, 432] on button "Send" at bounding box center [472, 440] width 47 height 22
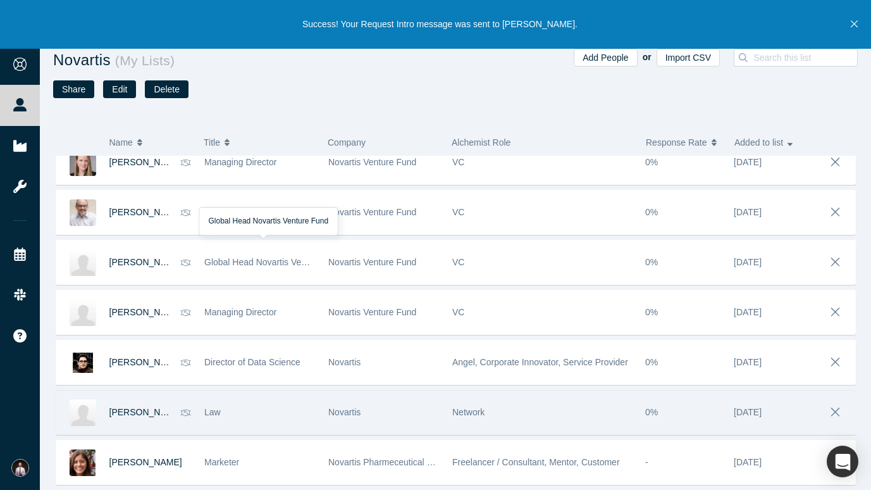
scroll to position [66, 0]
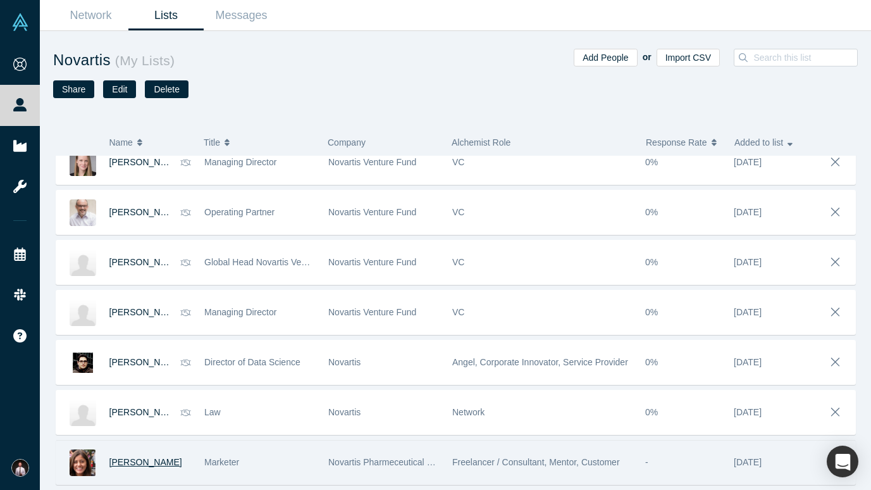
click at [130, 440] on span "Rina Patel" at bounding box center [145, 462] width 73 height 10
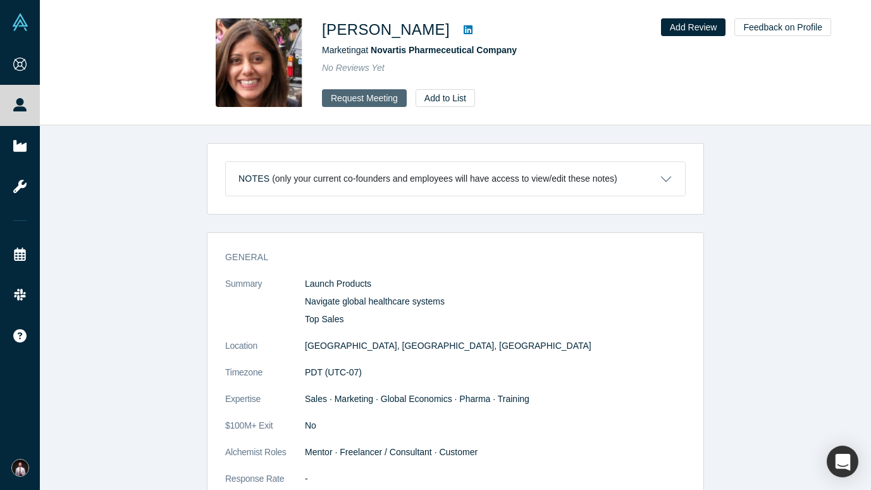
click at [357, 99] on button "Request Meeting" at bounding box center [364, 98] width 85 height 18
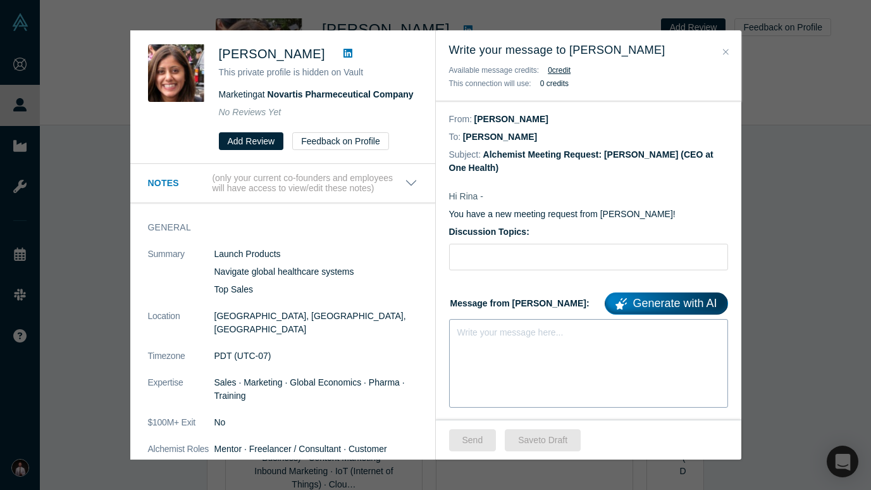
click at [518, 344] on div "Write your message here..." at bounding box center [588, 363] width 279 height 89
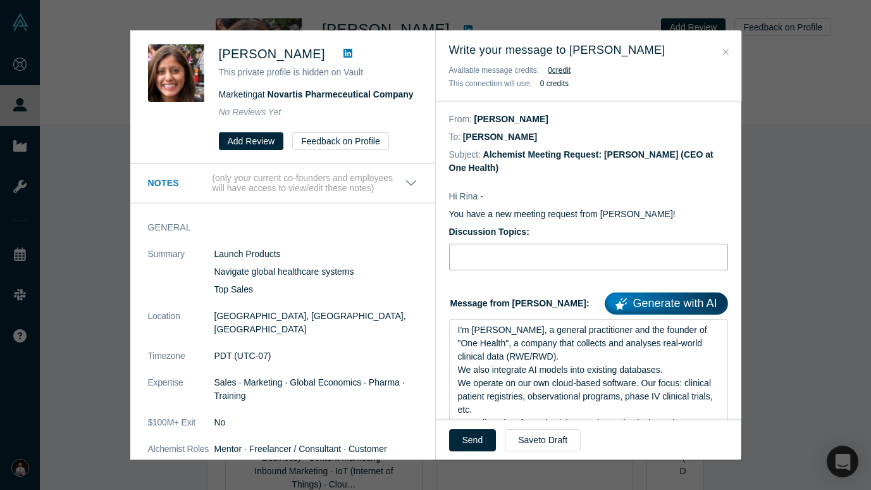
click at [507, 259] on input "Discussion Topics:" at bounding box center [588, 257] width 279 height 27
paste input "eHealth, RWE/RWD, AI in medicine"
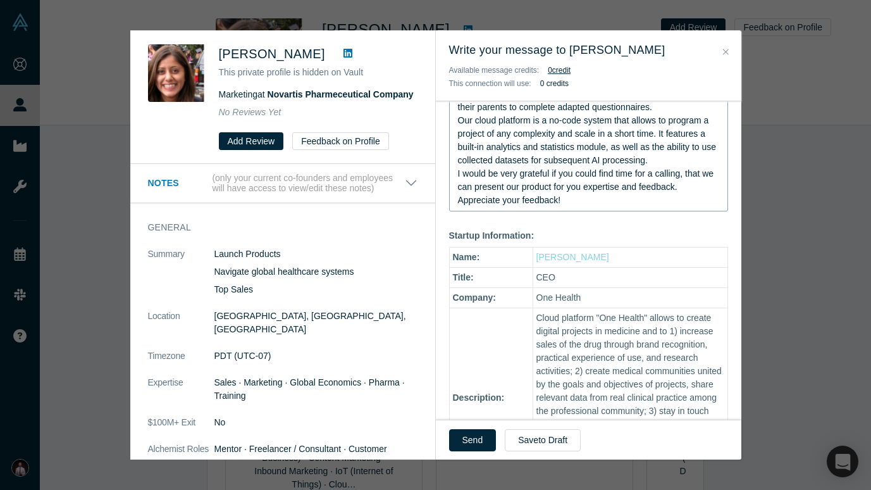
scroll to position [137, 0]
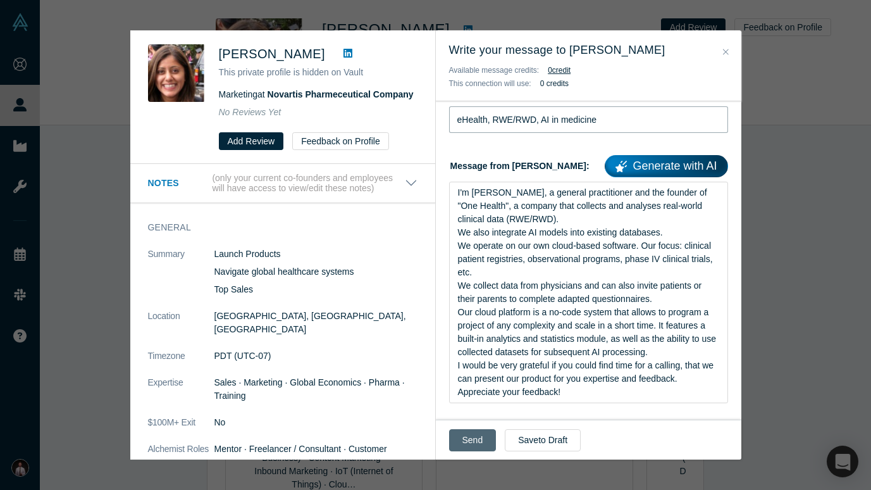
type input "eHealth, RWE/RWD, AI in medicine"
click at [479, 435] on button "Send" at bounding box center [472, 440] width 47 height 22
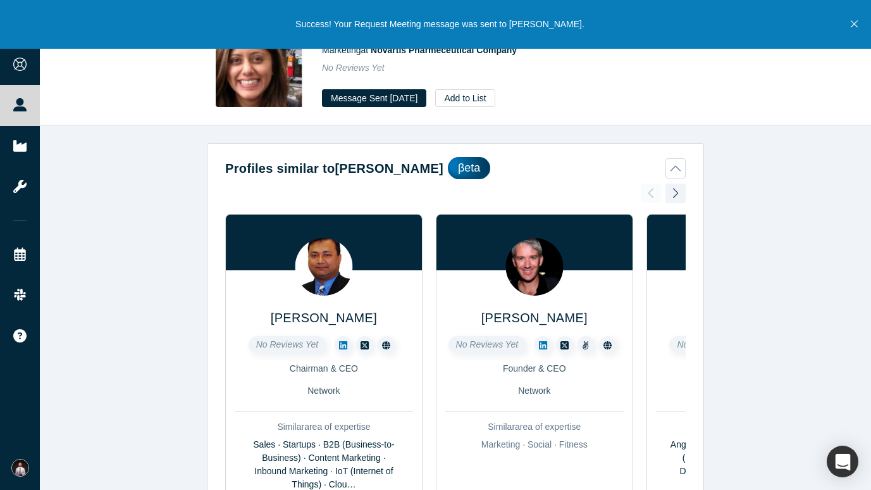
click at [144, 184] on div "Profiles similar to Rina Patel βeta Ary Sarkar No Reviews Yet Chairman & CEO Ne…" at bounding box center [455, 307] width 831 height 364
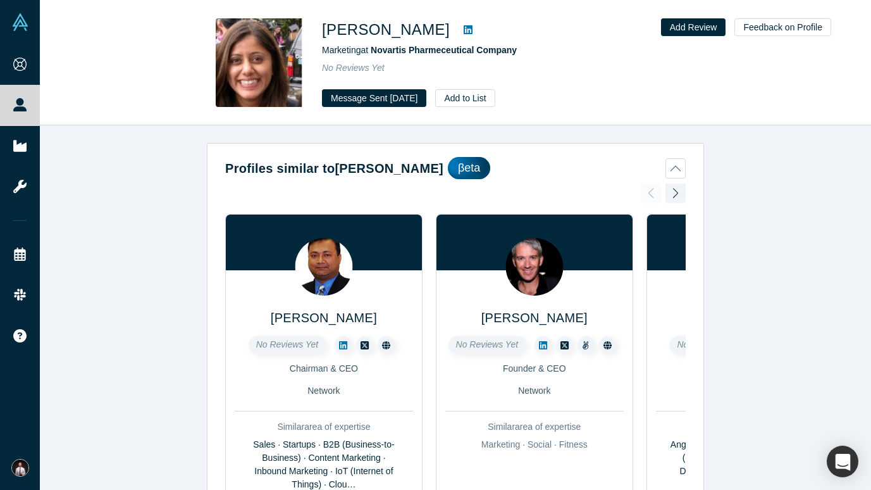
click at [464, 28] on icon at bounding box center [468, 29] width 9 height 9
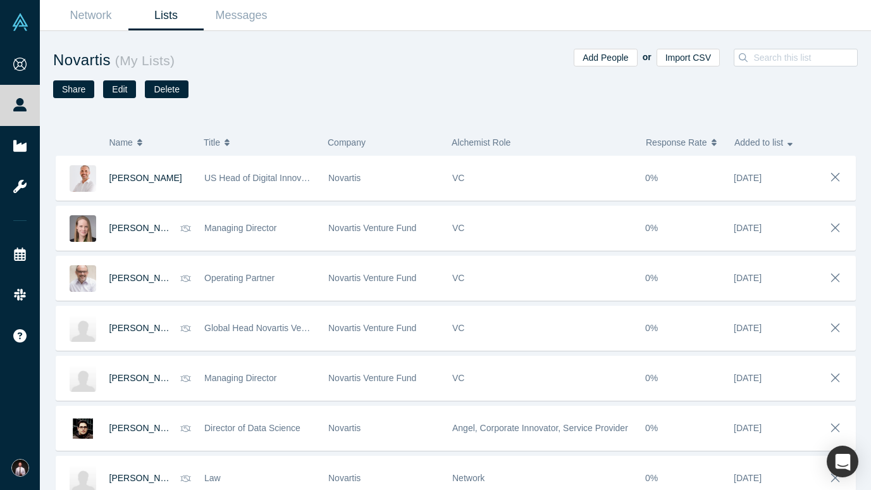
click at [171, 15] on link "Lists" at bounding box center [165, 16] width 75 height 30
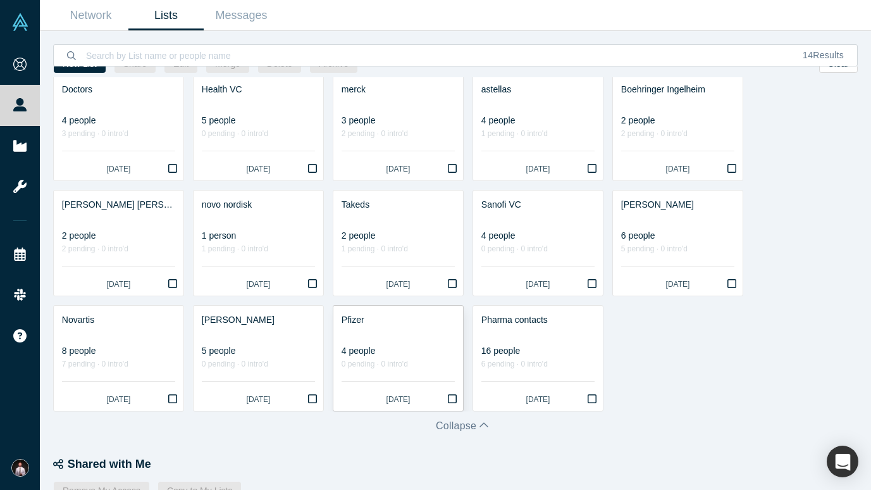
scroll to position [92, 0]
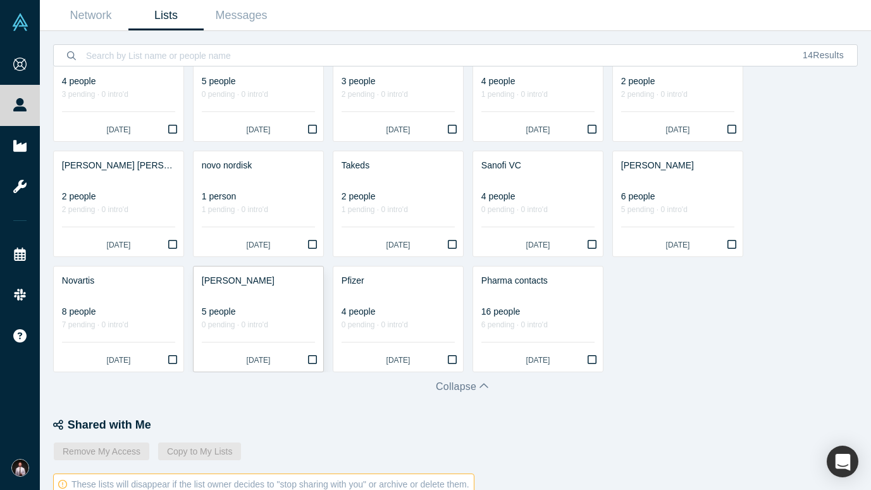
click at [290, 318] on div "5 people" at bounding box center [258, 311] width 113 height 13
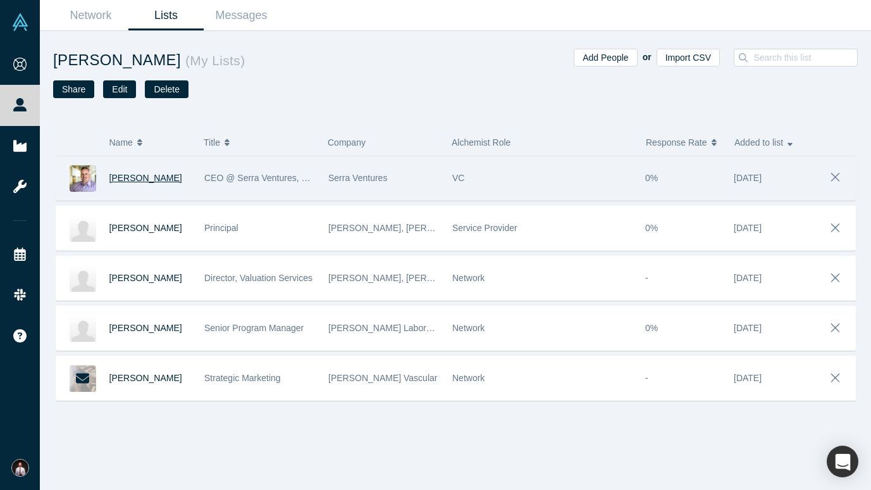
click at [133, 176] on span "Tim Hoerr" at bounding box center [145, 178] width 73 height 10
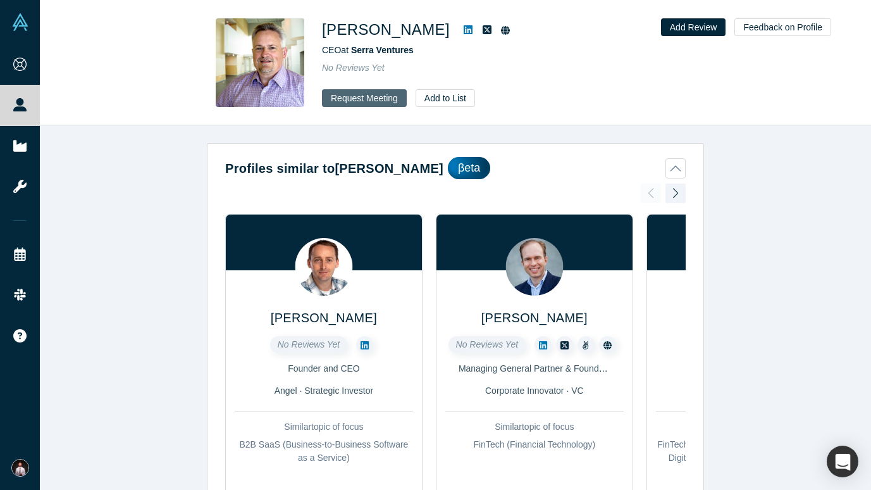
click at [362, 97] on button "Request Meeting" at bounding box center [364, 98] width 85 height 18
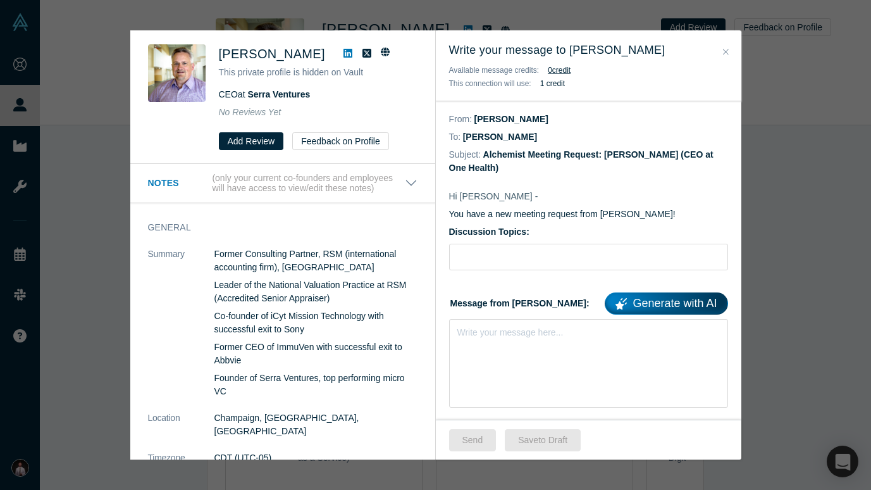
click at [343, 52] on icon at bounding box center [347, 53] width 9 height 10
click at [723, 50] on icon "Close" at bounding box center [726, 51] width 6 height 9
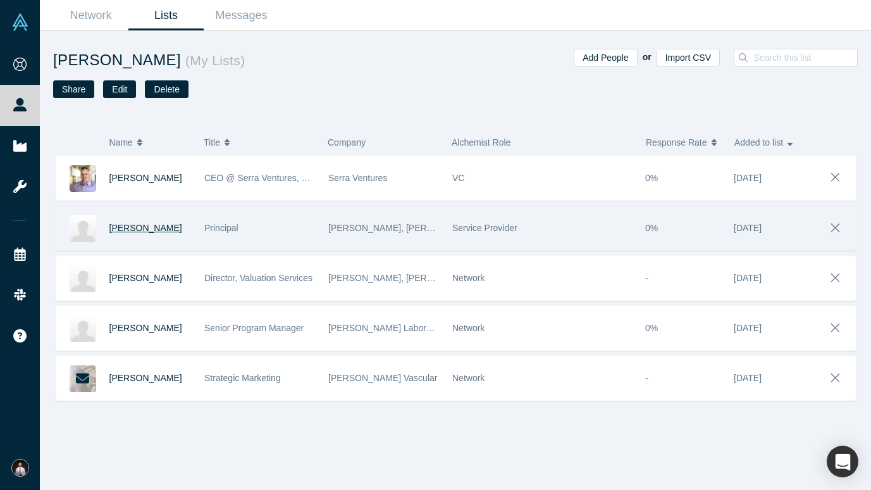
click at [139, 226] on span "Deepa Bhat" at bounding box center [145, 228] width 73 height 10
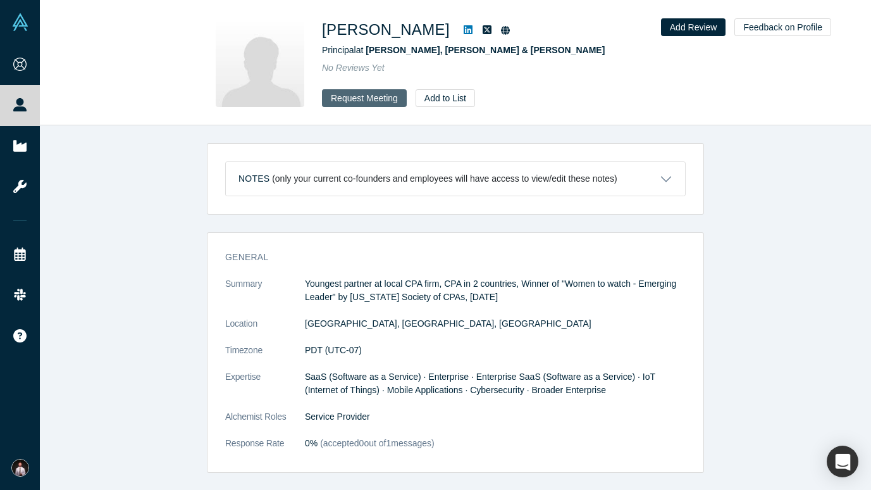
click at [362, 97] on button "Request Meeting" at bounding box center [364, 98] width 85 height 18
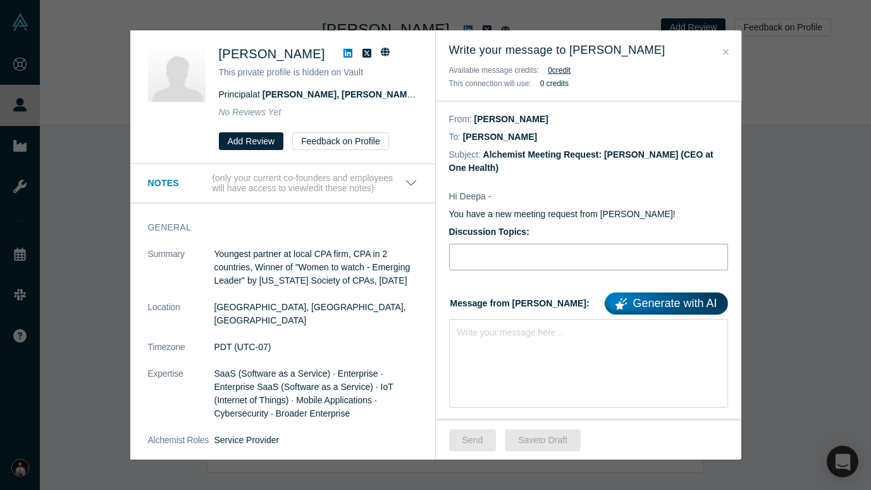
click at [536, 251] on input "Discussion Topics:" at bounding box center [588, 257] width 279 height 27
paste input "eHealth, RWE/RWD, AI in medicine"
type input "eHealth, RWE/RWD, AI in medicine"
click at [498, 355] on div "Write your message here..." at bounding box center [588, 363] width 279 height 89
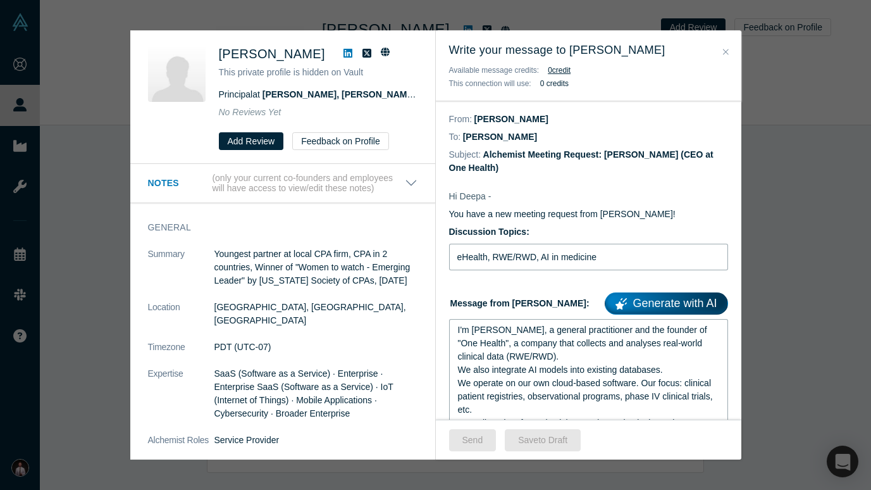
click at [495, 270] on input "eHealth, RWE/RWD, AI in medicine" at bounding box center [588, 257] width 279 height 27
click at [482, 426] on div "Send Save to Draft" at bounding box center [588, 439] width 305 height 40
click at [476, 433] on button "Send" at bounding box center [472, 440] width 47 height 22
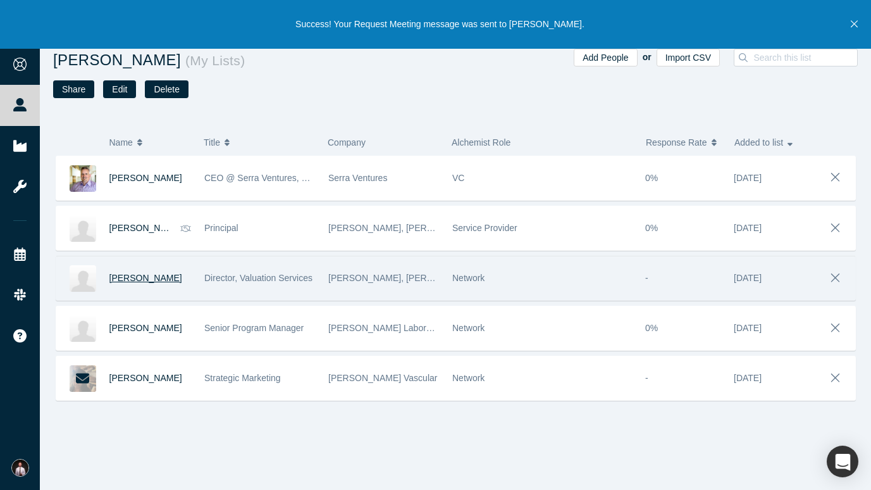
click at [126, 273] on span "Jeff Faust" at bounding box center [145, 278] width 73 height 10
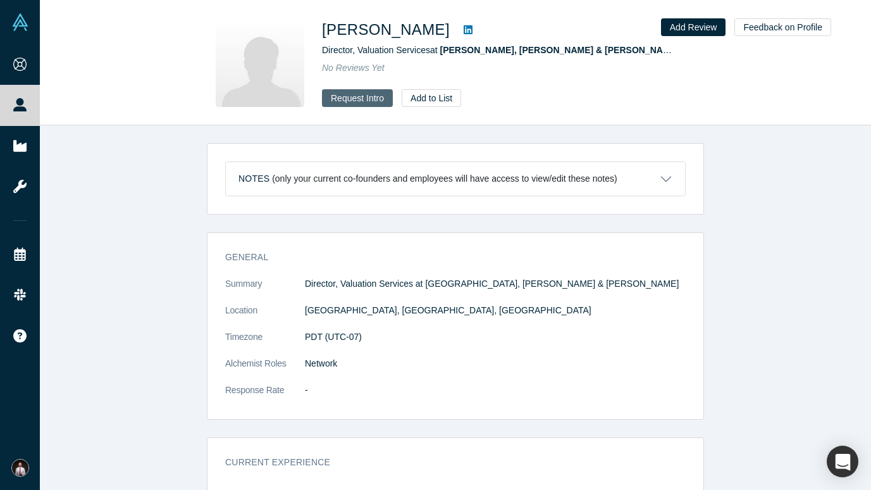
click at [355, 100] on button "Request Intro" at bounding box center [357, 98] width 71 height 18
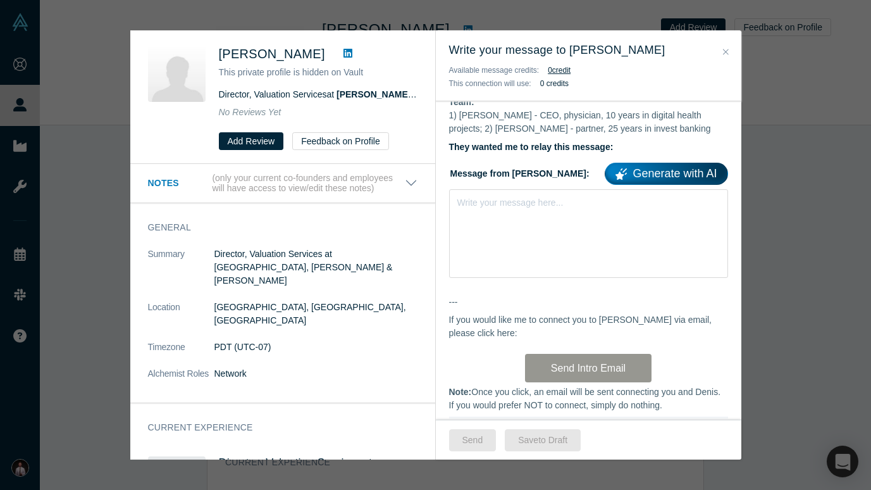
scroll to position [346, 0]
click at [493, 247] on div "Write your message here..." at bounding box center [588, 234] width 279 height 89
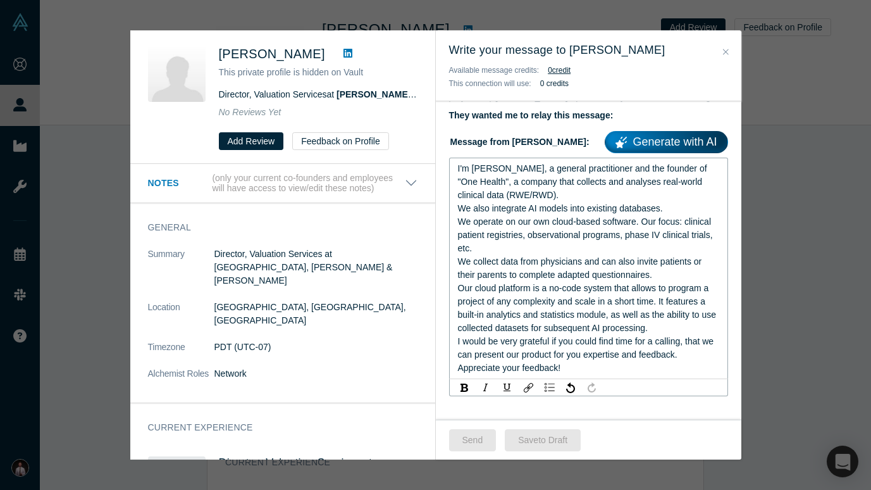
scroll to position [533, 0]
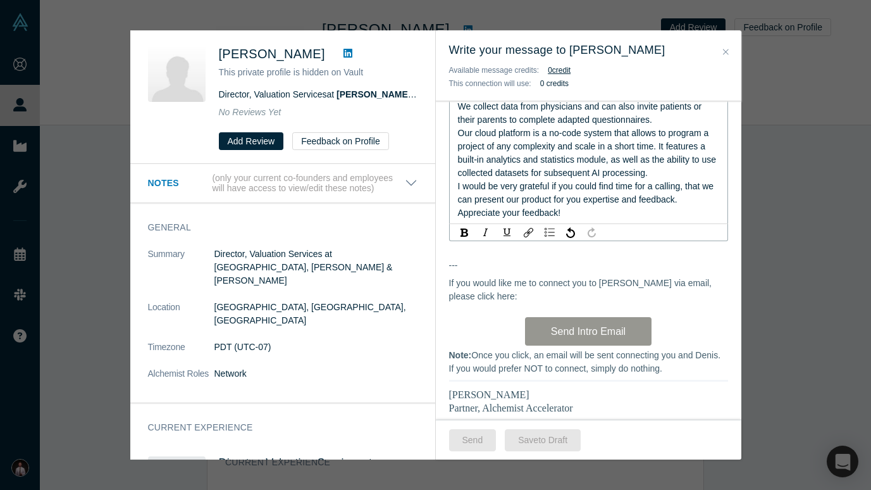
click at [486, 335] on div "Hi Jeff, As you may know, I run AlchemistX , the corporate and government servi…" at bounding box center [588, 67] width 305 height 848
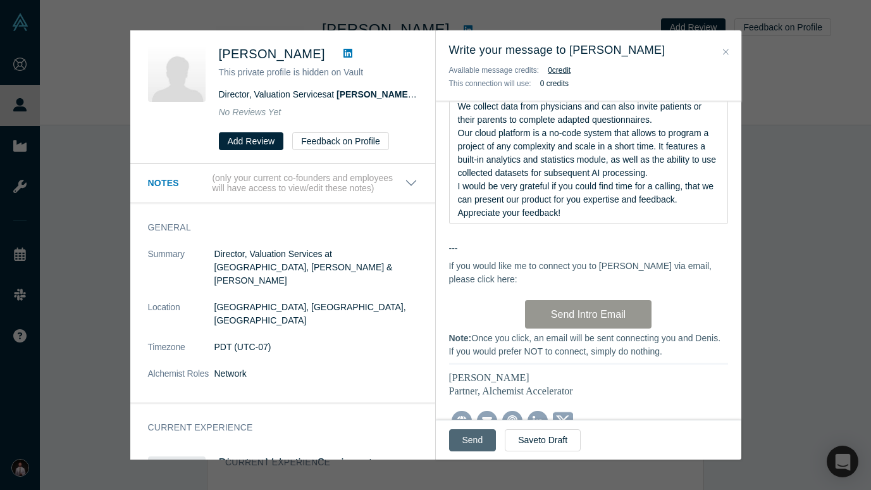
click at [481, 440] on button "Send" at bounding box center [472, 440] width 47 height 22
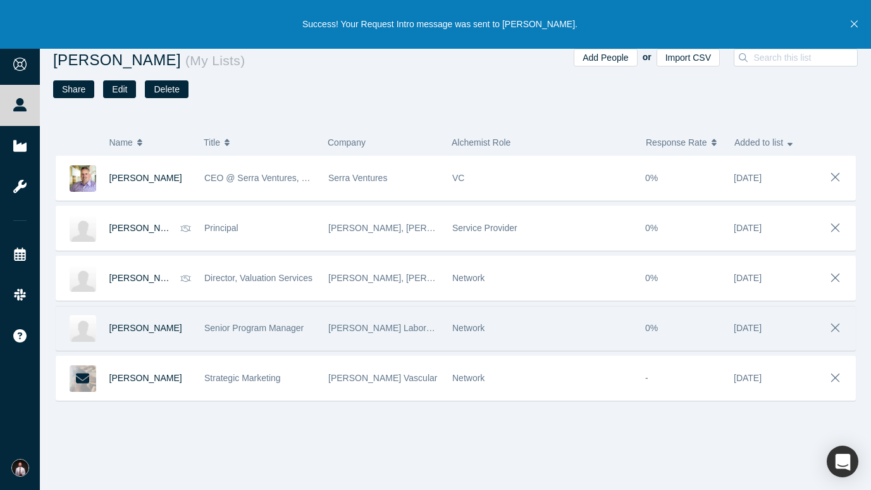
click at [249, 328] on span "Senior Program Manager" at bounding box center [253, 328] width 99 height 10
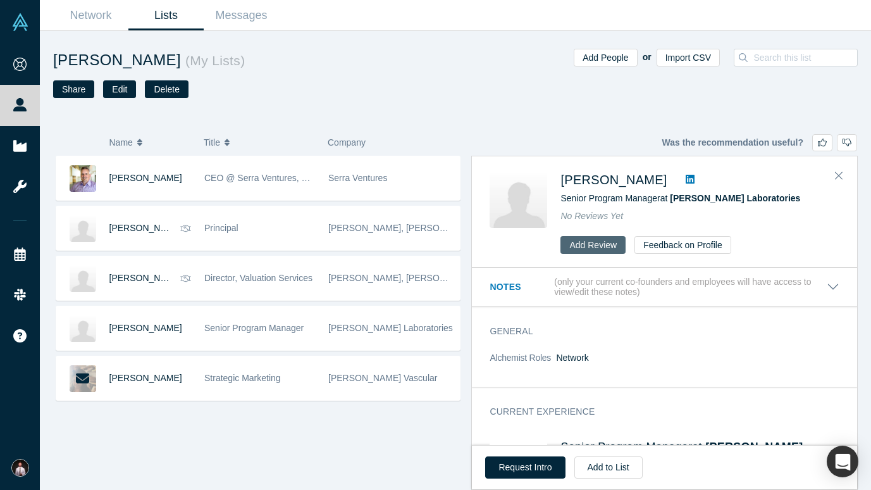
click at [591, 242] on button "Add Review" at bounding box center [592, 245] width 65 height 18
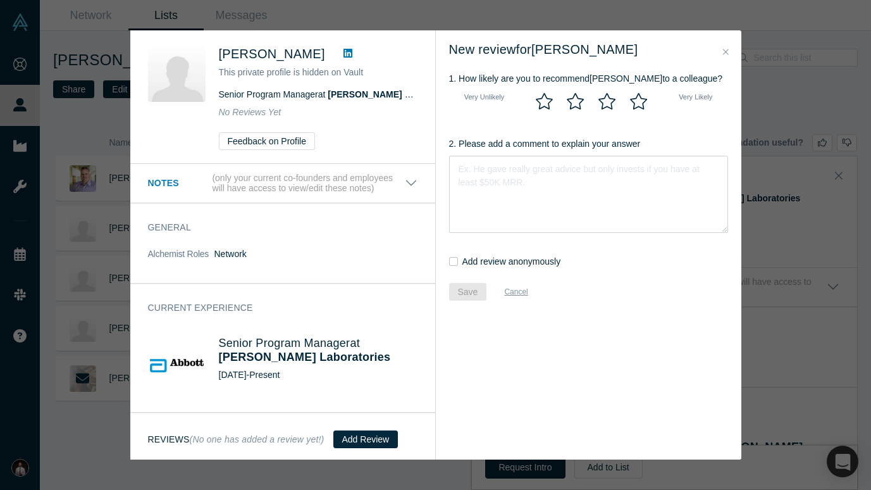
click at [495, 195] on textarea "2. Please add a comment to explain your answer" at bounding box center [588, 194] width 279 height 77
click at [724, 51] on icon "Close" at bounding box center [726, 52] width 6 height 6
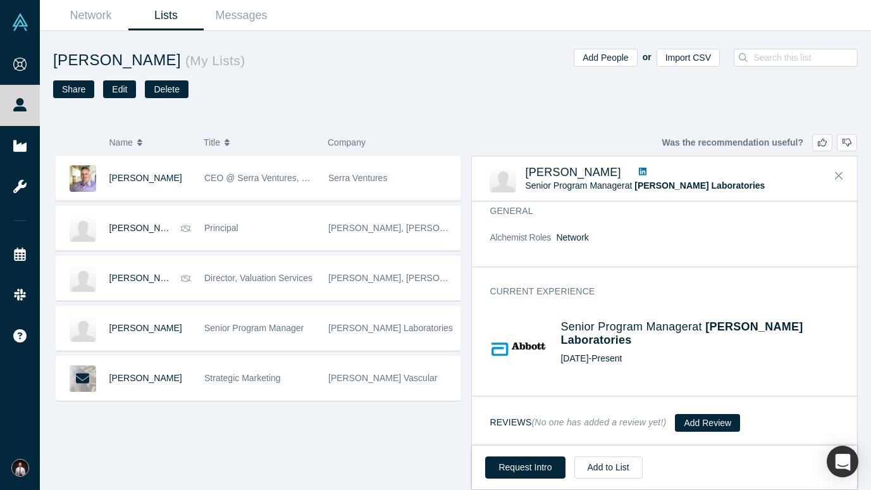
scroll to position [54, 0]
click at [523, 440] on button "Request Intro" at bounding box center [525, 467] width 80 height 22
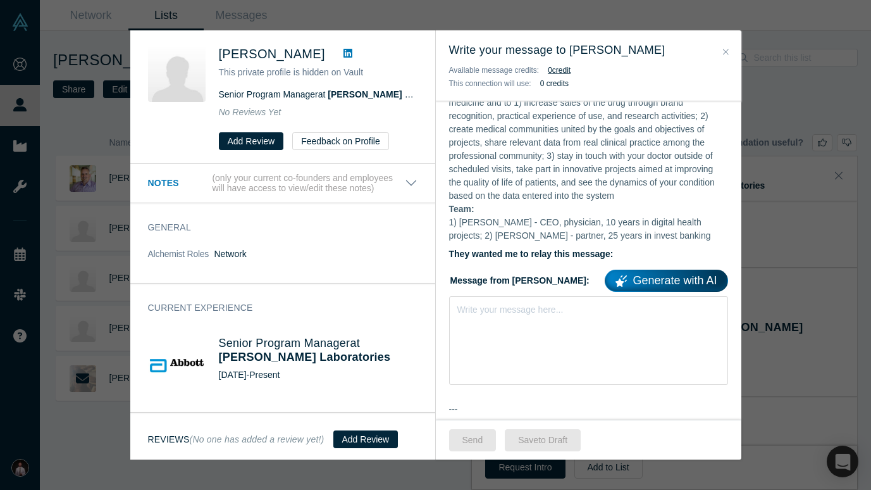
scroll to position [274, 0]
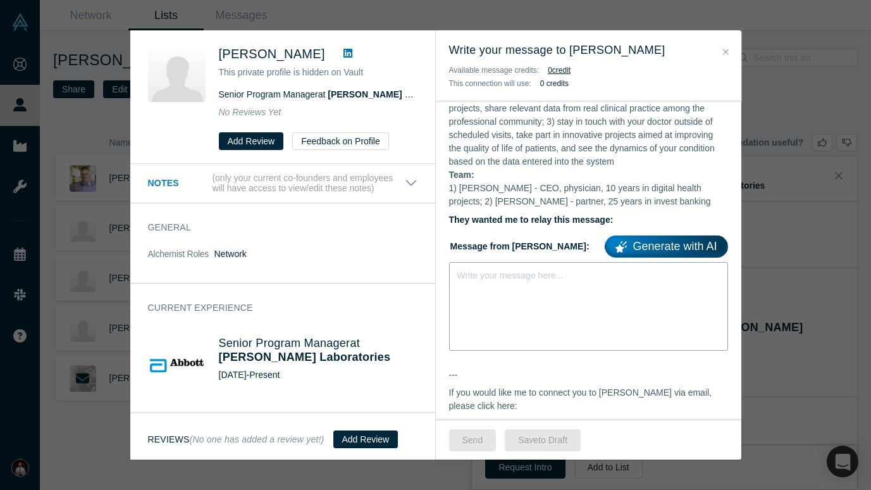
click at [550, 293] on div "Write your message here..." at bounding box center [588, 306] width 279 height 89
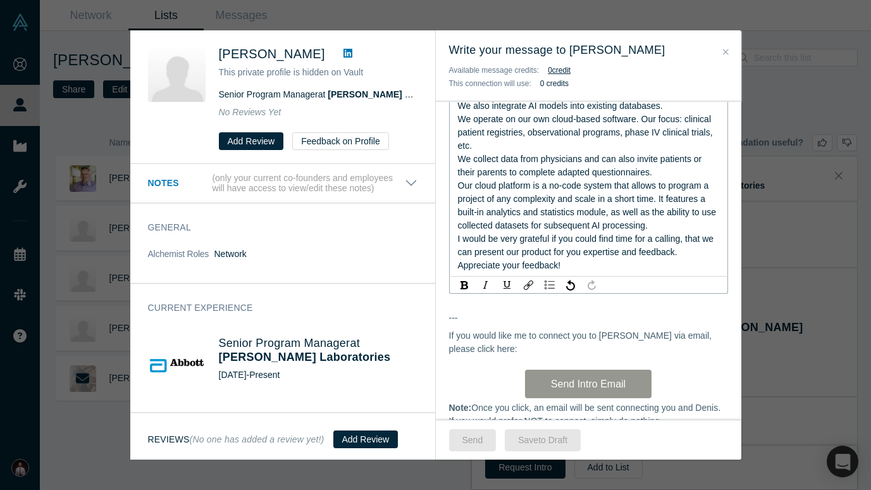
scroll to position [488, 0]
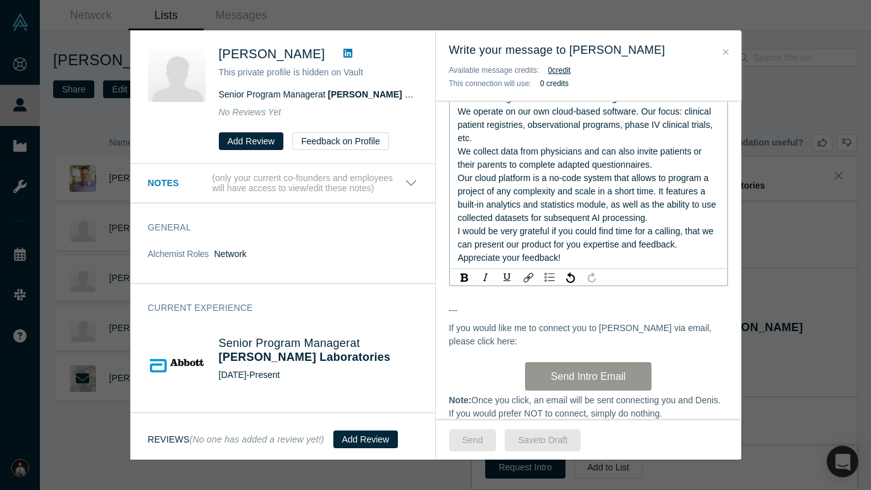
click at [488, 339] on div "Hi Jinesh, As you may know, I run AlchemistX , the corporate and government ser…" at bounding box center [588, 112] width 305 height 848
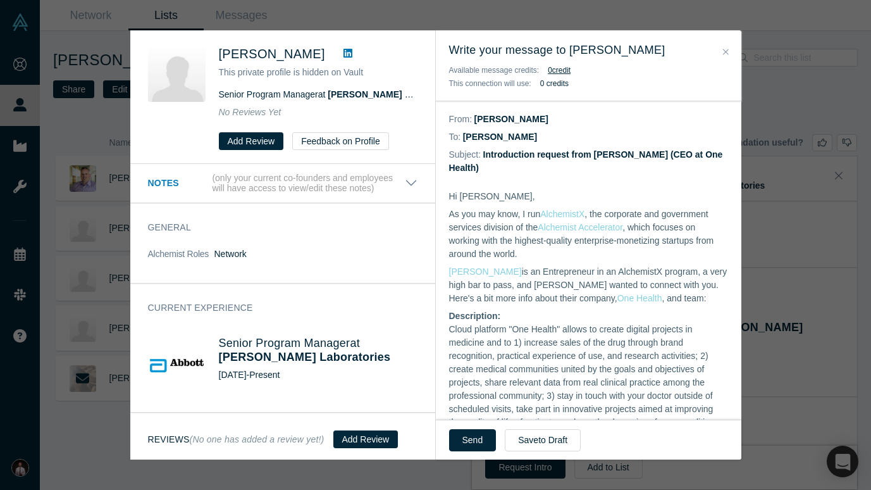
scroll to position [0, 0]
click at [467, 440] on button "Send" at bounding box center [472, 440] width 47 height 22
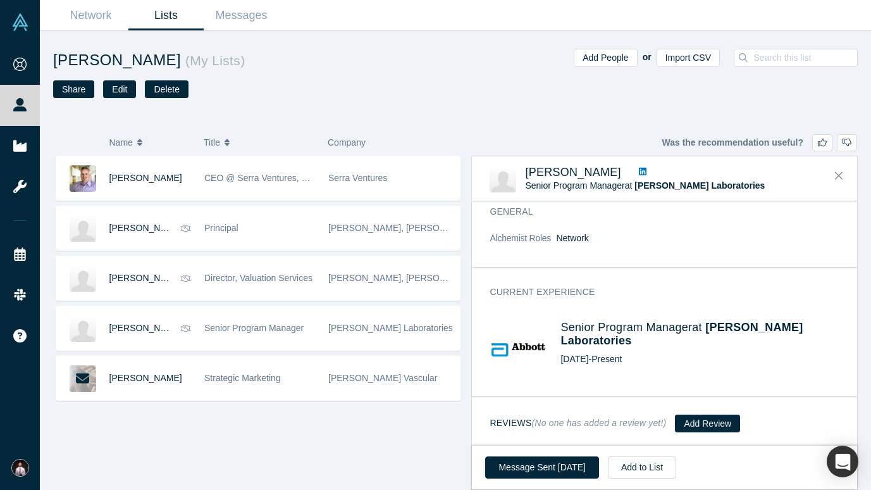
click at [182, 440] on div "Tim Hoerr CEO @ Serra Ventures, LLC Serra Ventures Deepa Bhat Principal Abbott,…" at bounding box center [257, 323] width 409 height 334
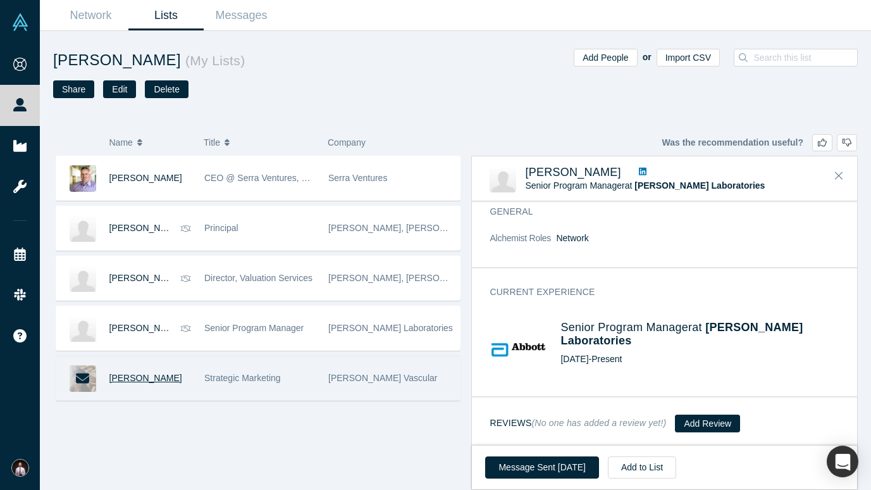
click at [154, 379] on span "Shalini Chander" at bounding box center [145, 378] width 73 height 10
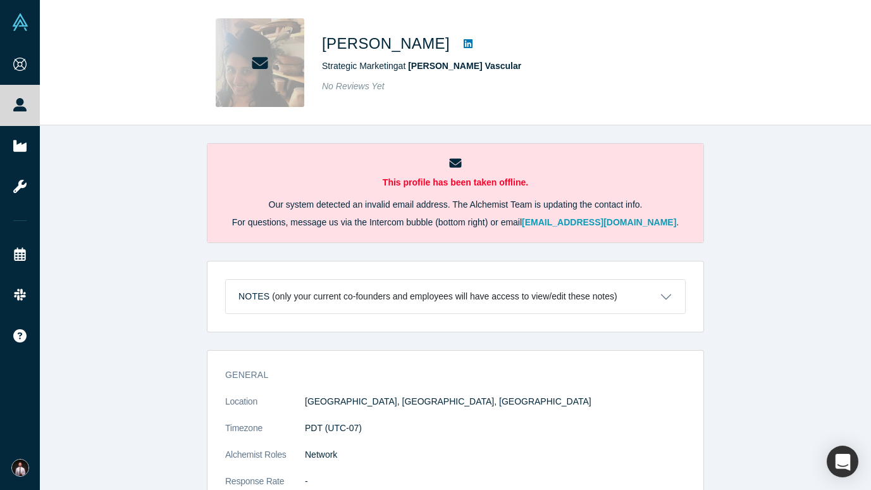
click at [464, 42] on icon at bounding box center [468, 43] width 9 height 9
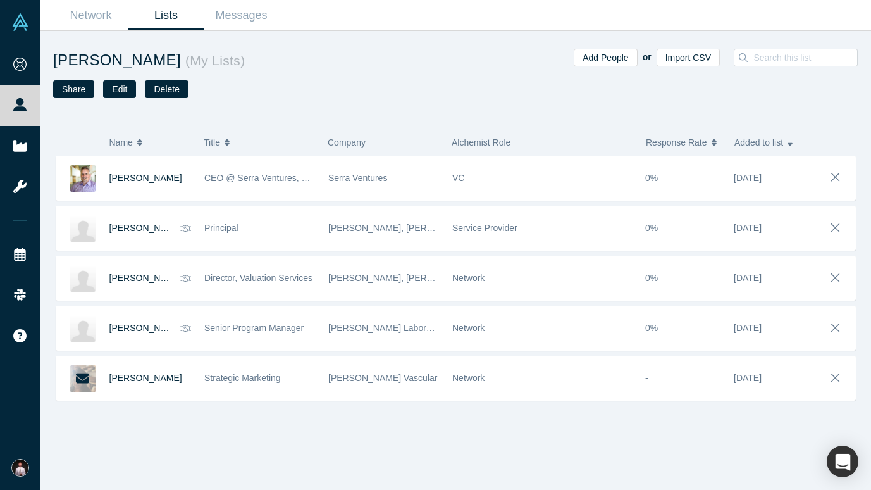
click at [162, 19] on link "Lists" at bounding box center [165, 16] width 75 height 30
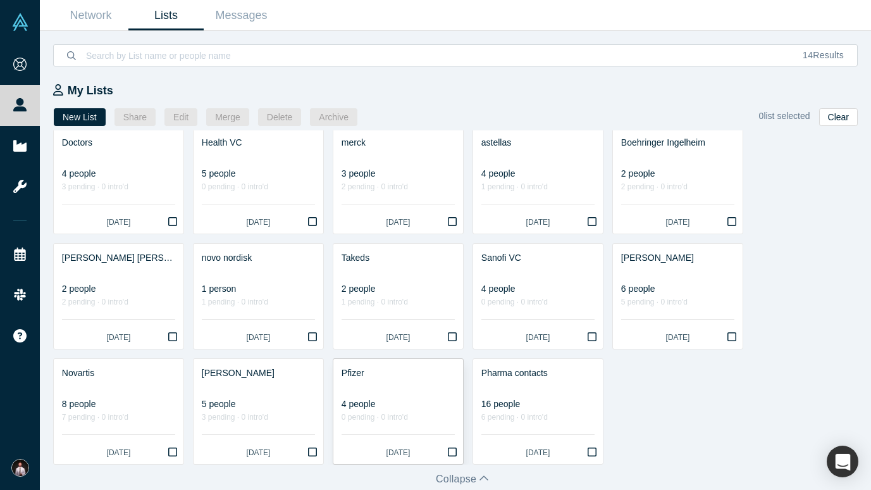
scroll to position [11, 0]
click at [408, 389] on div at bounding box center [398, 385] width 113 height 13
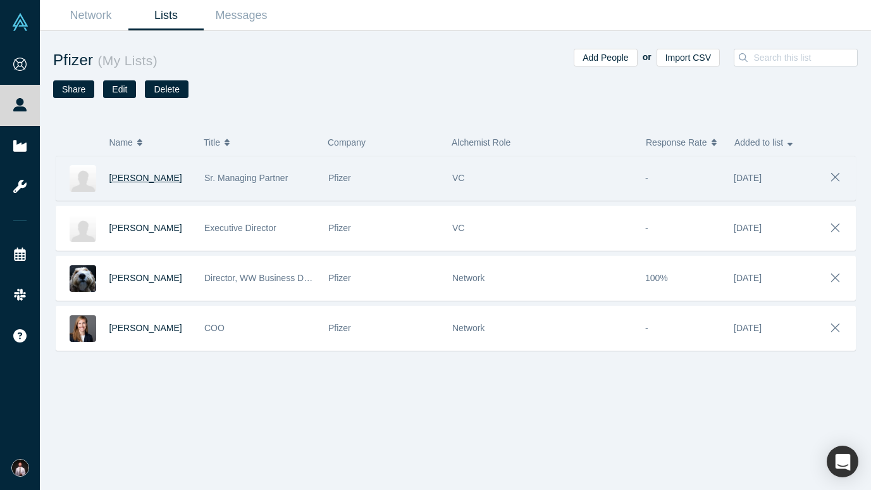
click at [159, 179] on span "Barbara Dalton" at bounding box center [145, 178] width 73 height 10
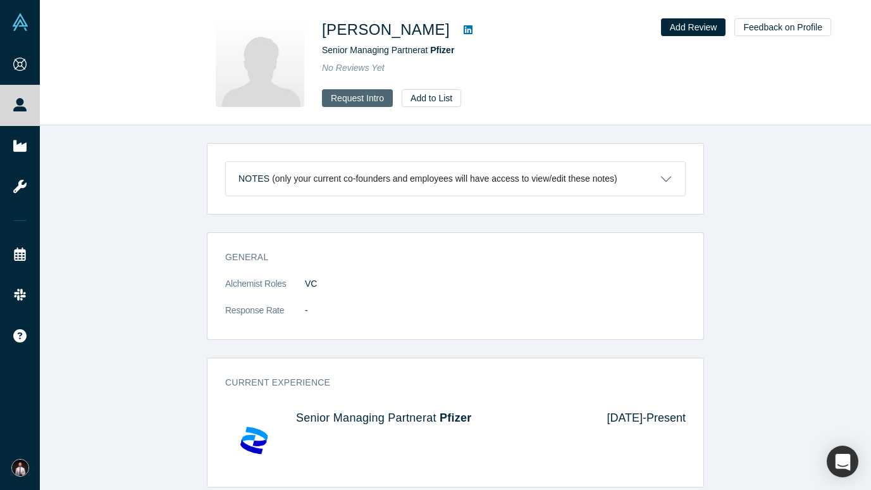
click at [346, 99] on button "Request Intro" at bounding box center [357, 98] width 71 height 18
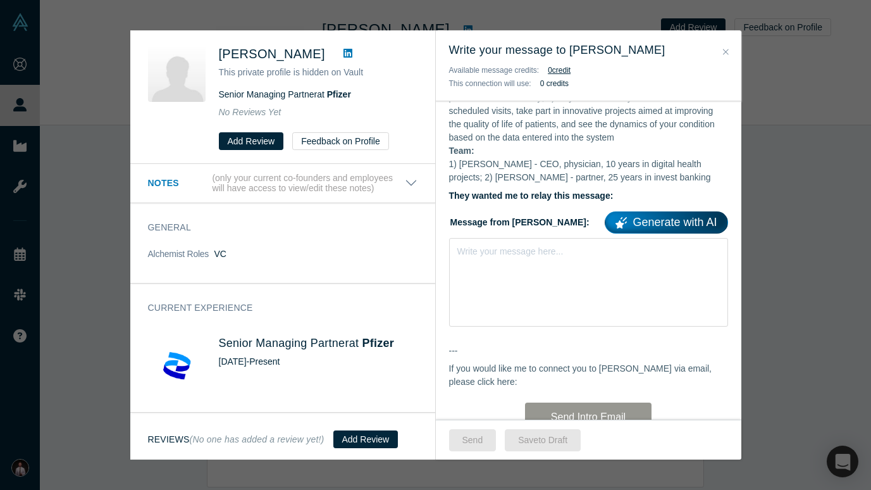
scroll to position [300, 0]
click at [517, 301] on div "Write your message here..." at bounding box center [588, 280] width 279 height 89
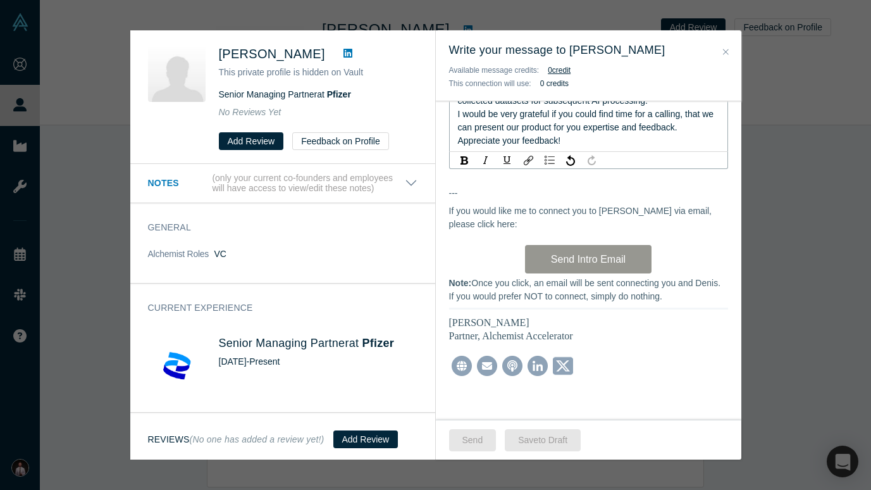
scroll to position [612, 0]
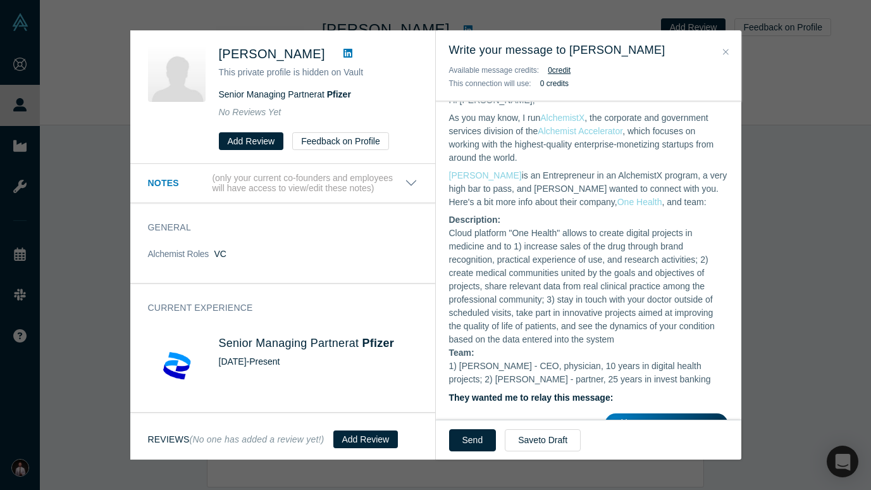
scroll to position [91, 0]
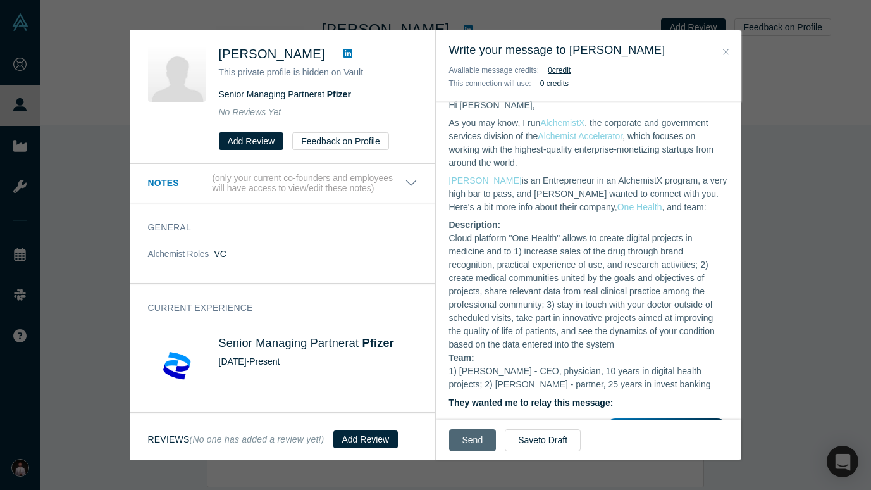
click at [464, 436] on button "Send" at bounding box center [472, 440] width 47 height 22
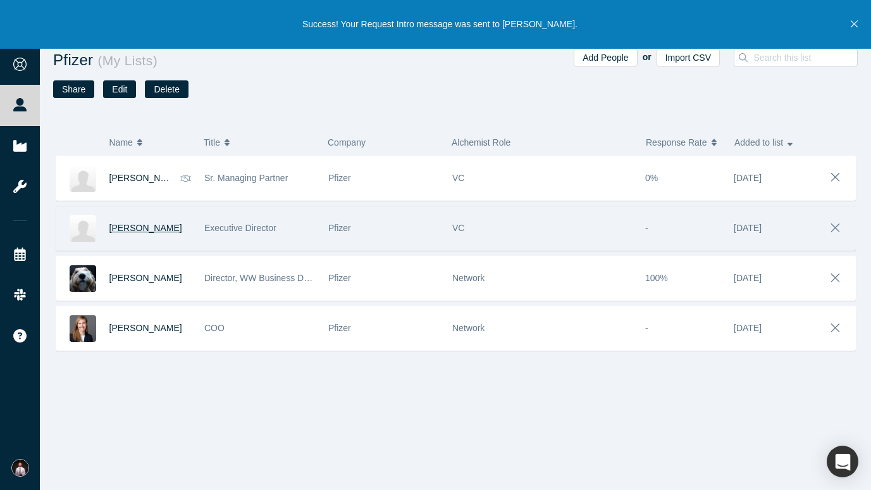
click at [135, 228] on span "Bill Burkoth" at bounding box center [145, 228] width 73 height 10
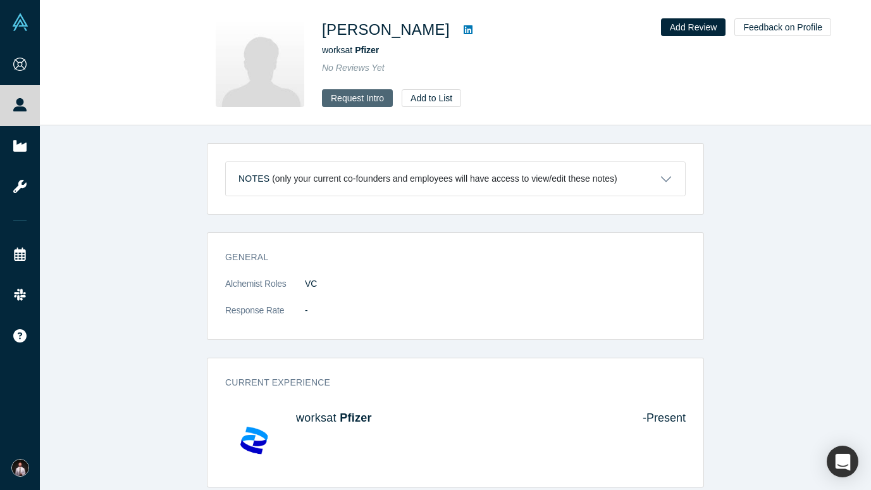
click at [354, 95] on button "Request Intro" at bounding box center [357, 98] width 71 height 18
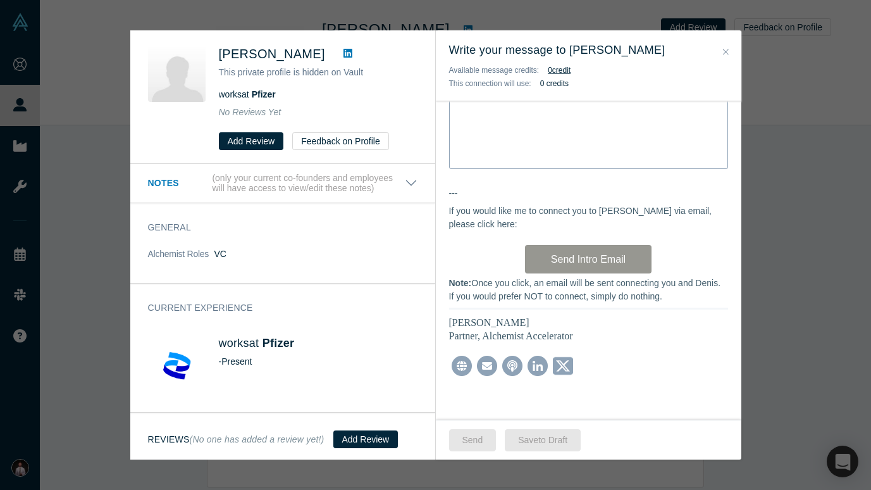
scroll to position [462, 0]
click at [524, 141] on div "Write your message here..." at bounding box center [588, 124] width 279 height 89
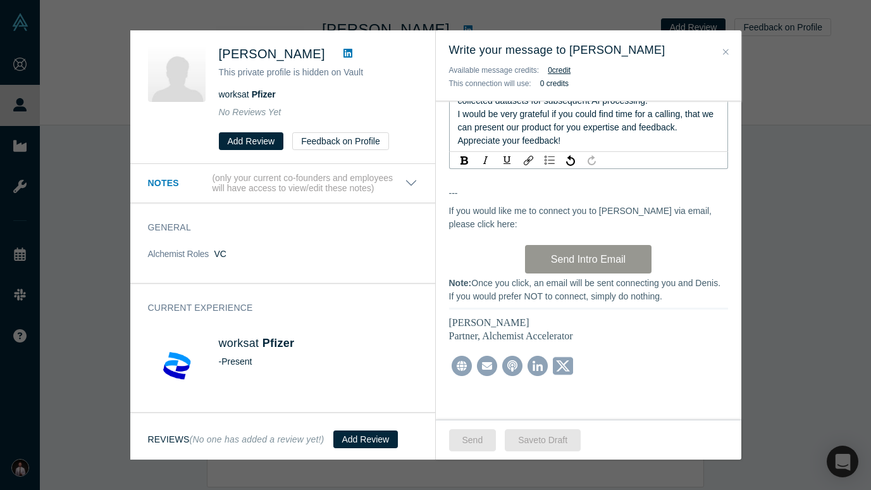
scroll to position [612, 0]
click at [478, 408] on div "From: Ian Bergman To: Bill Burkoth Subject: Introduction request from Denis Vur…" at bounding box center [588, 260] width 305 height 318
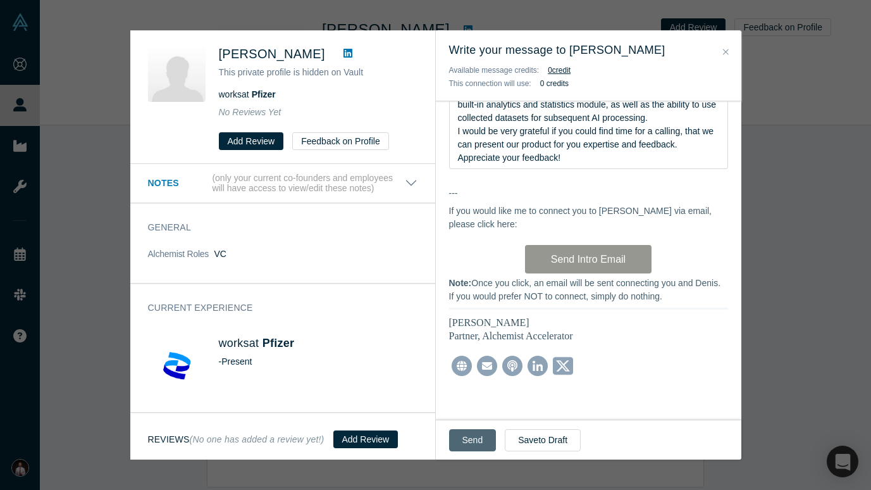
click at [476, 440] on button "Send" at bounding box center [472, 440] width 47 height 22
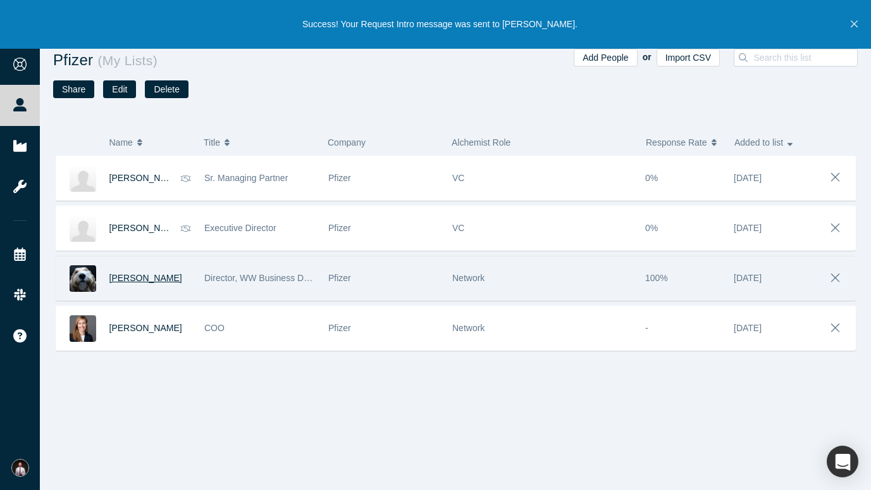
click at [148, 276] on span "Puneet Sapra" at bounding box center [145, 278] width 73 height 10
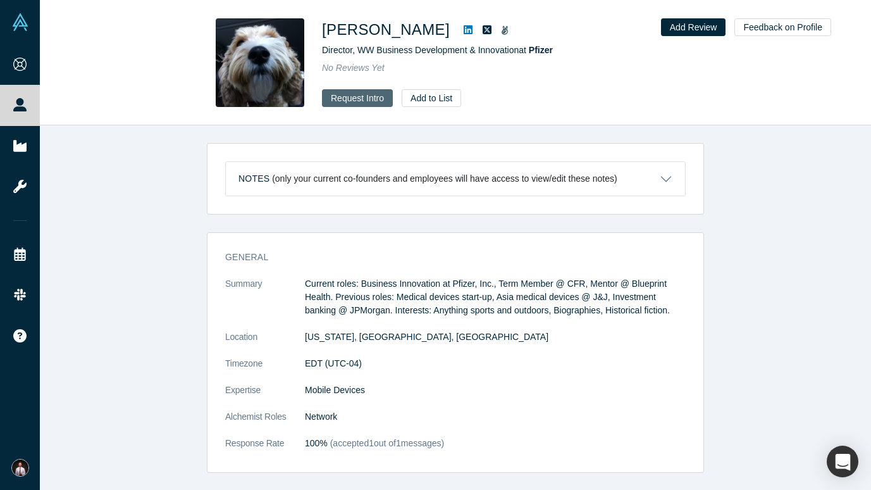
click at [368, 102] on button "Request Intro" at bounding box center [357, 98] width 71 height 18
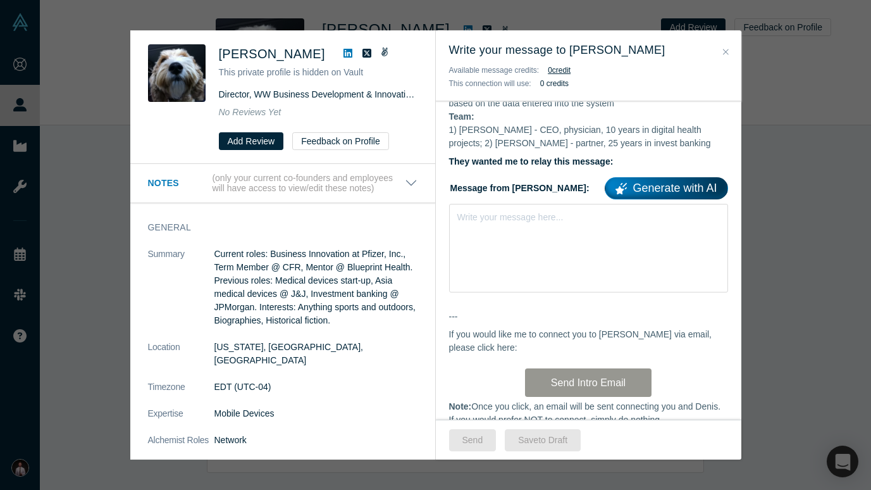
scroll to position [369, 0]
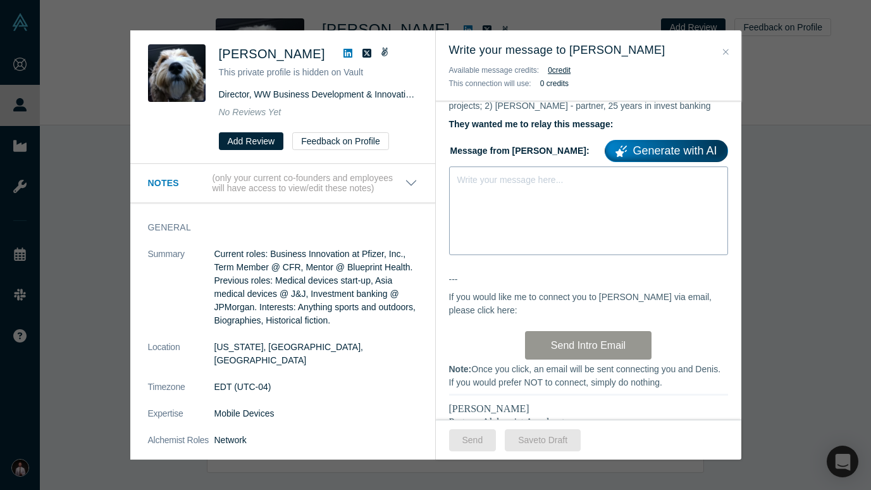
click at [519, 231] on div "Write your message here..." at bounding box center [588, 210] width 279 height 89
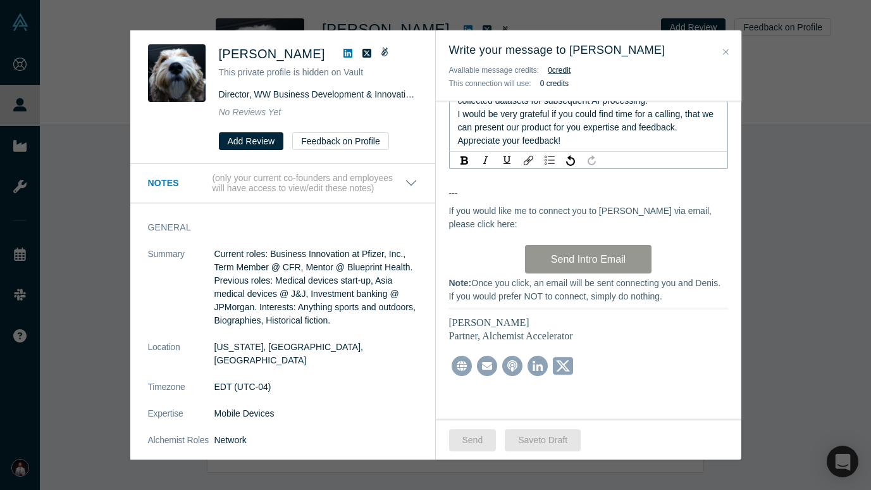
scroll to position [612, 0]
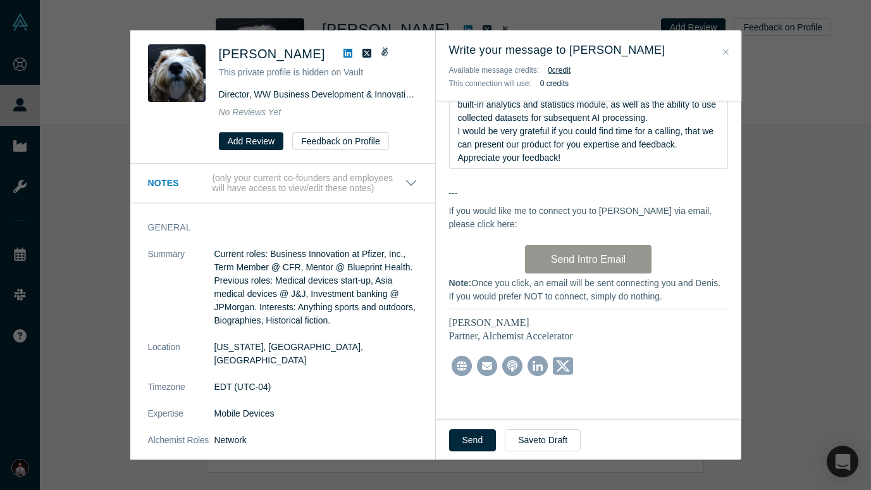
click at [515, 409] on div "Hi Puneet, As you may know, I run AlchemistX , the corporate and government ser…" at bounding box center [588, 3] width 305 height 831
click at [481, 440] on button "Send" at bounding box center [472, 440] width 47 height 22
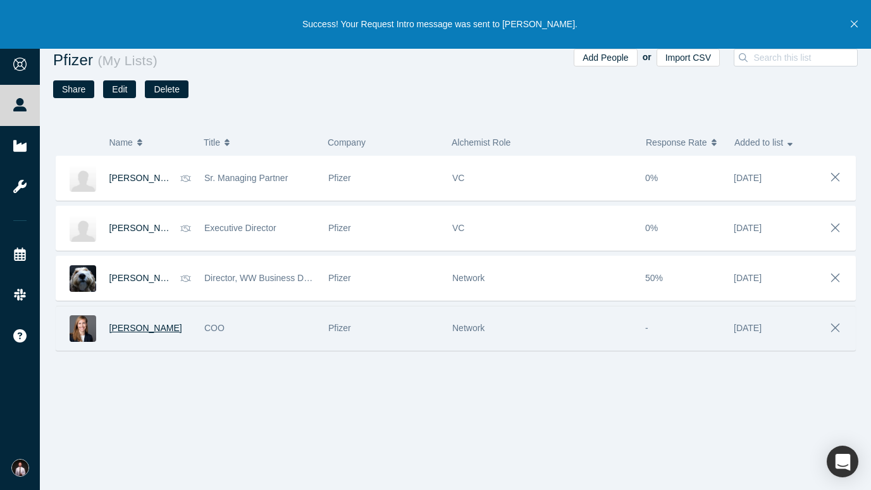
click at [144, 326] on span "Martina Stucki" at bounding box center [145, 328] width 73 height 10
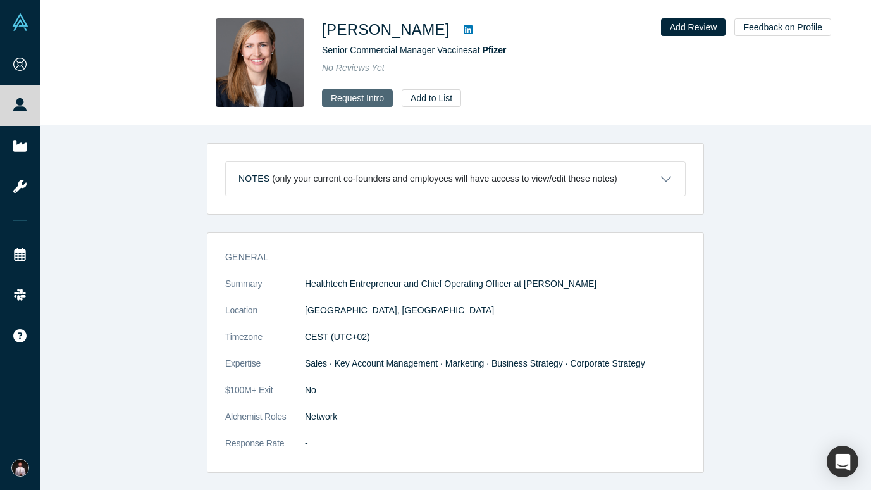
click at [356, 100] on button "Request Intro" at bounding box center [357, 98] width 71 height 18
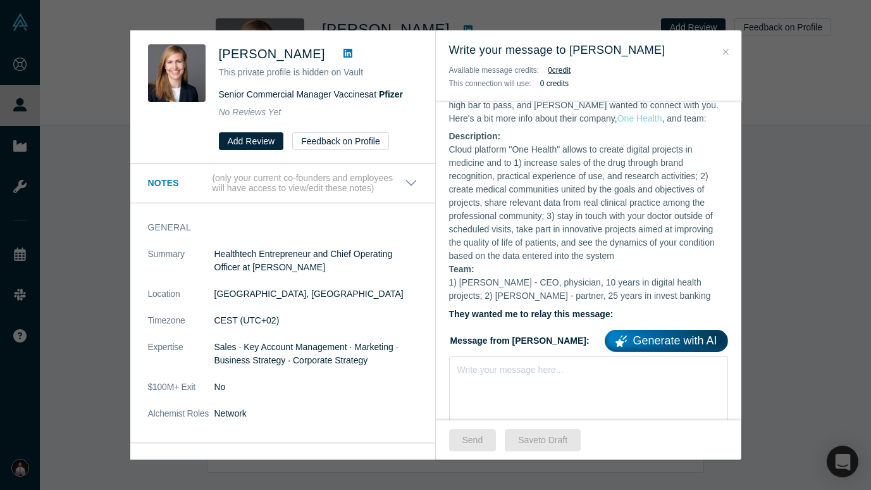
scroll to position [237, 0]
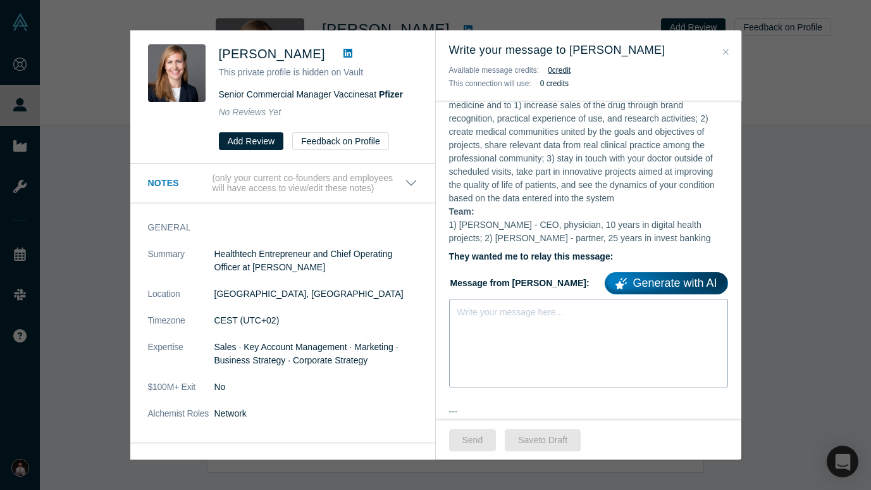
click at [507, 325] on div "Write your message here..." at bounding box center [588, 343] width 279 height 89
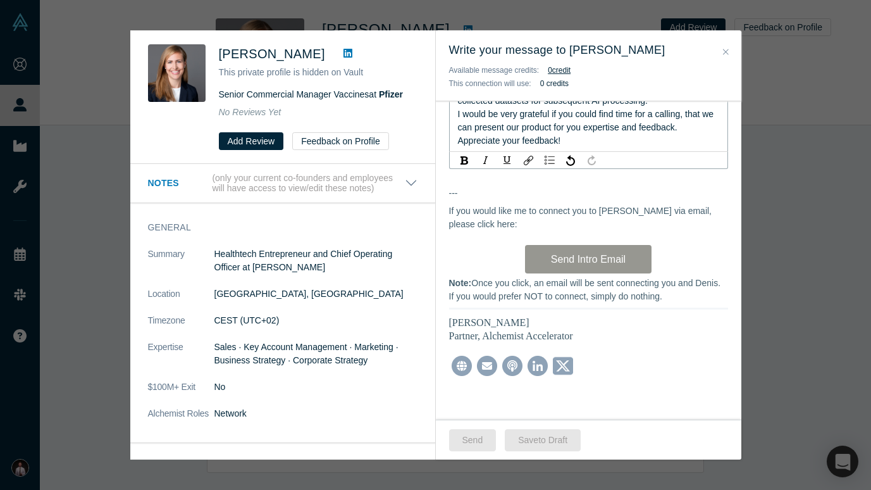
scroll to position [612, 0]
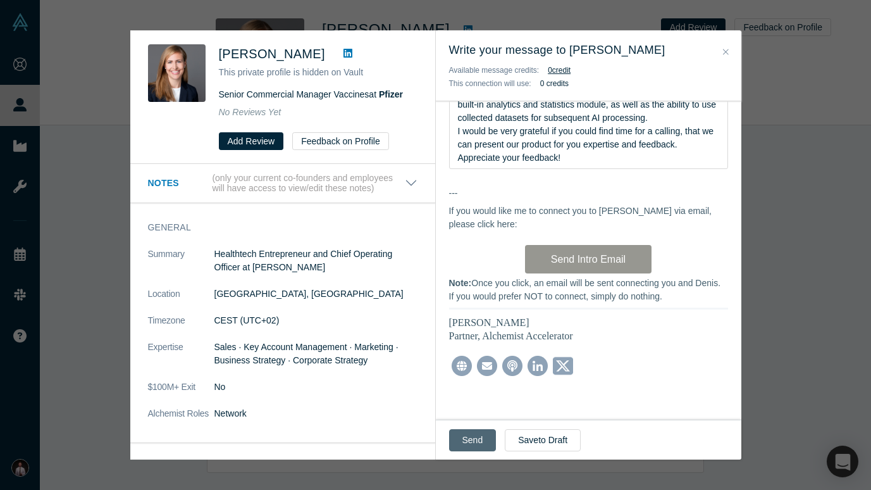
click at [466, 435] on button "Send" at bounding box center [472, 440] width 47 height 22
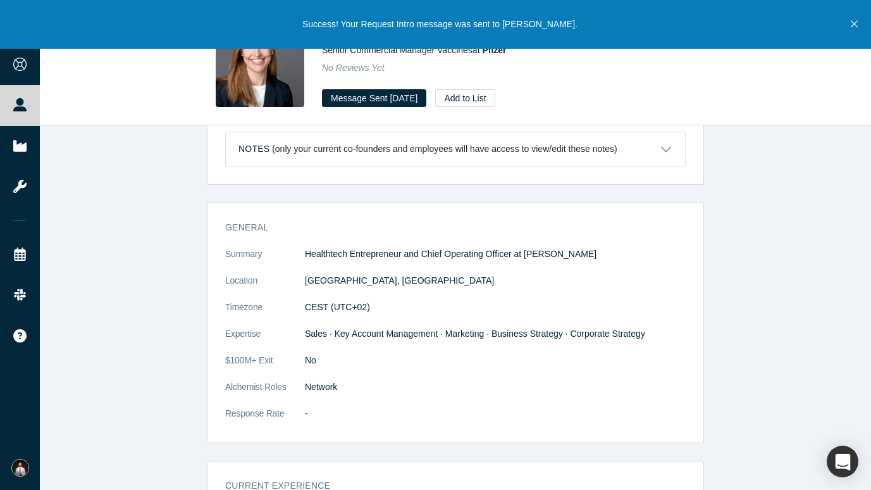
scroll to position [34, 0]
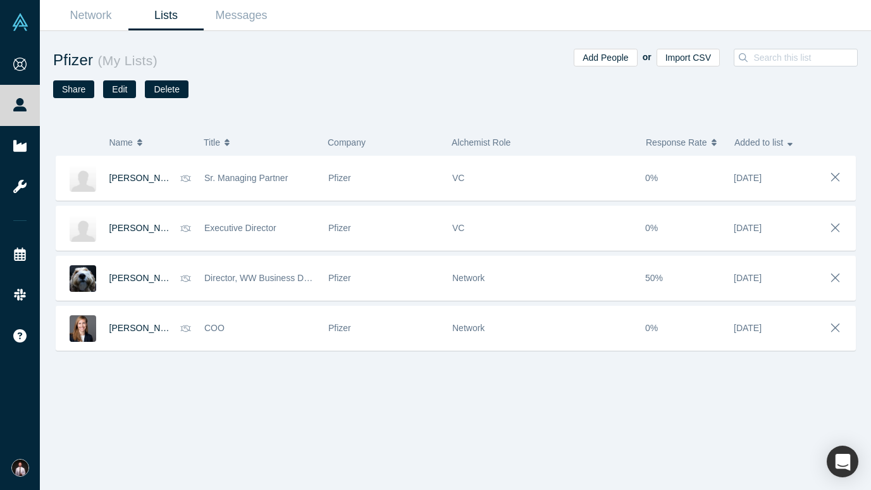
click at [164, 6] on link "Lists" at bounding box center [165, 16] width 75 height 30
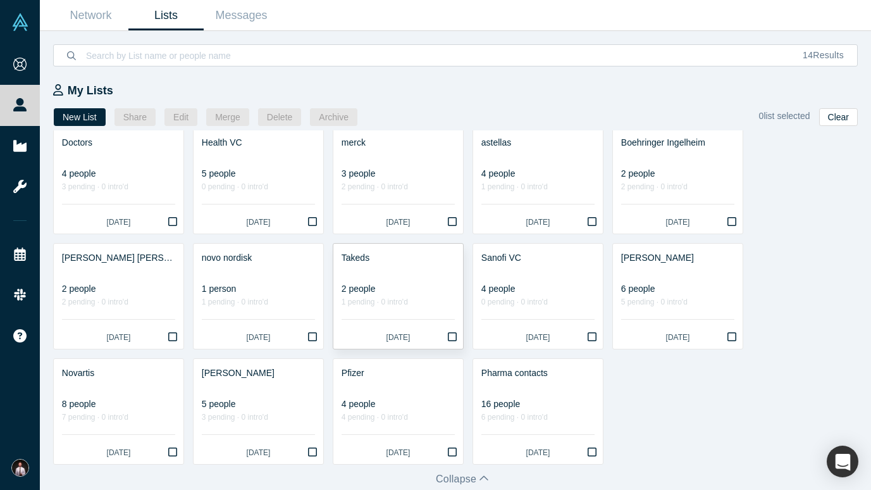
scroll to position [11, 0]
click at [522, 400] on div "16 people" at bounding box center [537, 403] width 113 height 13
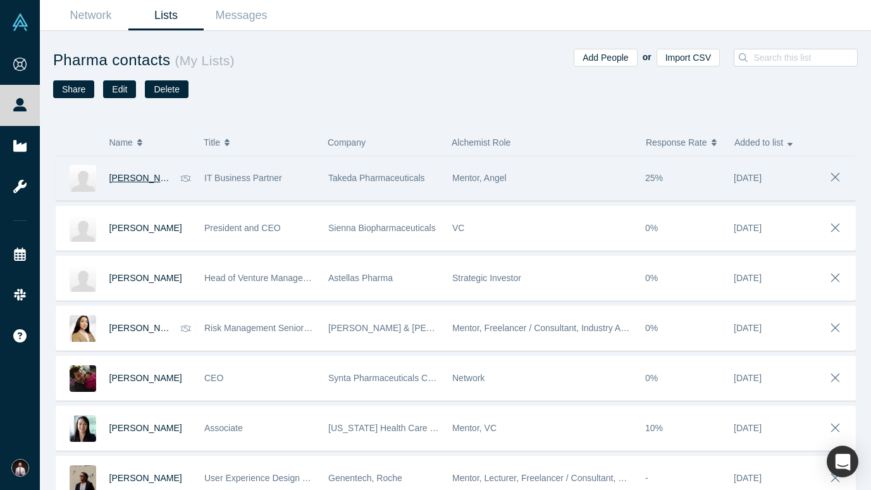
click at [142, 176] on span "Madiyar Kumurbekov" at bounding box center [145, 178] width 73 height 10
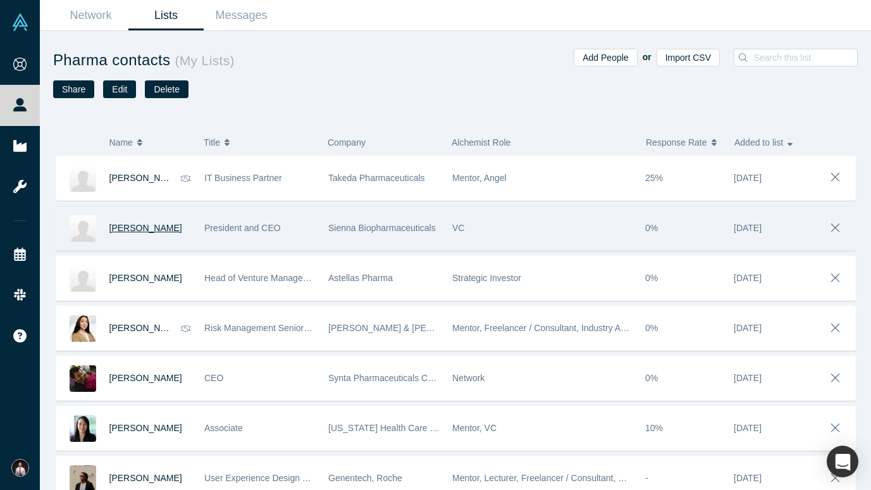
click at [151, 229] on span "Frederick Beddingfield" at bounding box center [145, 228] width 73 height 10
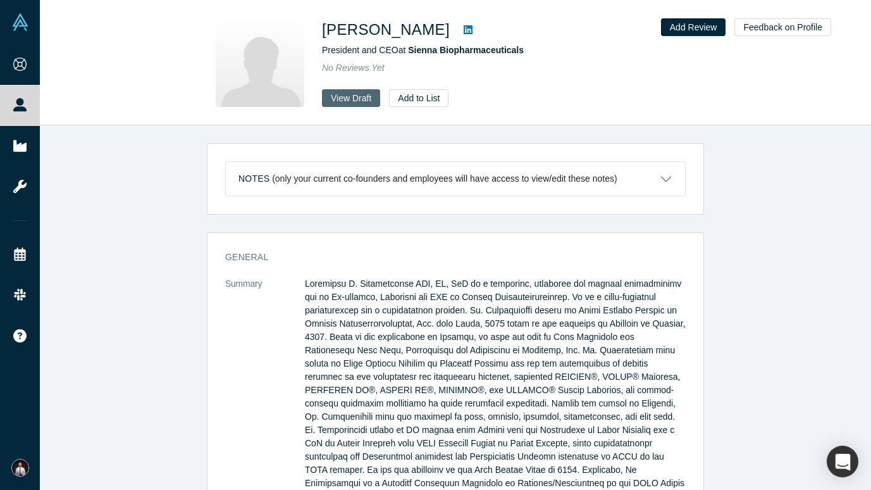
click at [358, 100] on button "View Draft" at bounding box center [351, 98] width 58 height 18
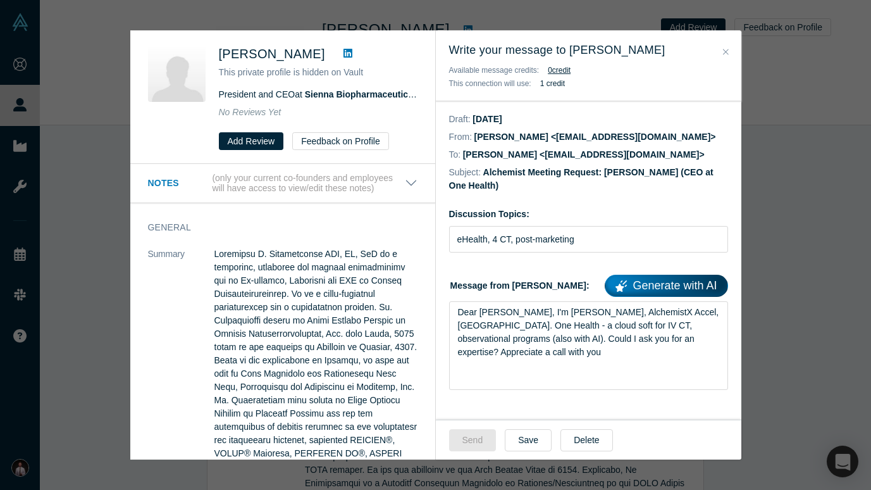
click at [725, 51] on icon "Close" at bounding box center [726, 51] width 6 height 9
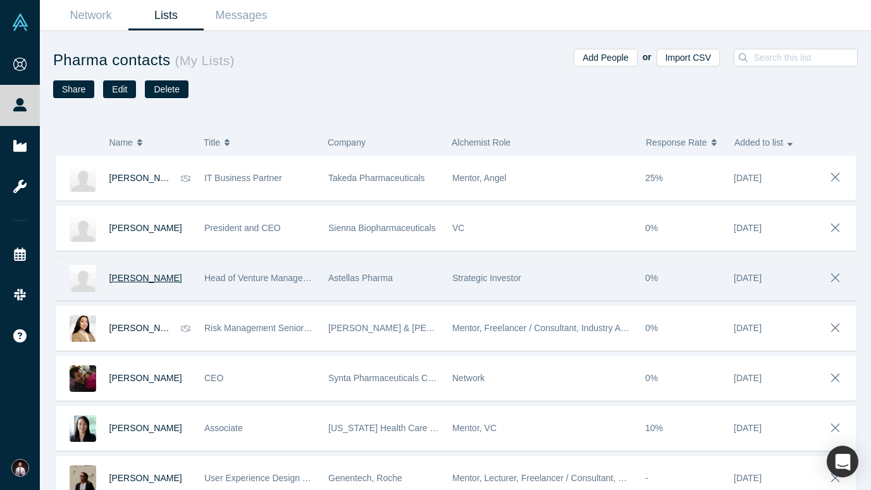
click at [133, 278] on span "Chihiro Hosoya" at bounding box center [145, 278] width 73 height 10
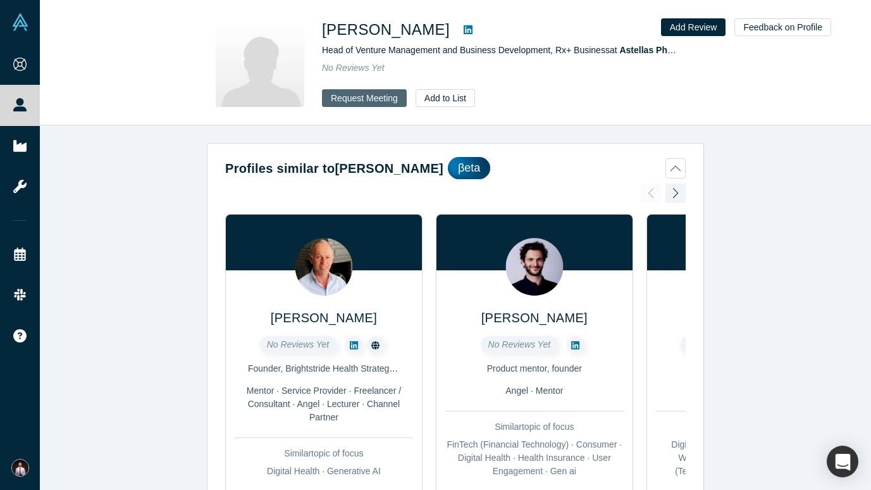
click at [353, 97] on button "Request Meeting" at bounding box center [364, 98] width 85 height 18
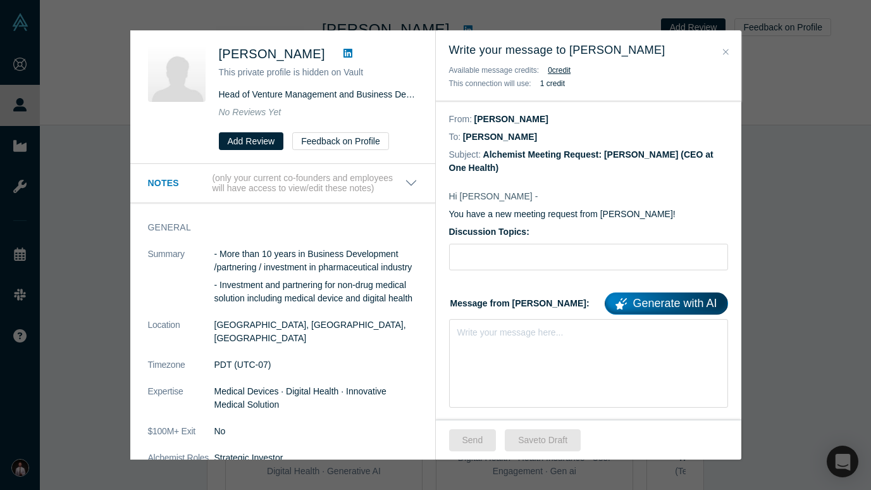
click at [724, 50] on icon "Close" at bounding box center [726, 51] width 6 height 9
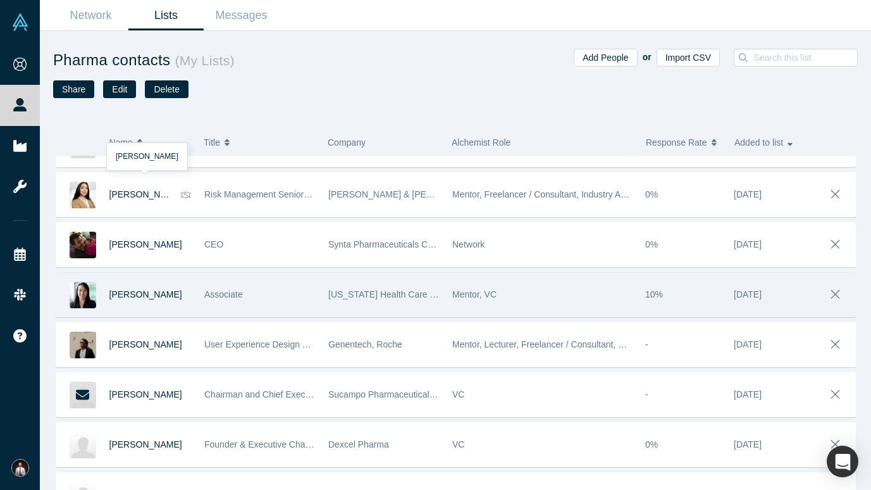
scroll to position [136, 0]
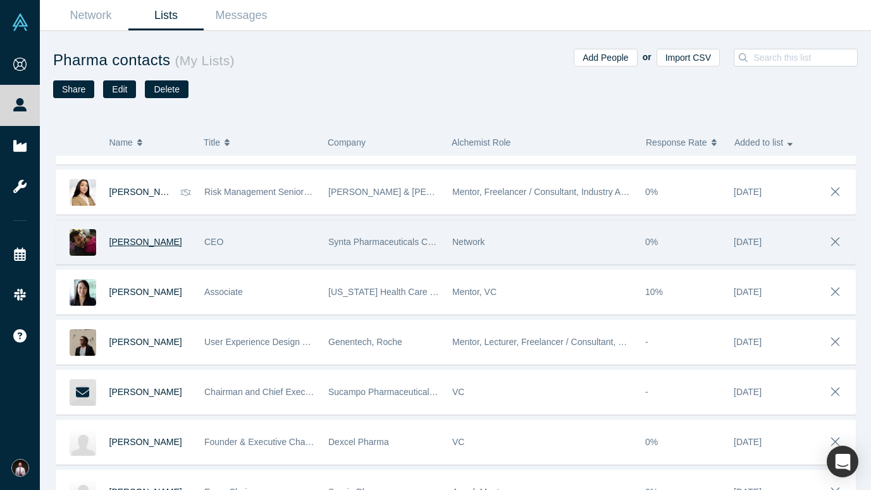
click at [137, 243] on span "Safi Bahcall" at bounding box center [145, 242] width 73 height 10
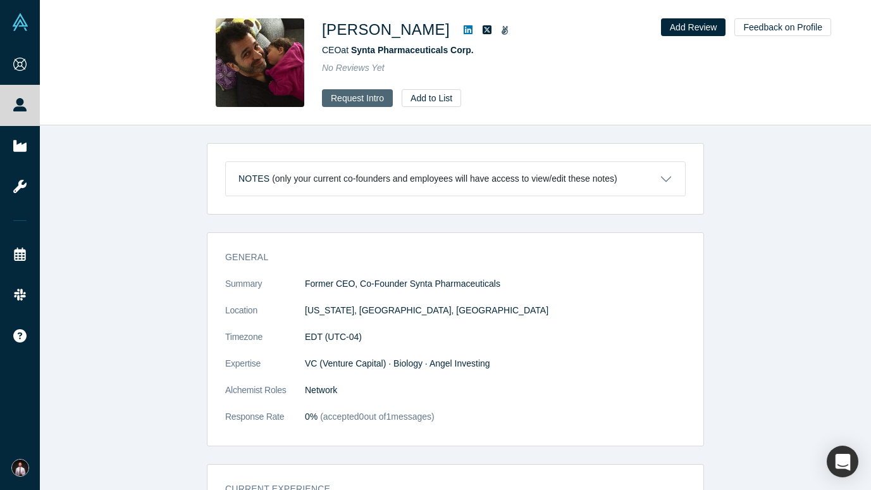
click at [356, 98] on button "Request Intro" at bounding box center [357, 98] width 71 height 18
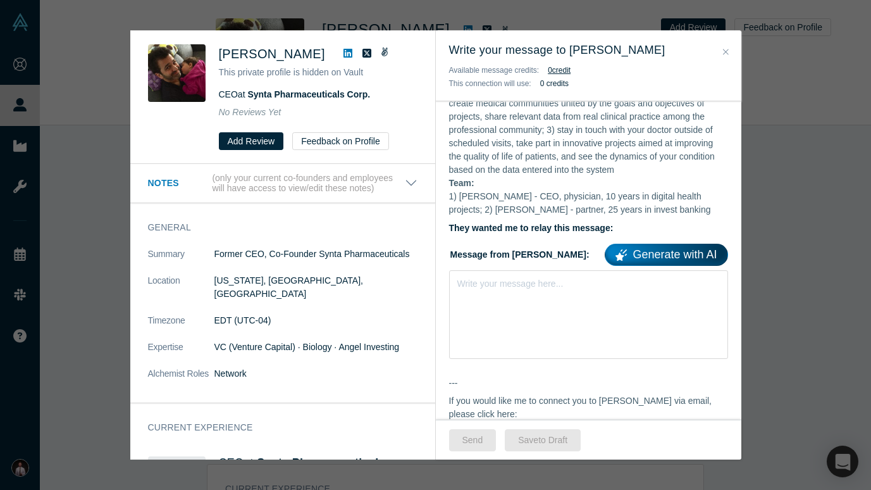
scroll to position [267, 0]
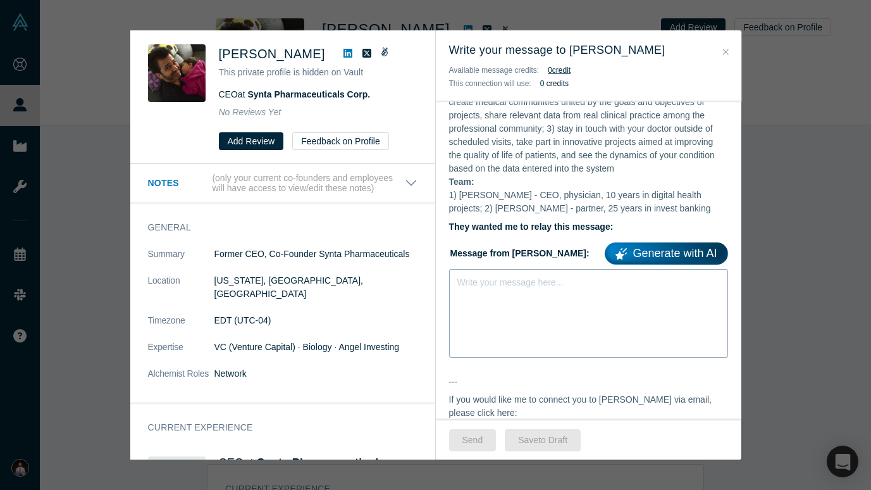
click at [540, 287] on div "rdw-editor" at bounding box center [589, 279] width 262 height 13
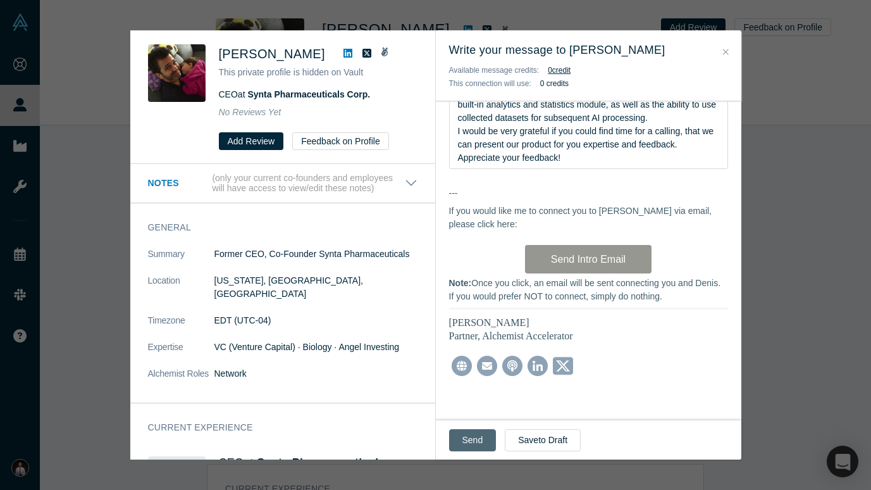
click at [476, 440] on button "Send" at bounding box center [472, 440] width 47 height 22
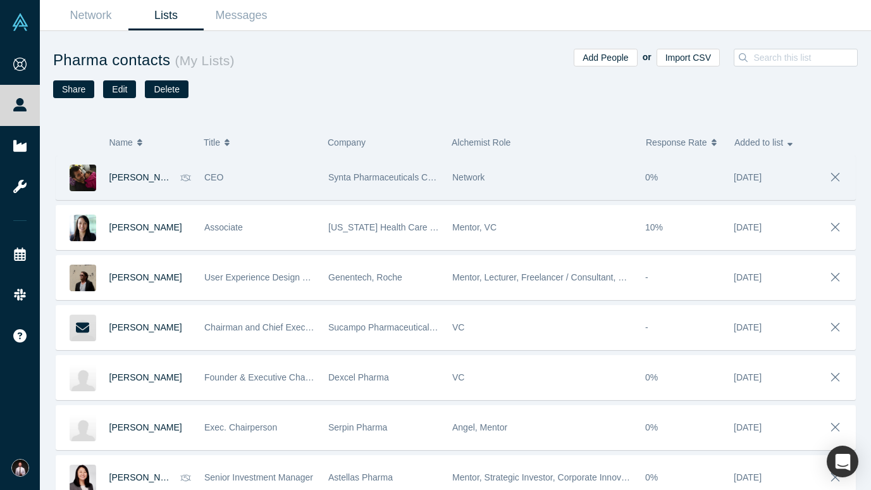
scroll to position [199, 0]
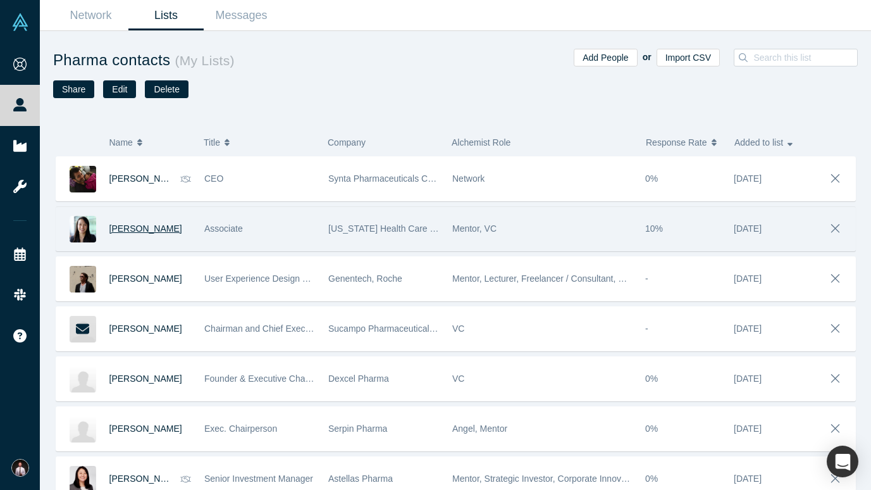
click at [134, 228] on span "Hong Truong" at bounding box center [145, 228] width 73 height 10
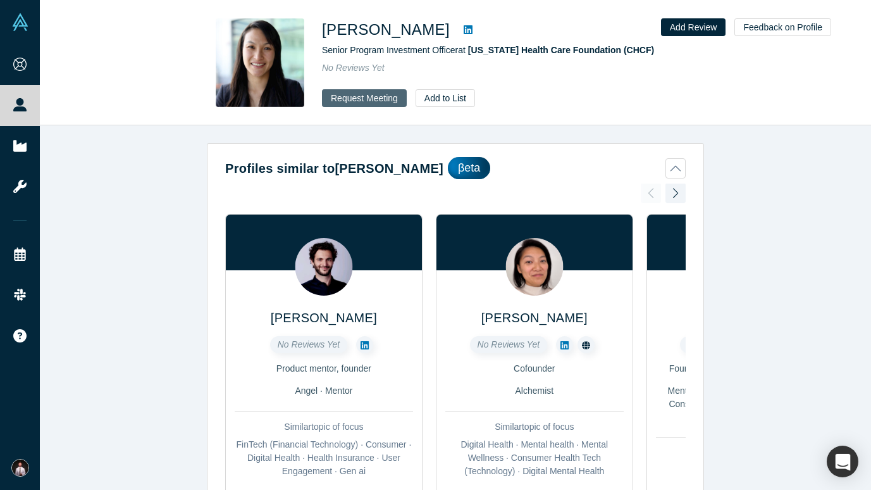
click at [358, 98] on button "Request Meeting" at bounding box center [364, 98] width 85 height 18
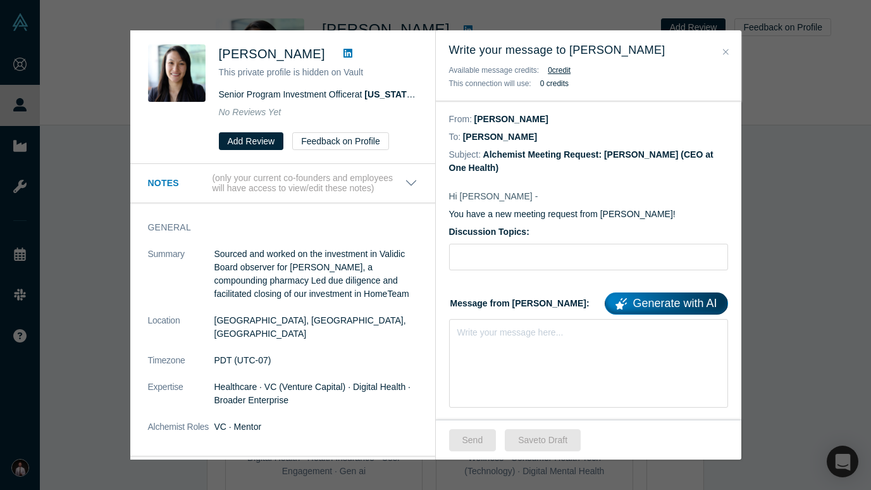
scroll to position [41, 0]
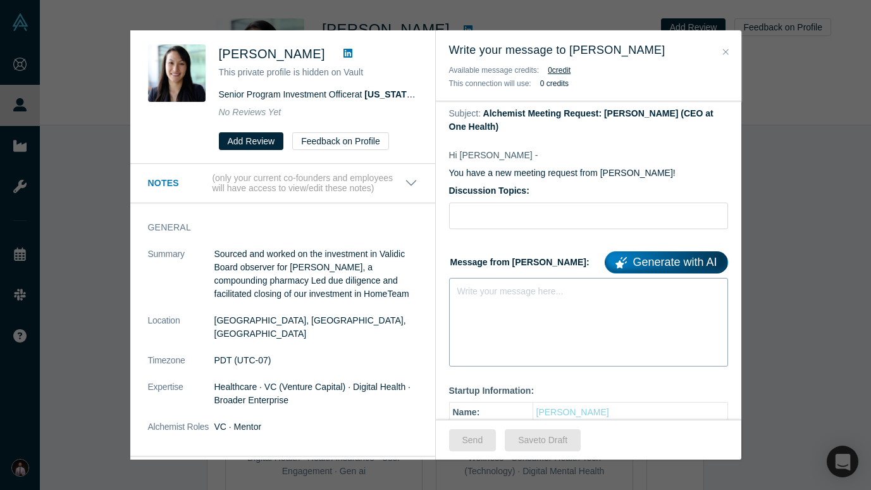
click at [527, 293] on div "rdw-editor" at bounding box center [589, 288] width 262 height 13
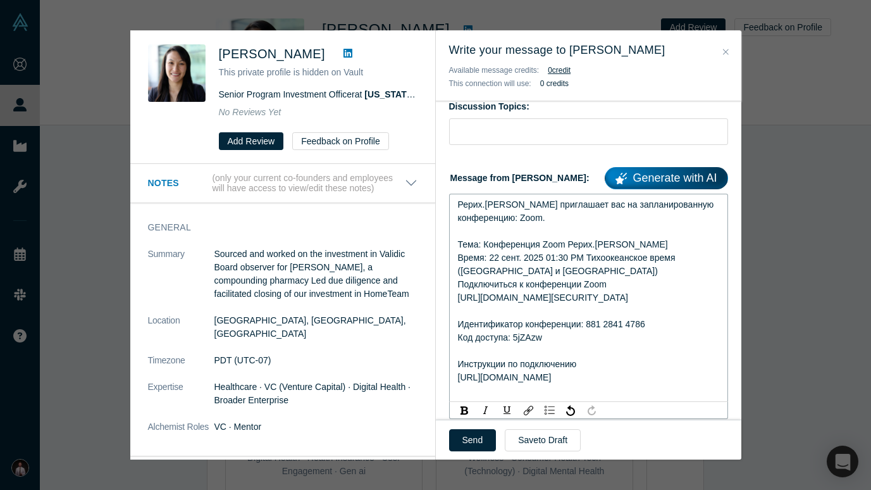
scroll to position [126, 0]
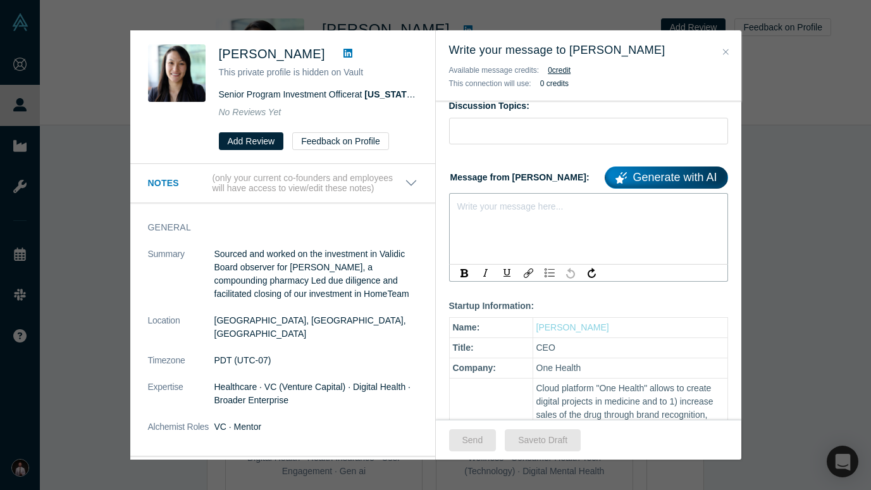
click at [516, 235] on div "Write your message here..." at bounding box center [588, 228] width 279 height 71
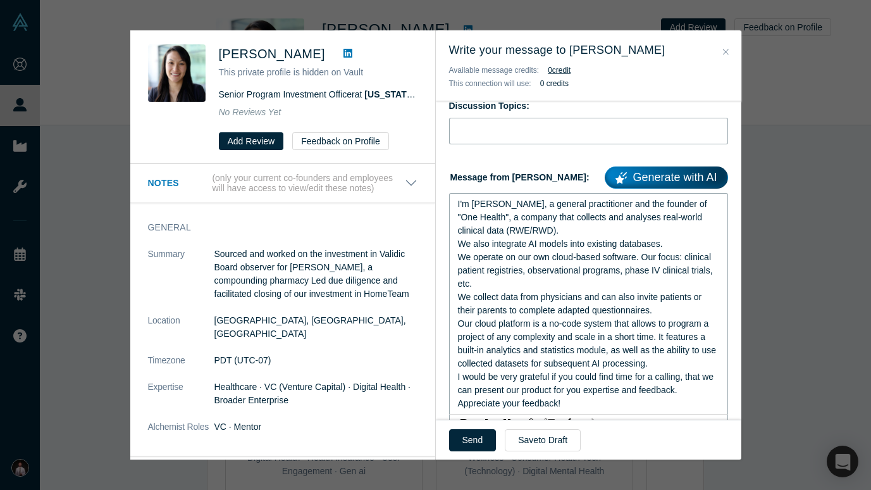
click at [479, 144] on input "Discussion Topics:" at bounding box center [588, 131] width 279 height 27
paste input "eHealth, RWE/RWD, AI in medicine"
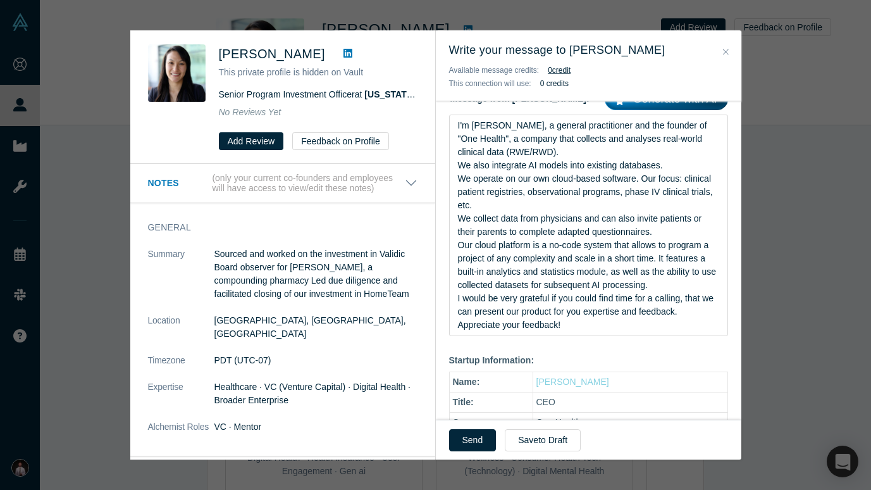
scroll to position [205, 0]
type input "eHealth, RWE/RWD, AI in medicine"
click at [472, 436] on button "Send" at bounding box center [472, 440] width 47 height 22
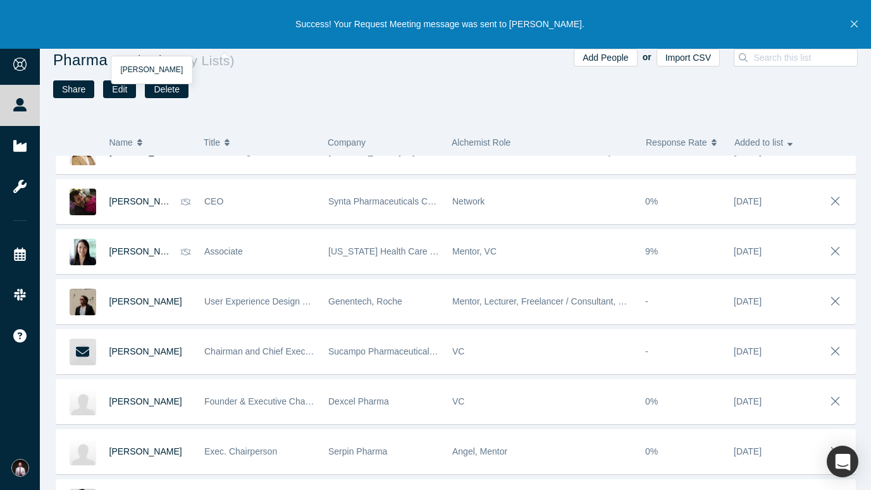
scroll to position [199, 0]
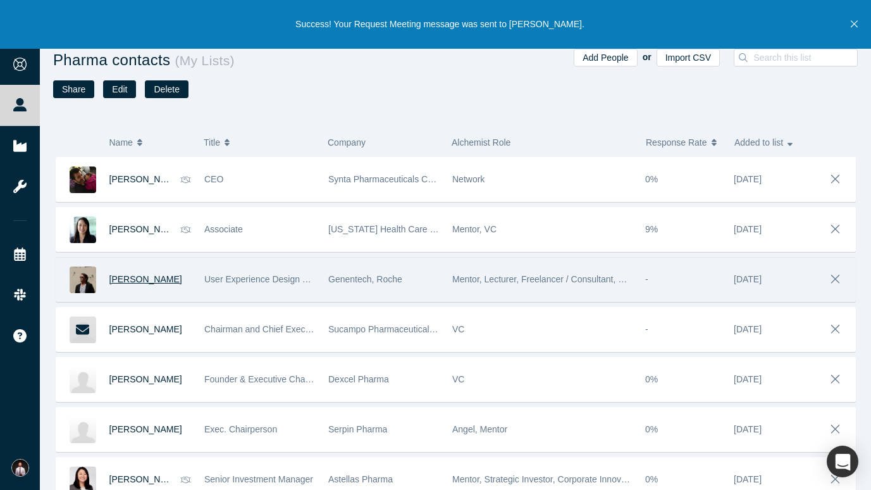
click at [139, 276] on span "Andrew Korf" at bounding box center [145, 279] width 73 height 10
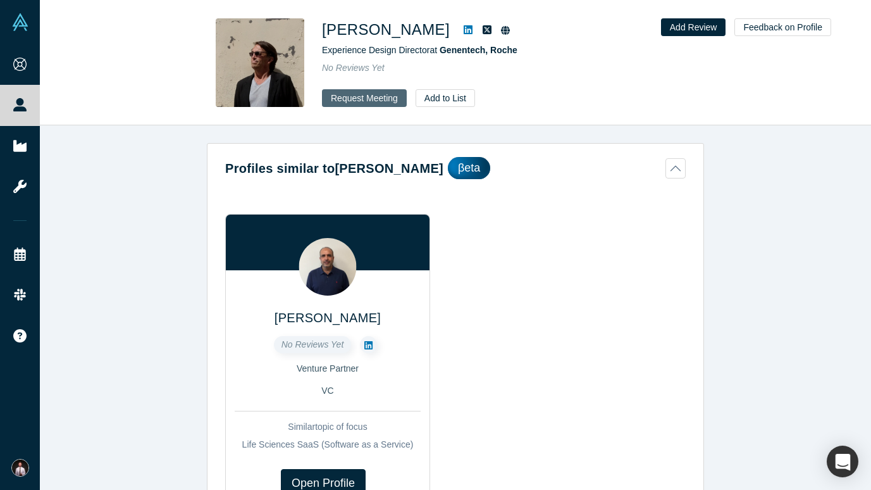
click at [340, 99] on button "Request Meeting" at bounding box center [364, 98] width 85 height 18
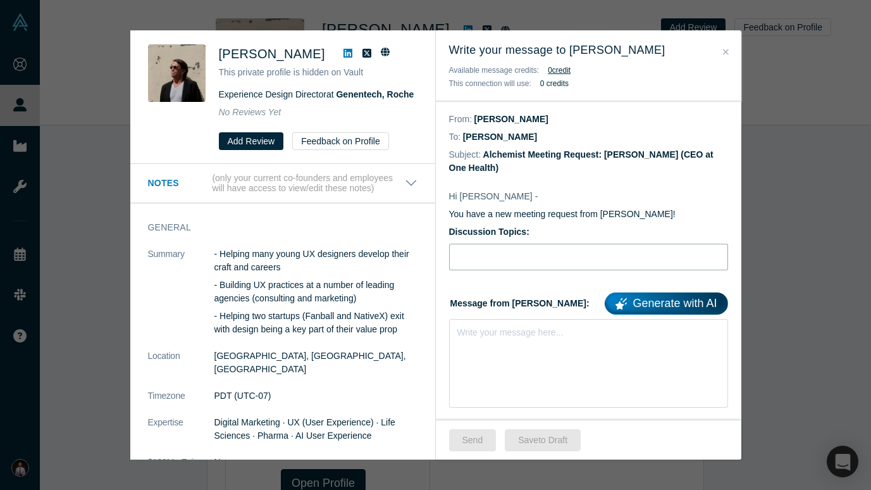
click at [494, 260] on input "Discussion Topics:" at bounding box center [588, 257] width 279 height 27
paste input "eHealth, RWE/RWD, AI in medicine"
type input "eHealth, RWE/RWD, AI in medicine"
click at [484, 333] on div "rdw-editor" at bounding box center [589, 329] width 262 height 13
click at [492, 339] on div "Write your message here..." at bounding box center [510, 332] width 106 height 13
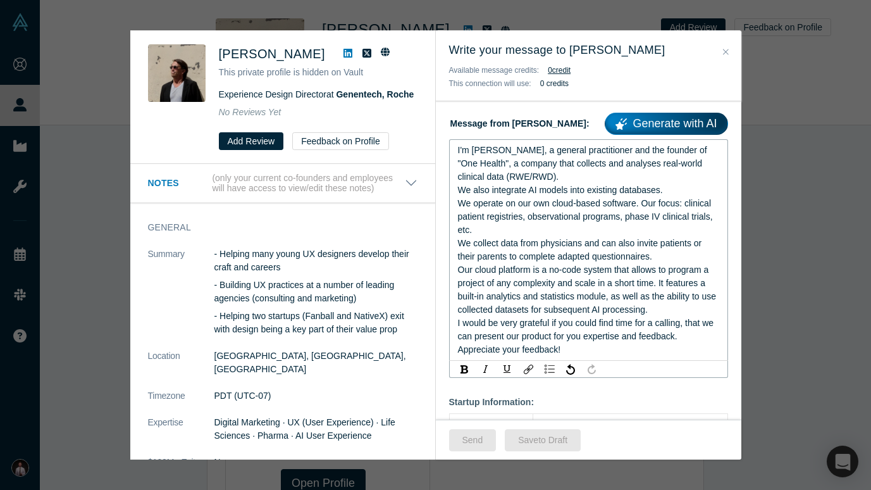
scroll to position [181, 0]
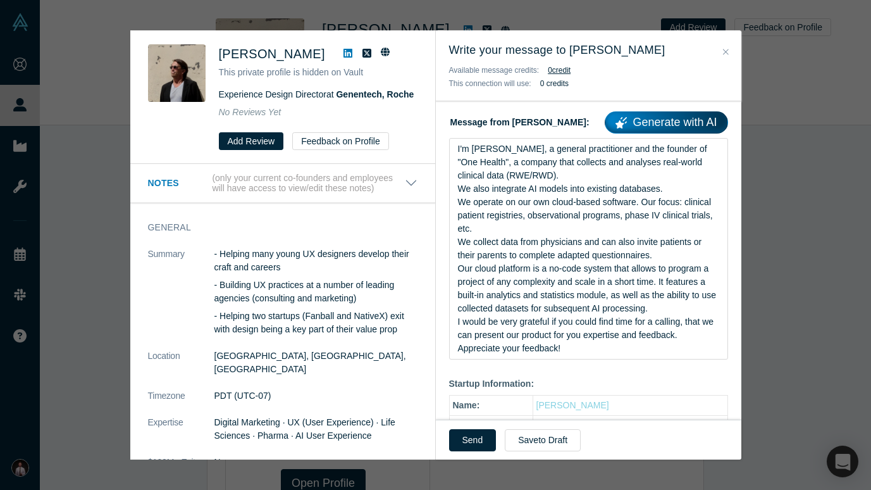
click at [577, 398] on div "Hi Andrew - You have a new meeting request from Denis Vurdov! Discussion Topics…" at bounding box center [588, 392] width 305 height 793
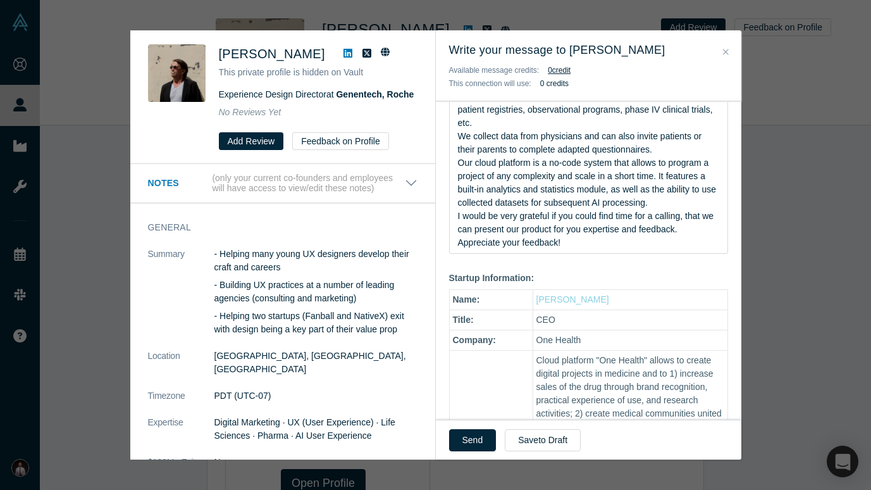
scroll to position [288, 0]
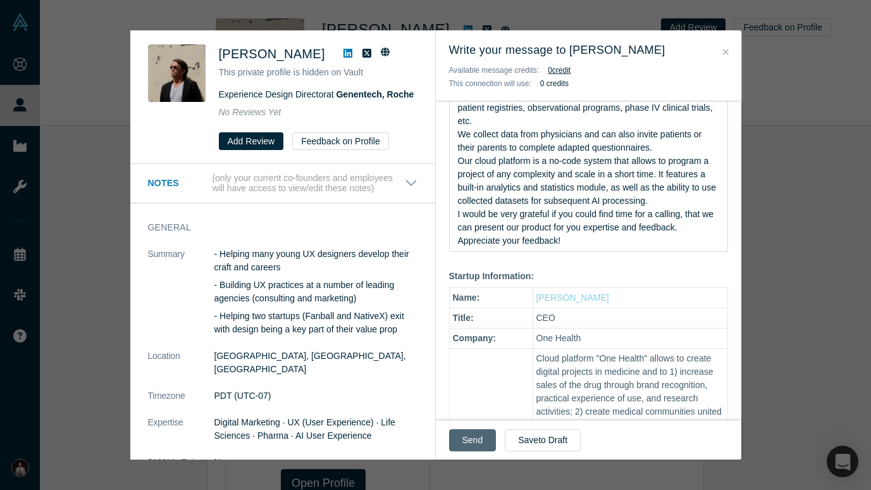
click at [478, 440] on button "Send" at bounding box center [472, 440] width 47 height 22
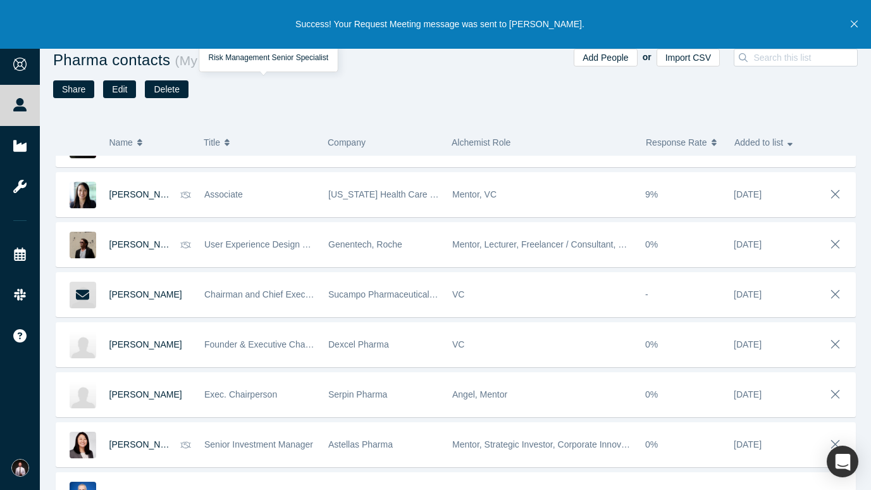
scroll to position [234, 0]
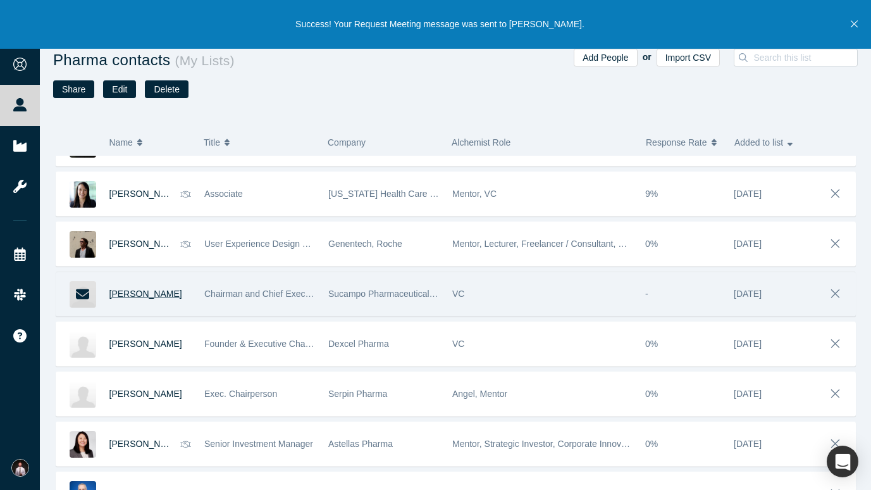
click at [160, 295] on span "Peter Greenfield" at bounding box center [145, 293] width 73 height 10
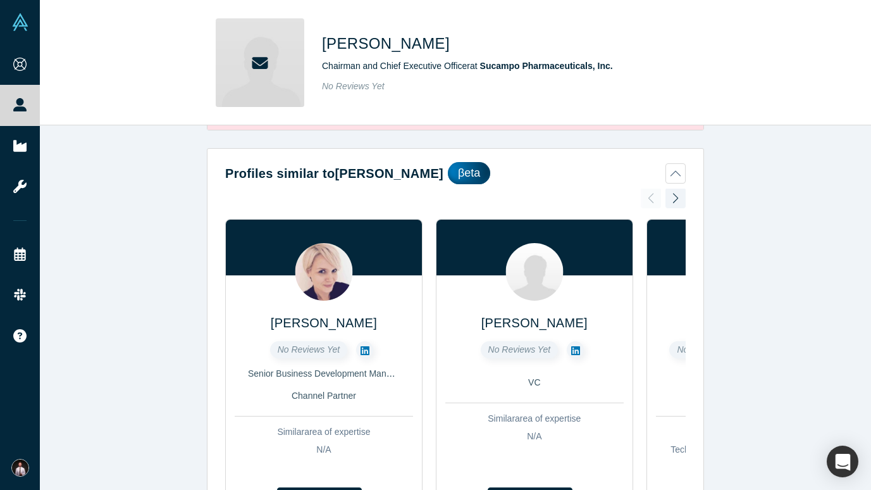
scroll to position [113, 0]
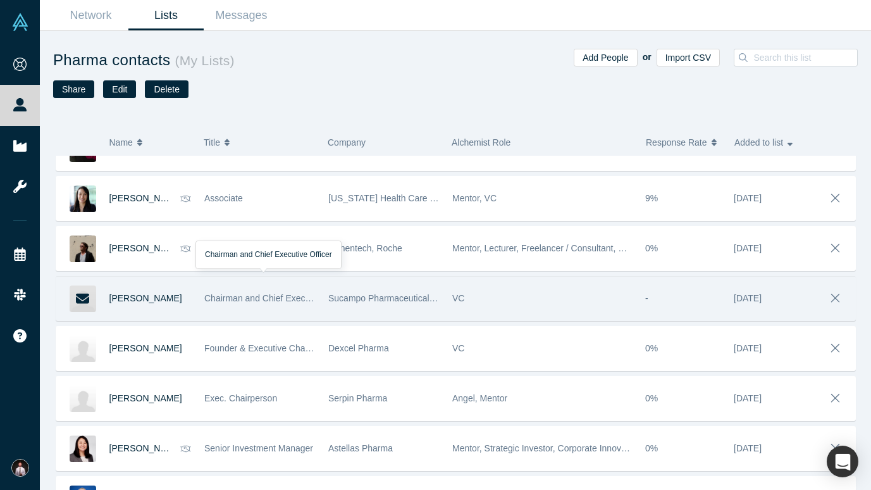
scroll to position [233, 0]
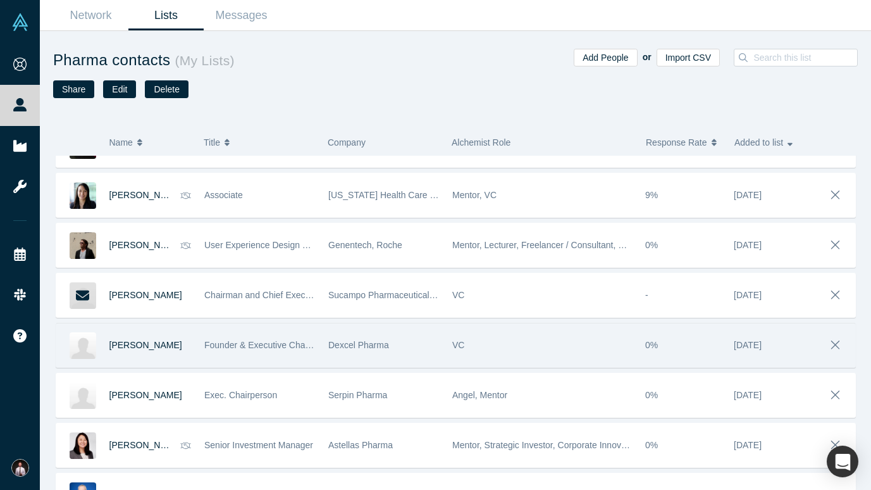
click at [140, 350] on div "Dan Oren" at bounding box center [150, 345] width 82 height 44
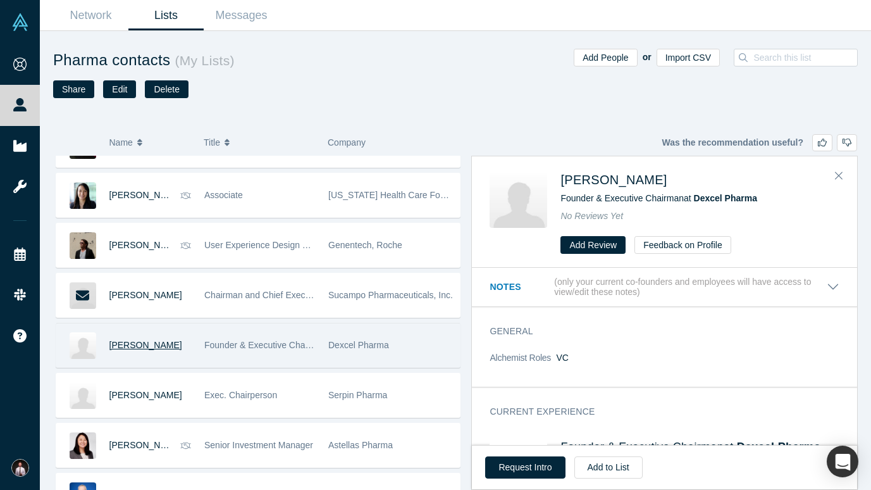
click at [139, 343] on span "Dan Oren" at bounding box center [145, 345] width 73 height 10
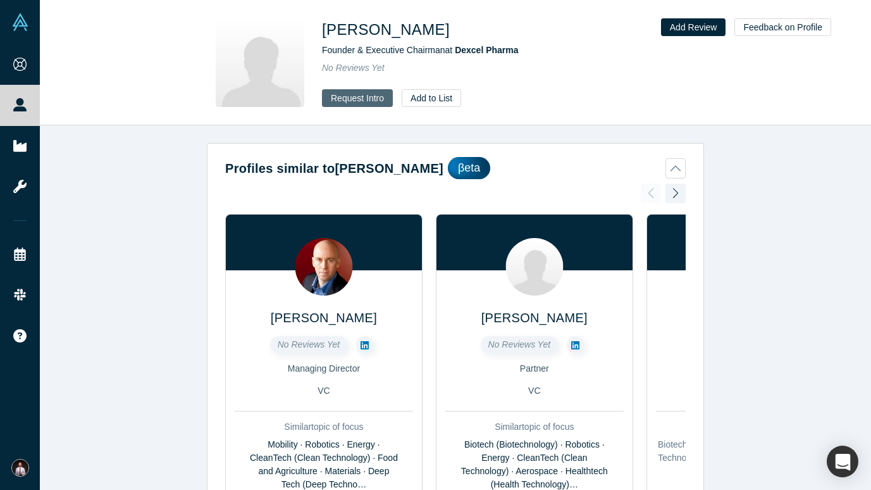
click at [347, 102] on button "Request Intro" at bounding box center [357, 98] width 71 height 18
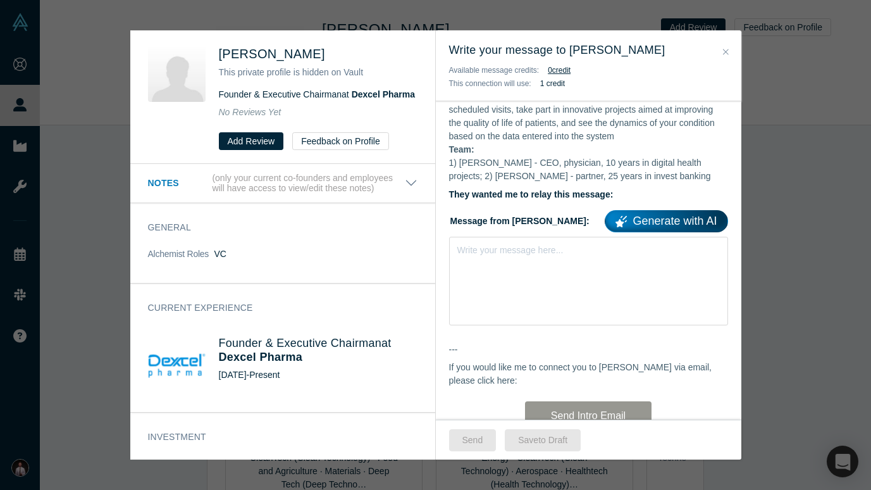
scroll to position [304, 0]
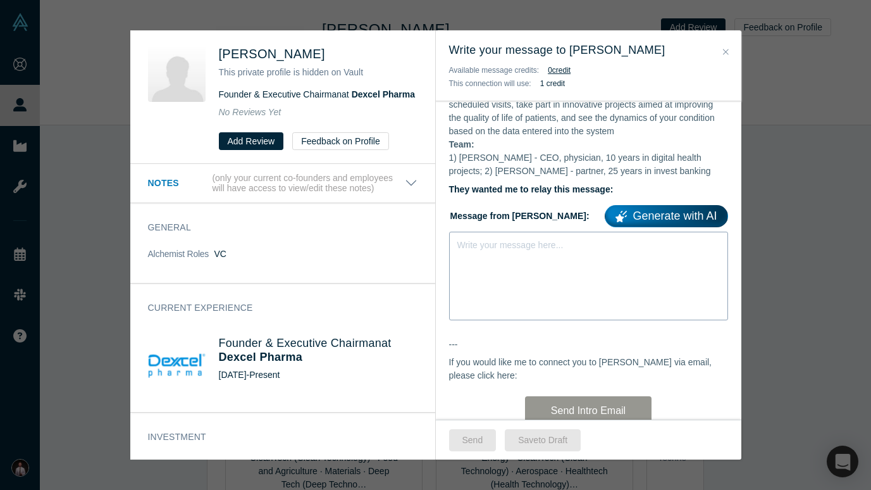
click at [501, 252] on div "Write your message here..." at bounding box center [510, 244] width 106 height 13
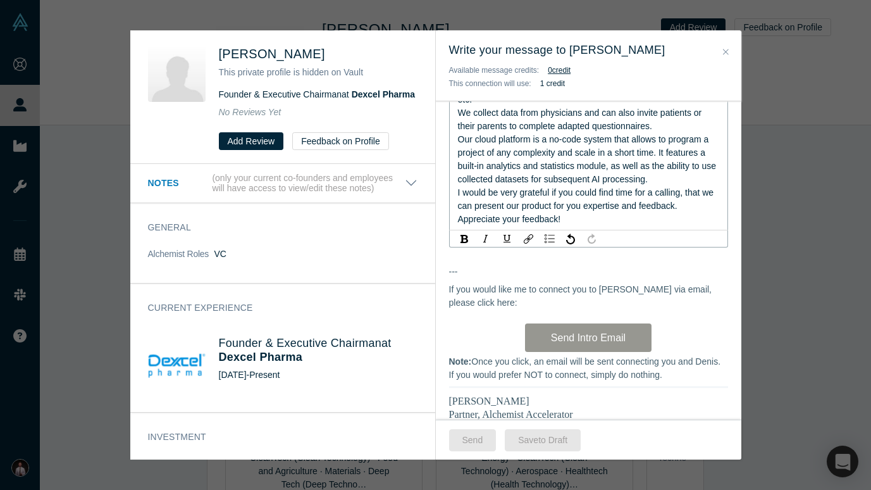
scroll to position [526, 0]
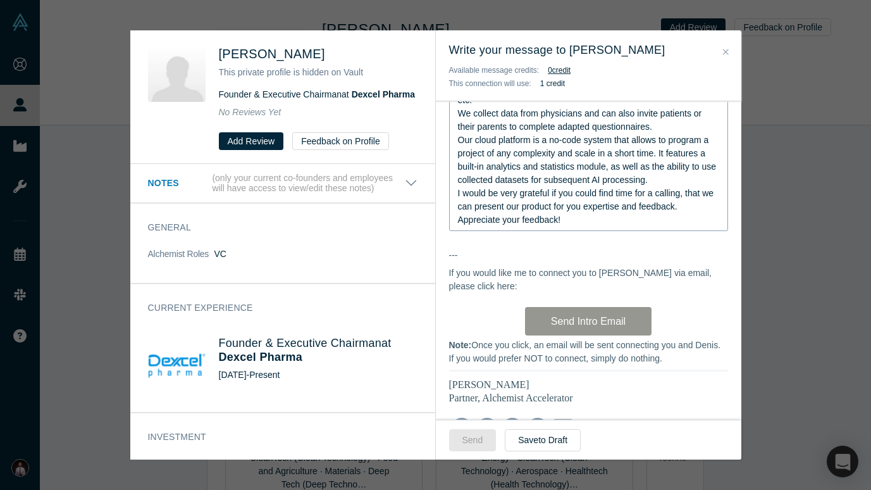
click at [483, 303] on div "Hi Dan, As you may know, I run AlchemistX , the corporate and government servic…" at bounding box center [588, 65] width 305 height 831
click at [484, 285] on div "Hi Dan, As you may know, I run AlchemistX , the corporate and government servic…" at bounding box center [588, 65] width 305 height 831
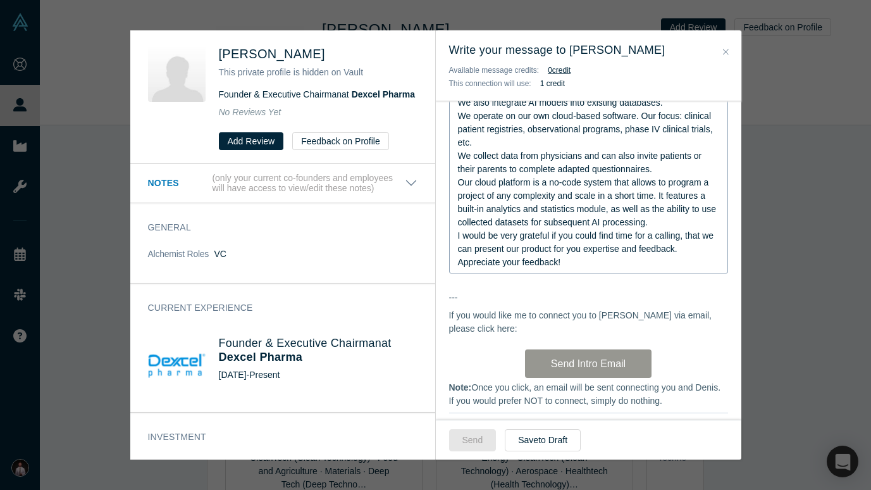
click at [632, 438] on div "Send Save to Draft" at bounding box center [588, 439] width 305 height 40
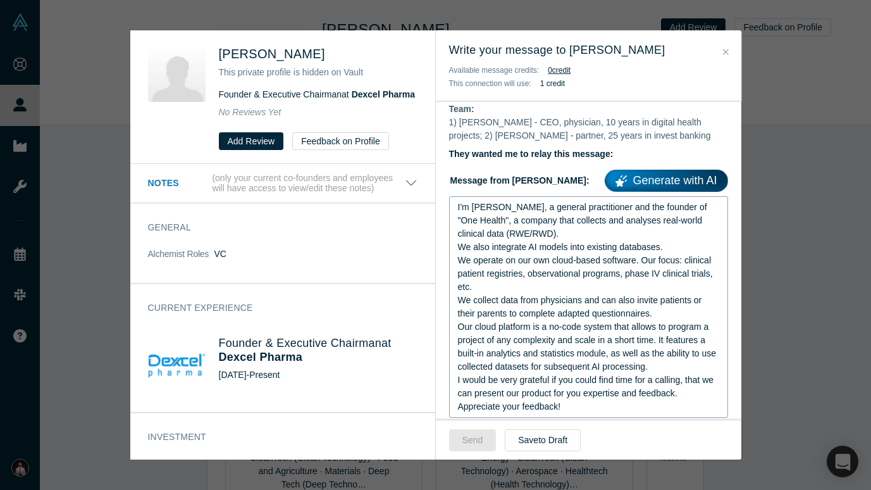
scroll to position [252, 0]
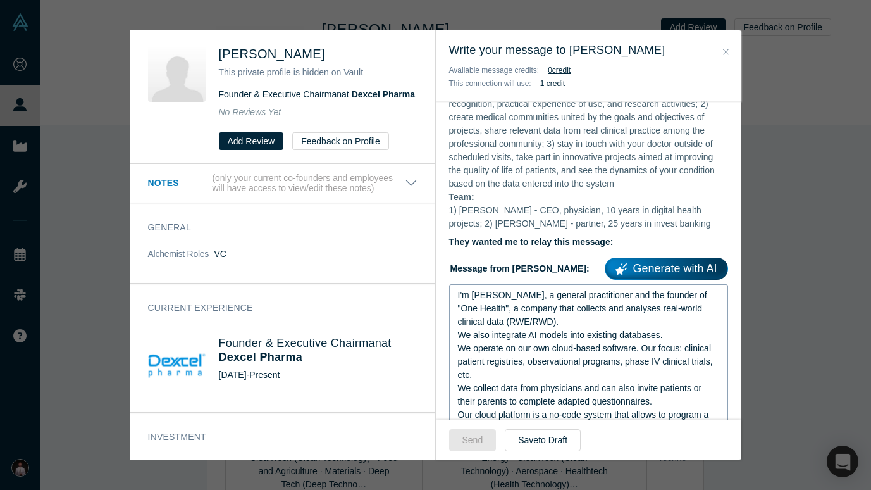
click at [525, 328] on div "I'm Denis, a general practitioner and the founder of "One Health", a company th…" at bounding box center [589, 308] width 262 height 40
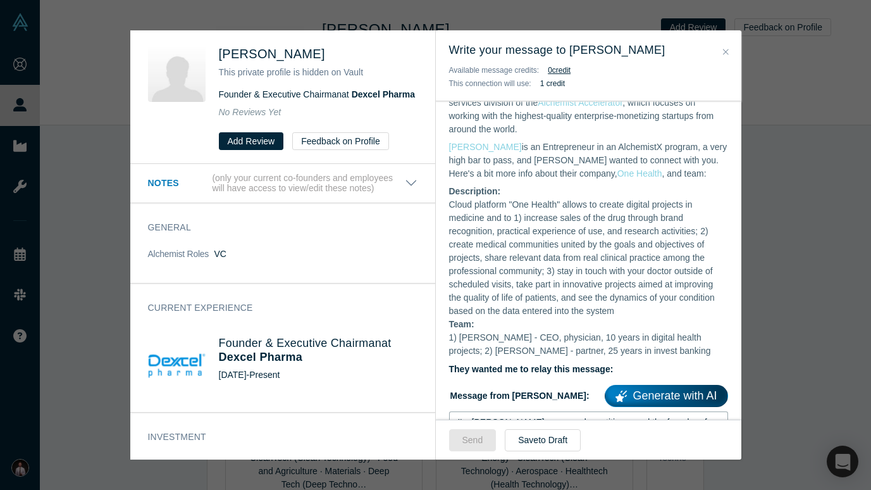
scroll to position [68, 0]
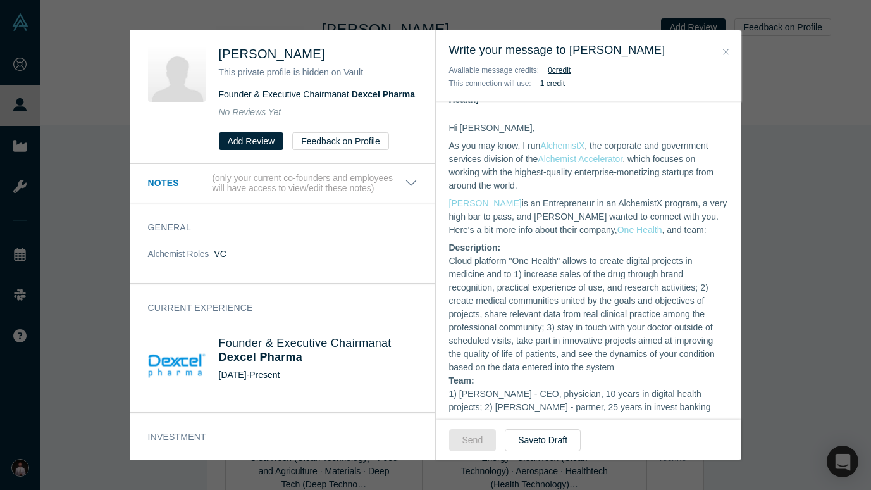
click at [724, 51] on icon "Close" at bounding box center [726, 51] width 6 height 9
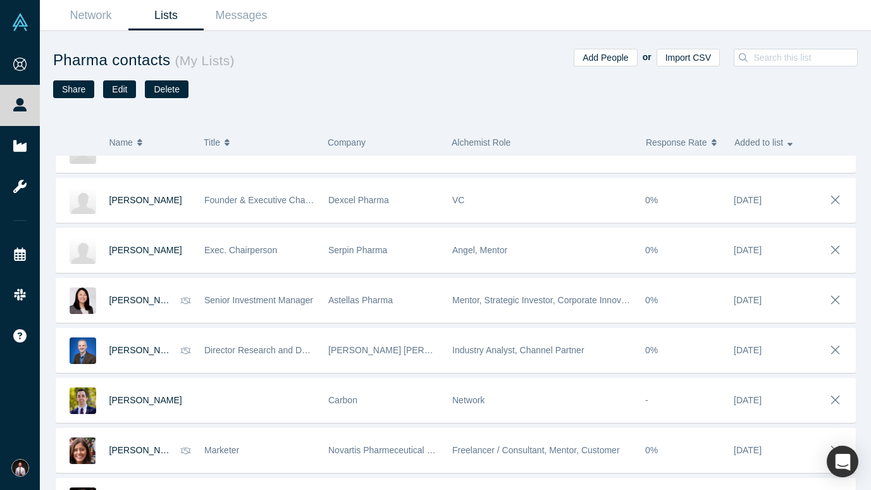
scroll to position [379, 0]
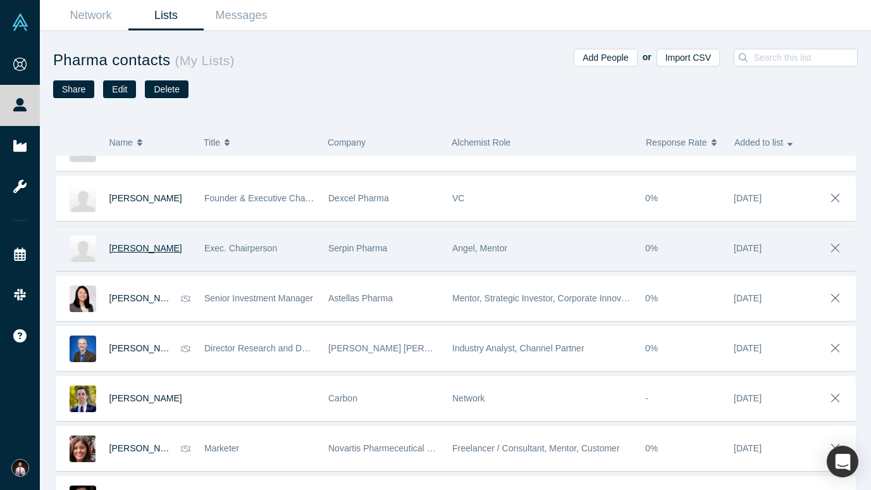
click at [150, 248] on span "Cohava Gelber" at bounding box center [145, 248] width 73 height 10
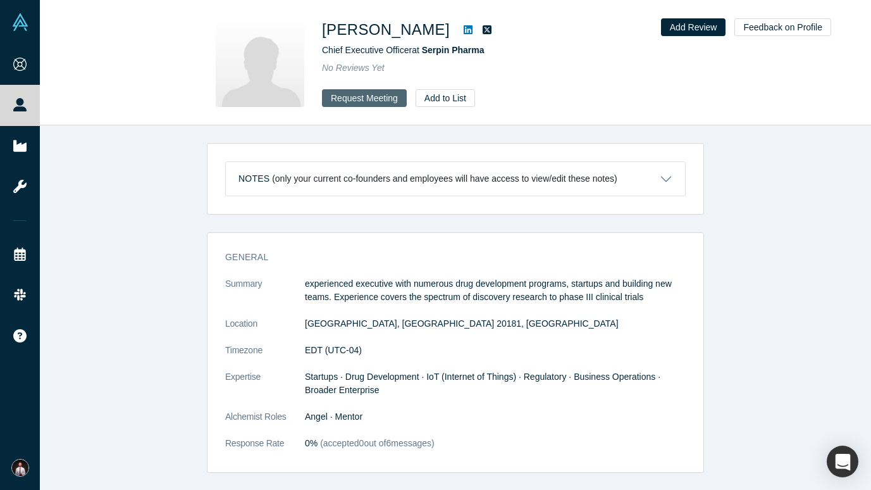
click at [350, 97] on button "Request Meeting" at bounding box center [364, 98] width 85 height 18
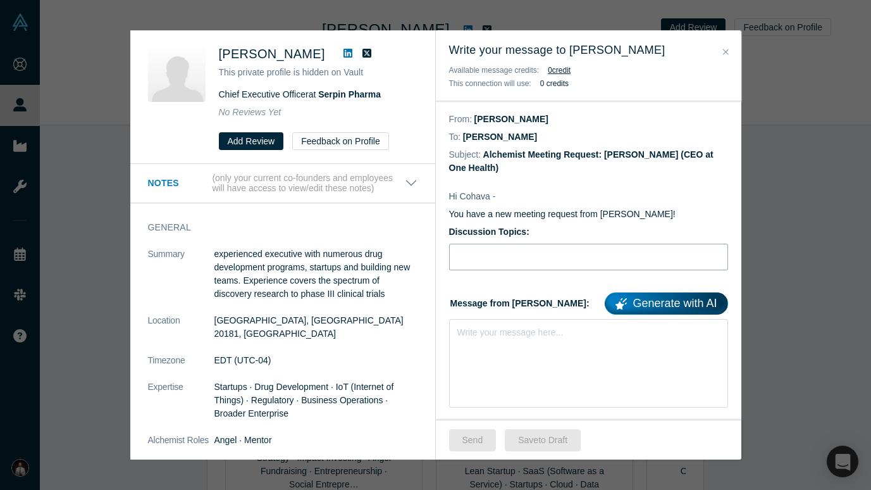
click at [506, 256] on input "Discussion Topics:" at bounding box center [588, 257] width 279 height 27
click at [499, 329] on div "rdw-editor" at bounding box center [589, 329] width 262 height 13
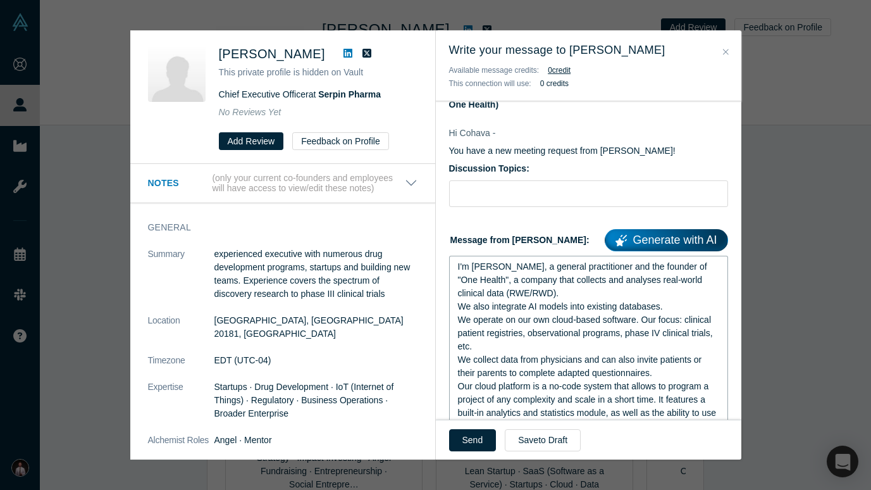
scroll to position [32, 0]
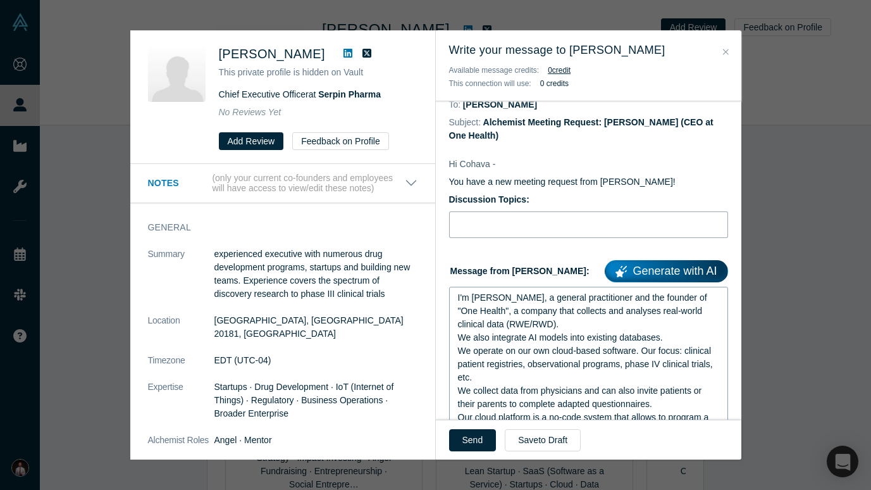
click at [495, 223] on input "Discussion Topics:" at bounding box center [588, 224] width 279 height 27
paste input "eHealth, RWE/RWD, AI in medicine"
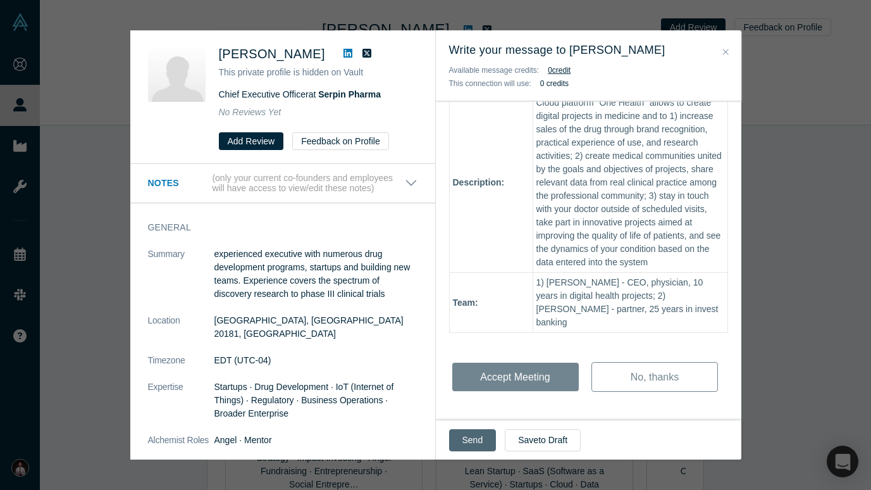
scroll to position [543, 0]
type input "eHealth, RWE/RWD, AI in medicine"
click at [471, 440] on button "Send" at bounding box center [472, 440] width 47 height 22
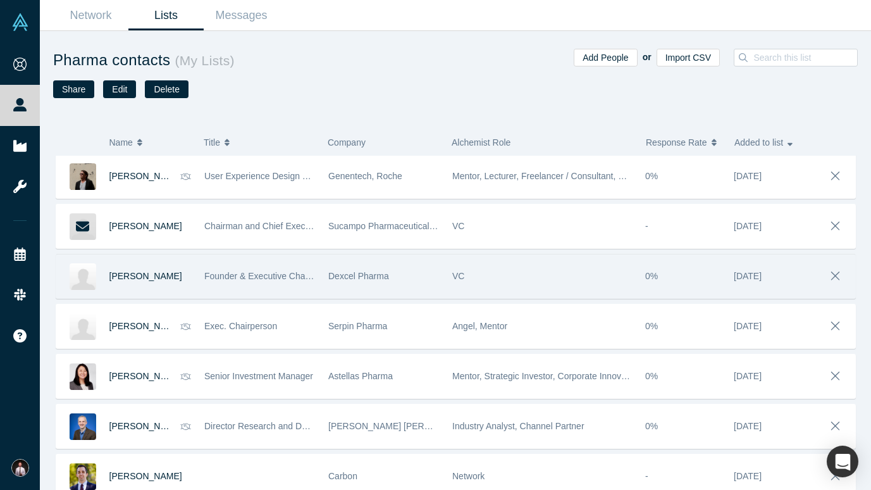
scroll to position [347, 0]
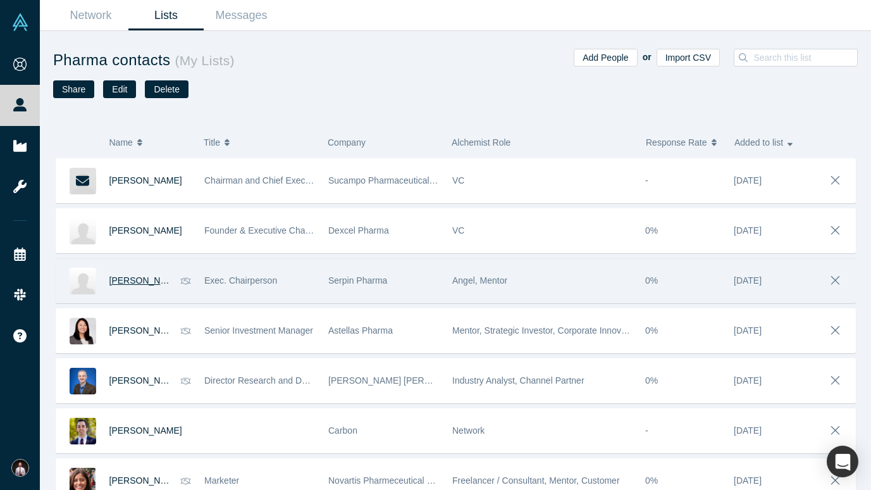
click at [135, 281] on span "Cohava Gelber" at bounding box center [145, 280] width 73 height 10
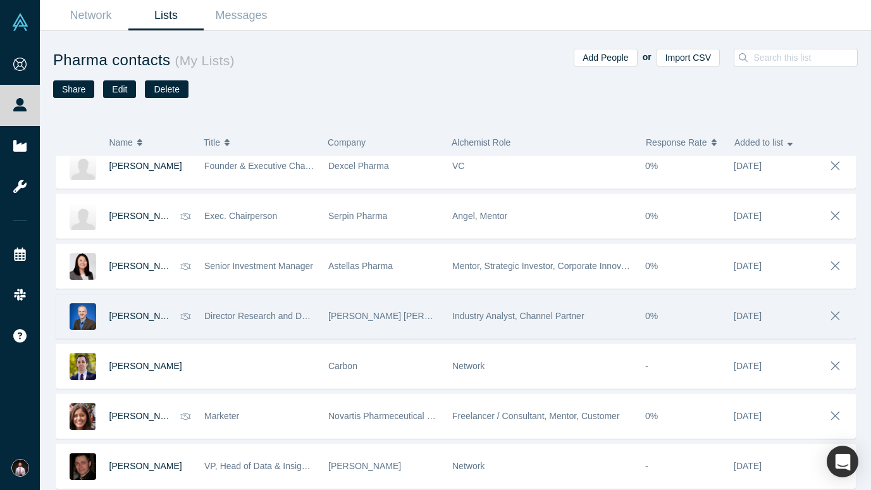
scroll to position [424, 0]
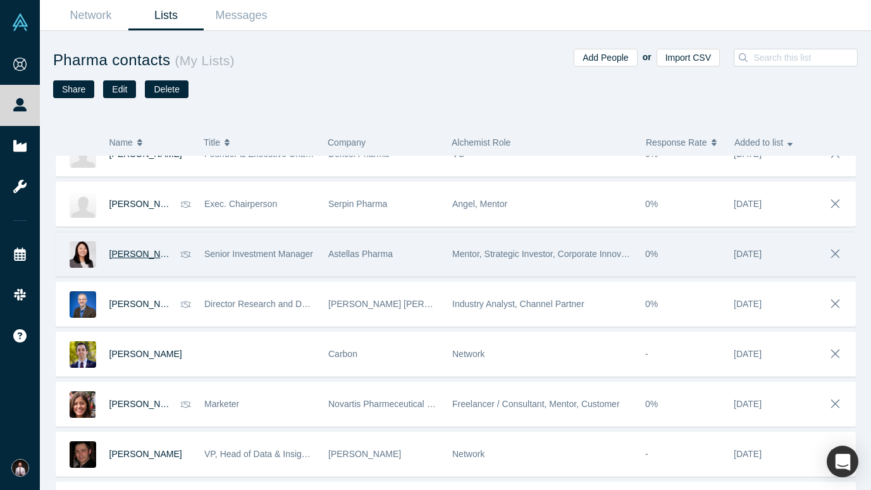
click at [132, 255] on span "Nagisa Sakurai, PhD, MBA" at bounding box center [168, 254] width 119 height 10
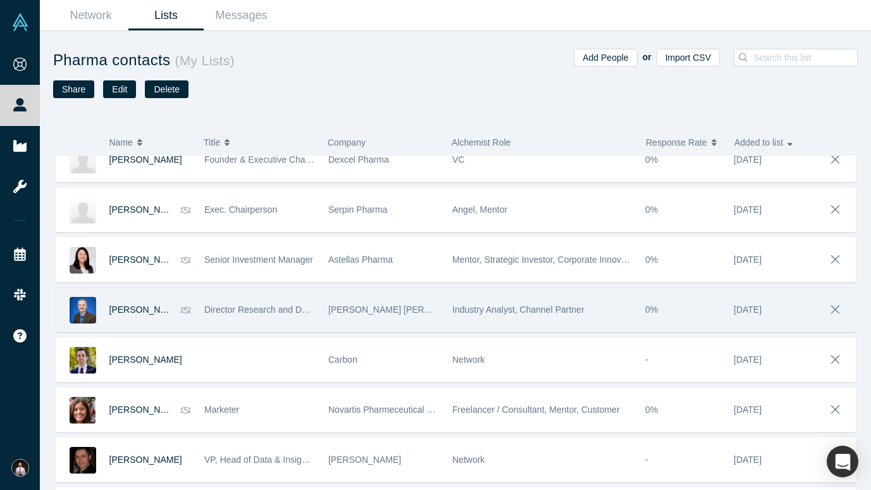
scroll to position [447, 0]
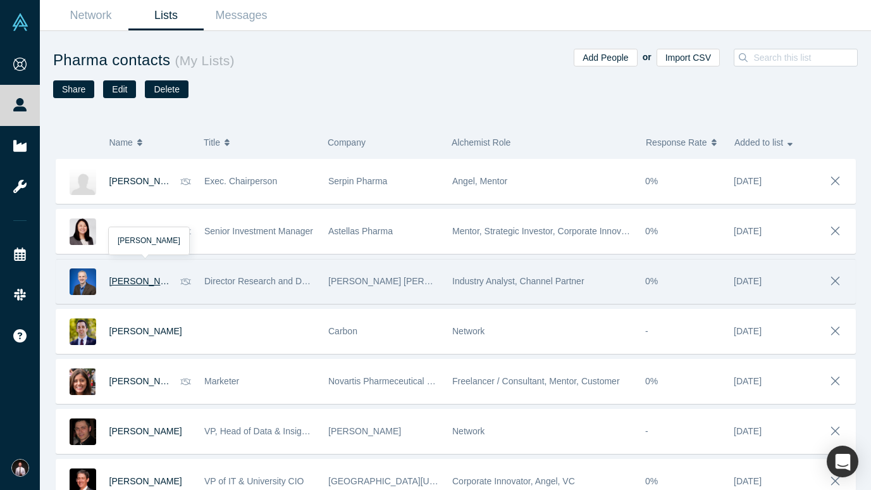
click at [142, 283] on span "Adam L. Washburn" at bounding box center [145, 281] width 73 height 10
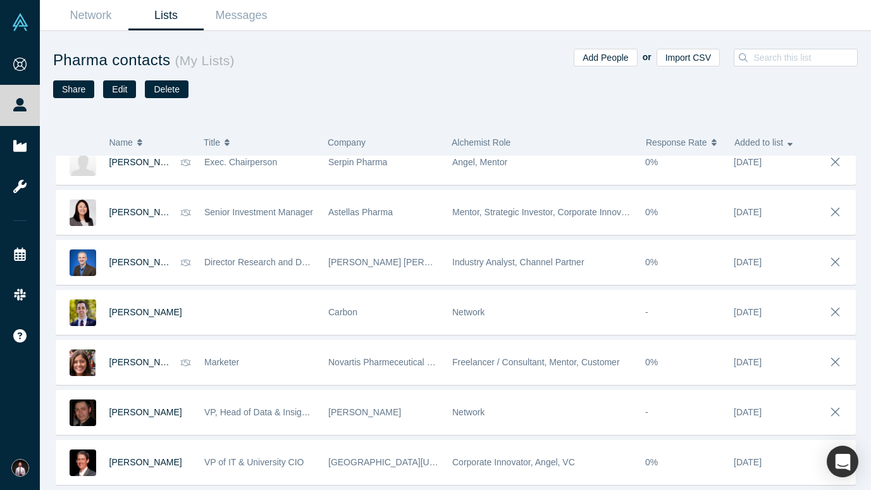
scroll to position [466, 0]
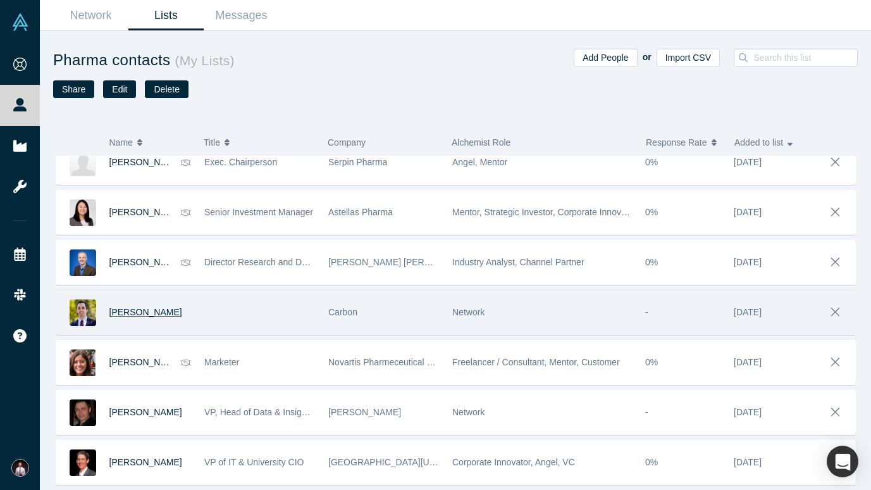
click at [149, 311] on span "Ron Marconet" at bounding box center [145, 312] width 73 height 10
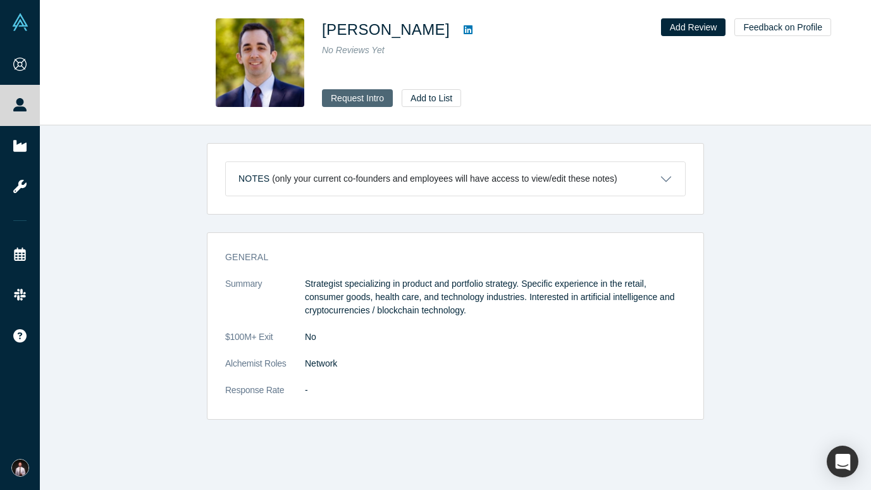
click at [349, 96] on button "Request Intro" at bounding box center [357, 98] width 71 height 18
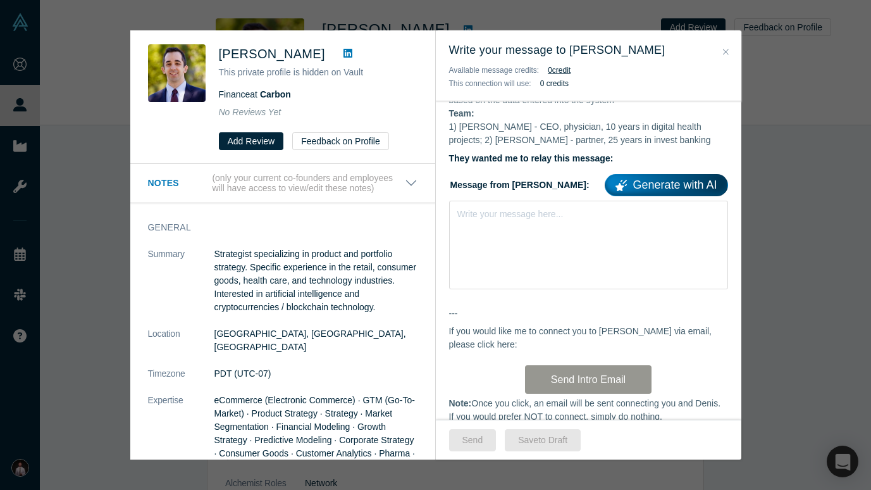
scroll to position [355, 0]
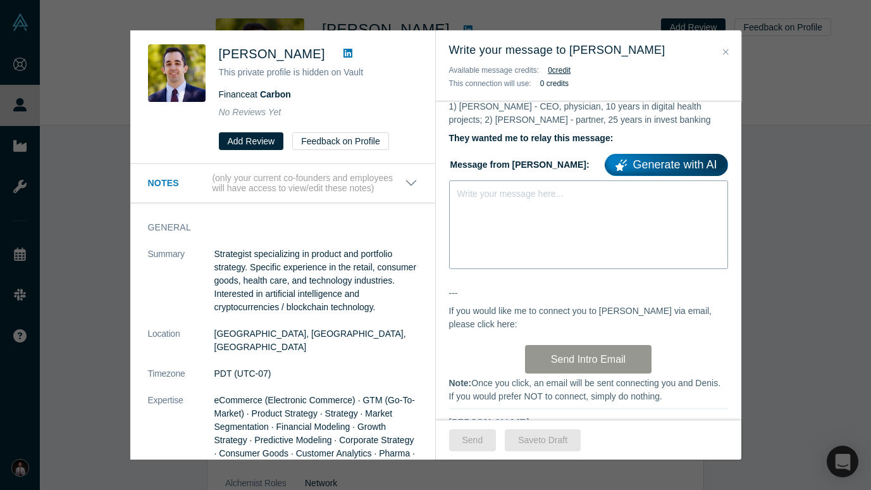
click at [499, 223] on div "Write your message here..." at bounding box center [588, 224] width 279 height 89
click at [484, 213] on div "Write your message here..." at bounding box center [588, 215] width 279 height 71
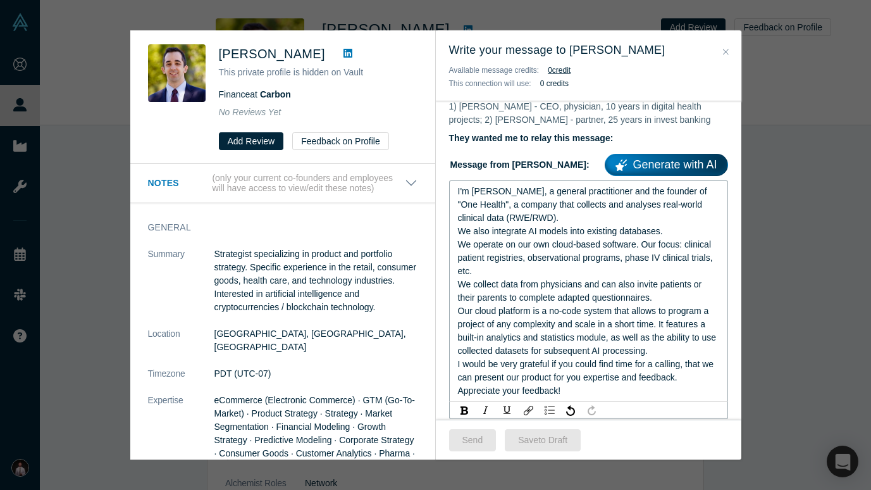
scroll to position [533, 0]
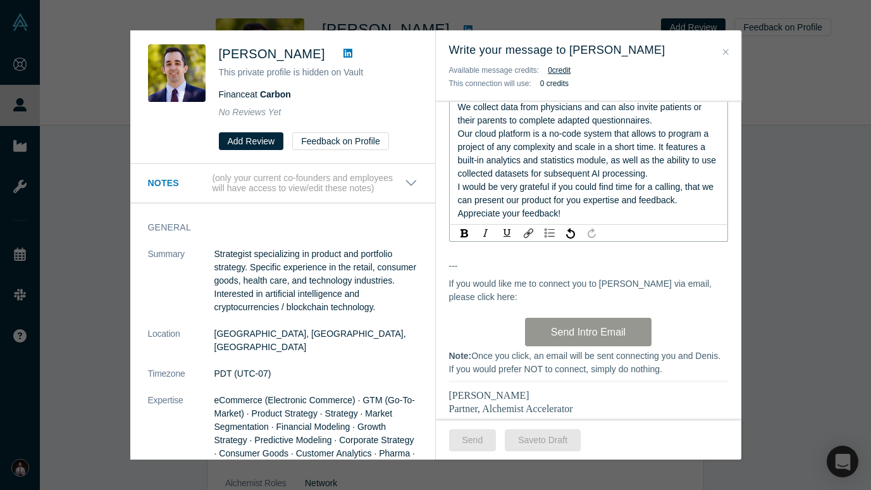
click at [486, 293] on div "Hi Ron, As you may know, I run AlchemistX , the corporate and government servic…" at bounding box center [588, 68] width 305 height 848
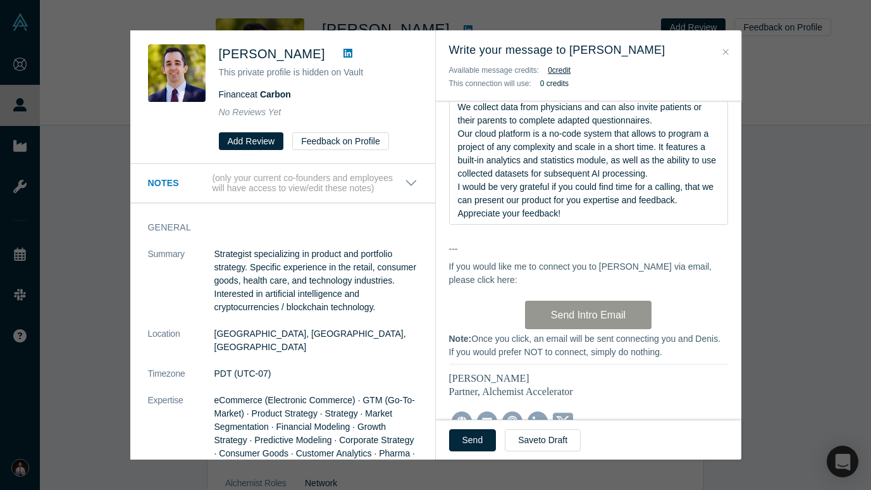
scroll to position [590, 0]
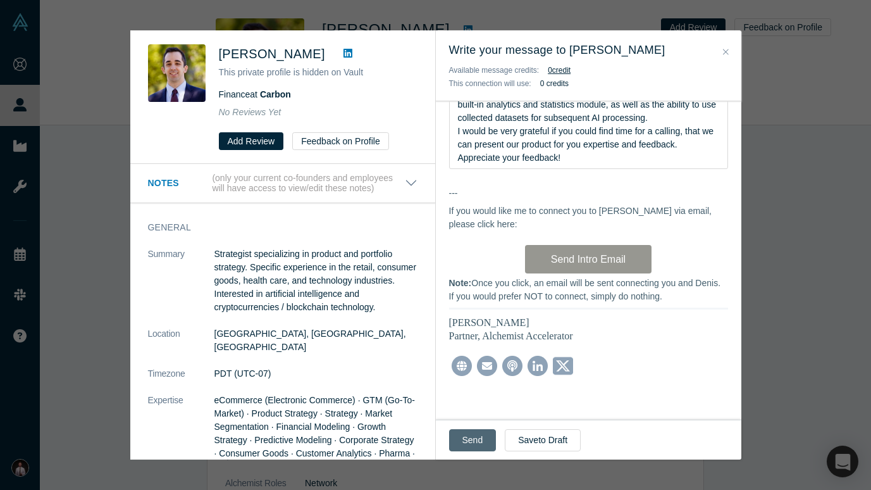
click at [466, 435] on button "Send" at bounding box center [472, 440] width 47 height 22
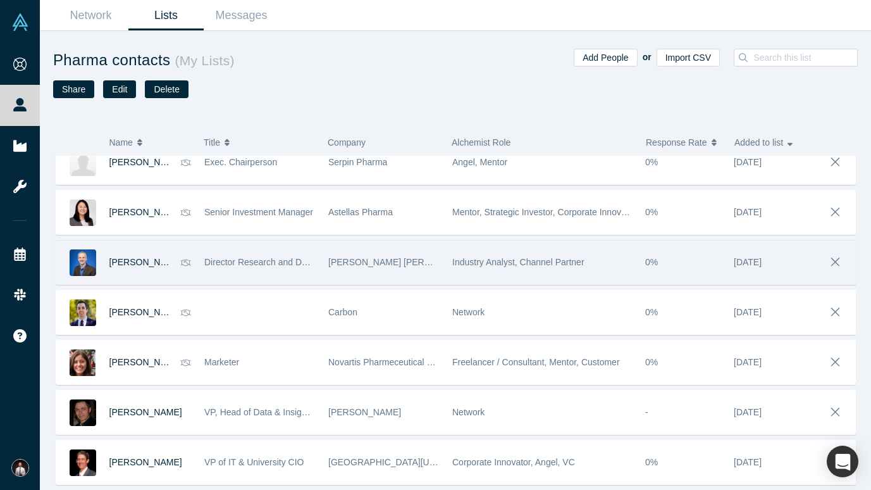
scroll to position [466, 0]
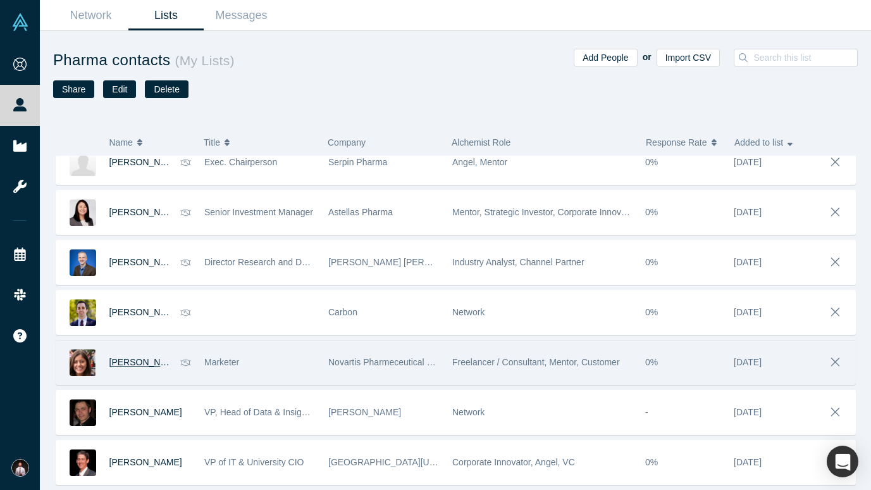
click at [131, 362] on span "Rina Patel" at bounding box center [145, 362] width 73 height 10
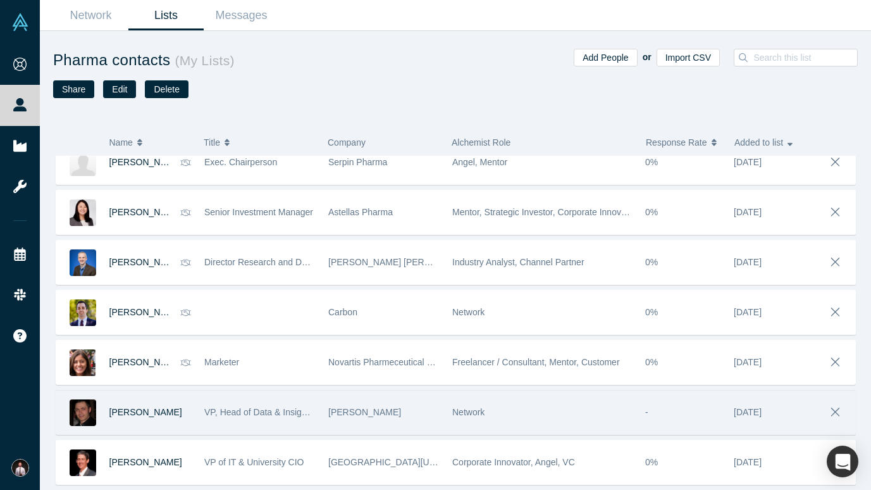
scroll to position [466, 0]
click at [138, 412] on span "Vitaly Doban" at bounding box center [145, 412] width 73 height 10
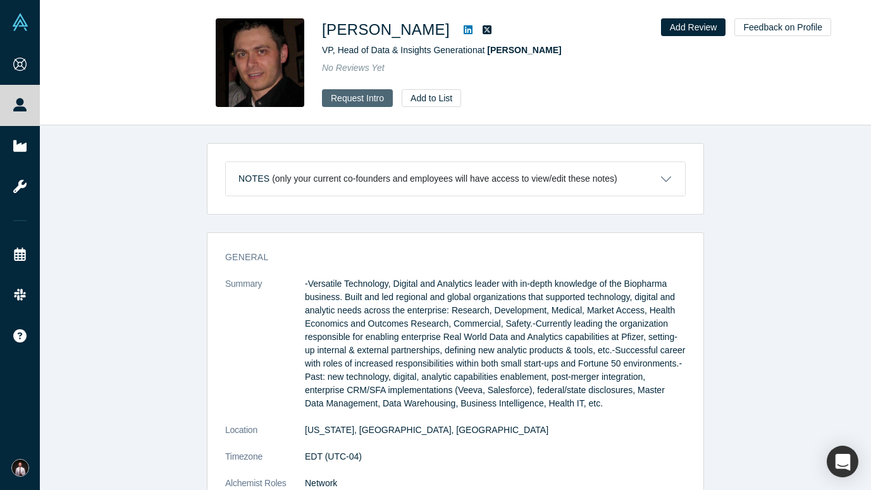
click at [342, 97] on button "Request Intro" at bounding box center [357, 98] width 71 height 18
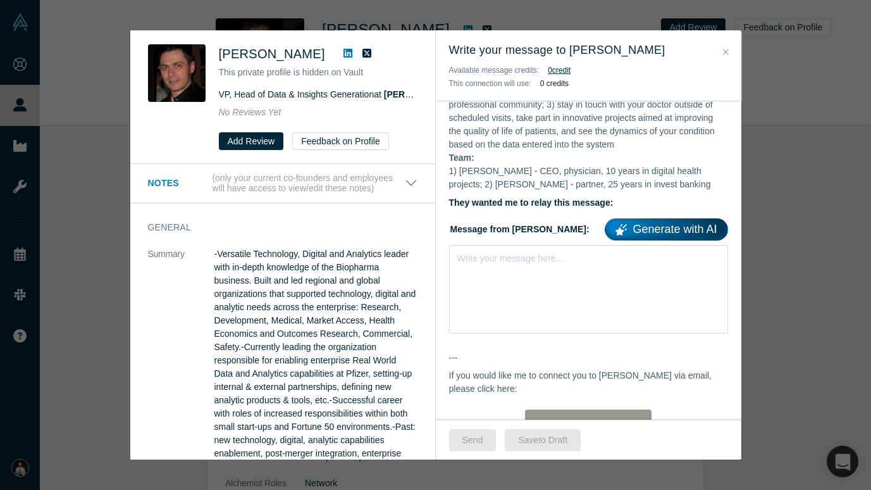
scroll to position [414, 0]
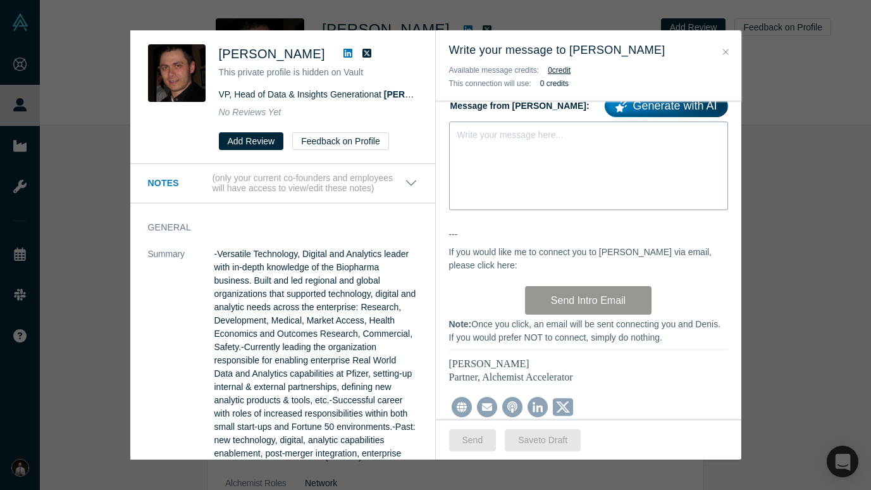
click at [508, 210] on div "Write your message here..." at bounding box center [588, 165] width 279 height 89
click at [478, 168] on div "Write your message here..." at bounding box center [588, 156] width 279 height 71
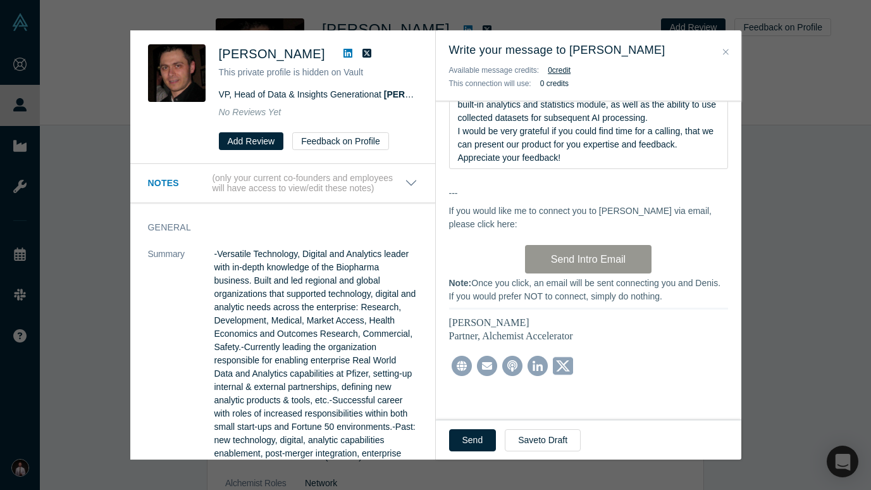
click at [622, 346] on div "Hi Vitaly, As you may know, I run AlchemistX , the corporate and government ser…" at bounding box center [588, 3] width 305 height 831
click at [476, 440] on button "Send" at bounding box center [472, 440] width 47 height 22
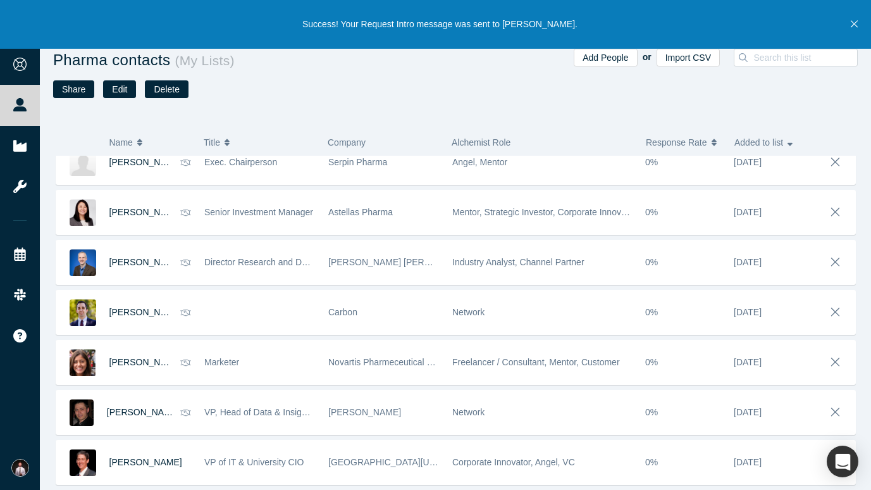
scroll to position [466, 0]
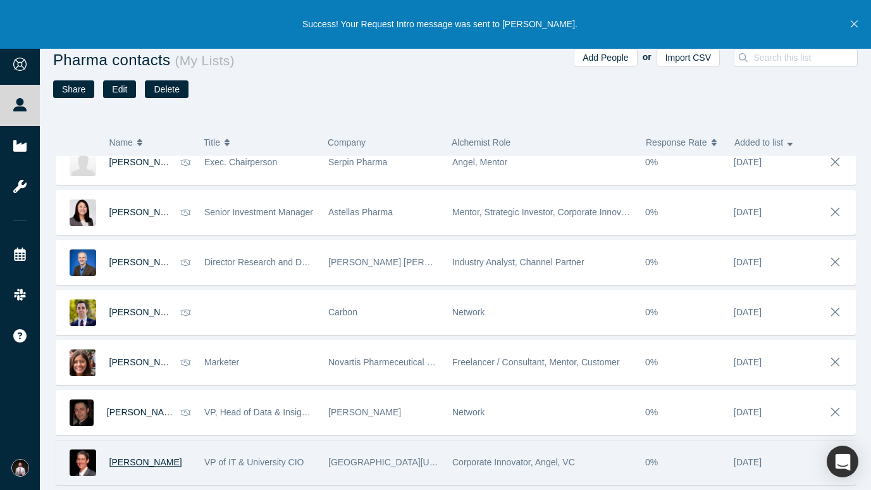
click at [159, 440] on span "Thomas Murphy" at bounding box center [145, 462] width 73 height 10
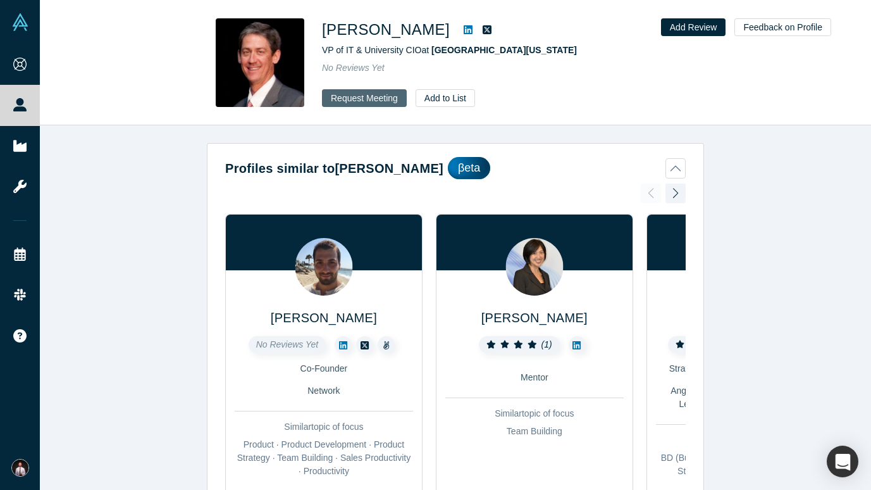
click at [345, 95] on button "Request Meeting" at bounding box center [364, 98] width 85 height 18
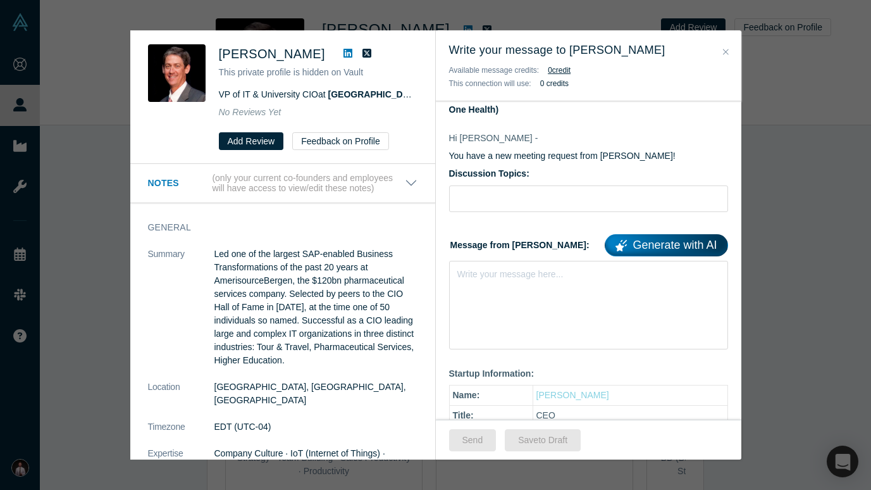
scroll to position [78, 0]
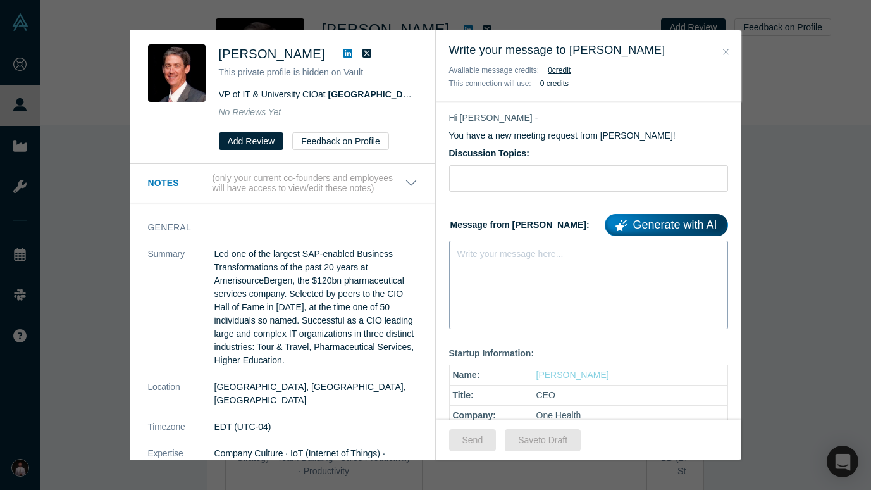
click at [538, 276] on div "Write your message here..." at bounding box center [588, 284] width 279 height 89
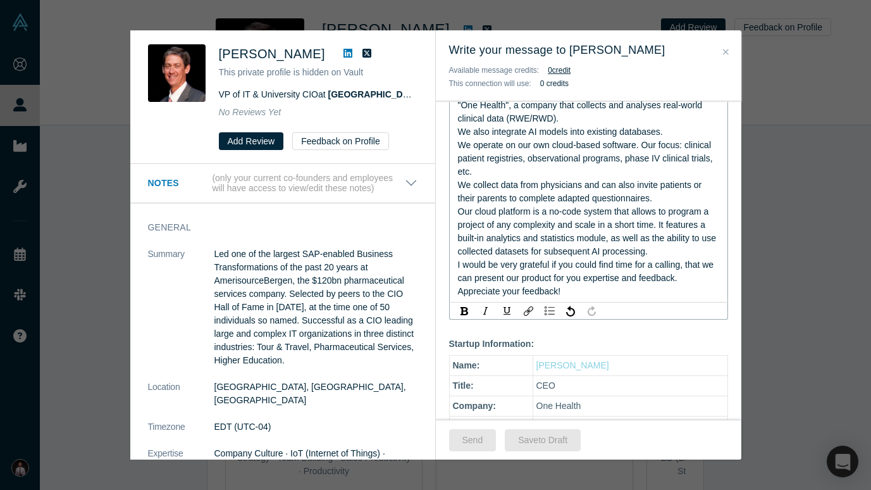
scroll to position [92, 0]
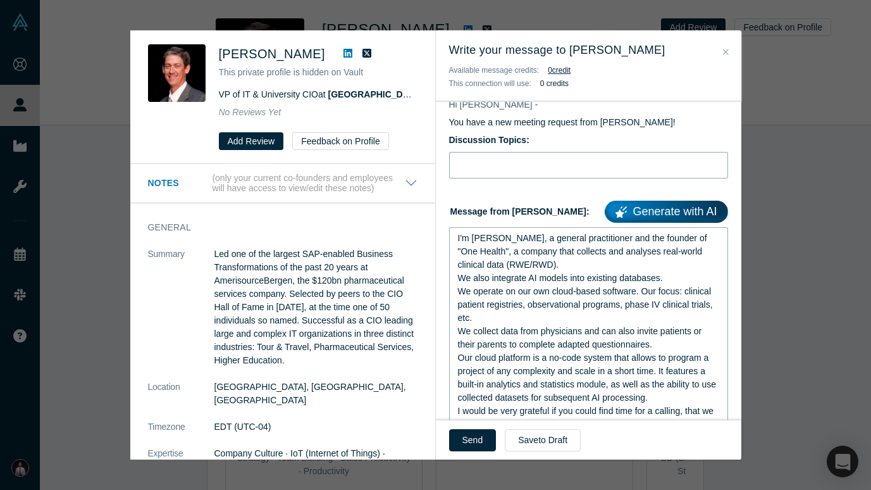
click at [527, 168] on input "Discussion Topics:" at bounding box center [588, 165] width 279 height 27
paste input "eHealth, RWE/RWD, AI in medicine"
type input "eHealth, RWE/RWD, AI in medicine"
click at [480, 435] on button "Send" at bounding box center [472, 440] width 47 height 22
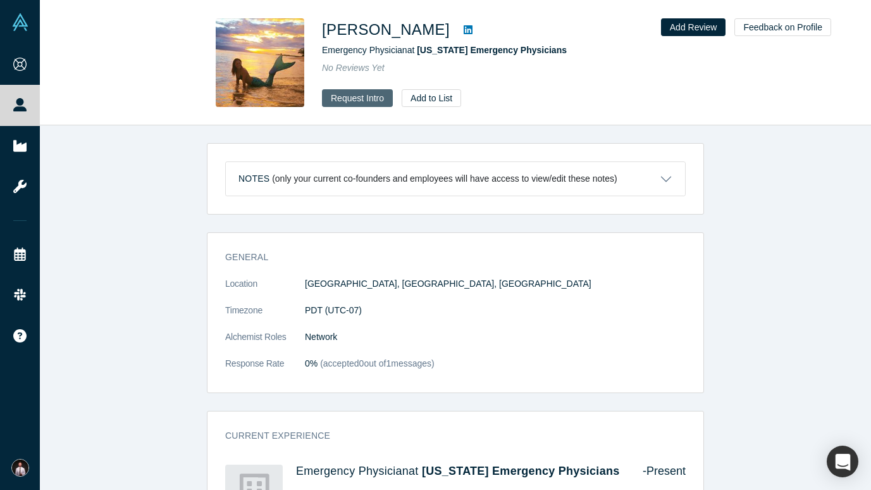
click at [352, 96] on button "Request Intro" at bounding box center [357, 98] width 71 height 18
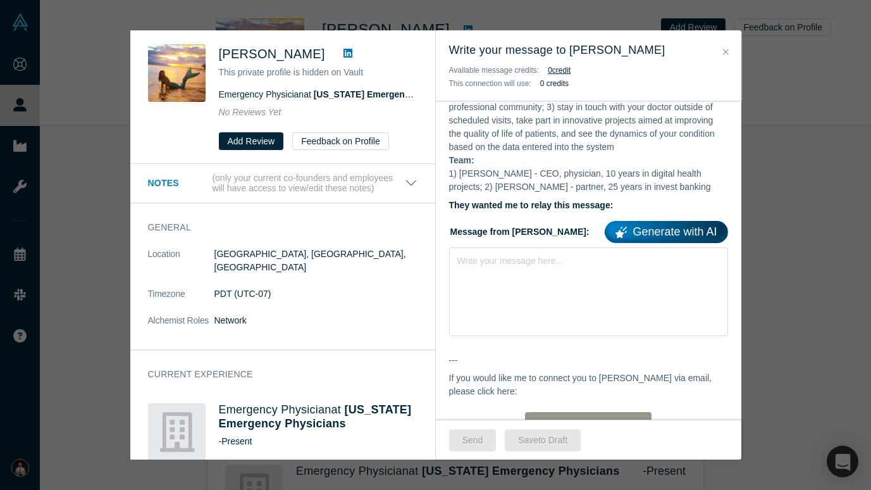
scroll to position [304, 0]
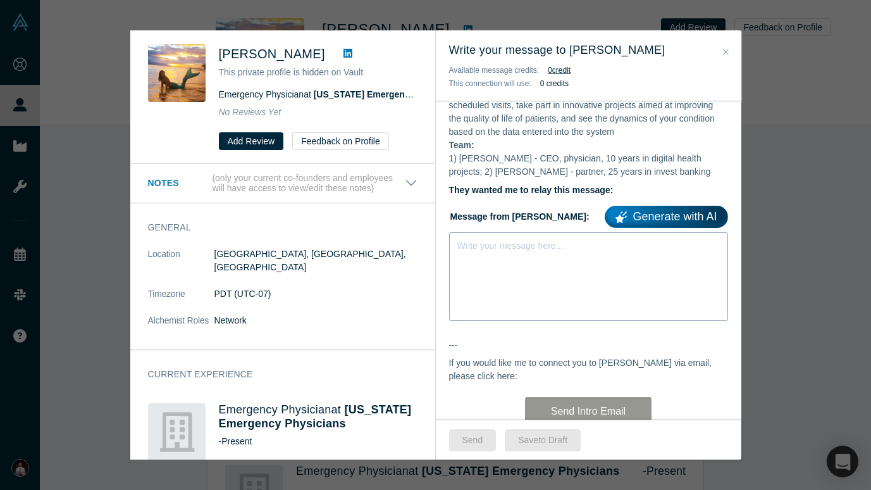
click at [521, 259] on div "Write your message here..." at bounding box center [588, 276] width 279 height 89
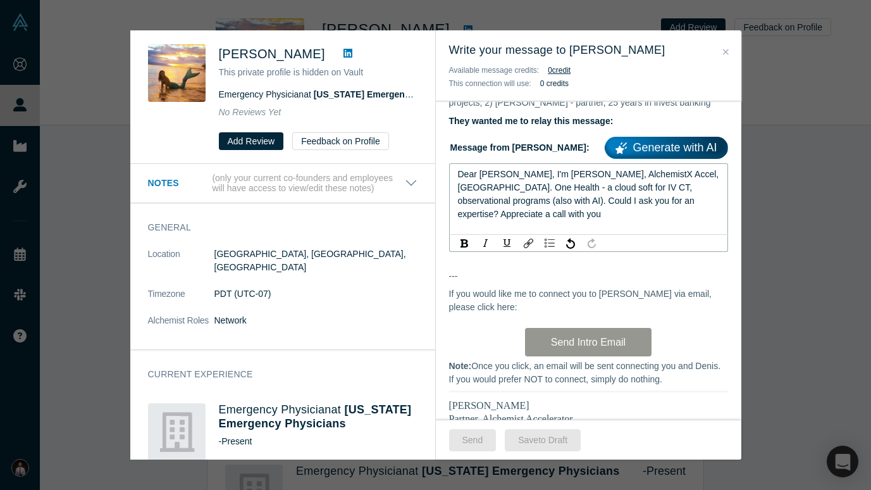
scroll to position [327, 0]
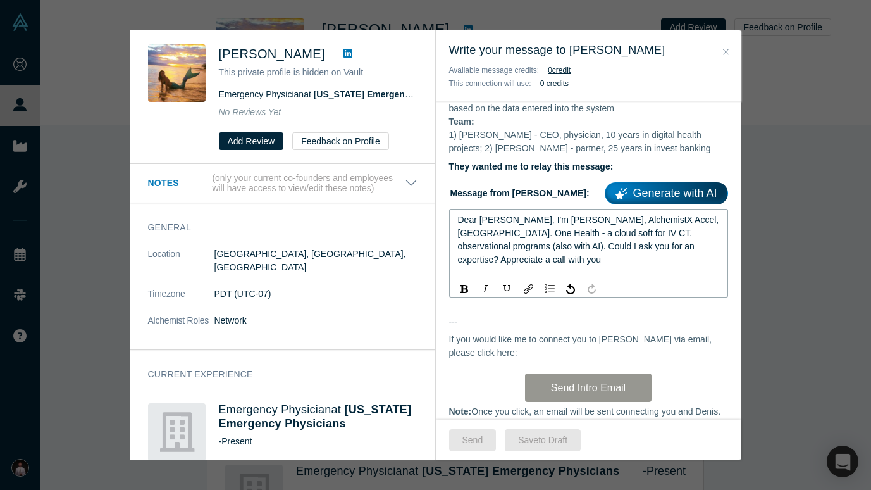
click at [495, 221] on span "Dear [PERSON_NAME], I'm [PERSON_NAME], AlchemistX Accel, [GEOGRAPHIC_DATA]. One…" at bounding box center [590, 239] width 264 height 50
click at [544, 392] on div "Hi Leslie, As you may know, I run AlchemistX , the corporate and government ser…" at bounding box center [588, 198] width 305 height 698
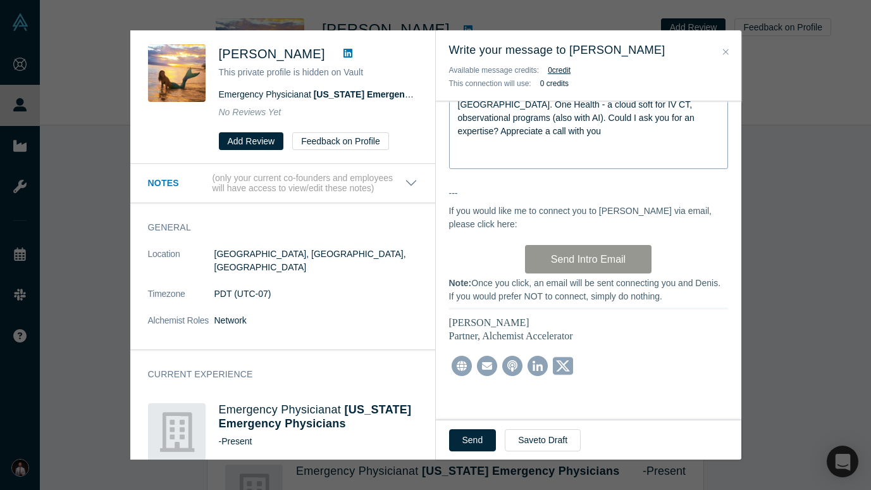
scroll to position [462, 0]
click at [503, 140] on div "Dear [PERSON_NAME], I'm [PERSON_NAME], AlchemistX Accel, [GEOGRAPHIC_DATA]. One…" at bounding box center [588, 124] width 279 height 89
click at [474, 440] on button "Send" at bounding box center [472, 440] width 47 height 22
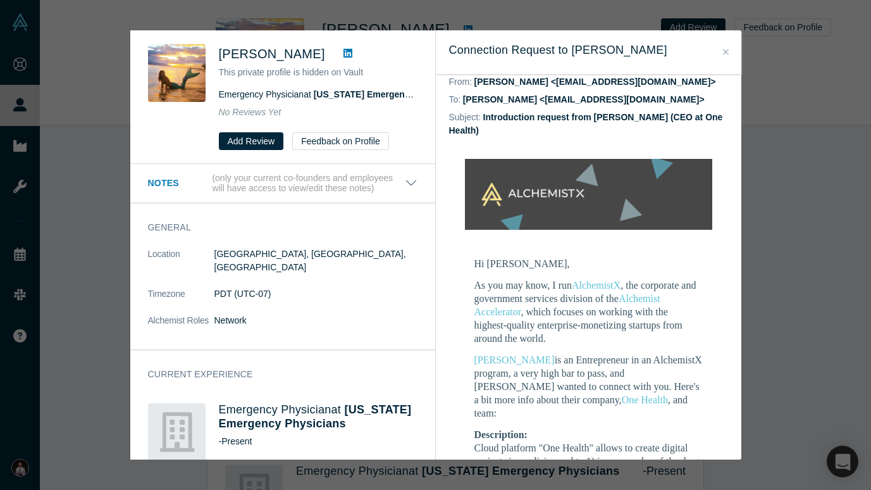
scroll to position [27, 0]
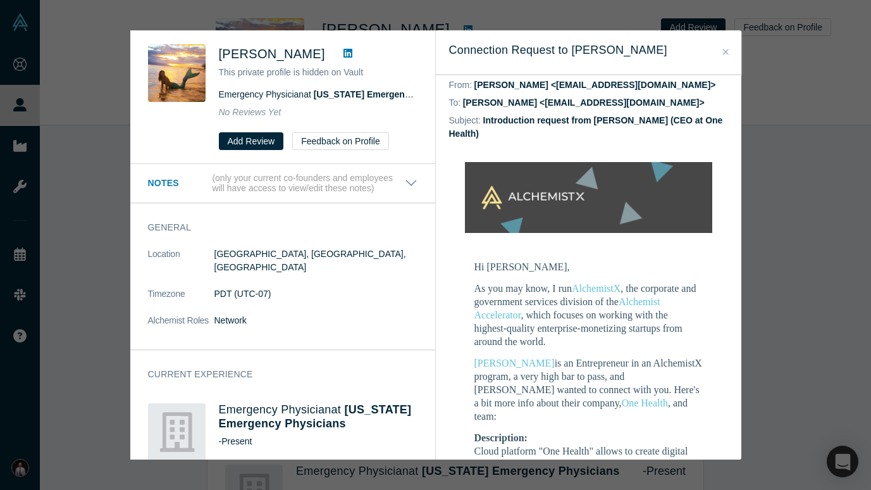
click at [775, 200] on div "[PERSON_NAME] This private profile is hidden on Vault Emergency Physician at [U…" at bounding box center [435, 245] width 871 height 490
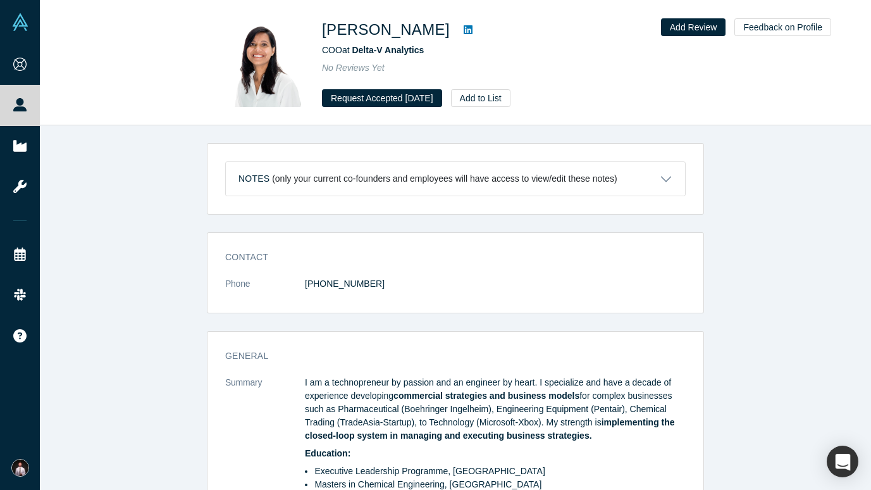
click at [256, 56] on img at bounding box center [260, 62] width 89 height 89
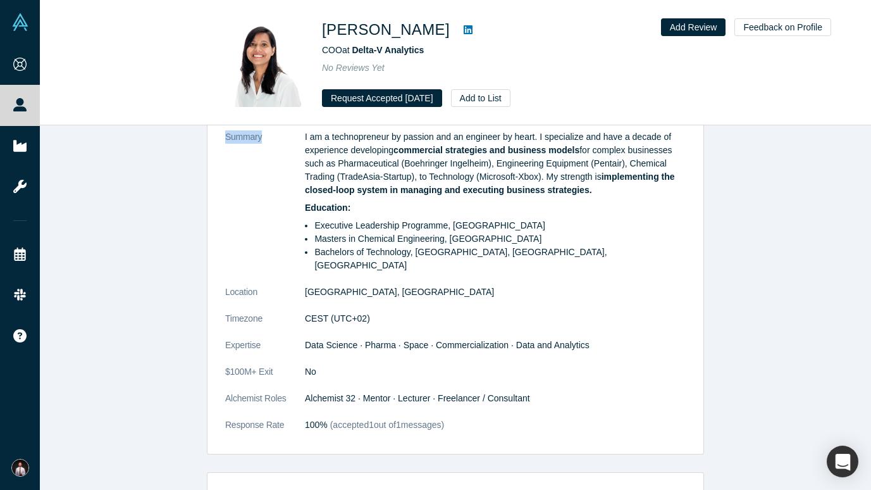
scroll to position [252, 0]
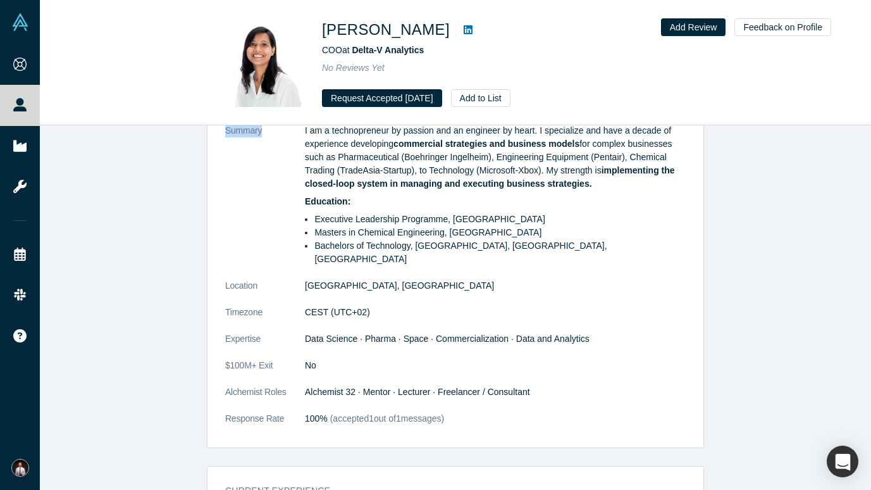
drag, startPoint x: 304, startPoint y: 226, endPoint x: 608, endPoint y: 410, distance: 355.6
click at [608, 410] on dl "Summary I am a technopreneur by passion and an engineer by heart. I specialize …" at bounding box center [455, 281] width 460 height 314
copy dl "I am a technopreneur by passion and an engineer by heart. I specialize and have…"
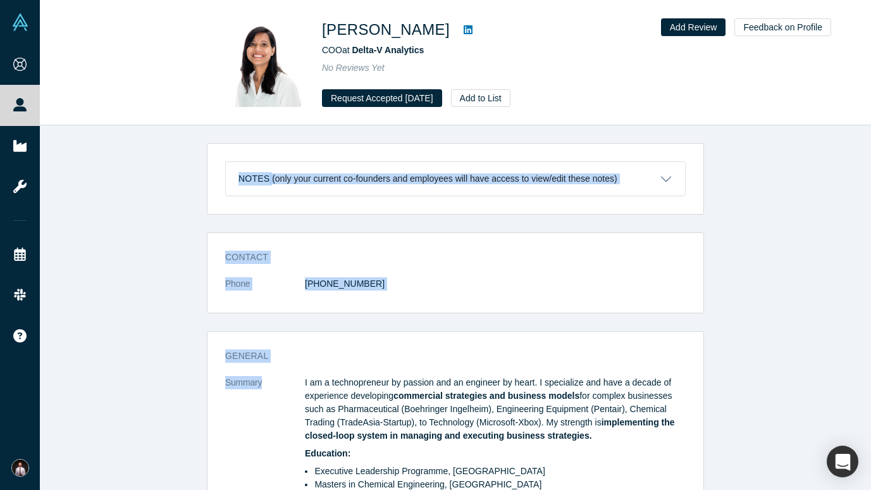
scroll to position [0, 0]
click at [464, 27] on icon at bounding box center [468, 29] width 9 height 9
